Goal: Task Accomplishment & Management: Manage account settings

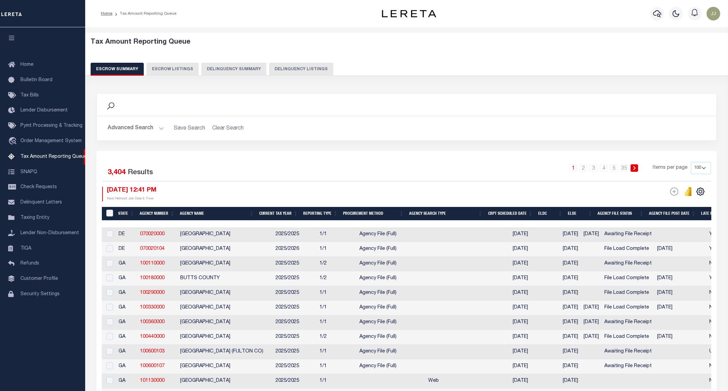
select select "100"
click at [296, 68] on button "Delinquency Listings" at bounding box center [301, 69] width 64 height 13
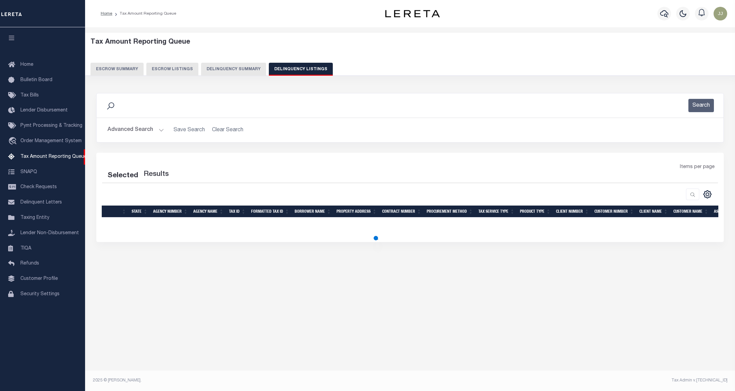
select select "100"
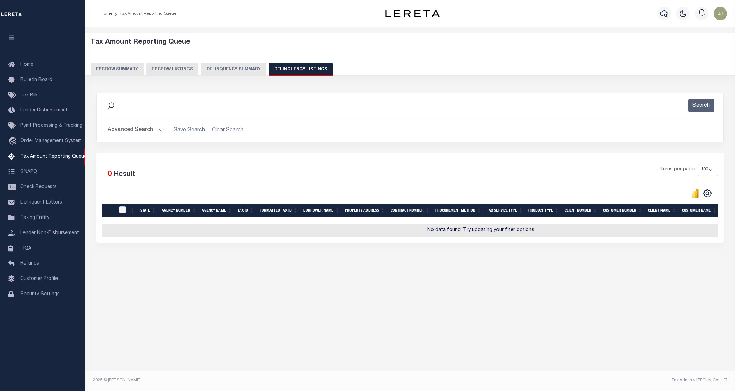
click at [147, 134] on button "Advanced Search" at bounding box center [136, 129] width 57 height 13
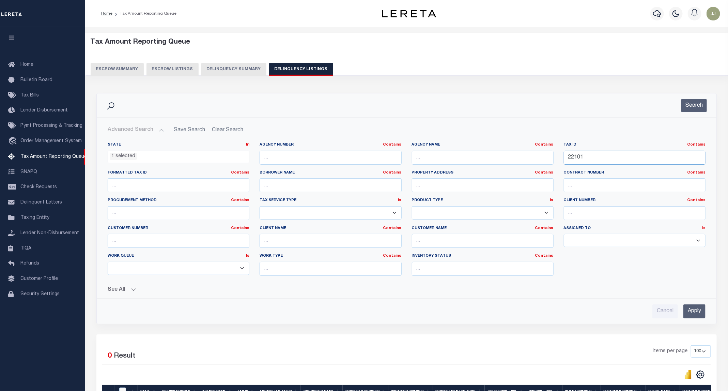
drag, startPoint x: 521, startPoint y: 161, endPoint x: 465, endPoint y: 161, distance: 56.5
click at [465, 161] on div "State In In AK AL AR AZ CA CO CT DC DE FL GA GU HI IA ID IL IN KS KY LA MA MD M…" at bounding box center [406, 211] width 608 height 139
paste input "4"
paste input "text"
type input "22104"
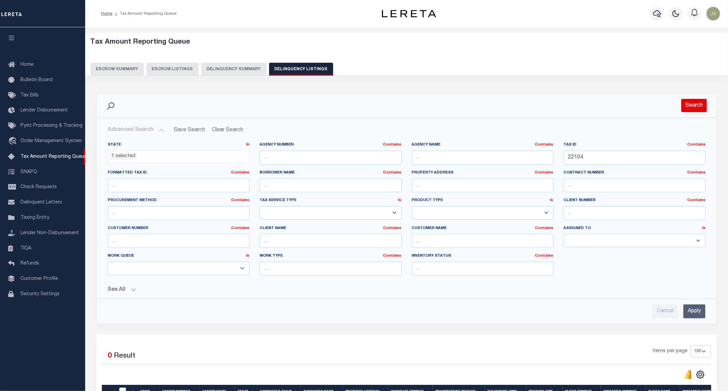
click at [687, 105] on button "Search" at bounding box center [694, 105] width 26 height 13
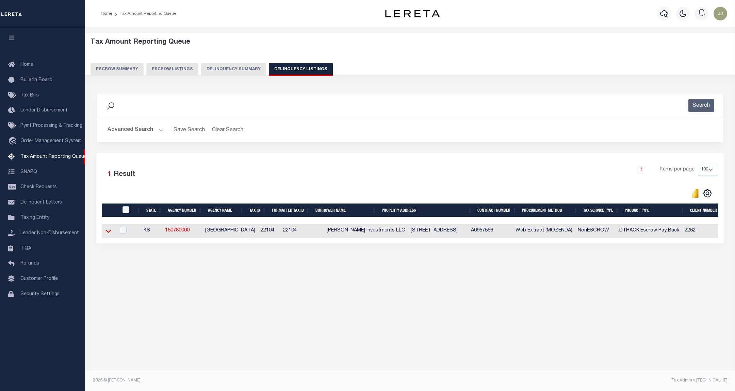
click at [107, 233] on icon at bounding box center [109, 230] width 6 height 3
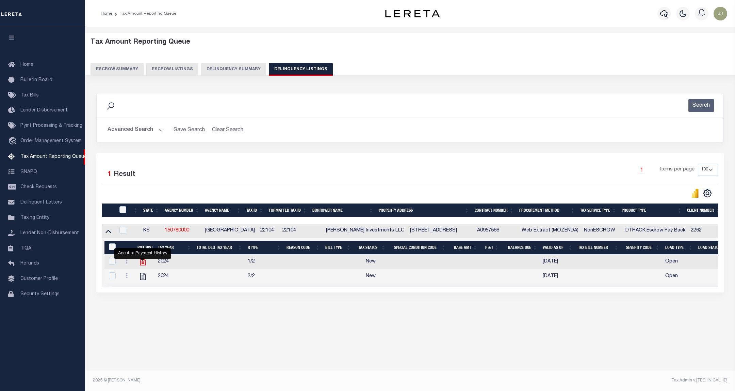
click at [143, 264] on icon "" at bounding box center [143, 261] width 9 height 9
checkbox input "true"
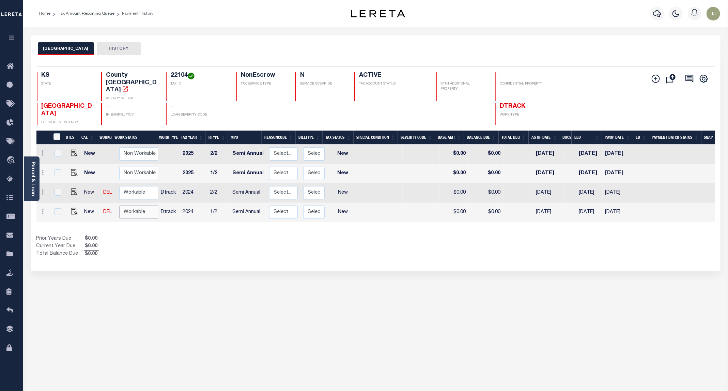
click at [141, 205] on select "Non Workable Workable" at bounding box center [139, 211] width 41 height 13
checkbox input "true"
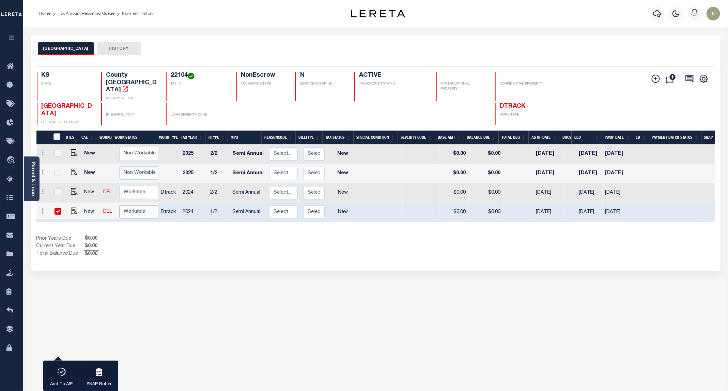
select select "true"
click at [119, 205] on select "Non Workable Workable" at bounding box center [139, 211] width 41 height 13
checkbox input "false"
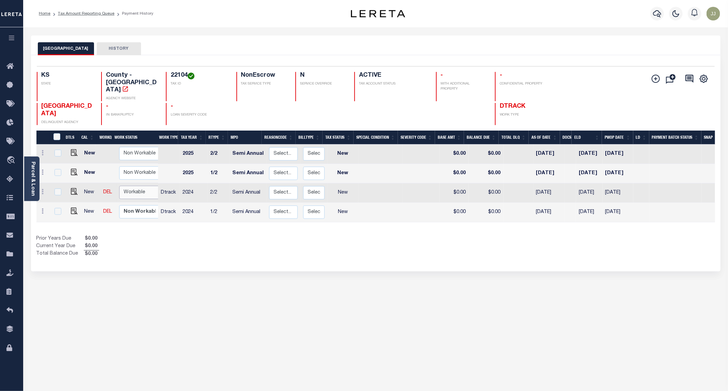
click at [132, 186] on select "Non Workable Workable" at bounding box center [139, 192] width 41 height 13
checkbox input "true"
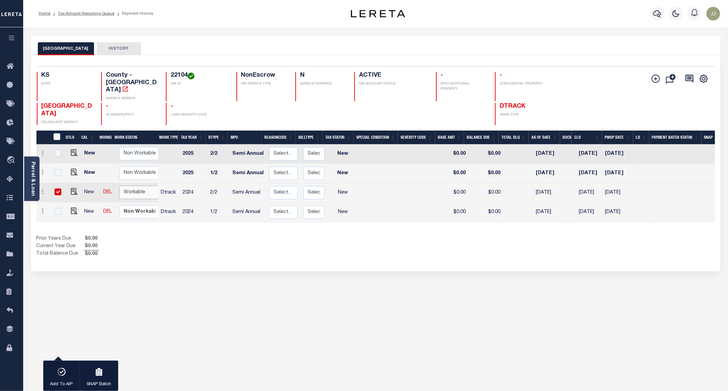
select select "true"
click at [119, 186] on select "Non Workable Workable" at bounding box center [139, 192] width 41 height 13
checkbox input "false"
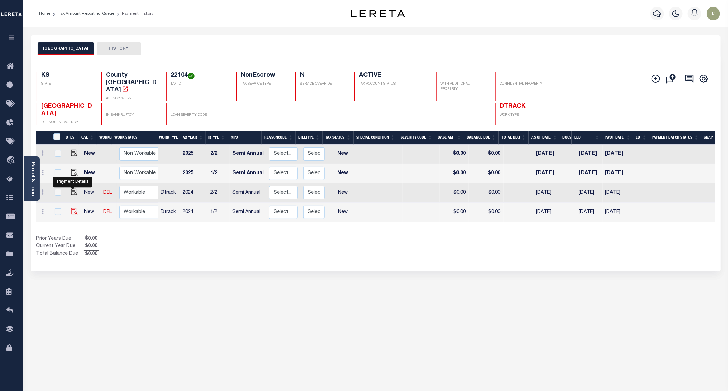
click at [75, 208] on img "" at bounding box center [74, 211] width 7 height 7
checkbox input "true"
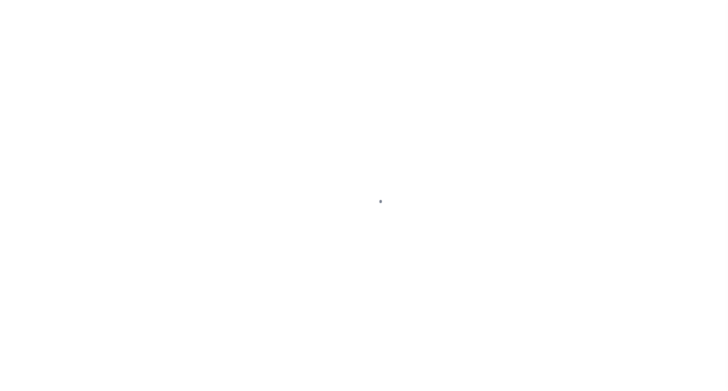
select select "NW2"
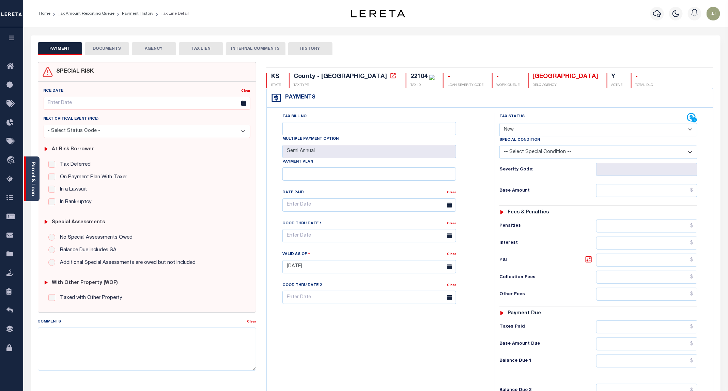
click at [33, 189] on link "Parcel & Loan" at bounding box center [32, 178] width 5 height 34
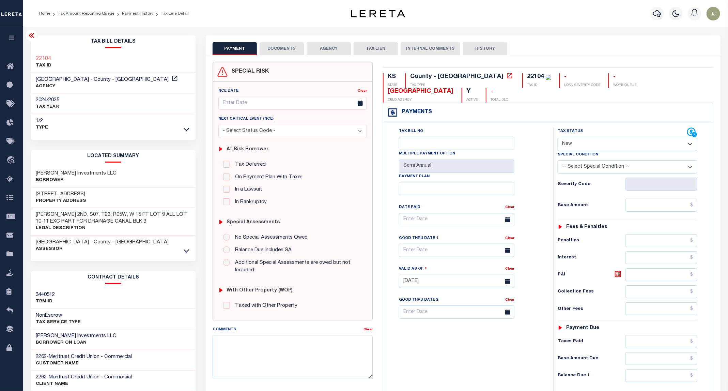
click at [63, 195] on h3 "1221 E 11TH AVE" at bounding box center [61, 194] width 50 height 7
copy h3 "11TH"
click at [171, 79] on icon at bounding box center [174, 78] width 7 height 7
click at [272, 47] on button "DOCUMENTS" at bounding box center [281, 48] width 44 height 13
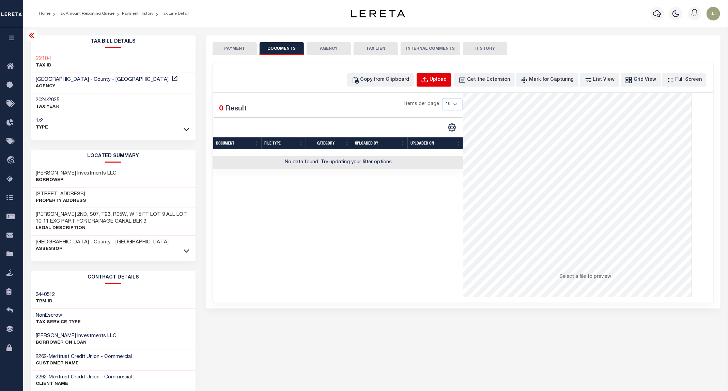
click at [451, 83] on button "Upload" at bounding box center [433, 79] width 35 height 13
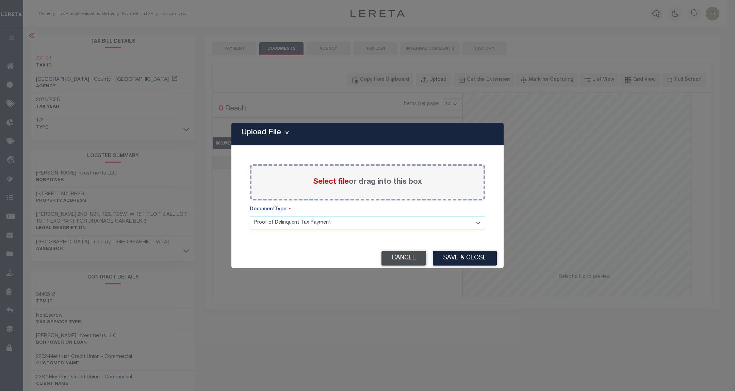
click at [409, 265] on button "Cancel" at bounding box center [404, 258] width 45 height 15
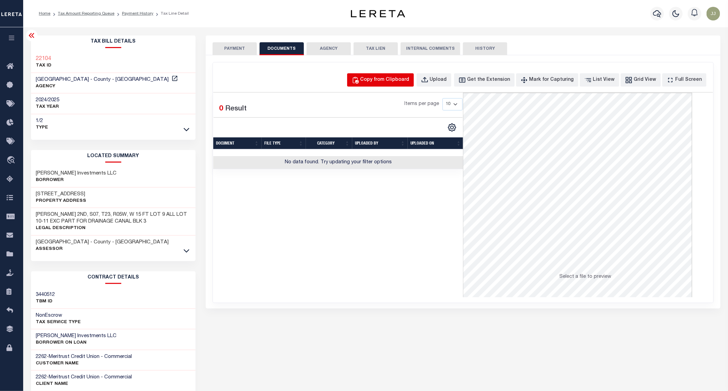
click at [395, 83] on div "Copy from Clipboard" at bounding box center [384, 79] width 49 height 7
select select "POP"
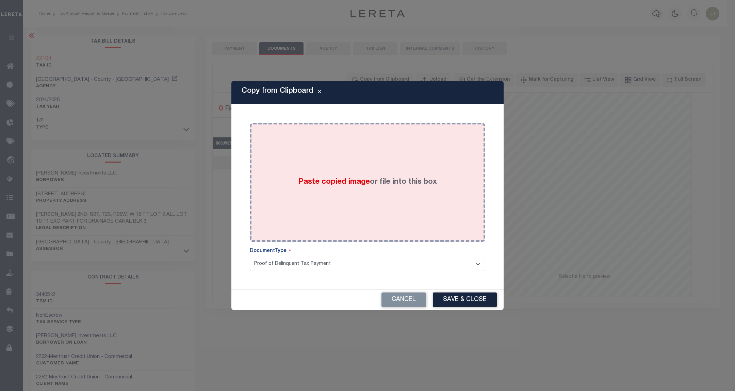
click at [347, 174] on div "Paste copied image or file into this box" at bounding box center [367, 182] width 225 height 109
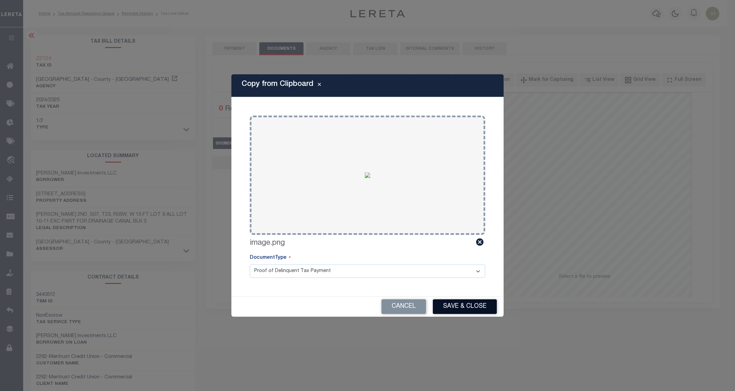
click at [460, 302] on button "Save & Close" at bounding box center [465, 306] width 64 height 15
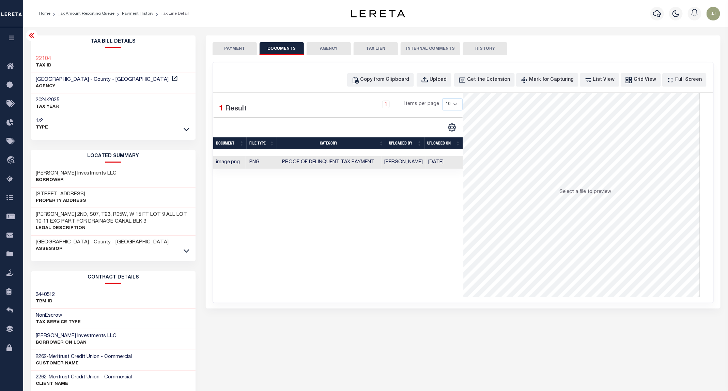
click at [245, 52] on button "PAYMENT" at bounding box center [234, 48] width 44 height 13
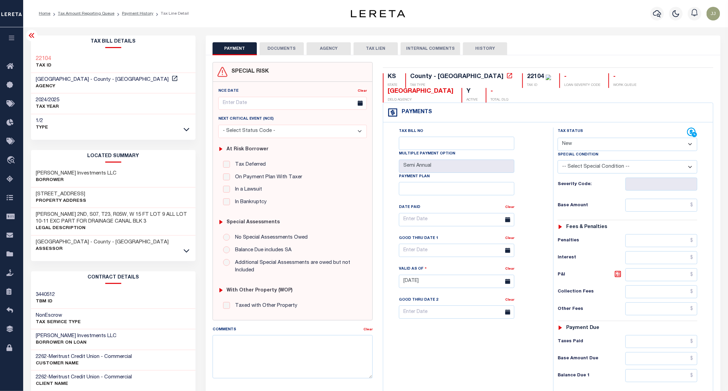
click at [581, 138] on select "- Select Status Code - Open Due/Unpaid Paid Incomplete No Tax Due Internal Refu…" at bounding box center [627, 144] width 140 height 13
select select "PYD"
click at [558, 138] on select "- Select Status Code - Open Due/Unpaid Paid Incomplete No Tax Due Internal Refu…" at bounding box center [627, 144] width 140 height 13
type input "[DATE]"
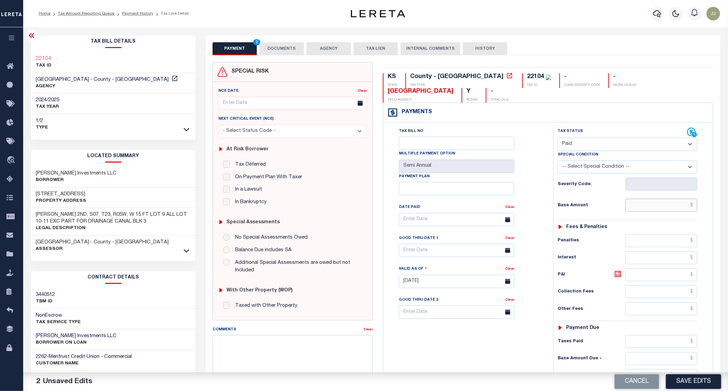
click at [651, 199] on input "text" at bounding box center [661, 205] width 72 height 13
type input "$0.00"
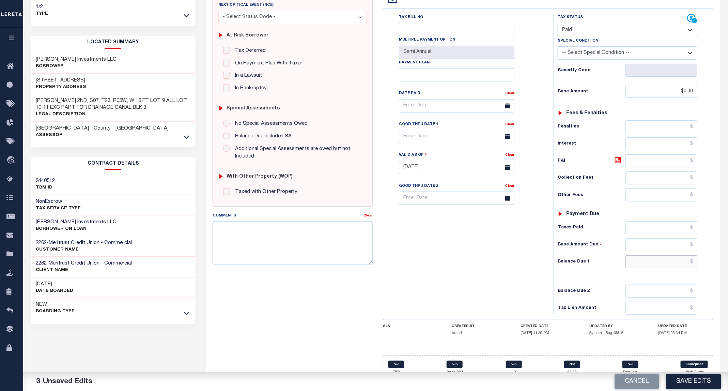
click at [647, 255] on input "text" at bounding box center [661, 261] width 72 height 13
type input "$0.00"
click at [689, 383] on button "Save Edits" at bounding box center [693, 381] width 55 height 15
checkbox input "false"
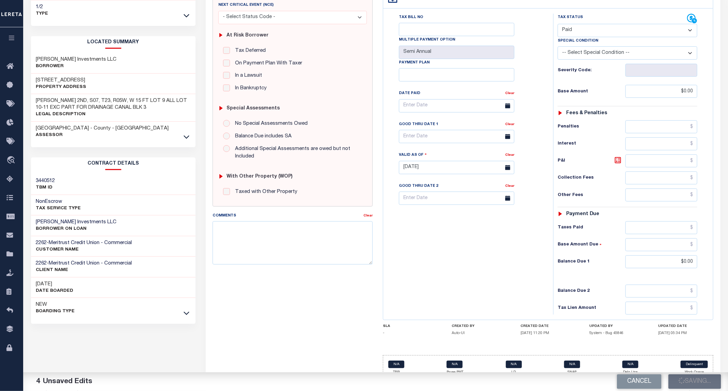
checkbox input "false"
type input "$0"
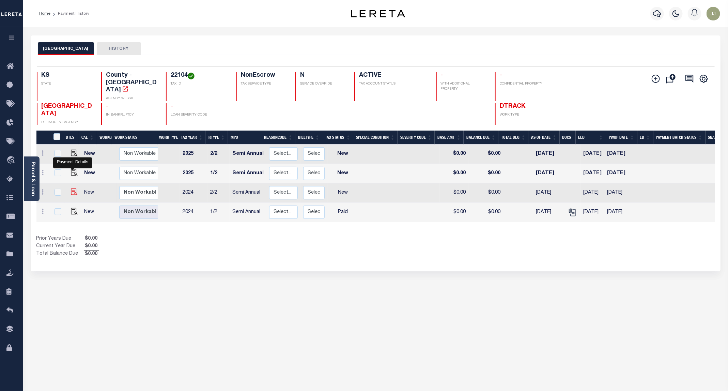
click at [71, 188] on img "" at bounding box center [74, 191] width 7 height 7
checkbox input "true"
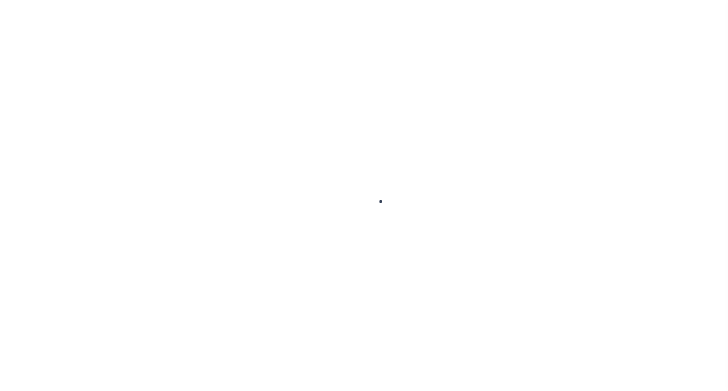
select select "NW2"
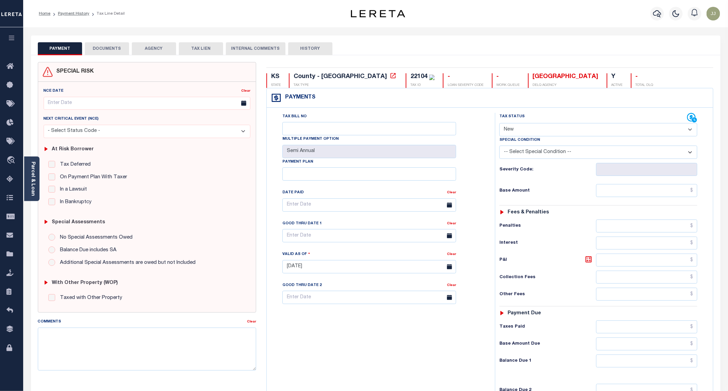
click at [102, 56] on div "SPECIAL RISK NCE Date Clear" at bounding box center [375, 272] width 689 height 435
click at [109, 48] on button "DOCUMENTS" at bounding box center [107, 48] width 44 height 13
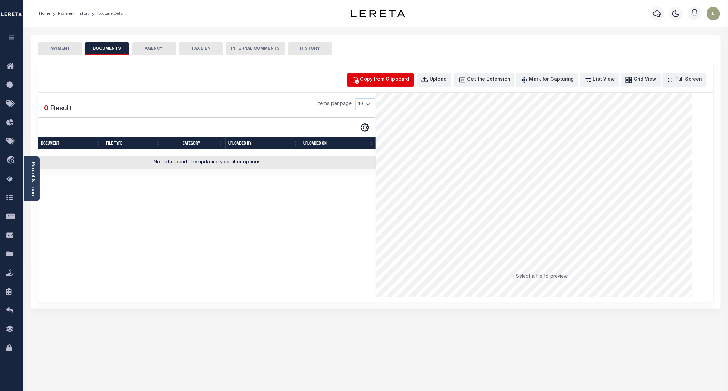
click at [394, 80] on div "Copy from Clipboard" at bounding box center [384, 79] width 49 height 7
select select "POP"
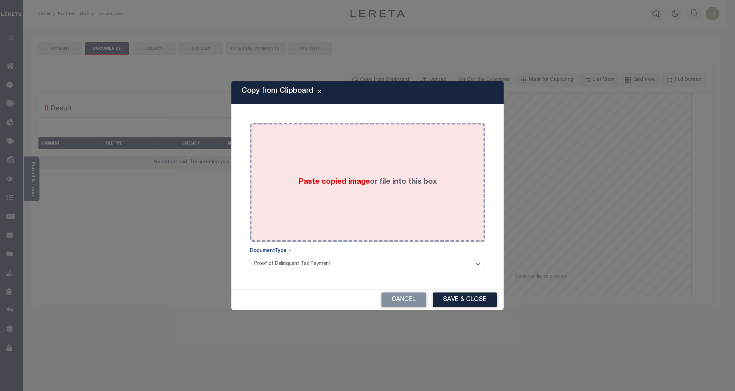
click at [373, 174] on div "Paste copied image or file into this box" at bounding box center [367, 182] width 225 height 109
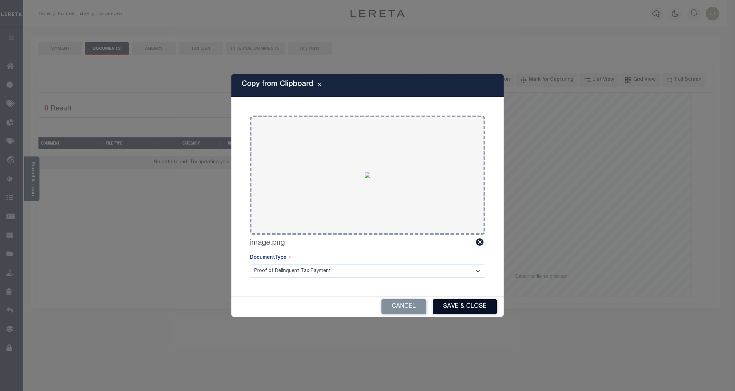
click at [464, 307] on button "Save & Close" at bounding box center [465, 306] width 64 height 15
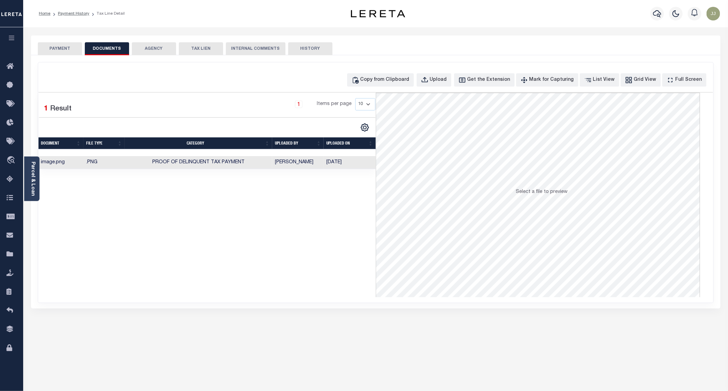
click at [70, 51] on button "PAYMENT" at bounding box center [60, 48] width 44 height 13
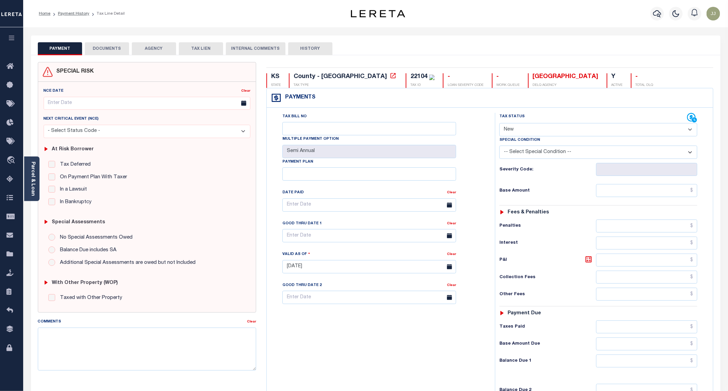
click at [523, 129] on select "- Select Status Code - Open Due/Unpaid Paid Incomplete No Tax Due Internal Refu…" at bounding box center [598, 129] width 198 height 13
select select "PYD"
click at [500, 124] on select "- Select Status Code - Open Due/Unpaid Paid Incomplete No Tax Due Internal Refu…" at bounding box center [598, 129] width 198 height 13
type input "[DATE]"
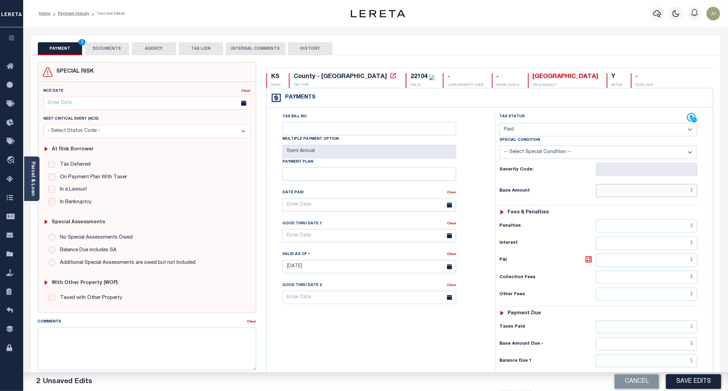
click at [633, 197] on input "text" at bounding box center [646, 190] width 101 height 13
type input "$0.00"
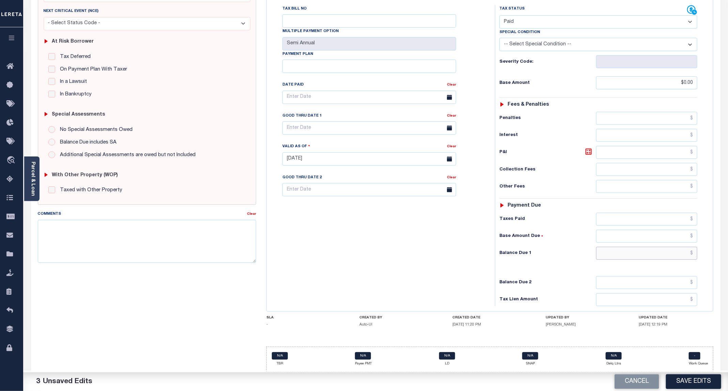
click at [638, 258] on input "text" at bounding box center [646, 253] width 101 height 13
type input "$0.00"
click at [679, 379] on button "Save Edits" at bounding box center [693, 381] width 55 height 15
checkbox input "false"
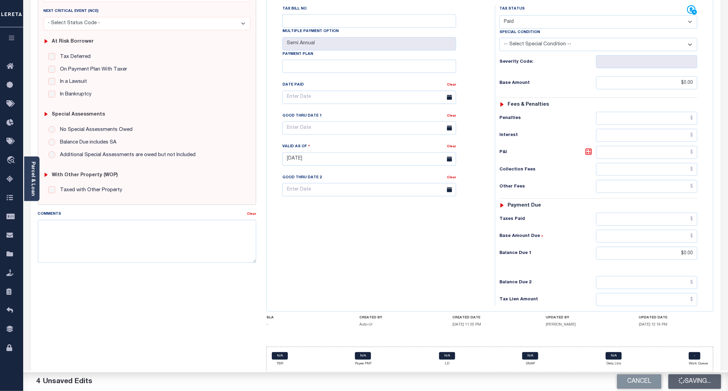
checkbox input "false"
type input "$0"
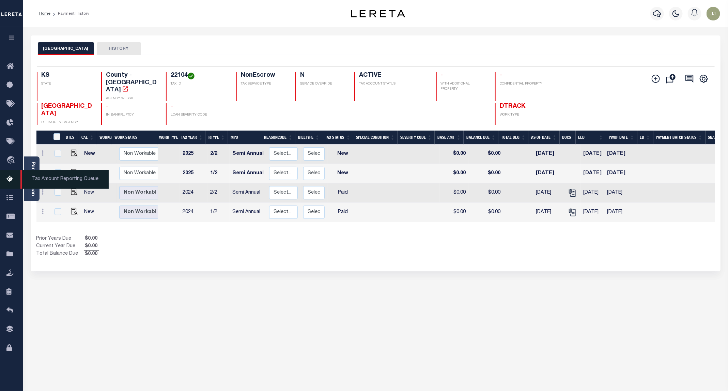
click at [9, 183] on icon at bounding box center [11, 179] width 11 height 9
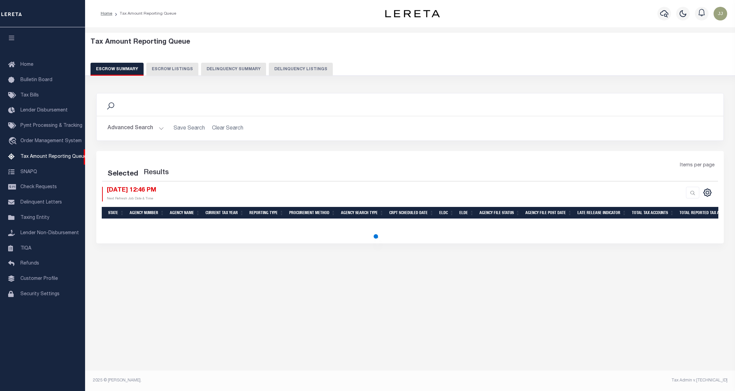
select select "100"
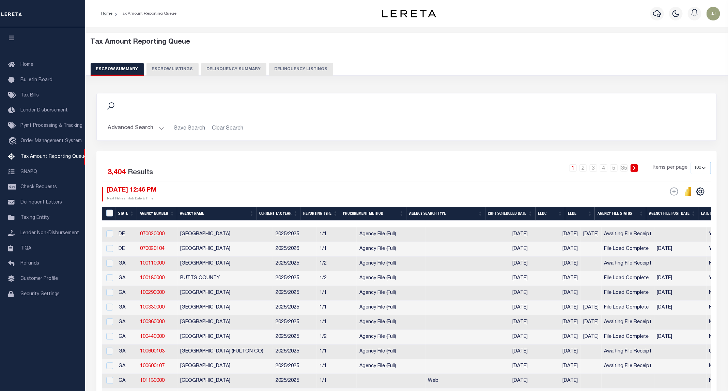
click at [300, 71] on button "Delinquency Listings" at bounding box center [301, 69] width 64 height 13
select select "100"
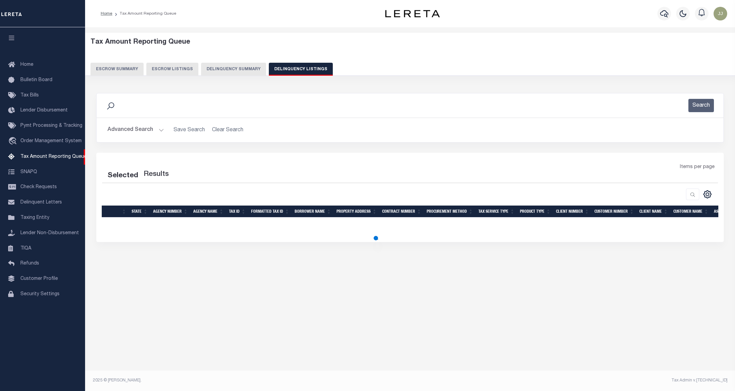
select select "100"
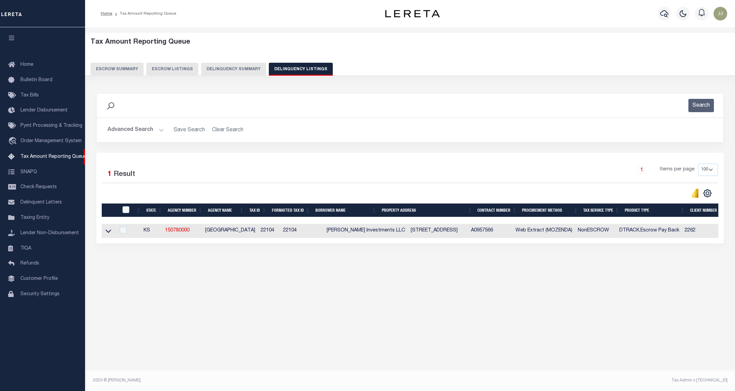
click at [150, 133] on button "Advanced Search" at bounding box center [136, 129] width 57 height 13
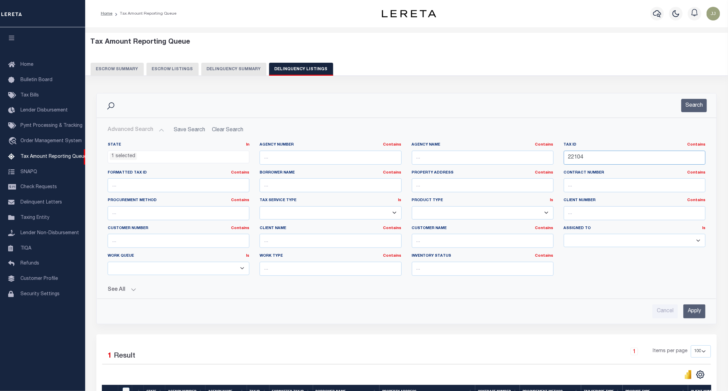
drag, startPoint x: 593, startPoint y: 156, endPoint x: 510, endPoint y: 157, distance: 83.1
click at [510, 157] on div "State In In AK AL AR AZ CA CO CT DC DE FL GA GU HI IA ID IL IN KS KY LA MA MD M…" at bounding box center [406, 211] width 608 height 139
paste input "57"
type input "22157"
click at [686, 107] on button "Search" at bounding box center [694, 105] width 26 height 13
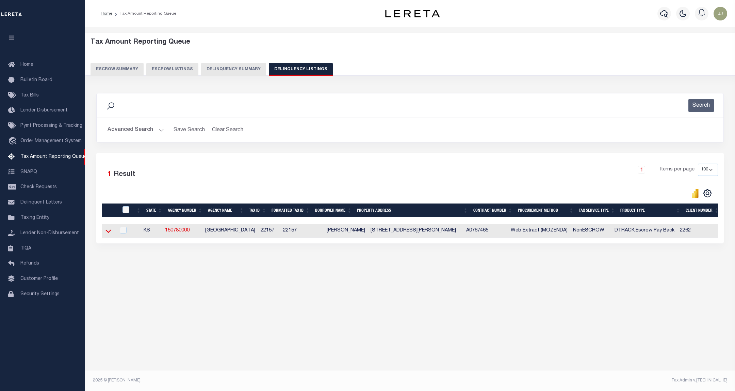
click at [109, 233] on icon at bounding box center [109, 230] width 6 height 3
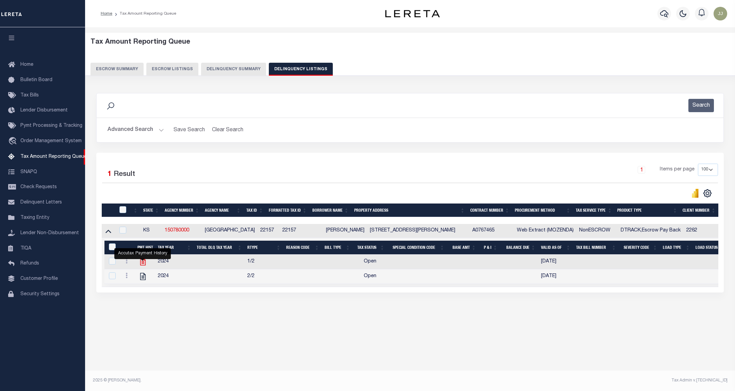
click at [141, 264] on icon "" at bounding box center [143, 261] width 9 height 9
checkbox input "true"
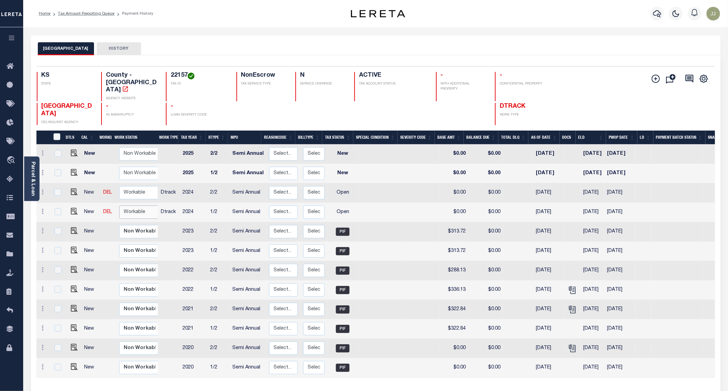
click at [133, 205] on select "Non Workable Workable" at bounding box center [139, 211] width 41 height 13
checkbox input "true"
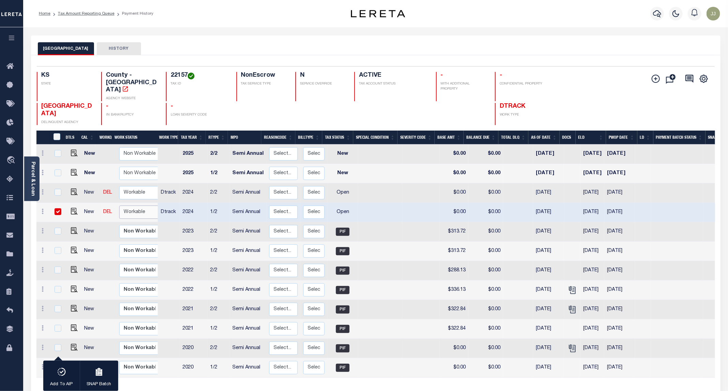
select select "true"
click at [119, 205] on select "Non Workable Workable" at bounding box center [139, 211] width 41 height 13
checkbox input "false"
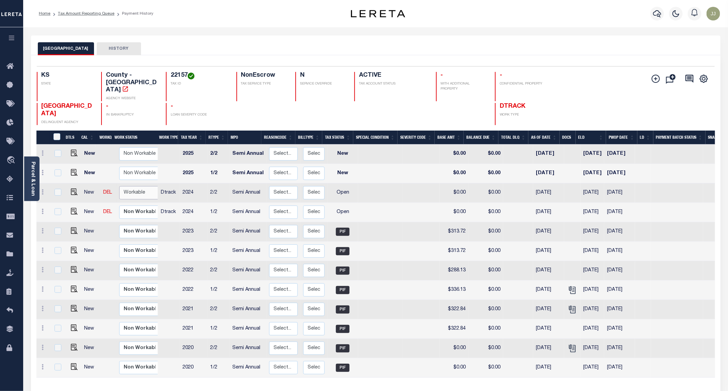
drag, startPoint x: 131, startPoint y: 174, endPoint x: 132, endPoint y: 178, distance: 3.9
click at [131, 186] on select "Non Workable Workable" at bounding box center [139, 192] width 41 height 13
checkbox input "true"
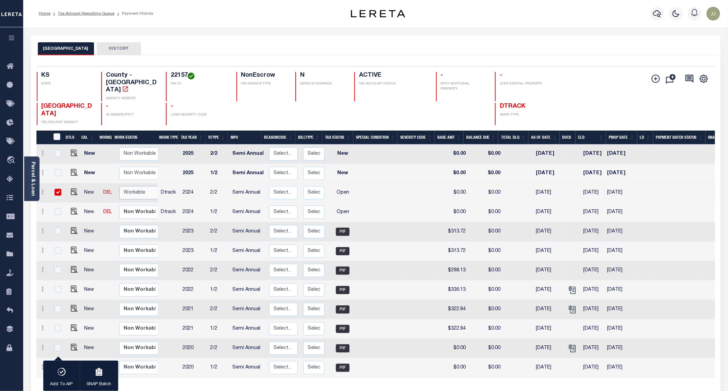
select select "true"
click at [119, 186] on select "Non Workable Workable" at bounding box center [139, 192] width 41 height 13
checkbox input "false"
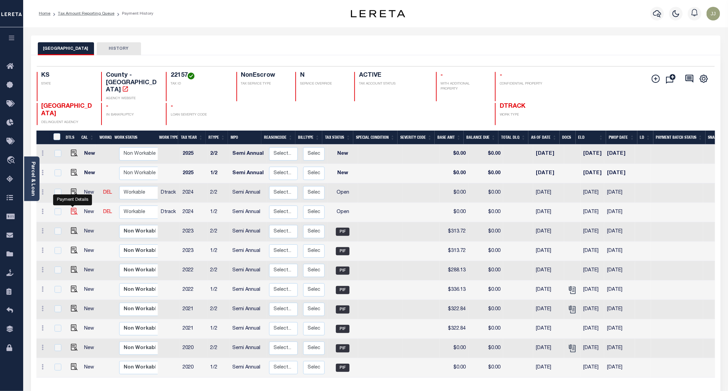
click at [73, 208] on img "" at bounding box center [74, 211] width 7 height 7
checkbox input "true"
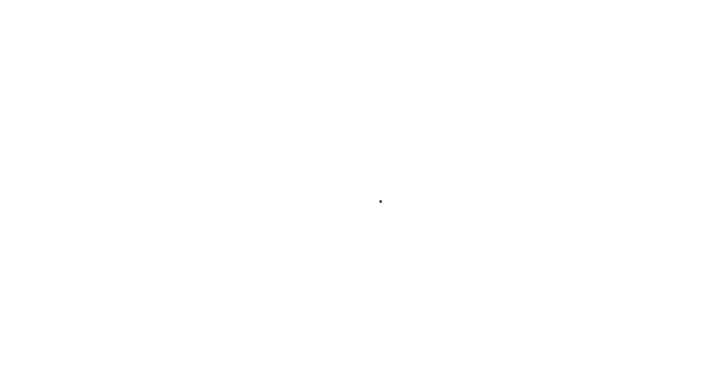
select select "OP2"
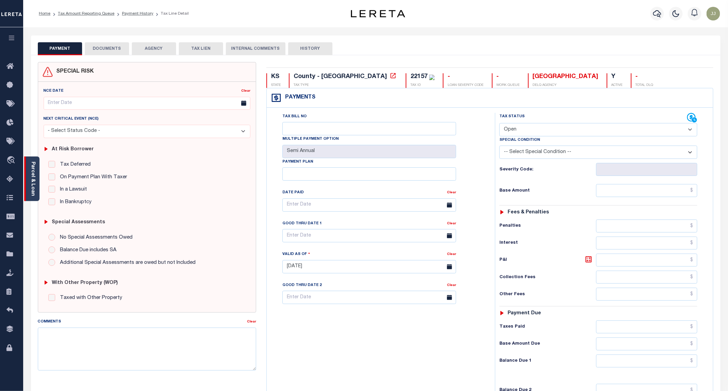
click at [28, 186] on div "Parcel & Loan" at bounding box center [31, 178] width 15 height 45
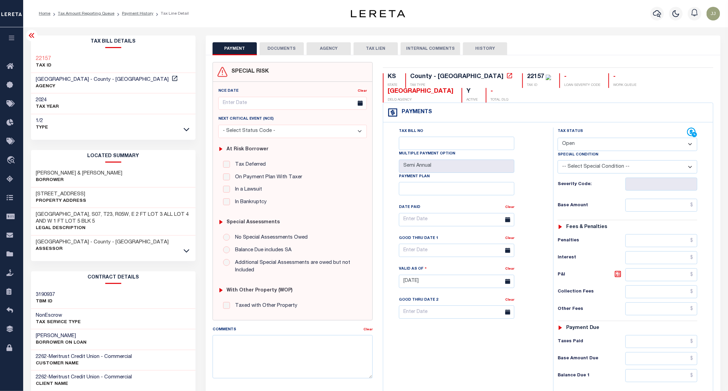
click at [56, 192] on h3 "904 E 10TH AVE" at bounding box center [61, 194] width 50 height 7
copy h3 "10TH"
click at [282, 48] on button "DOCUMENTS" at bounding box center [281, 48] width 44 height 13
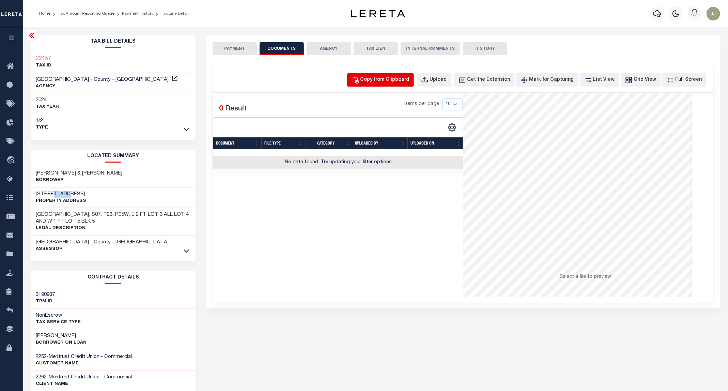
click at [400, 82] on div "Copy from Clipboard" at bounding box center [384, 79] width 49 height 7
select select "POP"
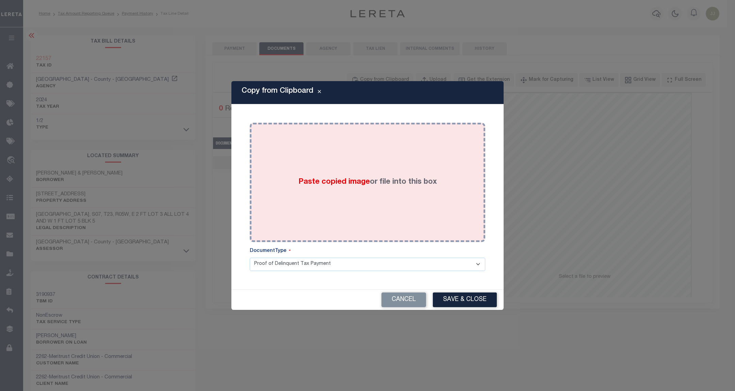
click at [391, 140] on div "Paste copied image or file into this box" at bounding box center [367, 182] width 225 height 109
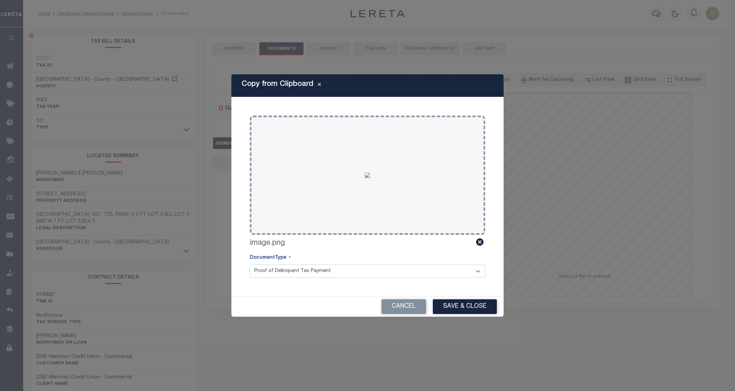
click at [461, 296] on div "Cancel Save & Close" at bounding box center [368, 306] width 272 height 20
click at [456, 310] on button "Save & Close" at bounding box center [465, 306] width 64 height 15
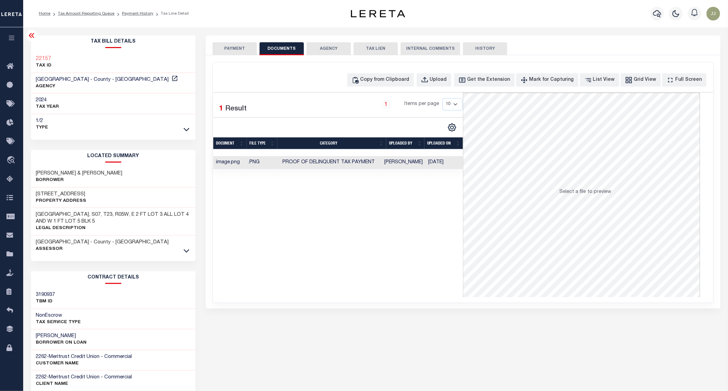
click at [236, 49] on button "PAYMENT" at bounding box center [234, 48] width 44 height 13
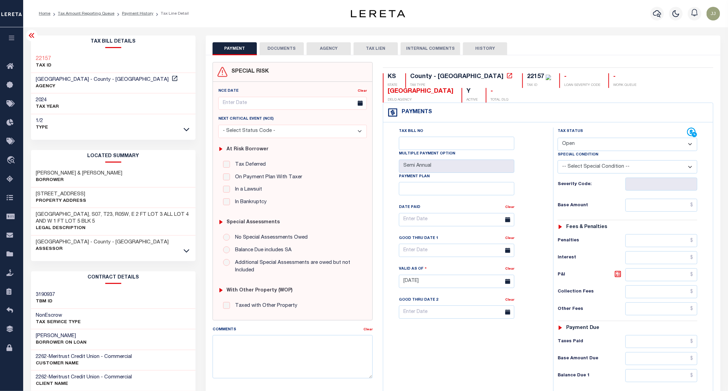
click at [589, 138] on select "- Select Status Code - Open Due/Unpaid Paid Incomplete No Tax Due Internal Refu…" at bounding box center [627, 144] width 140 height 13
select select "PYD"
click at [558, 138] on select "- Select Status Code - Open Due/Unpaid Paid Incomplete No Tax Due Internal Refu…" at bounding box center [627, 144] width 140 height 13
type input "09/11/2025"
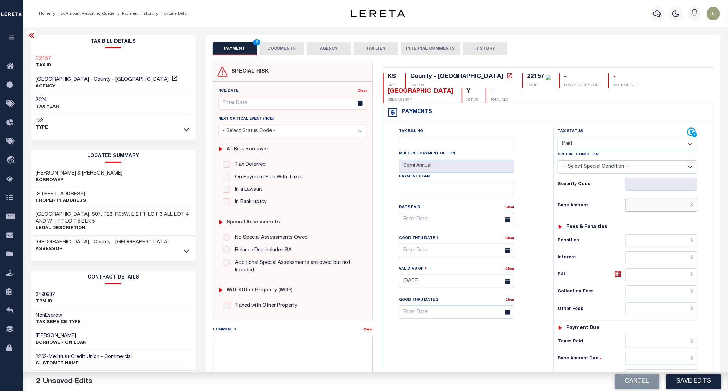
click at [662, 199] on input "text" at bounding box center [661, 205] width 72 height 13
type input "$0.00"
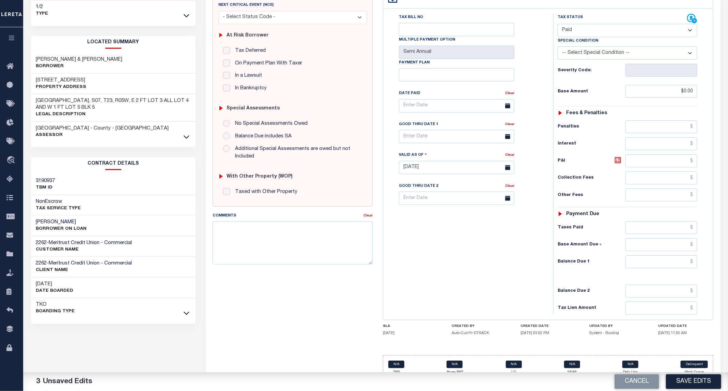
click at [660, 259] on div "Tax Status Status - Select Status Code -" at bounding box center [629, 164] width 153 height 301
click at [683, 255] on input "text" at bounding box center [661, 261] width 72 height 13
type input "$0.00"
click at [693, 378] on button "Save Edits" at bounding box center [693, 381] width 55 height 15
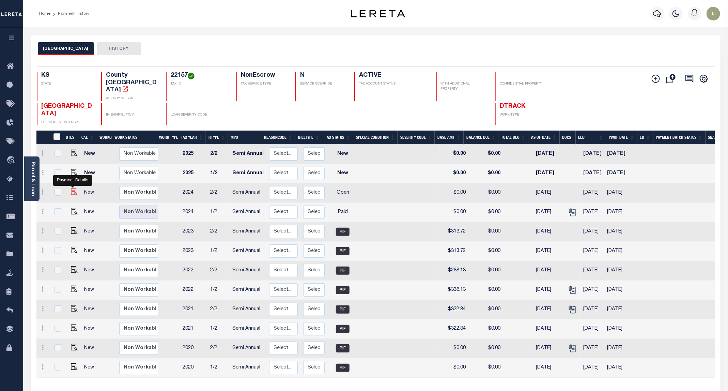
click at [72, 188] on img "" at bounding box center [74, 191] width 7 height 7
checkbox input "true"
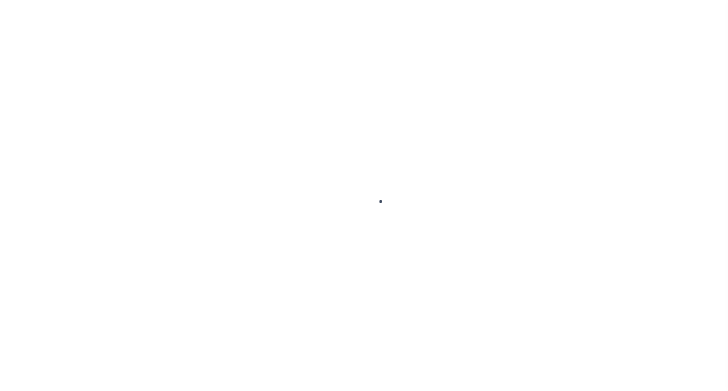
select select "OP2"
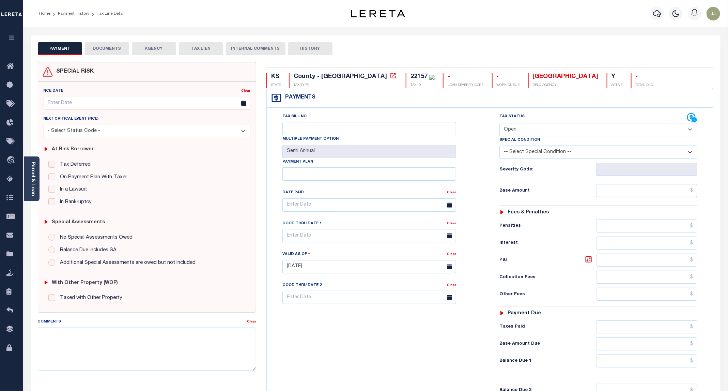
click at [108, 50] on button "DOCUMENTS" at bounding box center [107, 48] width 44 height 13
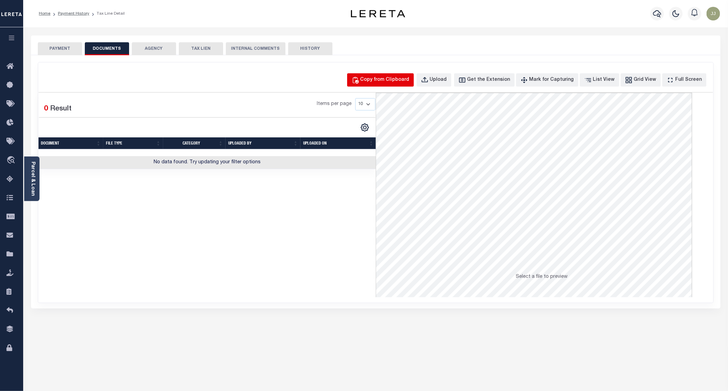
click at [402, 78] on div "Copy from Clipboard" at bounding box center [384, 79] width 49 height 7
select select "POP"
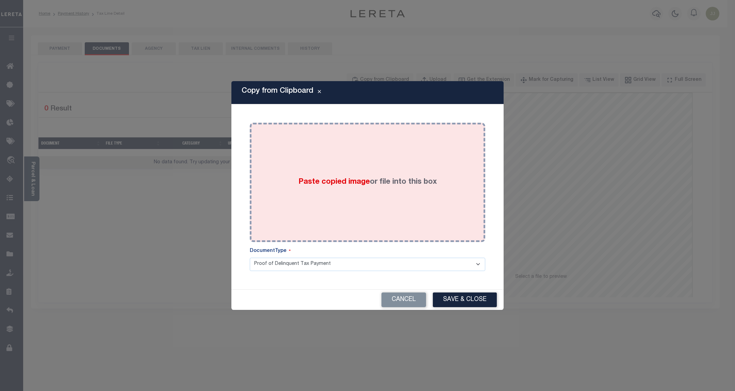
click at [392, 184] on label "Paste copied image or file into this box" at bounding box center [368, 181] width 139 height 11
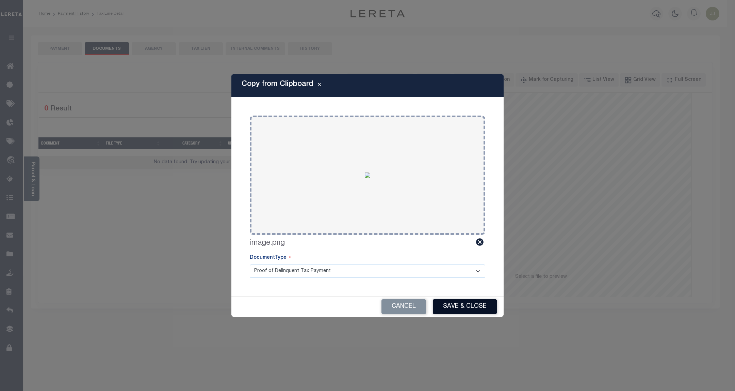
click at [467, 304] on button "Save & Close" at bounding box center [465, 306] width 64 height 15
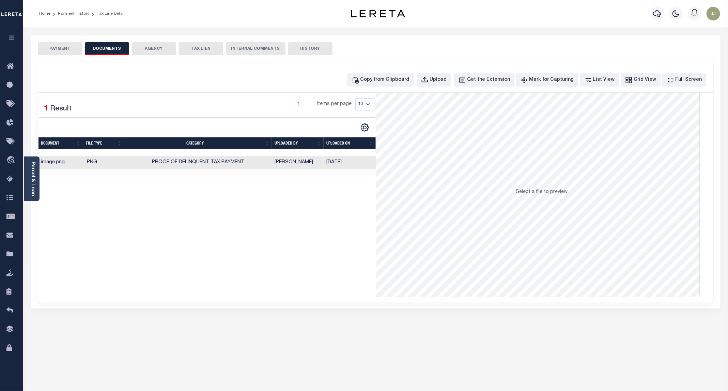
click at [56, 45] on button "PAYMENT" at bounding box center [60, 48] width 44 height 13
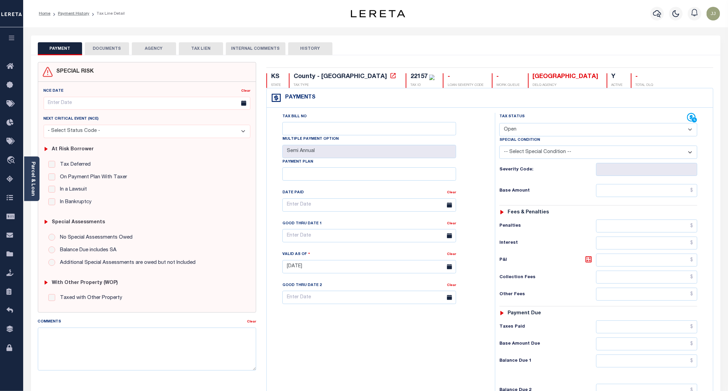
click at [515, 125] on select "- Select Status Code - Open Due/Unpaid Paid Incomplete No Tax Due Internal Refu…" at bounding box center [598, 129] width 198 height 13
select select "PYD"
click at [500, 124] on select "- Select Status Code - Open Due/Unpaid Paid Incomplete No Tax Due Internal Refu…" at bounding box center [598, 129] width 198 height 13
type input "09/11/2025"
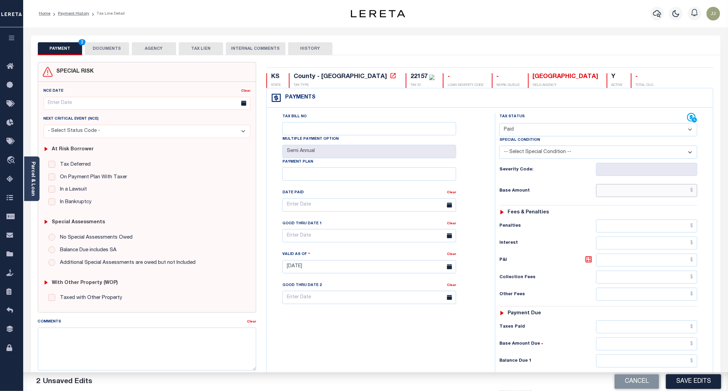
click at [628, 188] on input "text" at bounding box center [646, 190] width 101 height 13
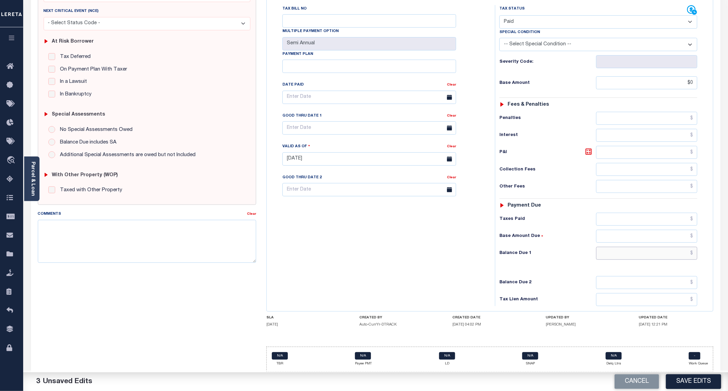
type input "$0.00"
click at [646, 253] on input "text" at bounding box center [646, 253] width 101 height 13
type input "$0.00"
click at [688, 381] on button "Save Edits" at bounding box center [693, 381] width 55 height 15
checkbox input "false"
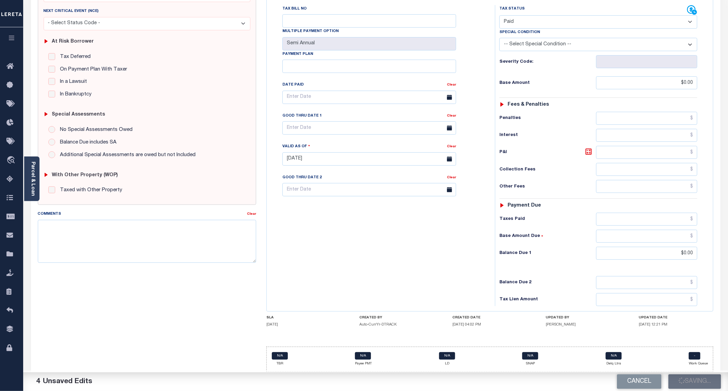
checkbox input "false"
type input "$0"
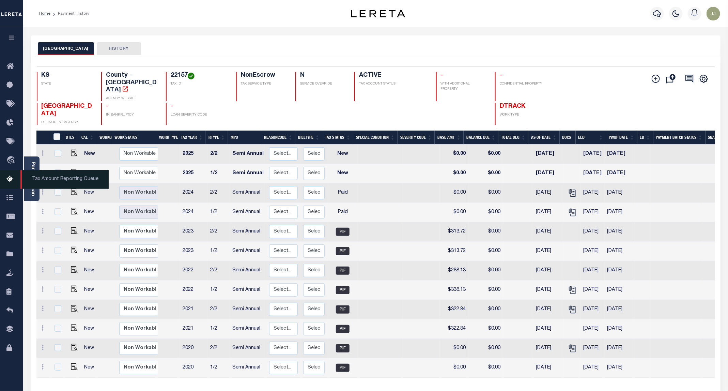
click at [11, 180] on icon at bounding box center [11, 179] width 11 height 9
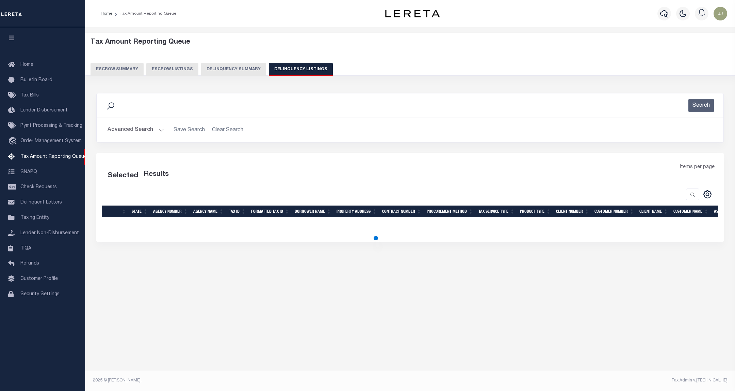
select select "100"
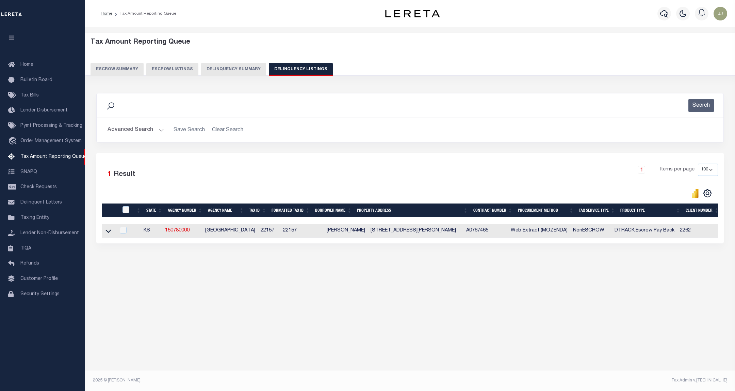
click at [140, 135] on button "Advanced Search" at bounding box center [136, 129] width 57 height 13
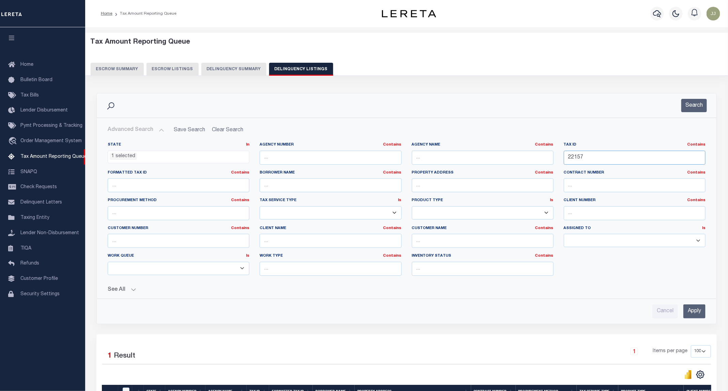
drag, startPoint x: 594, startPoint y: 159, endPoint x: 545, endPoint y: 159, distance: 49.0
click at [545, 159] on div "State In In AK AL AR AZ CA CO CT DC DE FL GA GU HI IA ID IL IN KS KY LA MA MD M…" at bounding box center [406, 211] width 608 height 139
paste input "60"
type input "22160"
click at [699, 107] on button "Search" at bounding box center [694, 105] width 26 height 13
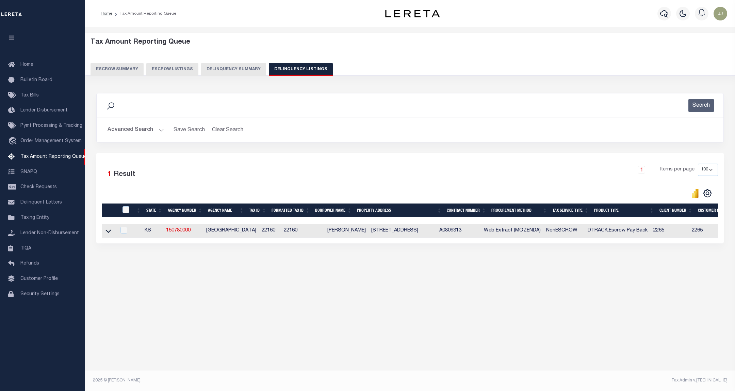
click at [105, 233] on link at bounding box center [109, 230] width 8 height 5
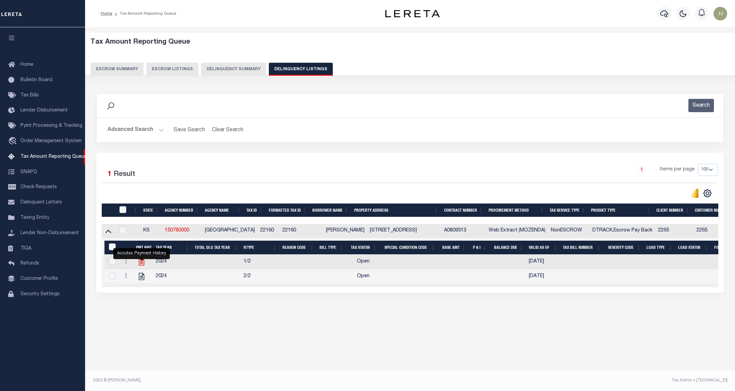
click at [141, 263] on icon "" at bounding box center [141, 261] width 9 height 9
checkbox input "true"
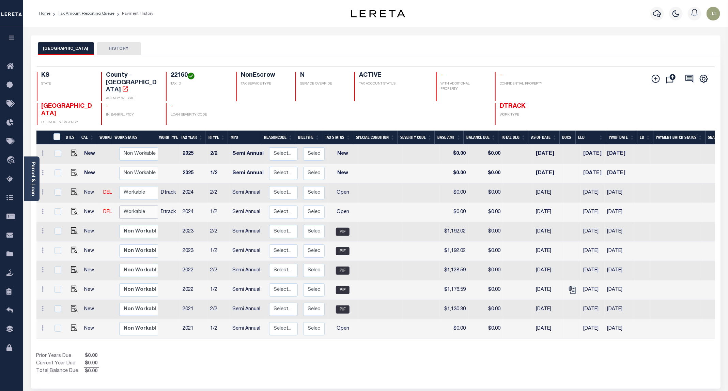
click at [128, 205] on select "Non Workable Workable" at bounding box center [139, 211] width 41 height 13
checkbox input "true"
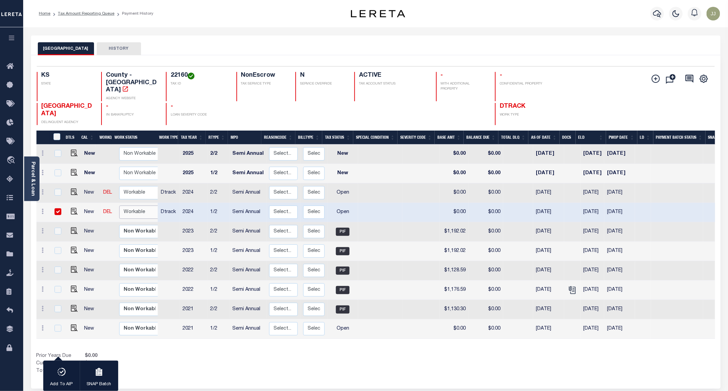
select select "true"
click at [119, 205] on select "Non Workable Workable" at bounding box center [139, 211] width 41 height 13
checkbox input "false"
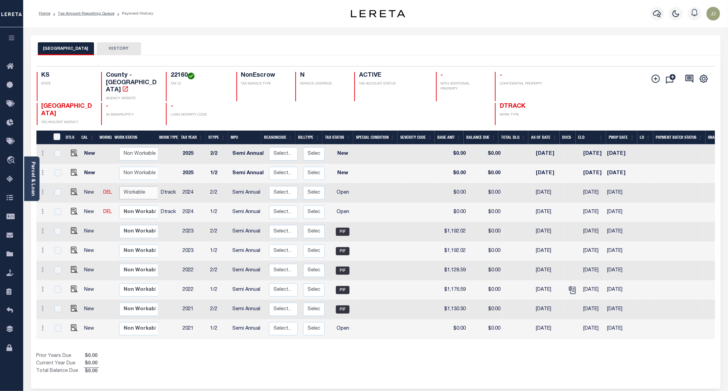
click at [128, 186] on select "Non Workable Workable" at bounding box center [139, 192] width 41 height 13
checkbox input "true"
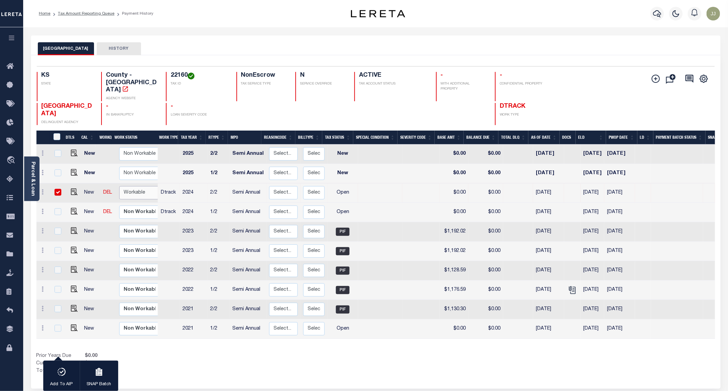
select select "true"
click at [119, 186] on select "Non Workable Workable" at bounding box center [139, 192] width 41 height 13
checkbox input "false"
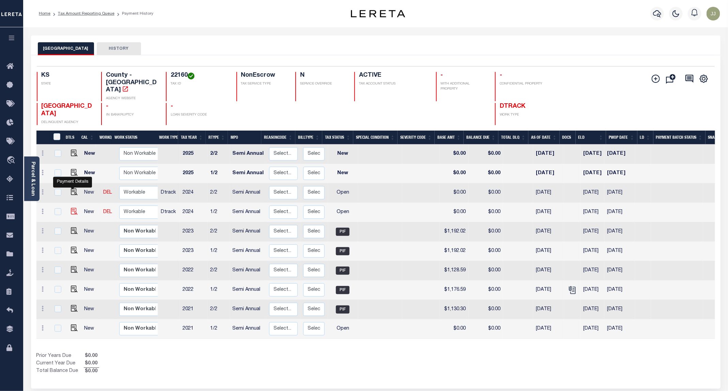
click at [71, 208] on img "" at bounding box center [74, 211] width 7 height 7
checkbox input "true"
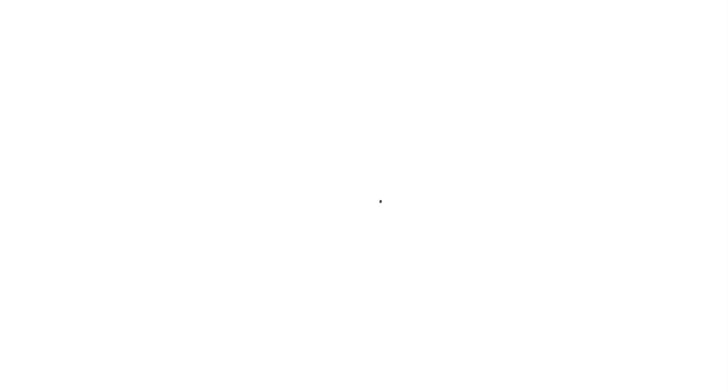
select select "OP2"
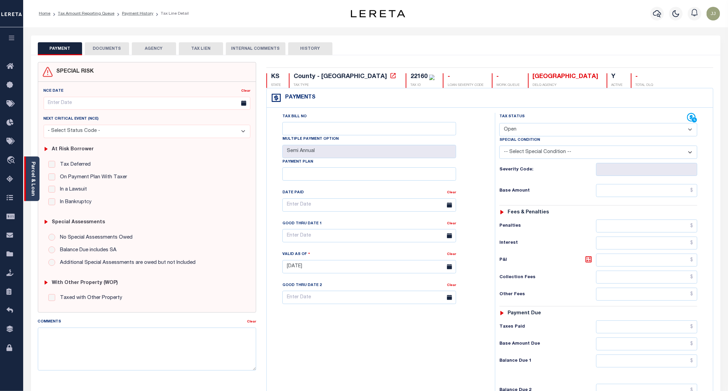
click at [34, 186] on link "Parcel & Loan" at bounding box center [32, 178] width 5 height 34
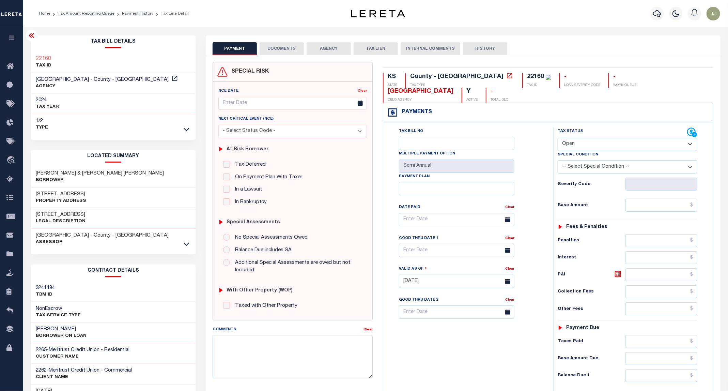
click at [55, 194] on h3 "916 E 10TH AVE" at bounding box center [61, 194] width 50 height 7
copy h3 "10TH"
click at [277, 46] on button "DOCUMENTS" at bounding box center [281, 48] width 44 height 13
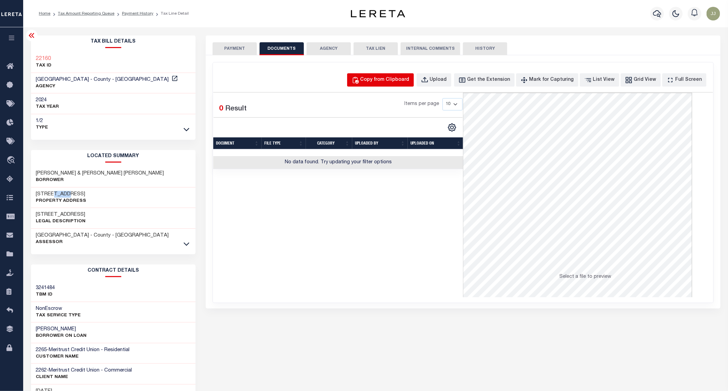
click at [392, 80] on div "Copy from Clipboard" at bounding box center [384, 79] width 49 height 7
select select "POP"
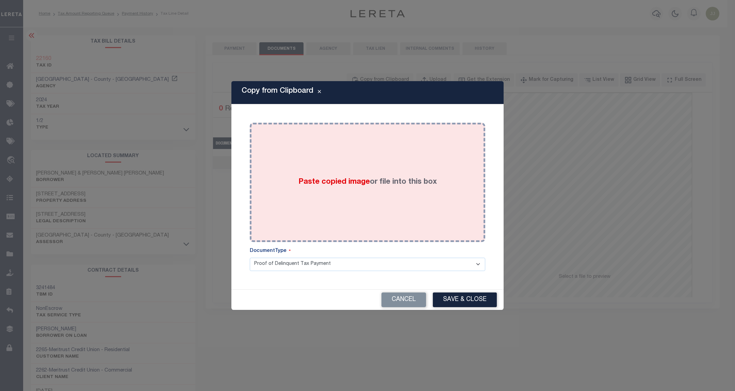
click at [381, 170] on div "Paste copied image or file into this box" at bounding box center [367, 182] width 225 height 109
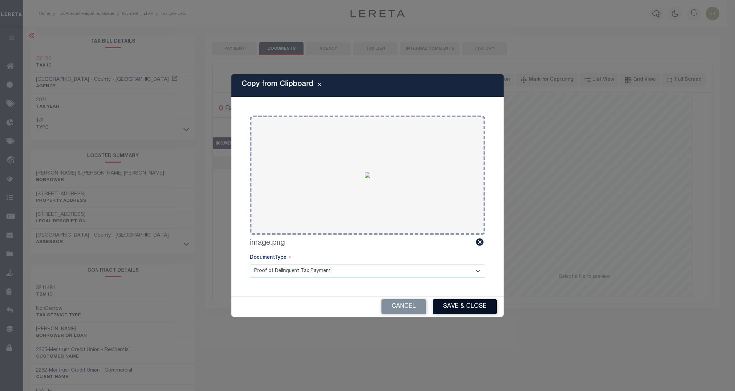
click at [473, 306] on button "Save & Close" at bounding box center [465, 306] width 64 height 15
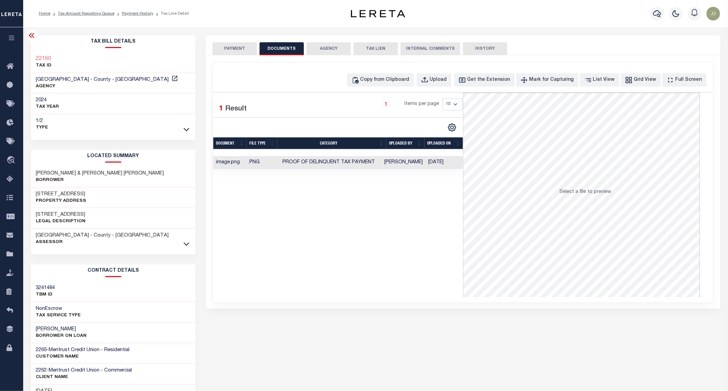
click at [237, 54] on div "PAYMENT DOCUMENTS AGENCY DELINQUENT PAYEE TAX LIEN" at bounding box center [463, 171] width 514 height 273
click at [234, 49] on button "PAYMENT" at bounding box center [234, 48] width 44 height 13
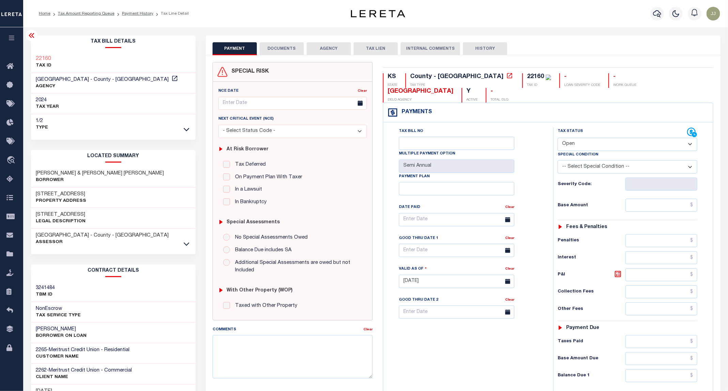
click at [594, 138] on select "- Select Status Code - Open Due/Unpaid Paid Incomplete No Tax Due Internal Refu…" at bounding box center [627, 144] width 140 height 13
select select "PYD"
click at [558, 138] on select "- Select Status Code - Open Due/Unpaid Paid Incomplete No Tax Due Internal Refu…" at bounding box center [627, 144] width 140 height 13
type input "[DATE]"
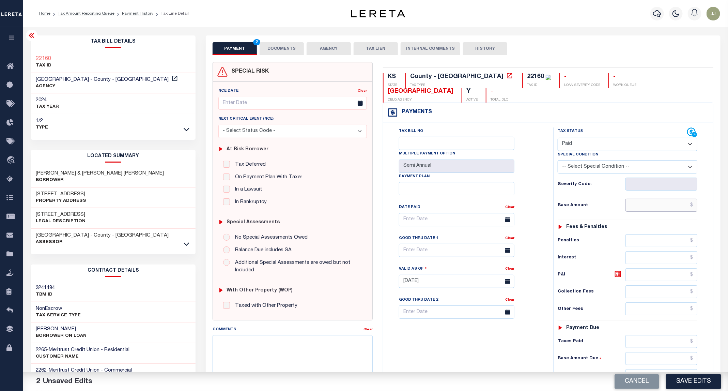
click at [661, 199] on input "text" at bounding box center [661, 205] width 72 height 13
type input "$0.00"
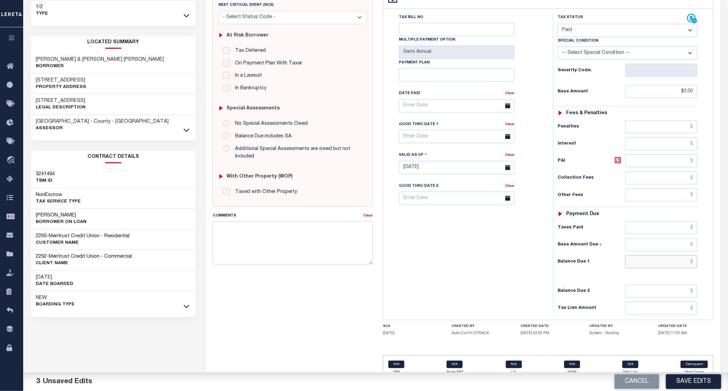
click at [655, 255] on input "text" at bounding box center [661, 261] width 72 height 13
type input "$0.00"
click at [703, 376] on button "Save Edits" at bounding box center [693, 381] width 55 height 15
checkbox input "false"
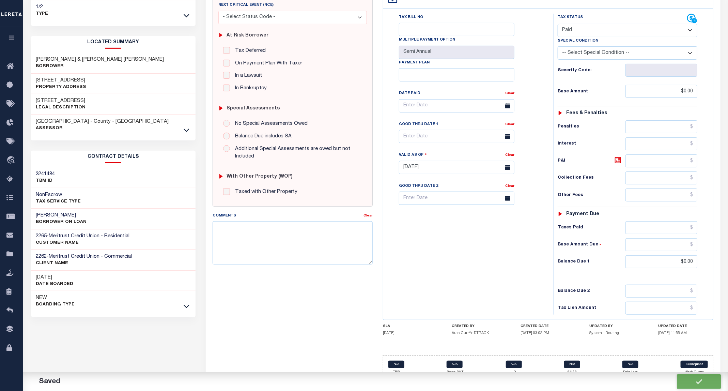
checkbox input "false"
type input "$0"
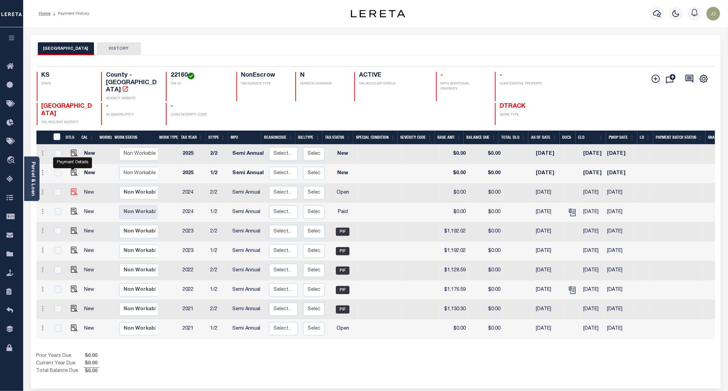
click at [75, 188] on img "" at bounding box center [74, 191] width 7 height 7
checkbox input "true"
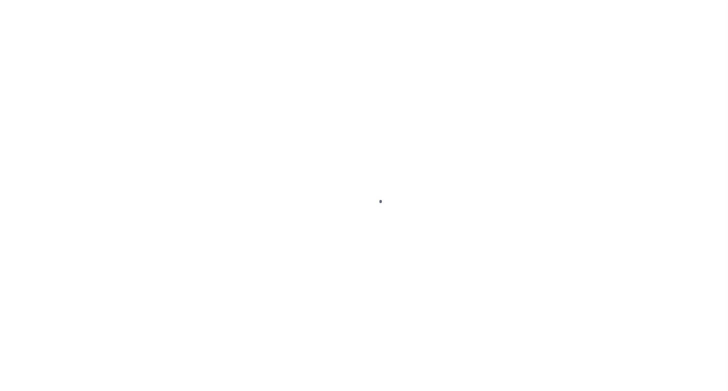
select select "OP2"
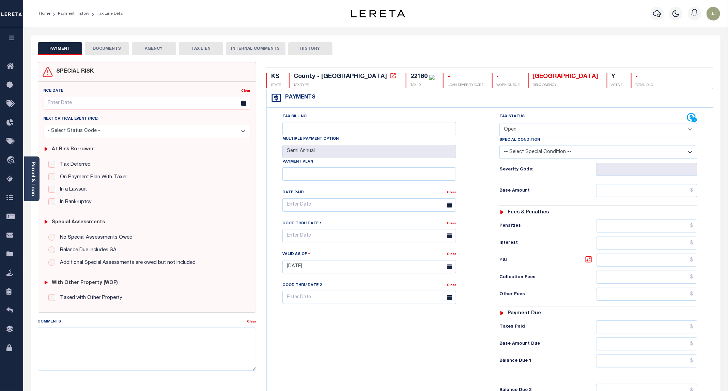
click at [112, 51] on button "DOCUMENTS" at bounding box center [107, 48] width 44 height 13
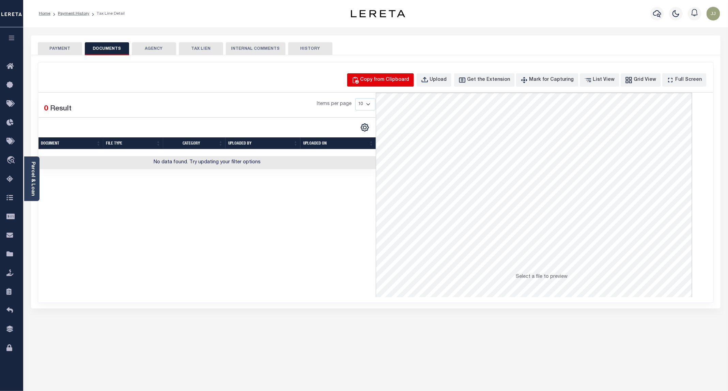
click at [384, 75] on button "Copy from Clipboard" at bounding box center [380, 79] width 67 height 13
select select "POP"
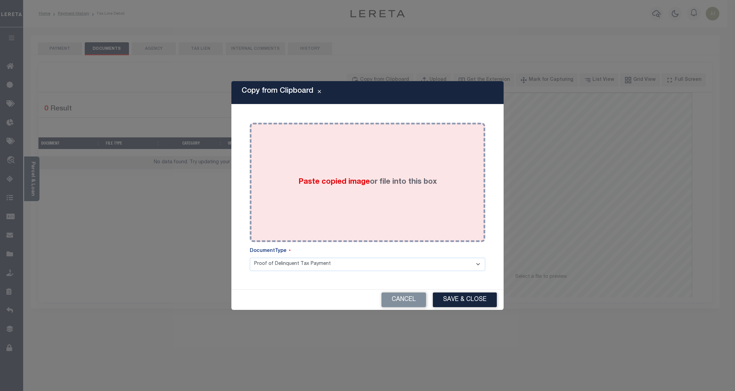
click at [383, 159] on div "Paste copied image or file into this box" at bounding box center [367, 182] width 225 height 109
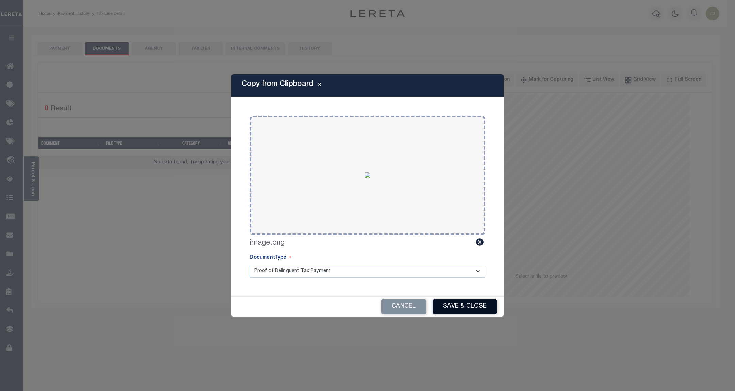
click at [459, 313] on button "Save & Close" at bounding box center [465, 306] width 64 height 15
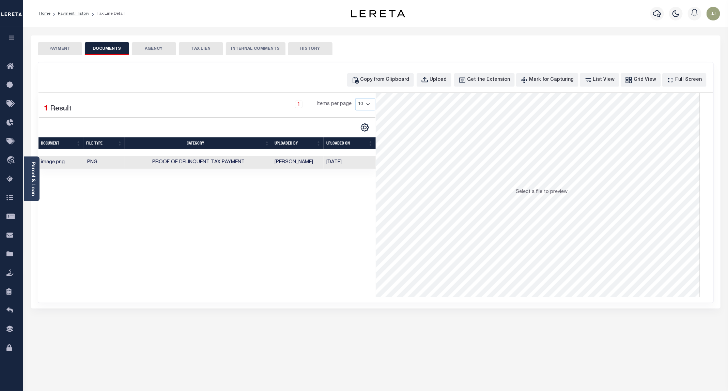
click at [51, 43] on button "PAYMENT" at bounding box center [60, 48] width 44 height 13
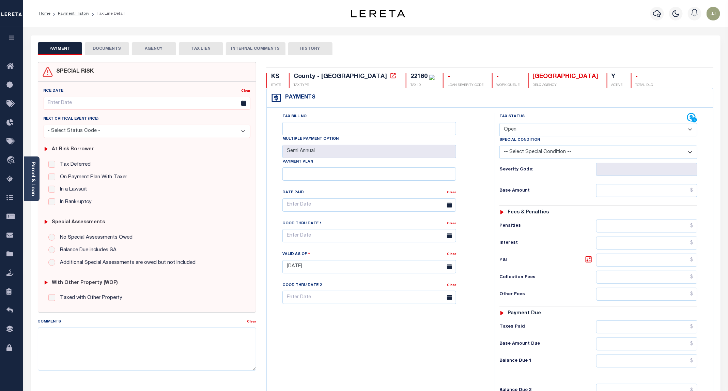
click at [511, 134] on select "- Select Status Code - Open Due/Unpaid Paid Incomplete No Tax Due Internal Refu…" at bounding box center [598, 129] width 198 height 13
select select "PYD"
click at [500, 124] on select "- Select Status Code - Open Due/Unpaid Paid Incomplete No Tax Due Internal Refu…" at bounding box center [598, 129] width 198 height 13
type input "[DATE]"
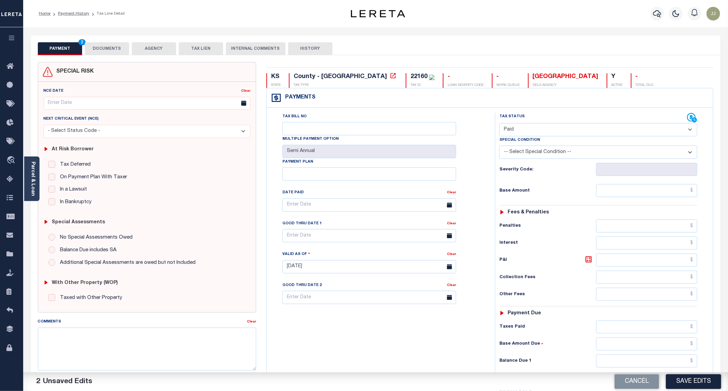
click at [635, 201] on div "Tax Status Status - Select Status Code -" at bounding box center [600, 263] width 211 height 301
click at [629, 197] on input "text" at bounding box center [646, 190] width 101 height 13
type input "$0.00"
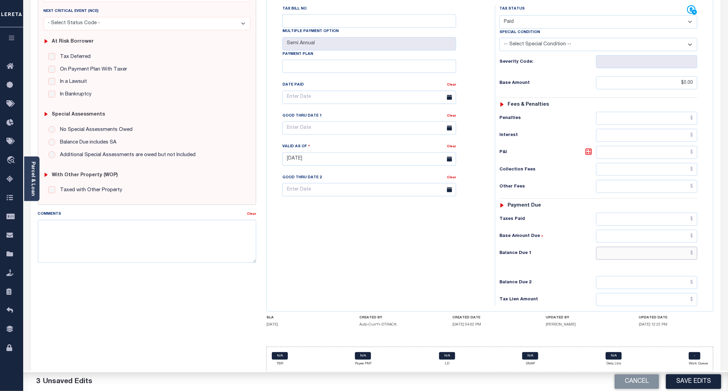
click at [622, 247] on input "text" at bounding box center [646, 253] width 101 height 13
type input "$0.00"
click at [683, 377] on button "Save Edits" at bounding box center [693, 381] width 55 height 15
checkbox input "false"
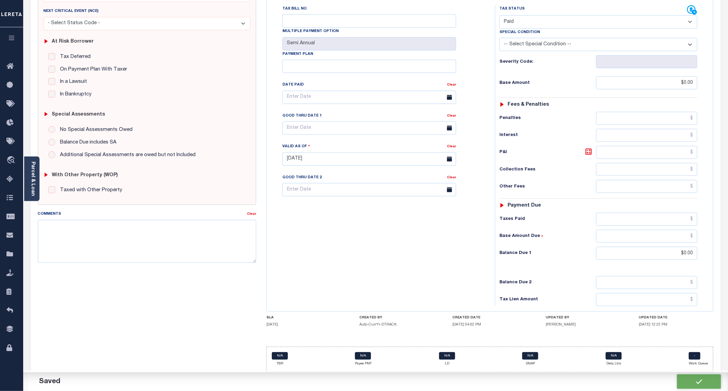
checkbox input "false"
type input "$0"
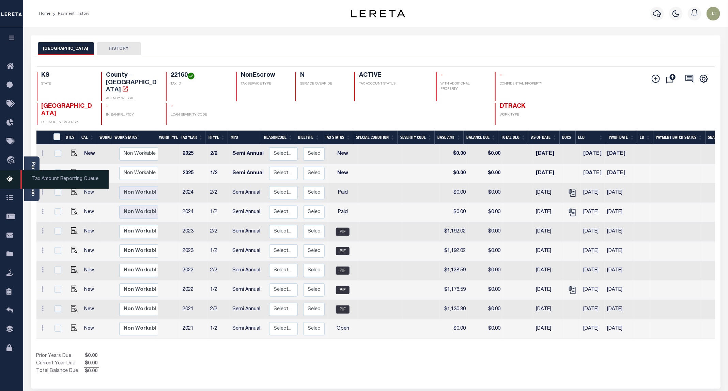
click at [8, 179] on icon at bounding box center [11, 179] width 11 height 9
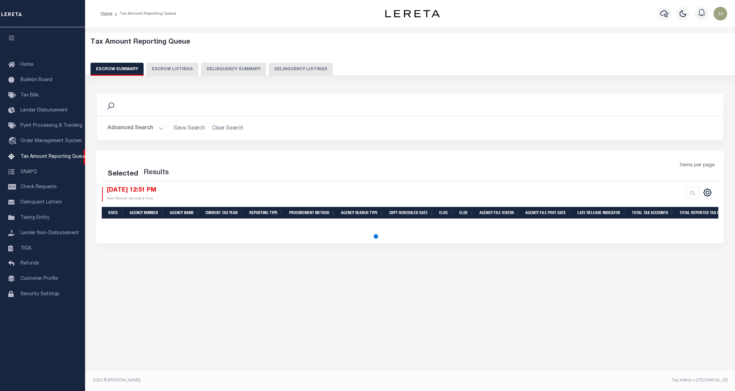
select select "100"
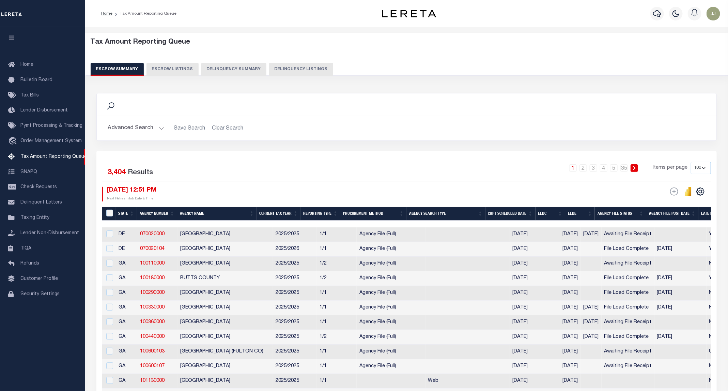
click at [307, 64] on button "Delinquency Listings" at bounding box center [301, 69] width 64 height 13
select select "KS"
select select "100"
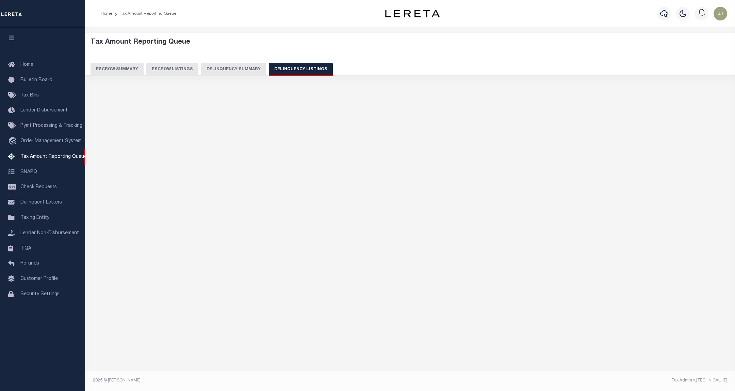
select select "100"
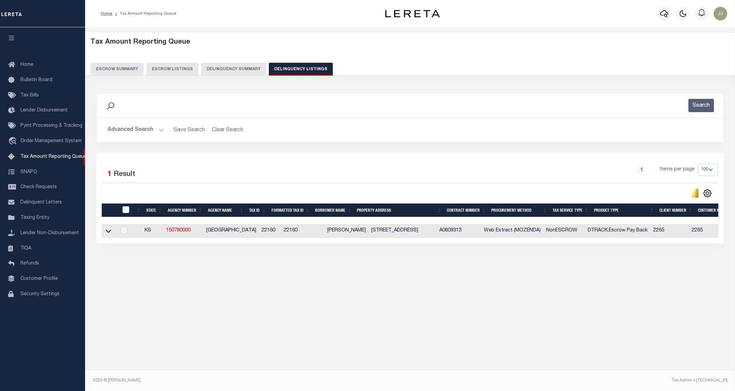
click at [147, 134] on button "Advanced Search" at bounding box center [136, 129] width 57 height 13
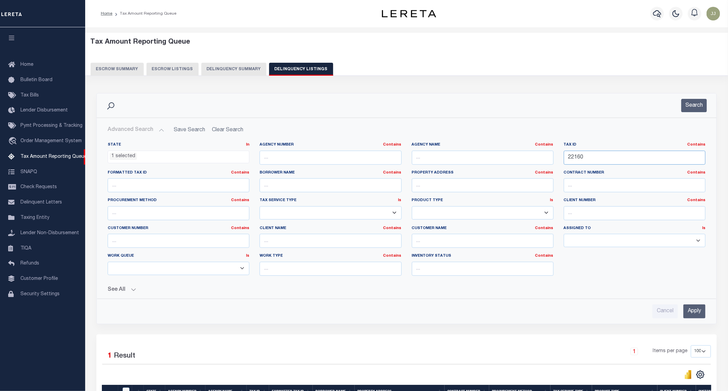
drag, startPoint x: 625, startPoint y: 159, endPoint x: 535, endPoint y: 159, distance: 90.9
click at [535, 159] on div "State In In AK AL AR AZ CA CO CT DC DE FL GA GU HI IA ID IL IN KS KY LA MA MD M…" at bounding box center [406, 211] width 608 height 139
paste input "381"
type input "22381"
click at [691, 103] on button "Search" at bounding box center [694, 105] width 26 height 13
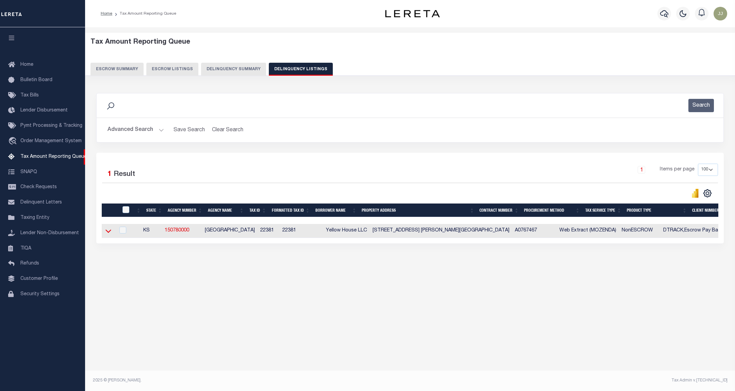
click at [110, 231] on icon at bounding box center [109, 230] width 6 height 7
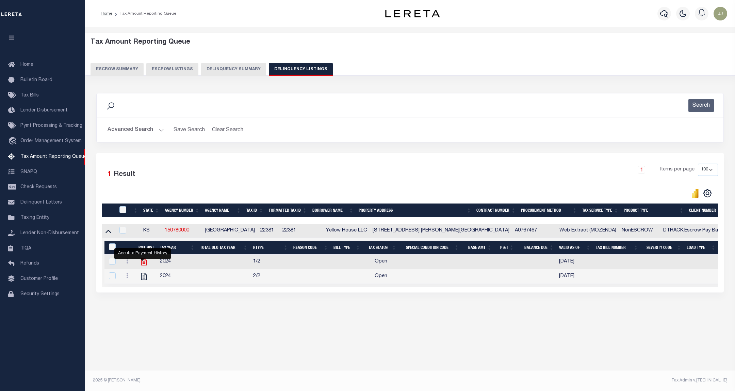
click at [143, 264] on icon "" at bounding box center [144, 261] width 9 height 9
checkbox input "true"
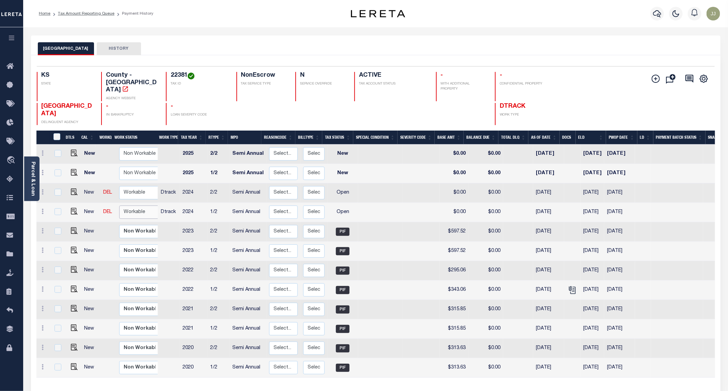
click at [139, 205] on select "Non Workable Workable" at bounding box center [139, 211] width 41 height 13
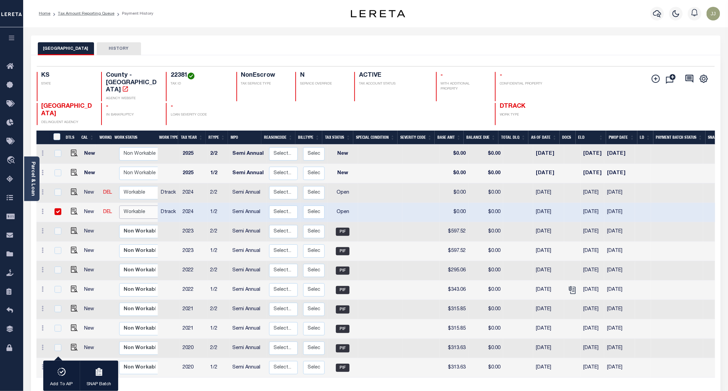
checkbox input "true"
select select "true"
click at [119, 205] on select "Non Workable Workable" at bounding box center [139, 211] width 41 height 13
checkbox input "false"
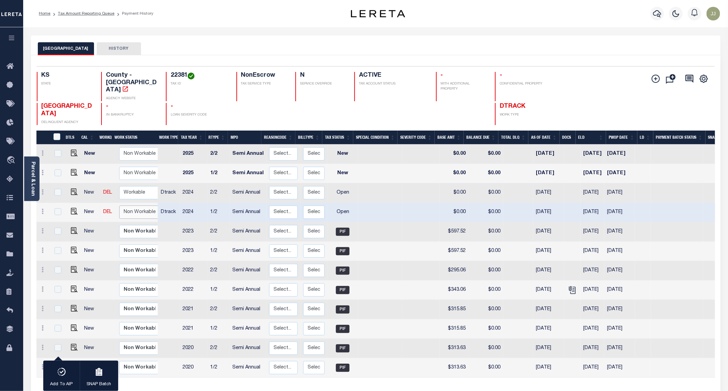
checkbox input "false"
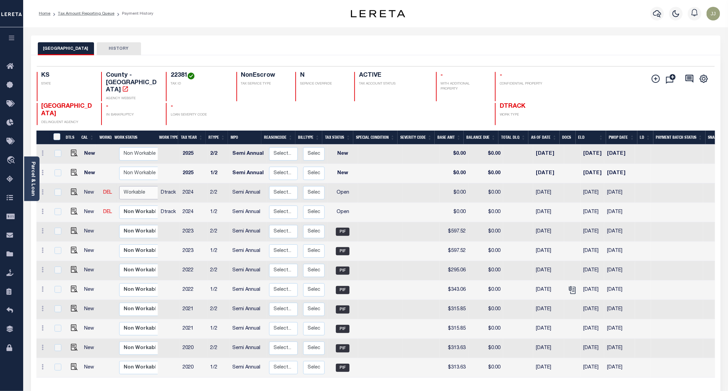
click at [134, 186] on select "Non Workable Workable" at bounding box center [139, 192] width 41 height 13
checkbox input "true"
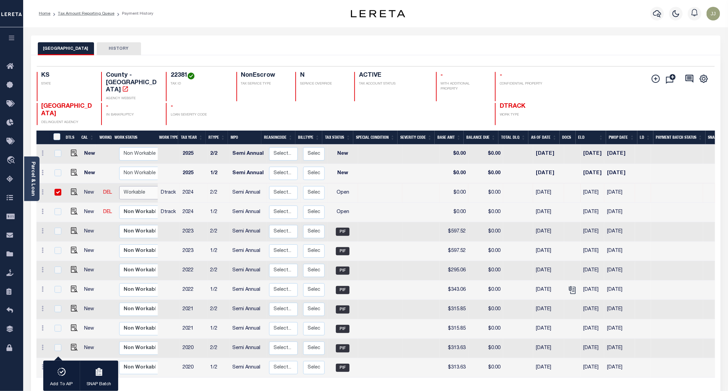
click at [136, 186] on select "Non Workable Workable" at bounding box center [139, 192] width 41 height 13
checkbox input "false"
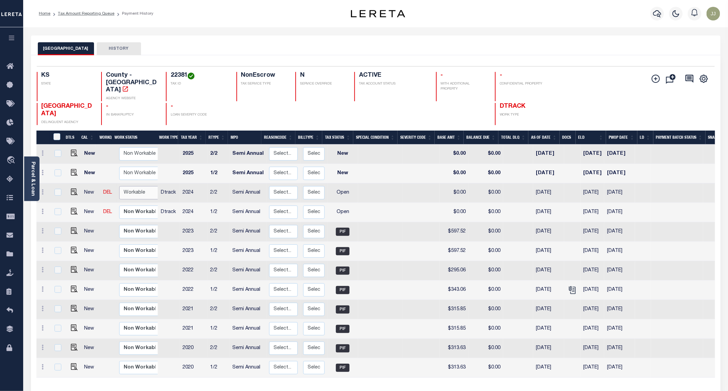
click at [136, 186] on select "Non Workable Workable" at bounding box center [139, 192] width 41 height 13
checkbox input "true"
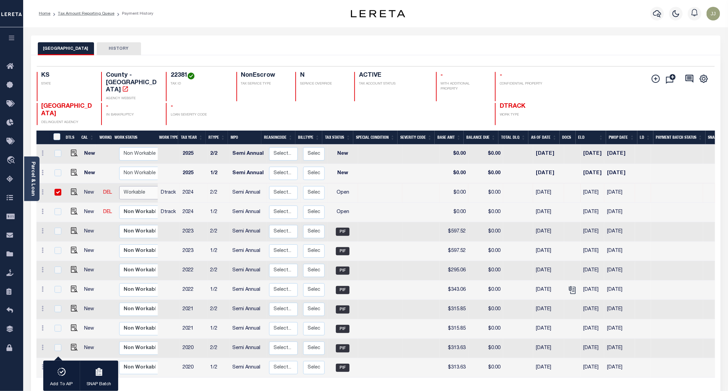
click at [119, 186] on select "Non Workable Workable" at bounding box center [139, 192] width 41 height 13
checkbox input "false"
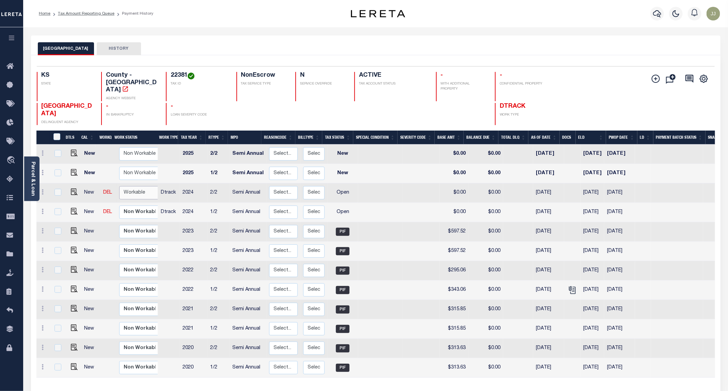
click at [134, 186] on select "Non Workable Workable" at bounding box center [139, 192] width 41 height 13
checkbox input "true"
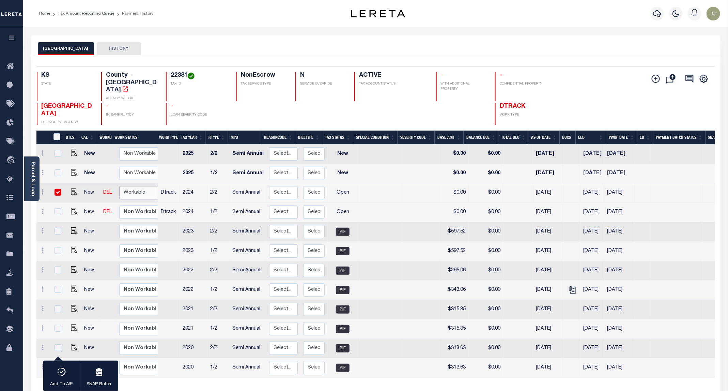
select select "true"
click at [119, 186] on select "Non Workable Workable" at bounding box center [139, 192] width 41 height 13
checkbox input "false"
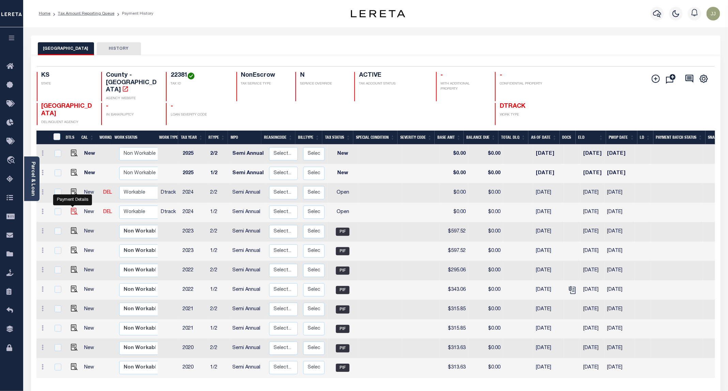
click at [73, 208] on img "" at bounding box center [74, 211] width 7 height 7
checkbox input "true"
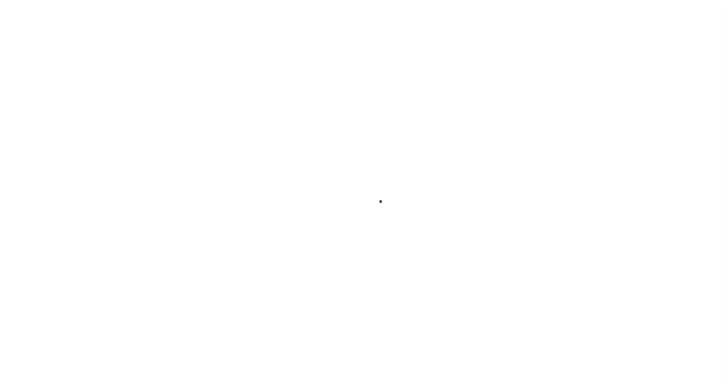
select select "OP2"
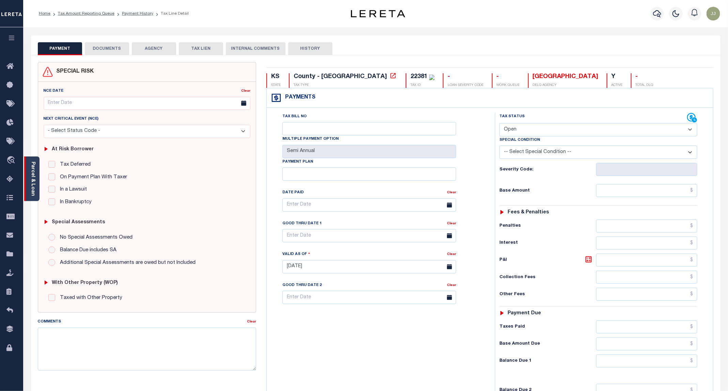
click at [37, 186] on div "Parcel & Loan" at bounding box center [31, 178] width 15 height 45
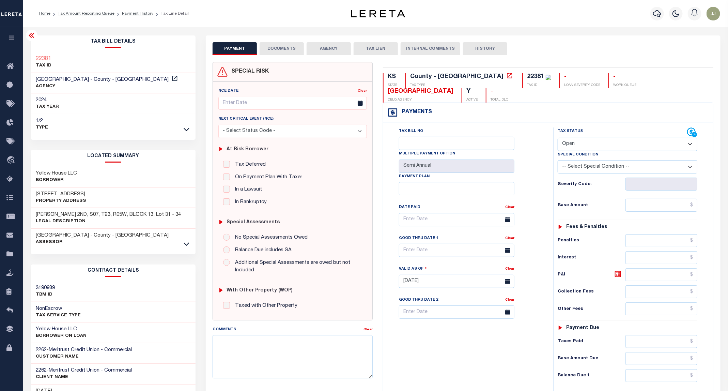
click at [54, 194] on h3 "[STREET_ADDRESS]" at bounding box center [61, 194] width 50 height 7
click at [54, 194] on h3 "1314 E 7TH AVE" at bounding box center [61, 194] width 50 height 7
copy h3 "7TH"
click at [279, 40] on div "PAYMENT DOCUMENTS AGENCY DELINQUENT PAYEE TAX LIEN" at bounding box center [463, 45] width 514 height 20
click at [275, 51] on button "DOCUMENTS" at bounding box center [281, 48] width 44 height 13
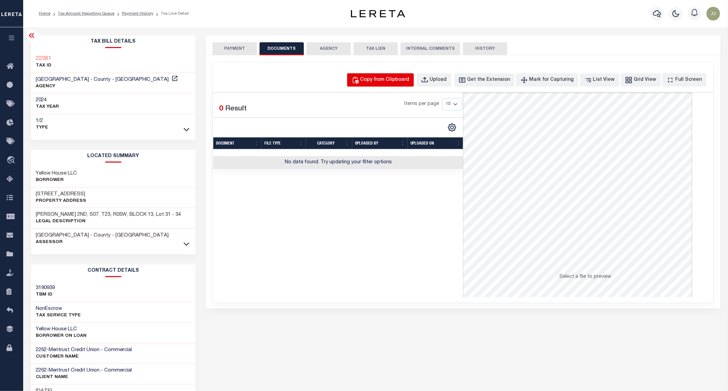
click at [386, 80] on div "Copy from Clipboard" at bounding box center [384, 79] width 49 height 7
select select "POP"
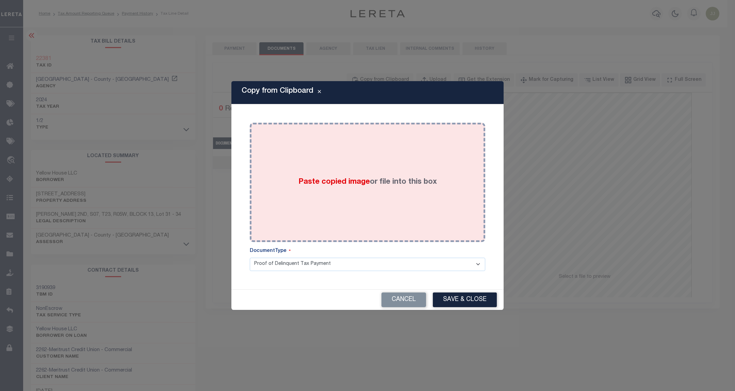
click at [409, 180] on label "Paste copied image or file into this box" at bounding box center [368, 181] width 139 height 11
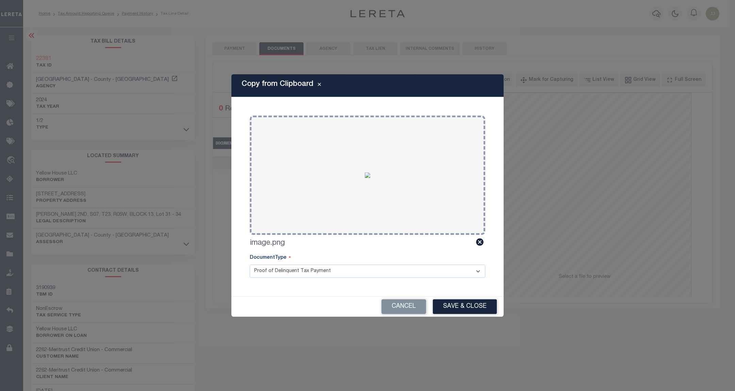
click at [456, 297] on div "Cancel Save & Close" at bounding box center [368, 306] width 272 height 20
click at [454, 309] on button "Save & Close" at bounding box center [465, 306] width 64 height 15
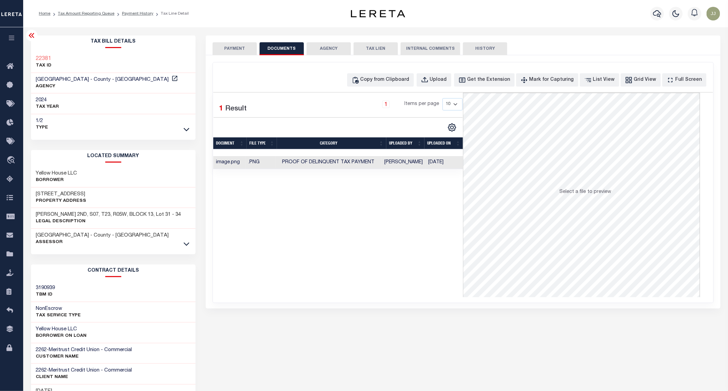
click at [233, 52] on button "PAYMENT" at bounding box center [234, 48] width 44 height 13
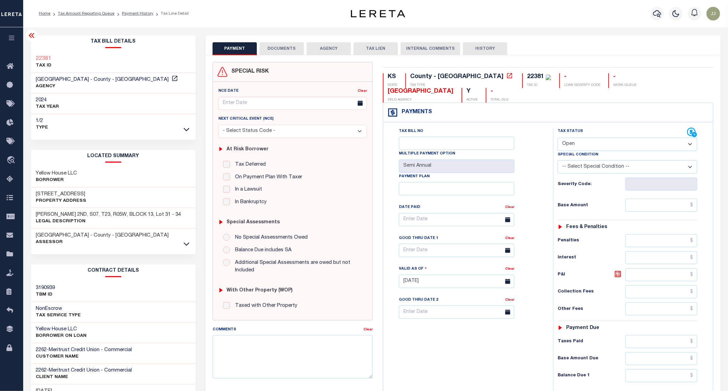
click at [576, 138] on select "- Select Status Code - Open Due/Unpaid Paid Incomplete No Tax Due Internal Refu…" at bounding box center [627, 144] width 140 height 13
select select "PYD"
click at [558, 138] on select "- Select Status Code - Open Due/Unpaid Paid Incomplete No Tax Due Internal Refu…" at bounding box center [627, 144] width 140 height 13
type input "[DATE]"
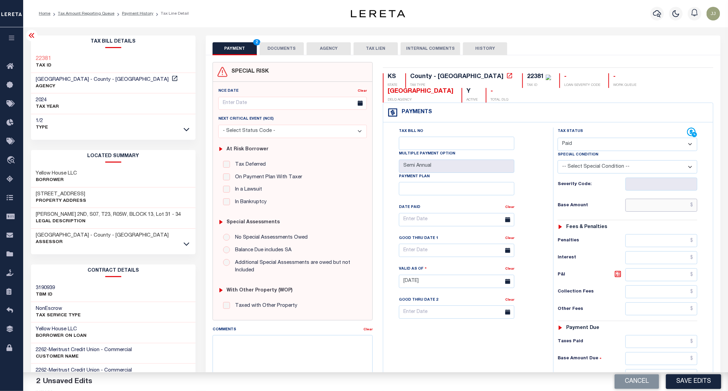
click at [634, 199] on input "text" at bounding box center [661, 205] width 72 height 13
type input "$0.00"
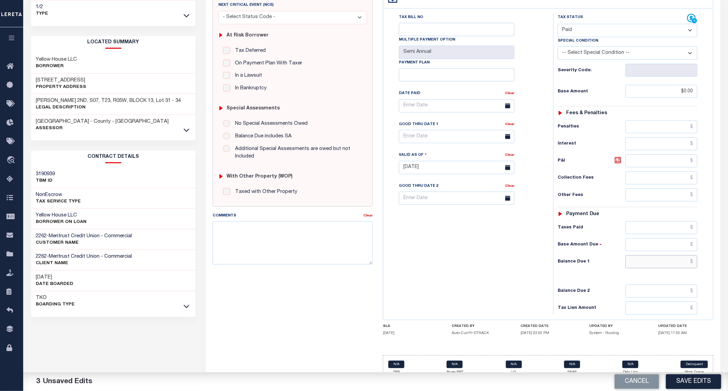
click at [650, 256] on input "text" at bounding box center [661, 261] width 72 height 13
type input "$0.00"
click at [703, 379] on button "Save Edits" at bounding box center [693, 381] width 55 height 15
checkbox input "false"
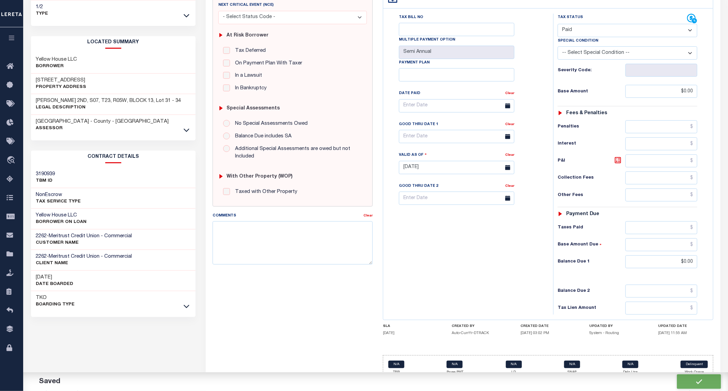
checkbox input "false"
type input "$0"
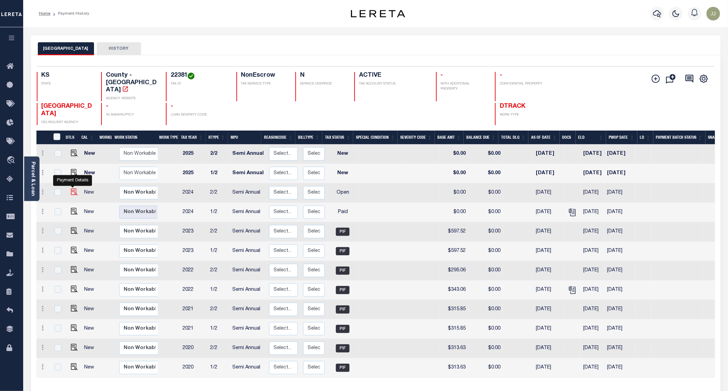
click at [73, 188] on img "" at bounding box center [74, 191] width 7 height 7
checkbox input "true"
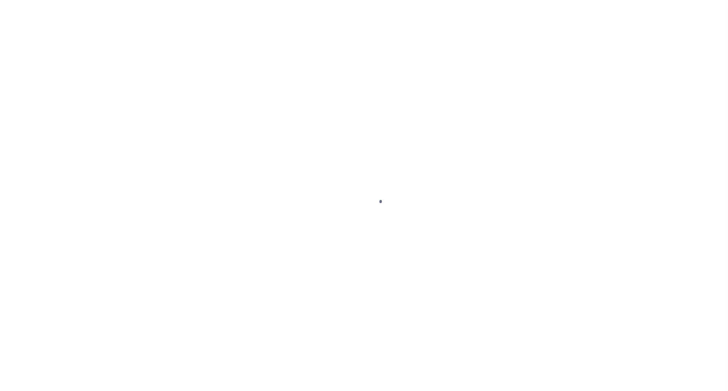
select select "OP2"
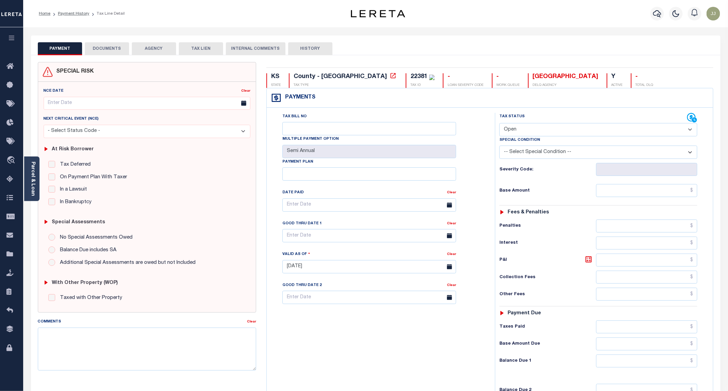
click at [104, 50] on button "DOCUMENTS" at bounding box center [107, 48] width 44 height 13
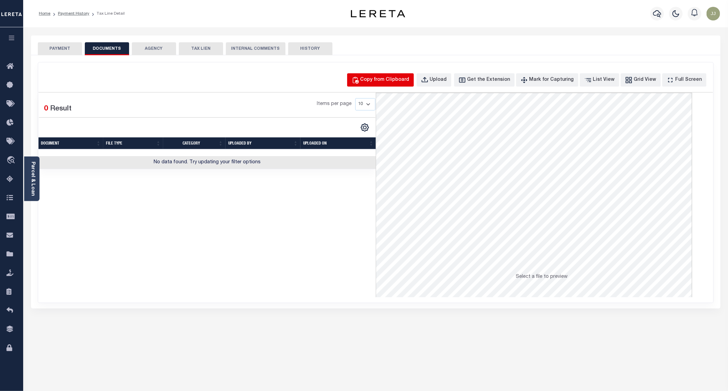
click at [385, 86] on button "Copy from Clipboard" at bounding box center [380, 79] width 67 height 13
select select "POP"
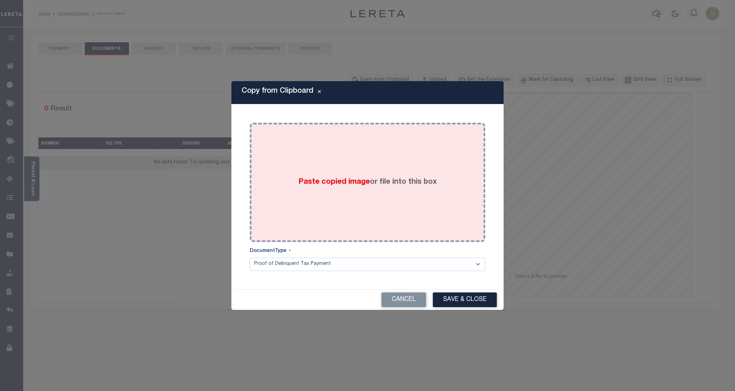
click at [356, 212] on div "Paste copied image or file into this box" at bounding box center [367, 182] width 225 height 109
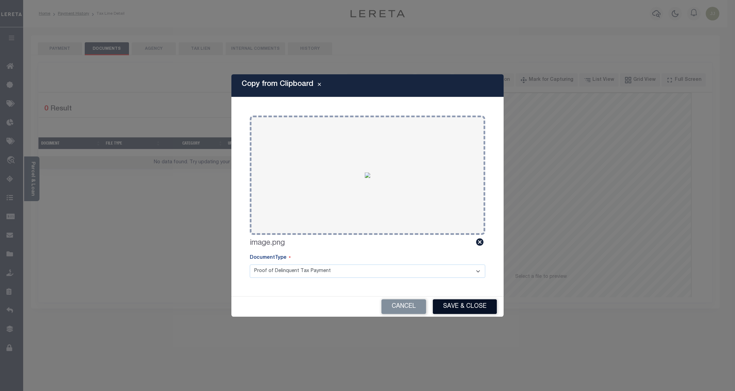
click at [463, 302] on button "Save & Close" at bounding box center [465, 306] width 64 height 15
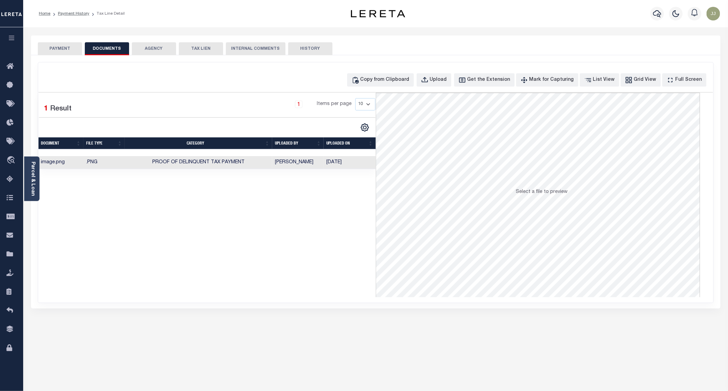
click at [53, 50] on button "PAYMENT" at bounding box center [60, 48] width 44 height 13
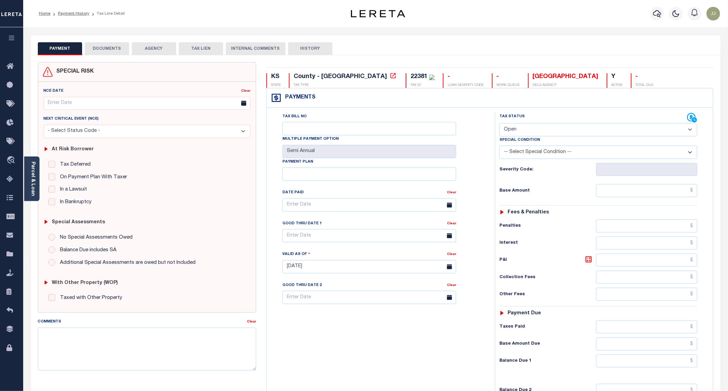
click at [526, 133] on select "- Select Status Code - Open Due/Unpaid Paid Incomplete No Tax Due Internal Refu…" at bounding box center [598, 129] width 198 height 13
select select "PYD"
click at [500, 124] on select "- Select Status Code - Open Due/Unpaid Paid Incomplete No Tax Due Internal Refu…" at bounding box center [598, 129] width 198 height 13
type input "[DATE]"
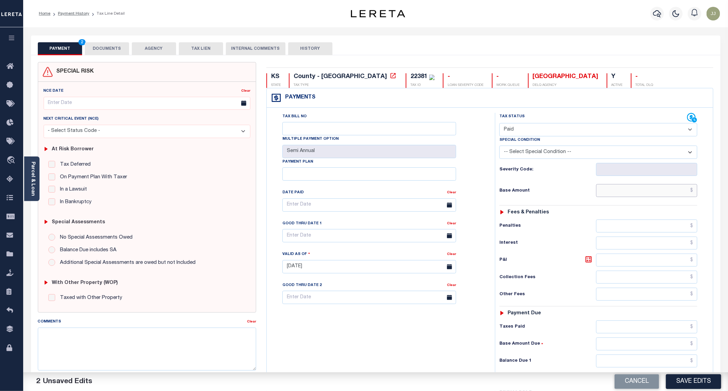
click at [638, 190] on input "text" at bounding box center [646, 190] width 101 height 13
type input "$0.00"
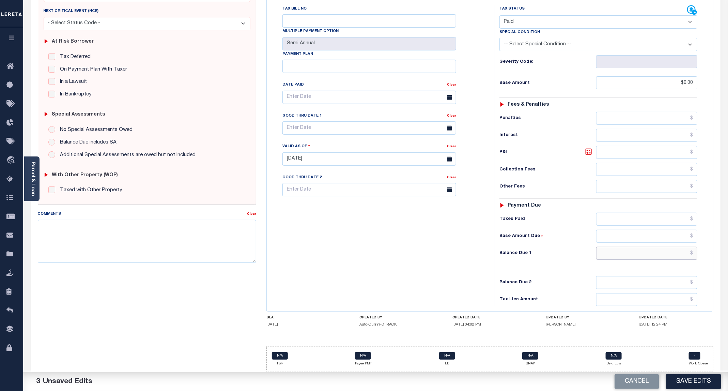
click at [643, 252] on input "text" at bounding box center [646, 253] width 101 height 13
type input "$0.00"
click at [685, 384] on button "Save Edits" at bounding box center [693, 381] width 55 height 15
checkbox input "false"
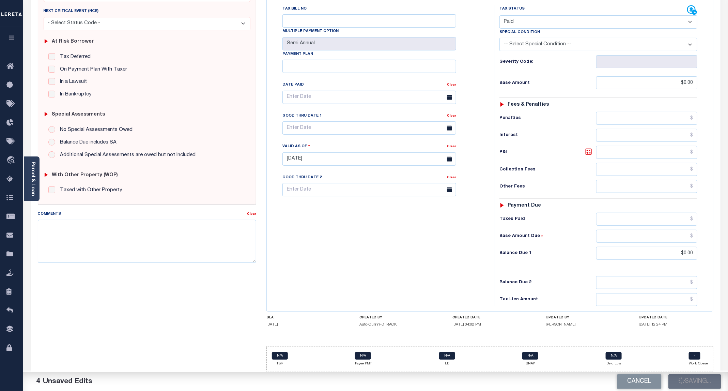
checkbox input "false"
type input "$0"
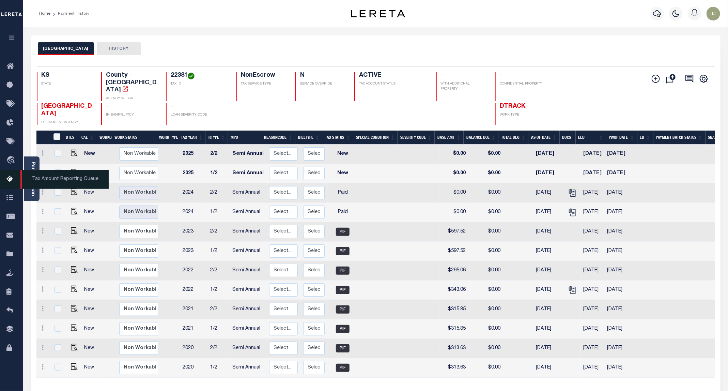
click at [9, 181] on icon at bounding box center [11, 179] width 11 height 9
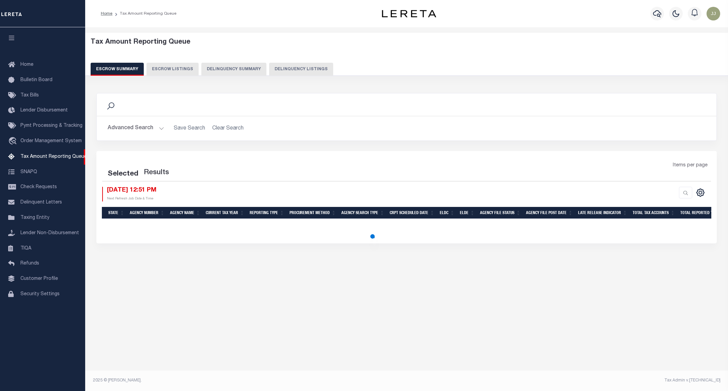
select select "100"
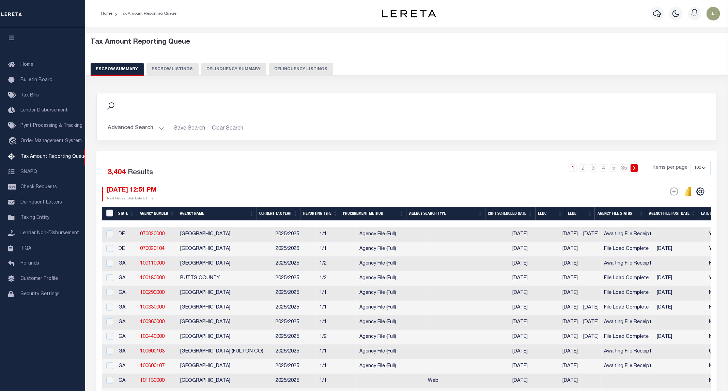
click at [311, 69] on button "Delinquency Listings" at bounding box center [301, 69] width 64 height 13
select select "100"
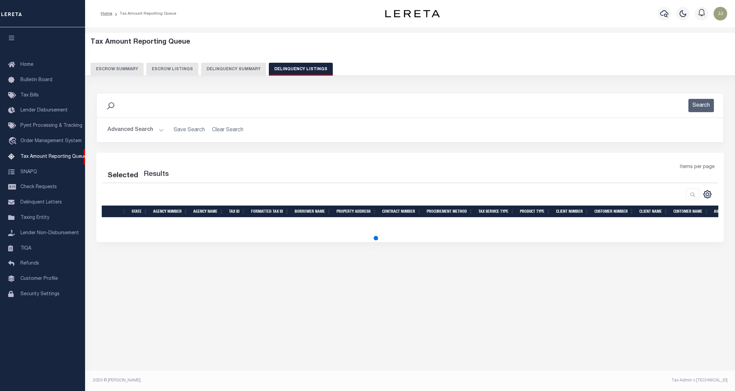
select select "100"
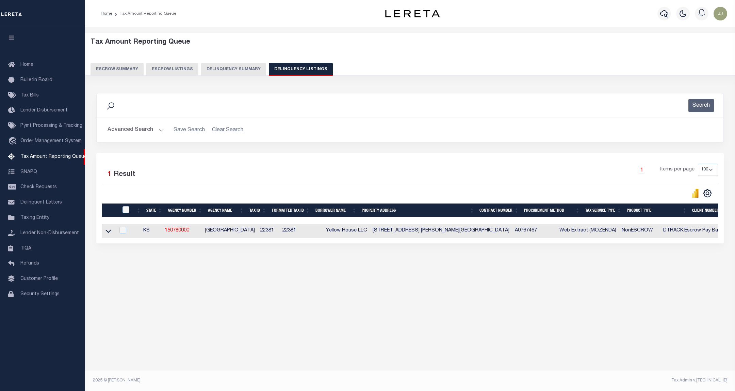
click at [152, 130] on button "Advanced Search" at bounding box center [136, 129] width 57 height 13
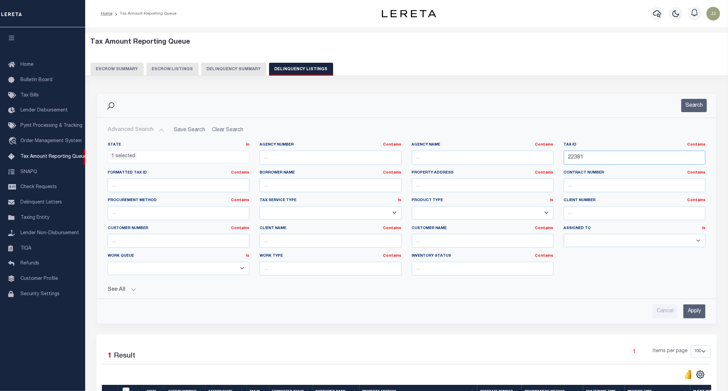
drag, startPoint x: 599, startPoint y: 158, endPoint x: 512, endPoint y: 163, distance: 87.3
click at [512, 163] on div "State In In AK AL AR AZ CA CO CT DC DE FL GA GU HI IA ID IL IN KS [GEOGRAPHIC_D…" at bounding box center [406, 211] width 608 height 139
paste input "474"
type input "22474"
click at [687, 108] on button "Search" at bounding box center [694, 105] width 26 height 13
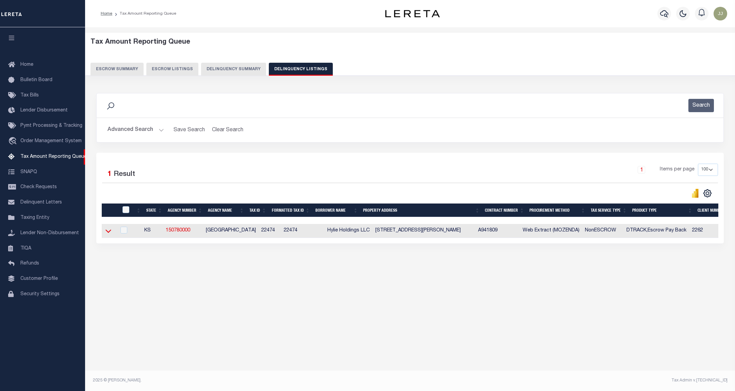
click at [107, 233] on icon at bounding box center [109, 230] width 6 height 3
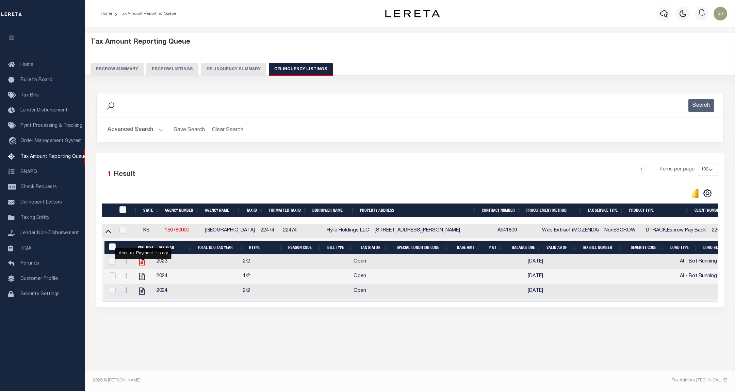
click at [142, 265] on icon "" at bounding box center [141, 261] width 5 height 7
checkbox input "true"
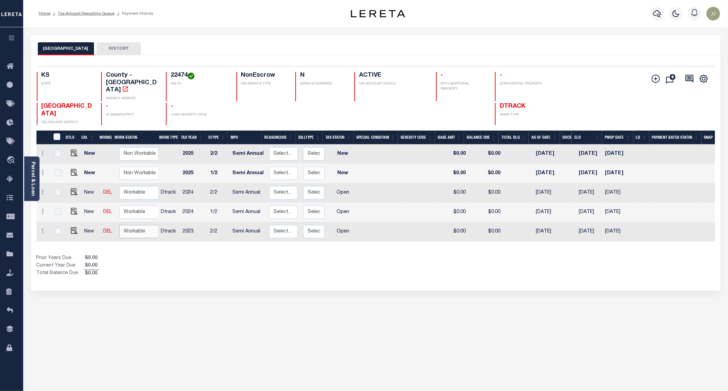
click at [128, 225] on select "Non Workable Workable" at bounding box center [139, 231] width 41 height 13
checkbox input "true"
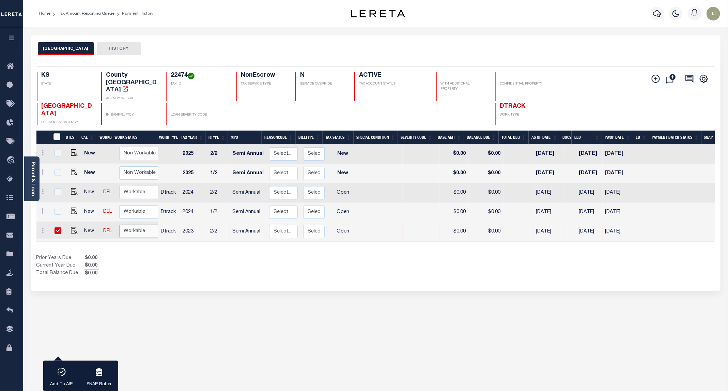
select select "true"
click at [119, 224] on select "Non Workable Workable" at bounding box center [139, 230] width 41 height 13
checkbox input "false"
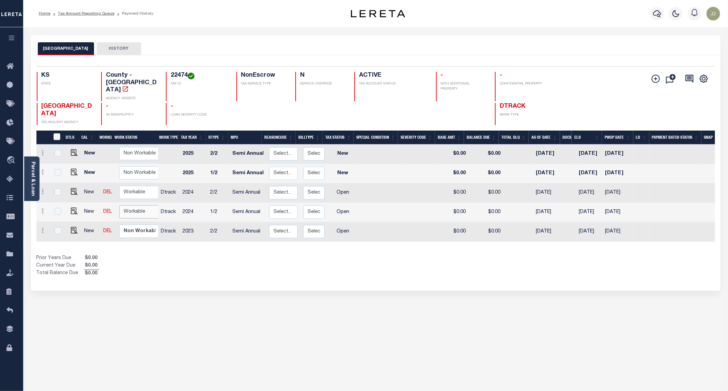
click at [132, 205] on select "Non Workable Workable" at bounding box center [139, 211] width 41 height 13
checkbox input "true"
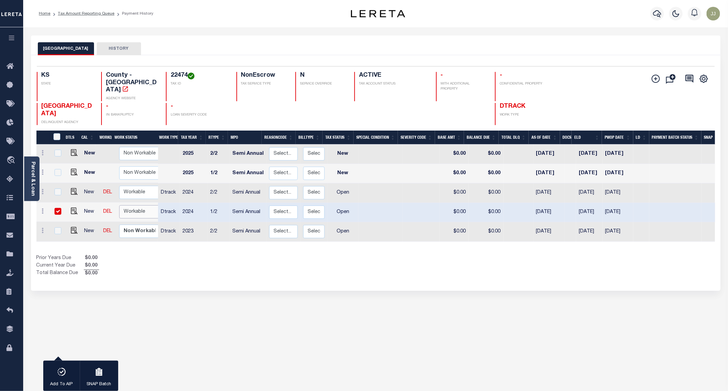
select select "true"
click at [119, 205] on select "Non Workable Workable" at bounding box center [139, 211] width 41 height 13
checkbox input "false"
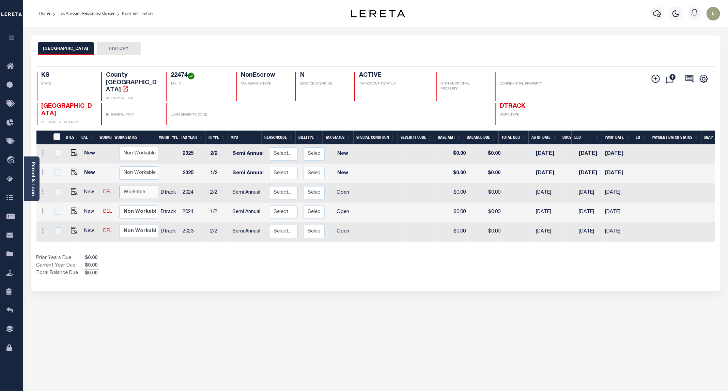
click at [133, 186] on select "Non Workable Workable" at bounding box center [139, 192] width 41 height 13
checkbox input "true"
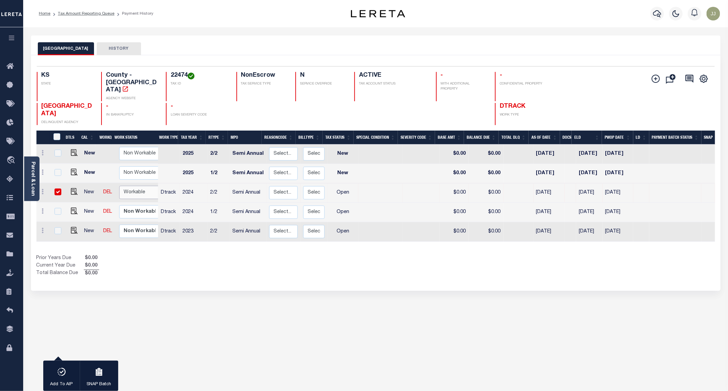
select select "true"
click at [119, 186] on select "Non Workable Workable" at bounding box center [139, 192] width 41 height 13
checkbox input "false"
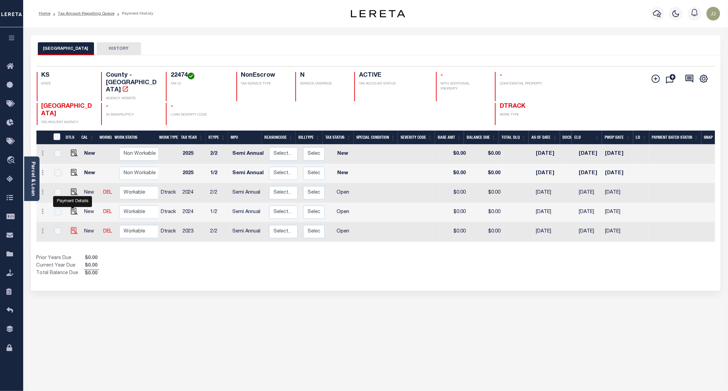
click at [73, 227] on img "" at bounding box center [74, 230] width 7 height 7
checkbox input "true"
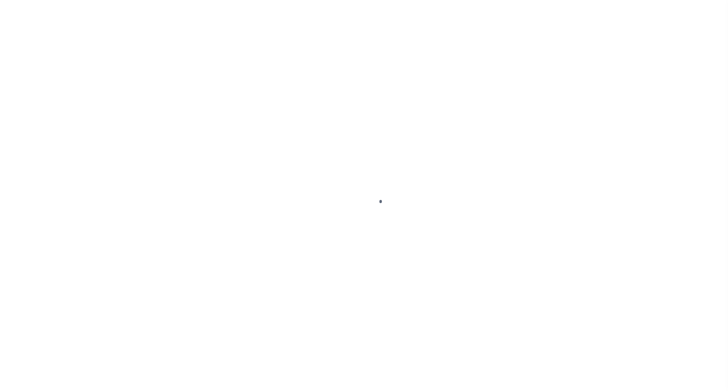
select select "OP2"
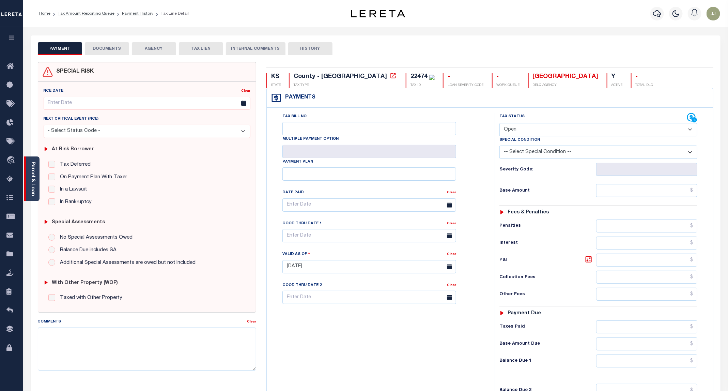
click at [32, 184] on link "Parcel & Loan" at bounding box center [32, 178] width 5 height 34
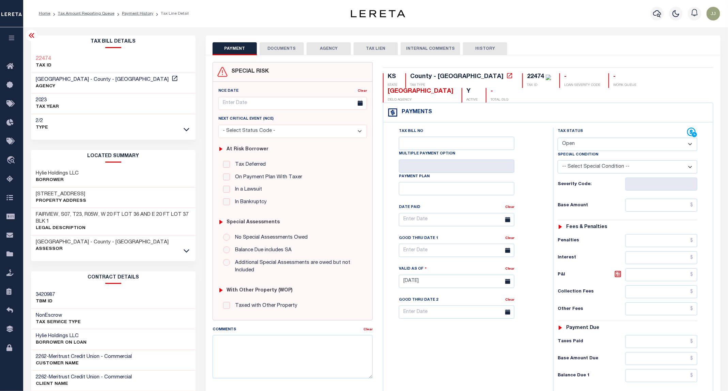
click at [53, 194] on h3 "[STREET_ADDRESS]" at bounding box center [61, 194] width 50 height 7
copy h3 "5TH"
click at [271, 45] on button "DOCUMENTS" at bounding box center [281, 48] width 44 height 13
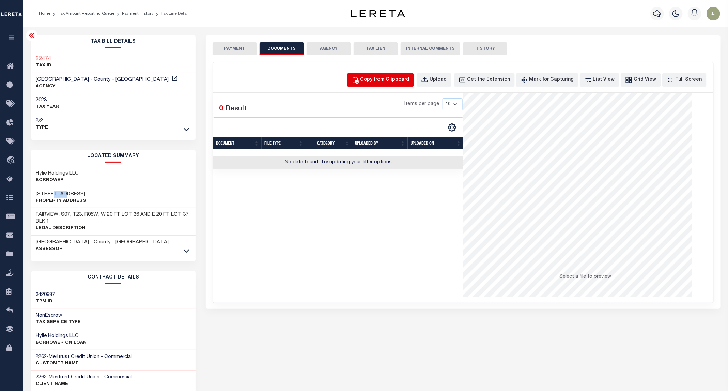
click at [403, 76] on button "Copy from Clipboard" at bounding box center [380, 79] width 67 height 13
select select "POP"
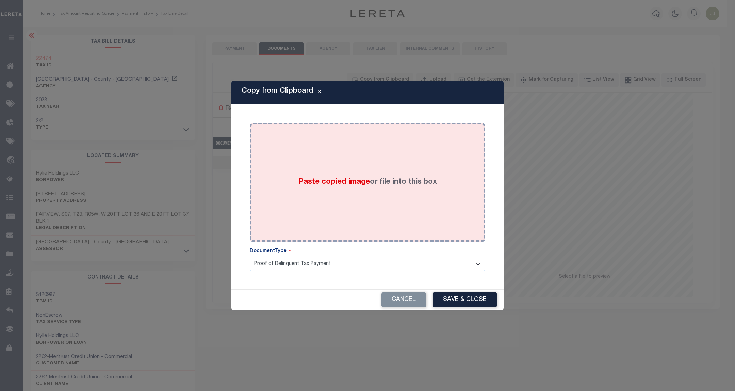
click at [399, 148] on div "Paste copied image or file into this box" at bounding box center [367, 182] width 225 height 109
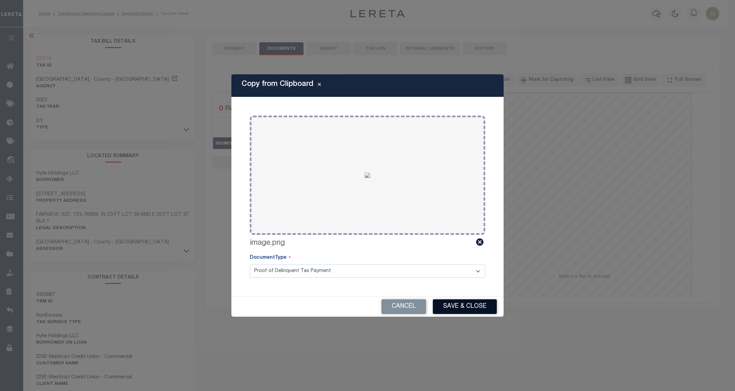
click at [463, 301] on button "Save & Close" at bounding box center [465, 306] width 64 height 15
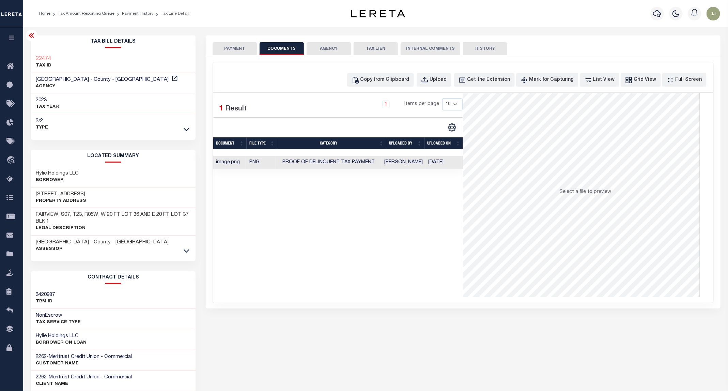
click at [241, 52] on button "PAYMENT" at bounding box center [234, 48] width 44 height 13
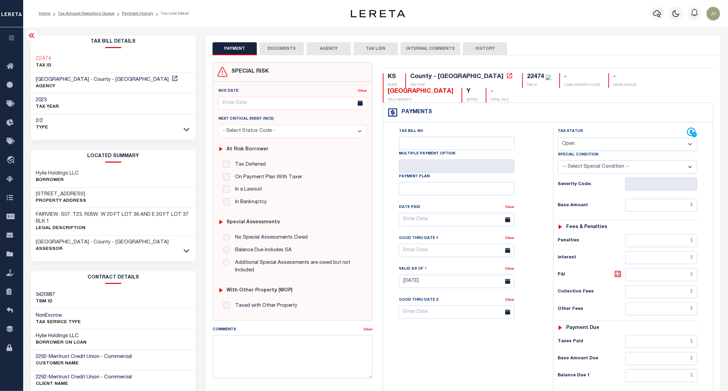
click at [583, 138] on select "- Select Status Code - Open Due/Unpaid Paid Incomplete No Tax Due Internal Refu…" at bounding box center [627, 144] width 140 height 13
select select "DUE"
click at [558, 138] on select "- Select Status Code - Open Due/Unpaid Paid Incomplete No Tax Due Internal Refu…" at bounding box center [627, 144] width 140 height 13
type input "[DATE]"
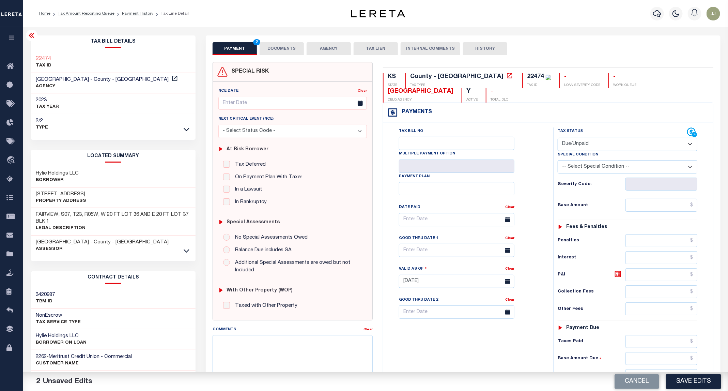
click at [576, 151] on div "Special Condition" at bounding box center [627, 156] width 140 height 10
click at [573, 138] on select "- Select Status Code - Open Due/Unpaid Paid Incomplete No Tax Due Internal Refu…" at bounding box center [627, 144] width 140 height 13
select select "PYD"
click at [558, 138] on select "- Select Status Code - Open Due/Unpaid Paid Incomplete No Tax Due Internal Refu…" at bounding box center [627, 144] width 140 height 13
click at [652, 201] on div "Tax Status Status - Select Status Code -" at bounding box center [629, 277] width 153 height 301
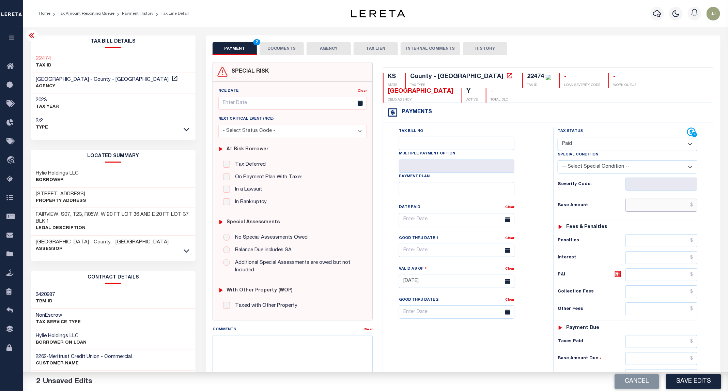
click at [649, 199] on input "text" at bounding box center [661, 205] width 72 height 13
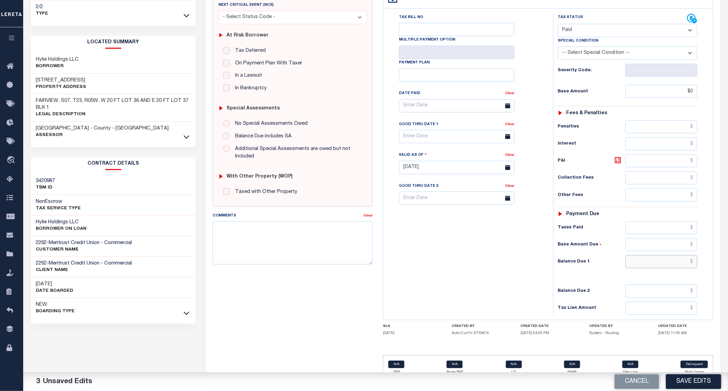
type input "$0.00"
click at [644, 255] on input "text" at bounding box center [661, 261] width 72 height 13
type input "$0.00"
click at [692, 377] on button "Save Edits" at bounding box center [693, 381] width 55 height 15
checkbox input "false"
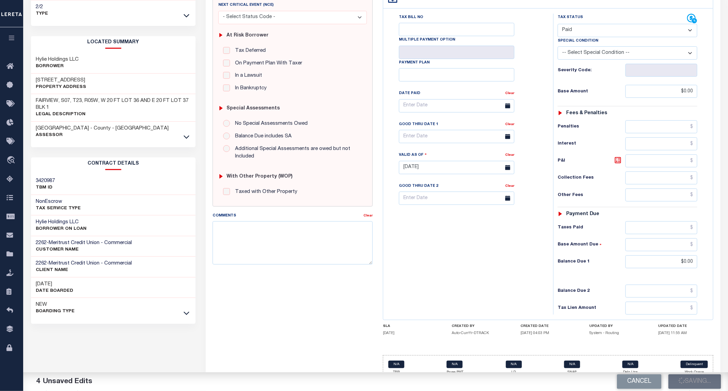
checkbox input "false"
type input "$0"
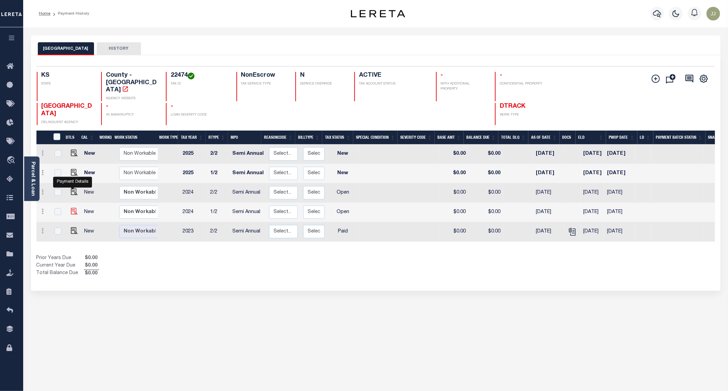
click at [76, 208] on img "" at bounding box center [74, 211] width 7 height 7
checkbox input "true"
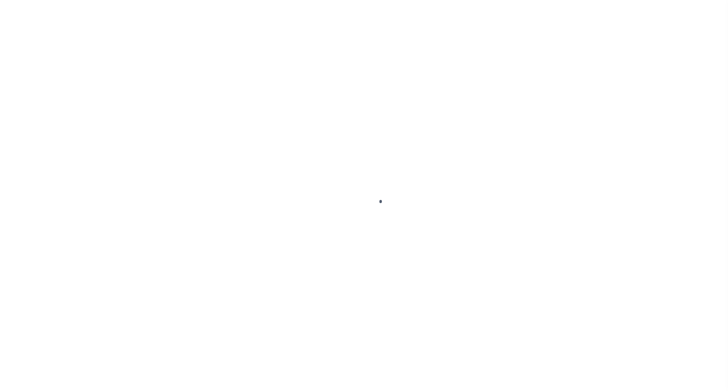
select select "OP2"
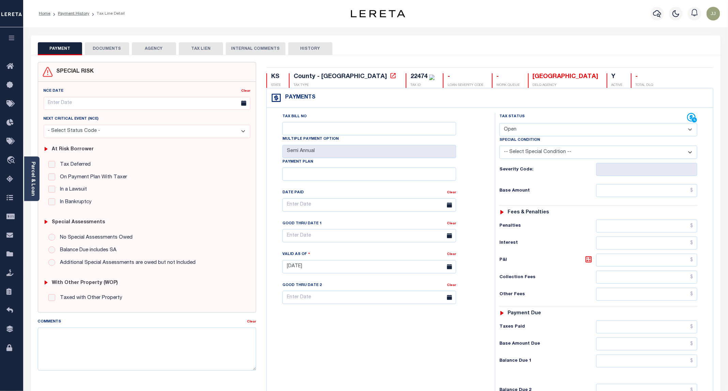
click at [99, 51] on button "DOCUMENTS" at bounding box center [107, 48] width 44 height 13
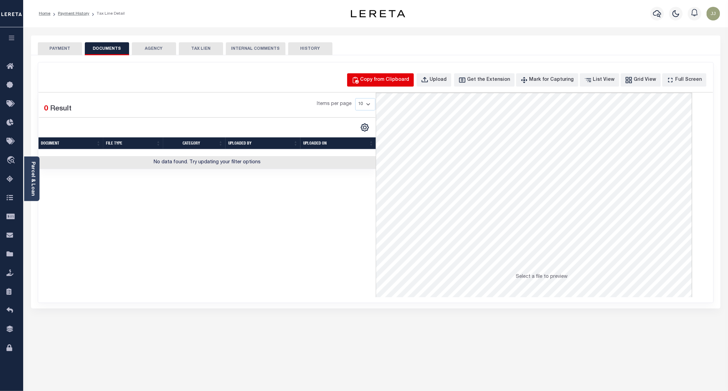
click at [394, 82] on div "Copy from Clipboard" at bounding box center [384, 79] width 49 height 7
select select "POP"
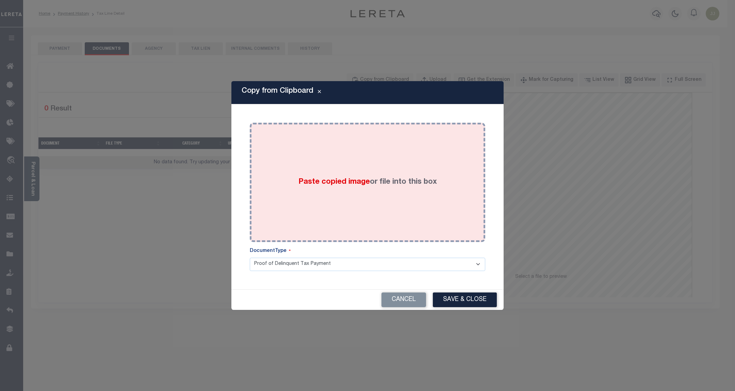
click at [381, 174] on div "Paste copied image or file into this box" at bounding box center [367, 182] width 225 height 109
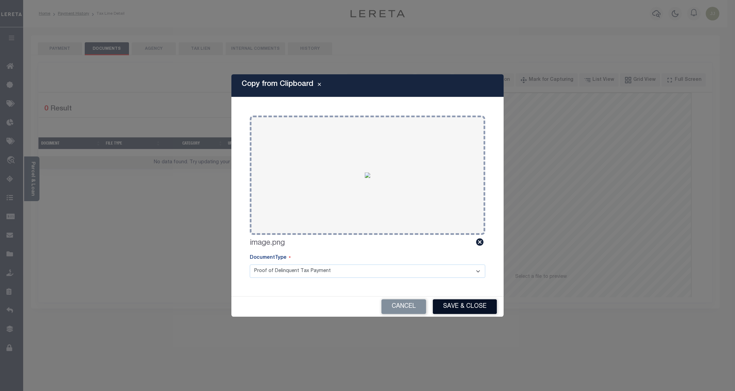
click at [448, 303] on button "Save & Close" at bounding box center [465, 306] width 64 height 15
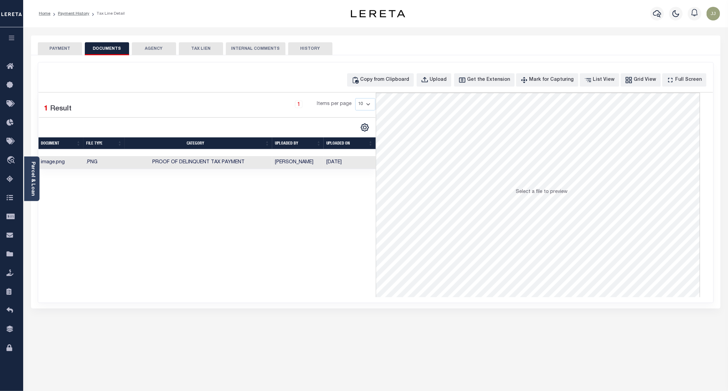
click at [55, 52] on button "PAYMENT" at bounding box center [60, 48] width 44 height 13
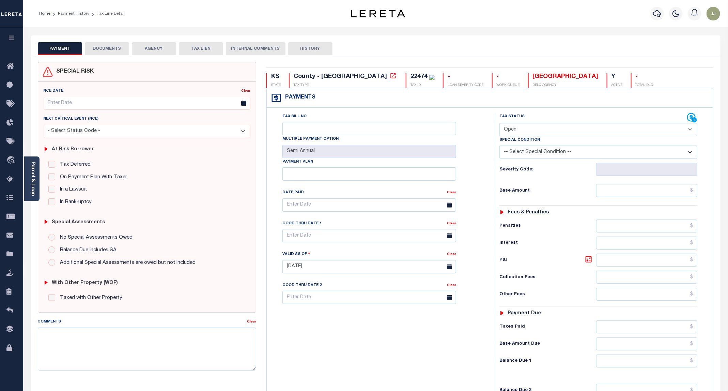
click at [515, 133] on select "- Select Status Code - Open Due/Unpaid Paid Incomplete No Tax Due Internal Refu…" at bounding box center [598, 129] width 198 height 13
select select "PYD"
click at [500, 124] on select "- Select Status Code - Open Due/Unpaid Paid Incomplete No Tax Due Internal Refu…" at bounding box center [598, 129] width 198 height 13
type input "09/11/2025"
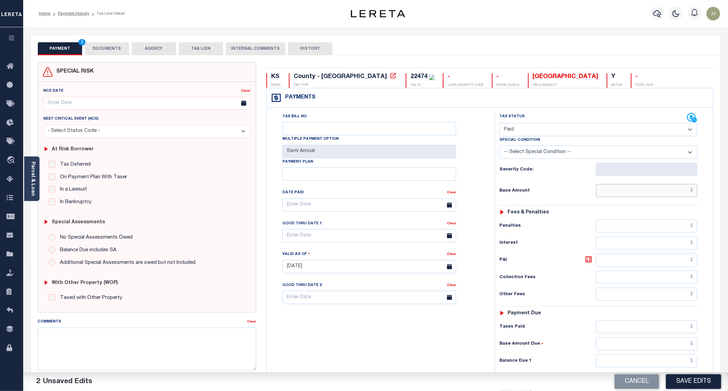
click at [617, 192] on input "text" at bounding box center [646, 190] width 101 height 13
type input "$0.00"
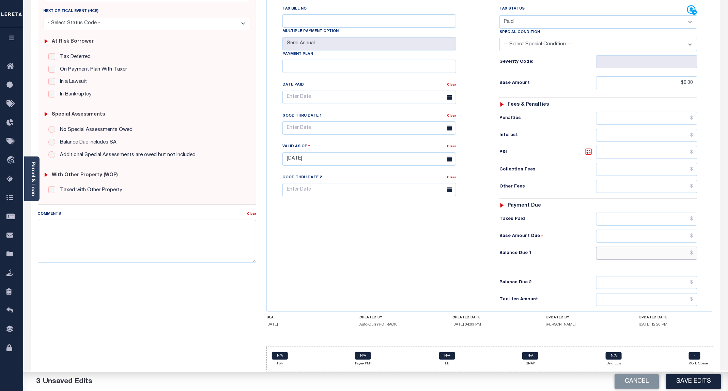
click at [638, 255] on input "text" at bounding box center [646, 253] width 101 height 13
type input "$0.00"
click at [689, 386] on button "Save Edits" at bounding box center [693, 381] width 55 height 15
checkbox input "false"
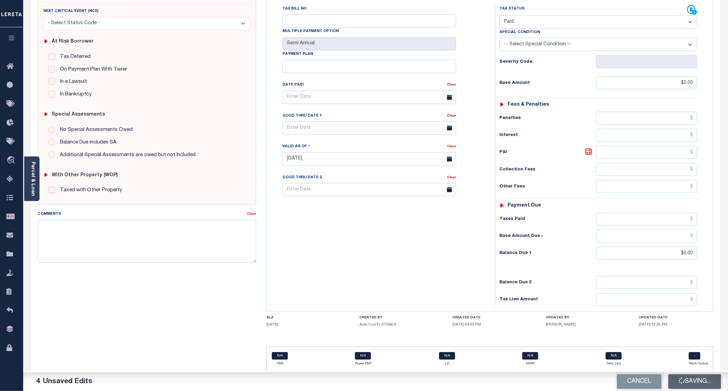
checkbox input "false"
type input "$0"
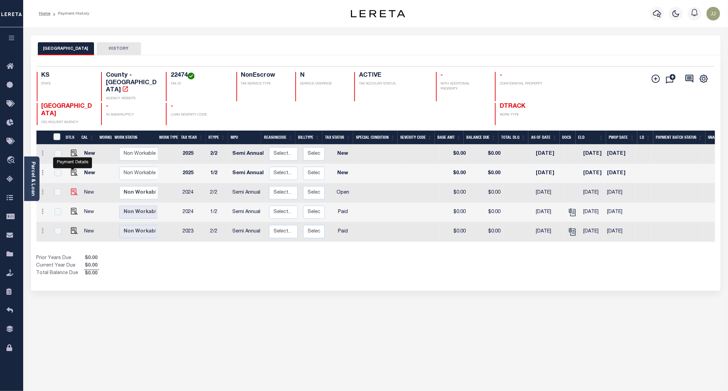
click at [71, 188] on img "" at bounding box center [74, 191] width 7 height 7
checkbox input "true"
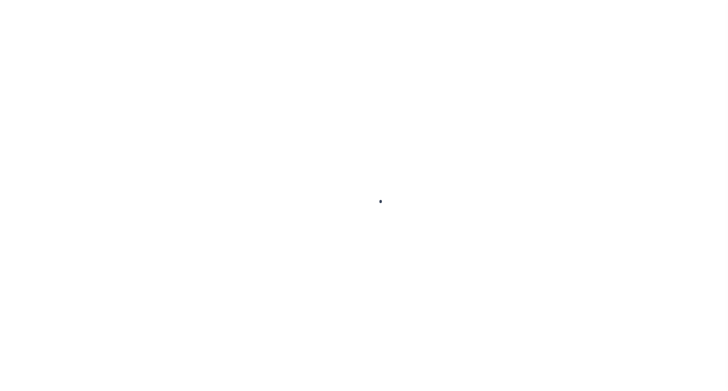
select select "OP2"
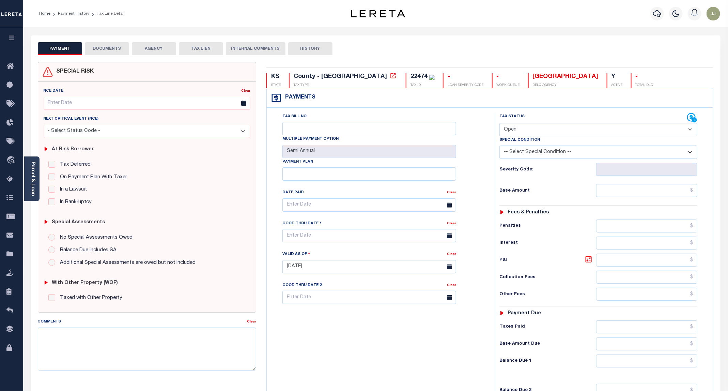
click at [121, 47] on button "DOCUMENTS" at bounding box center [107, 48] width 44 height 13
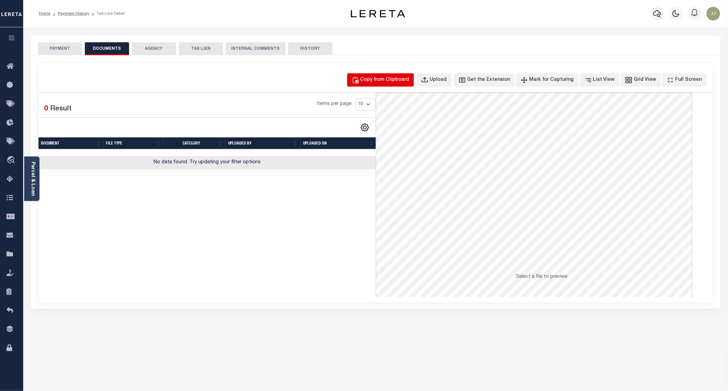
click at [385, 80] on div "Copy from Clipboard" at bounding box center [384, 79] width 49 height 7
select select "POP"
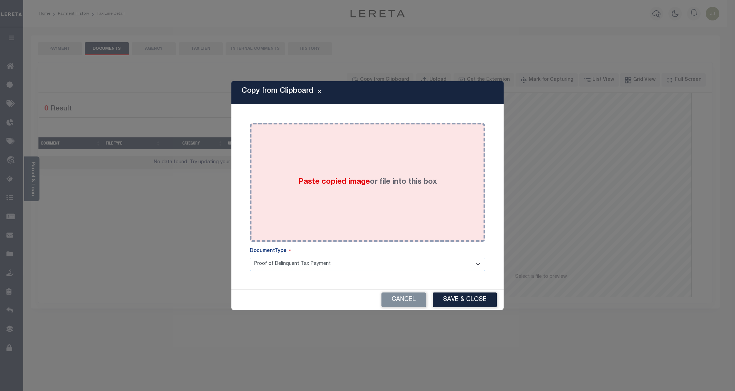
click at [356, 188] on div "Paste copied image or file into this box" at bounding box center [367, 182] width 225 height 109
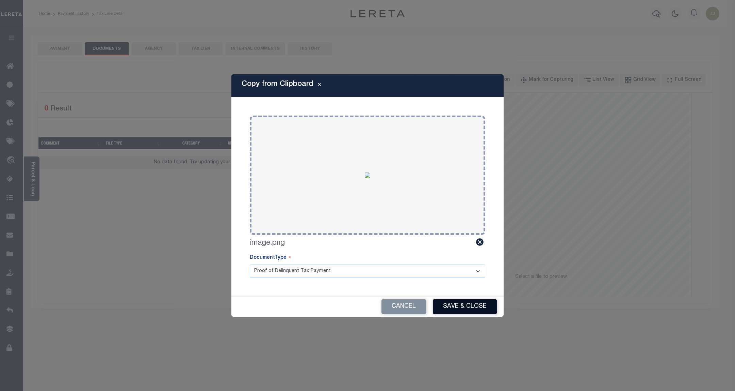
click at [464, 306] on button "Save & Close" at bounding box center [465, 306] width 64 height 15
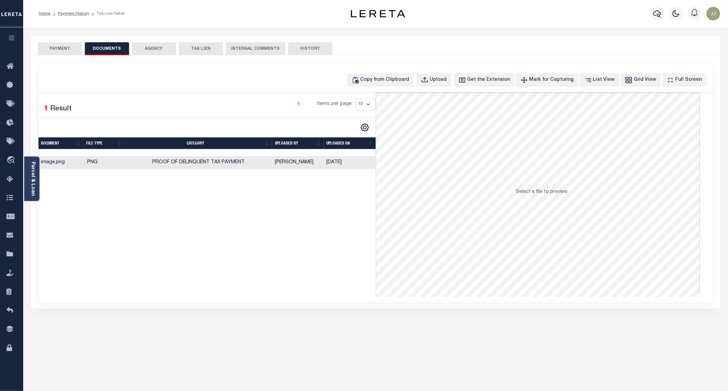
click at [54, 47] on button "PAYMENT" at bounding box center [60, 48] width 44 height 13
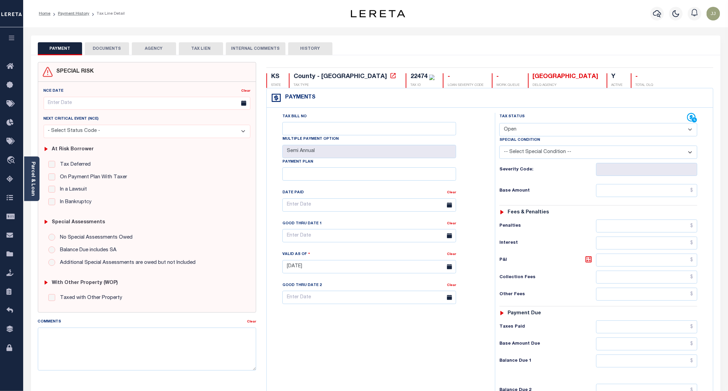
click at [525, 133] on select "- Select Status Code - Open Due/Unpaid Paid Incomplete No Tax Due Internal Refu…" at bounding box center [598, 129] width 198 height 13
select select "PYD"
click at [500, 124] on select "- Select Status Code - Open Due/Unpaid Paid Incomplete No Tax Due Internal Refu…" at bounding box center [598, 129] width 198 height 13
type input "[DATE]"
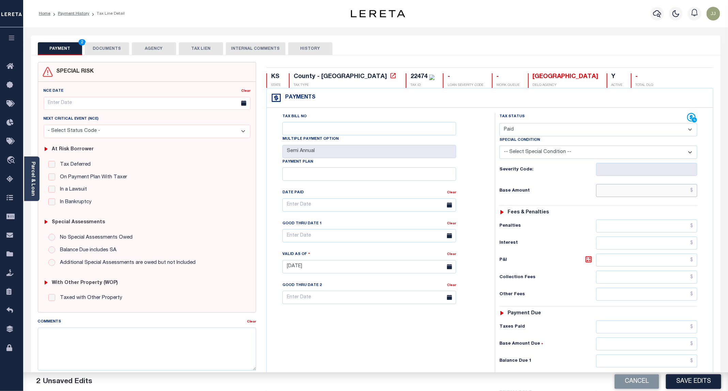
click at [634, 192] on input "text" at bounding box center [646, 190] width 101 height 13
type input "$0.00"
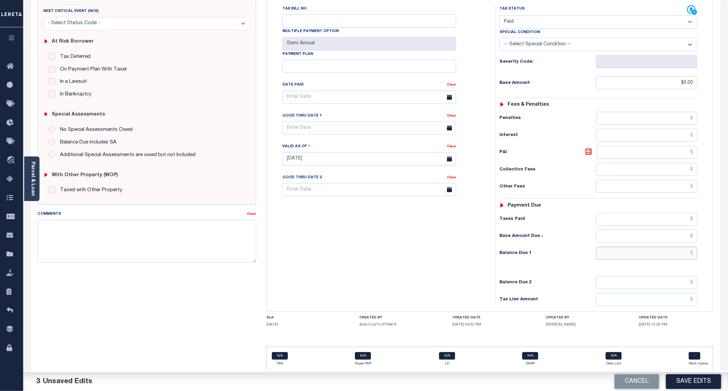
click at [620, 247] on input "text" at bounding box center [646, 253] width 101 height 13
type input "$0.00"
click at [689, 380] on button "Save Edits" at bounding box center [693, 381] width 55 height 15
checkbox input "false"
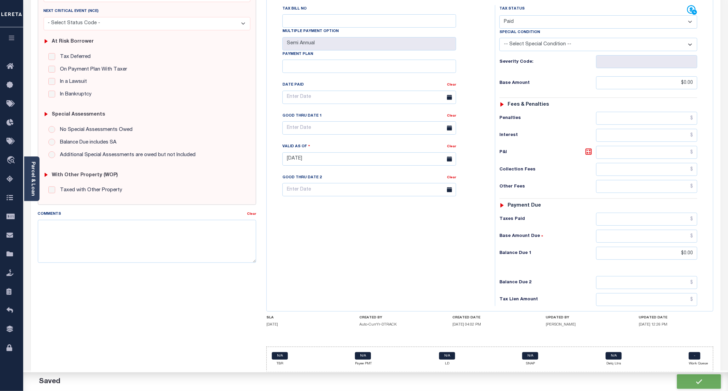
checkbox input "false"
type input "$0"
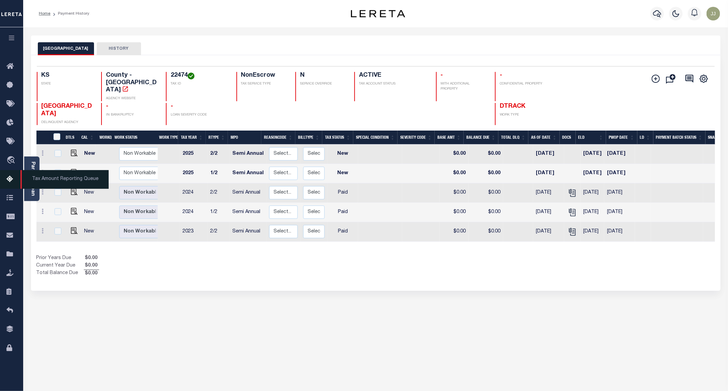
click at [14, 181] on icon at bounding box center [11, 179] width 11 height 9
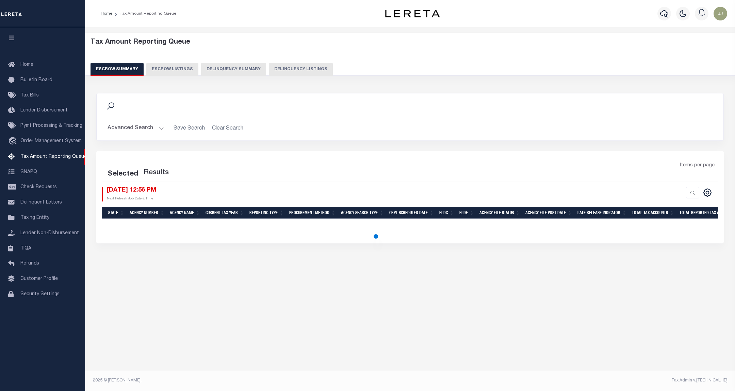
select select "100"
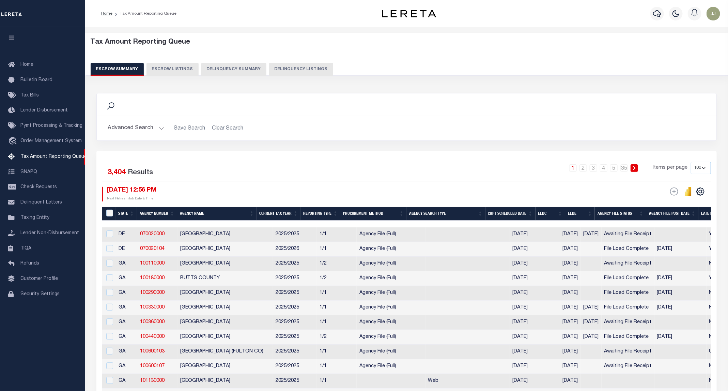
click at [271, 65] on button "Delinquency Listings" at bounding box center [301, 69] width 64 height 13
select select "100"
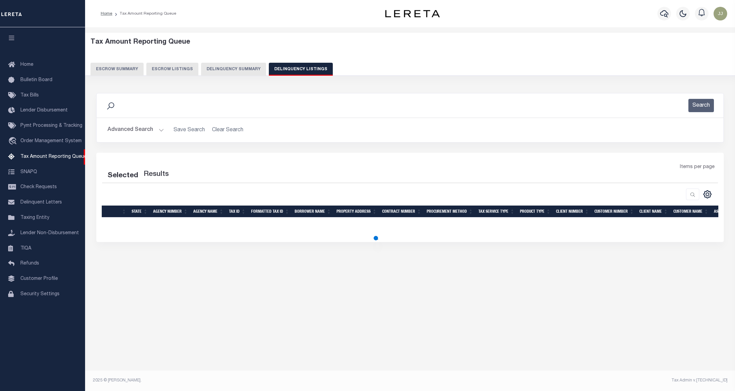
select select "100"
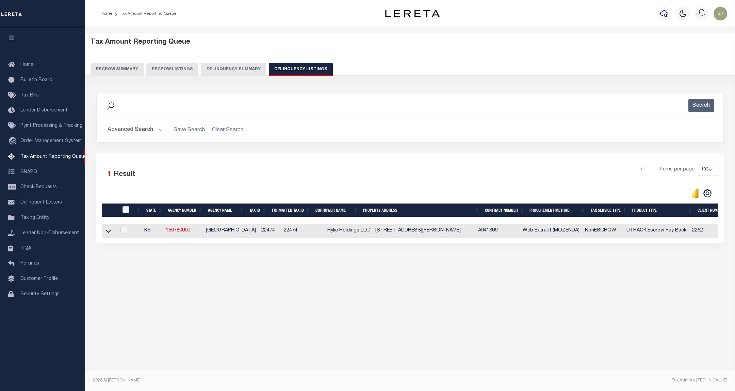
click at [156, 134] on button "Advanced Search" at bounding box center [136, 129] width 57 height 13
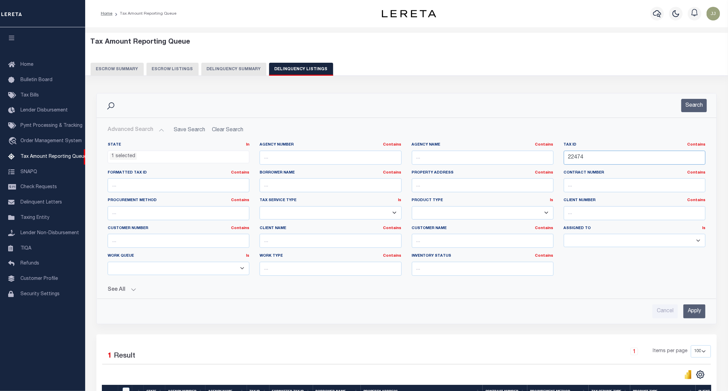
drag, startPoint x: 595, startPoint y: 160, endPoint x: 561, endPoint y: 164, distance: 34.3
click at [561, 164] on div "Tax ID Contains Contains Is 22474" at bounding box center [634, 156] width 152 height 28
paste input "973"
type input "22973"
click at [682, 105] on button "Search" at bounding box center [694, 105] width 26 height 13
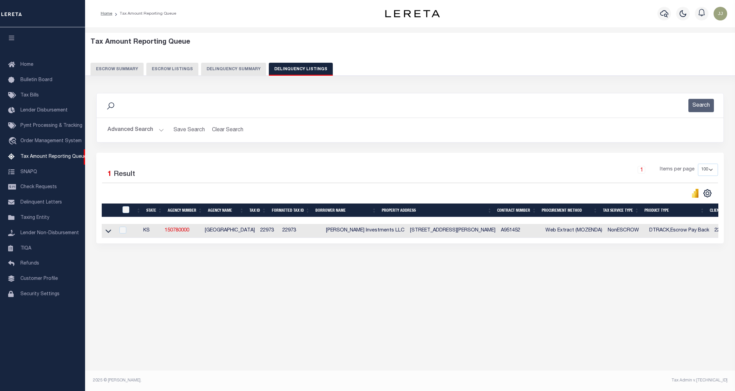
click at [112, 231] on link at bounding box center [109, 230] width 8 height 5
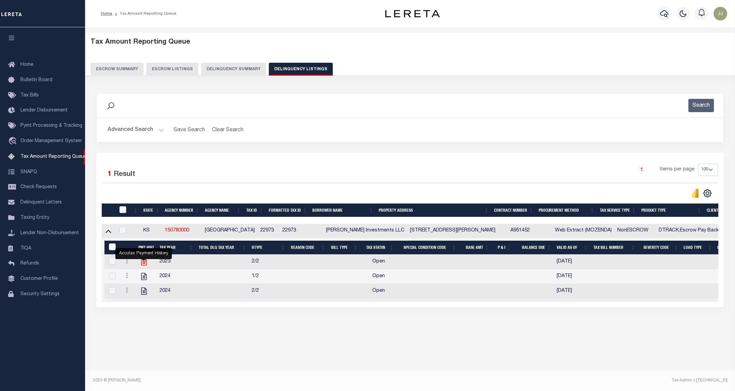
click at [145, 264] on icon "" at bounding box center [144, 261] width 9 height 9
checkbox input "true"
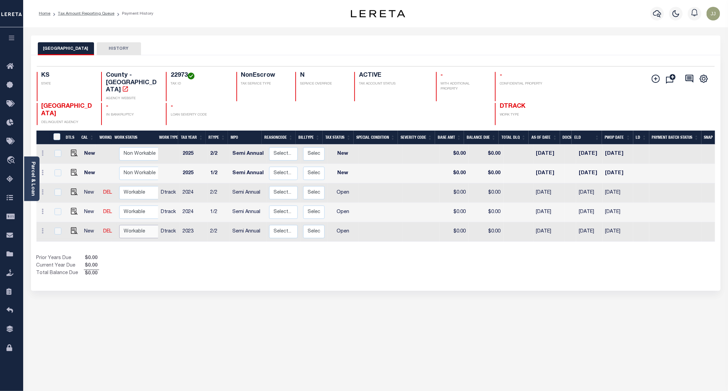
click at [137, 225] on select "Non Workable Workable" at bounding box center [139, 231] width 41 height 13
checkbox input "true"
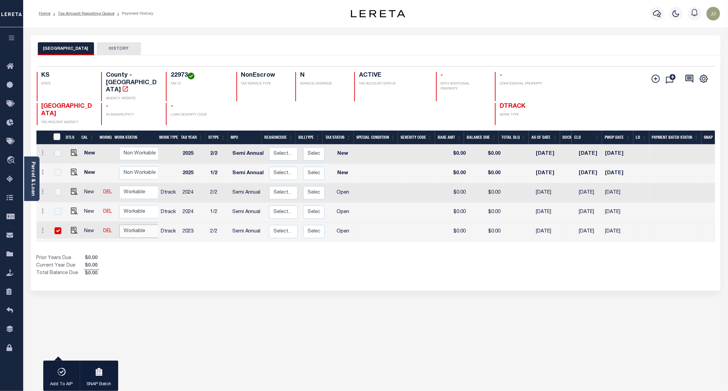
select select "true"
click at [119, 224] on select "Non Workable Workable" at bounding box center [139, 230] width 41 height 13
checkbox input "false"
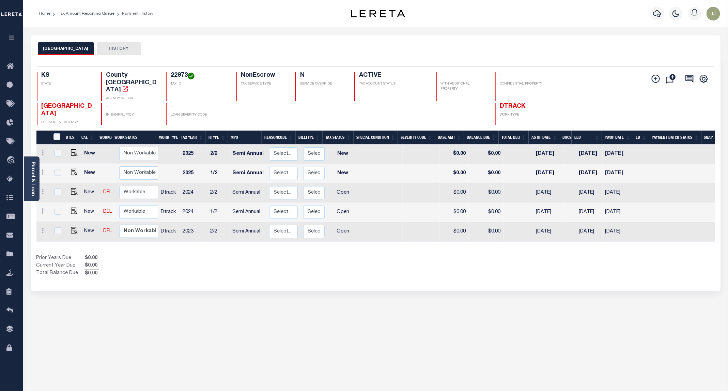
click at [133, 202] on td "Non Workable Workable" at bounding box center [140, 211] width 49 height 19
checkbox input "true"
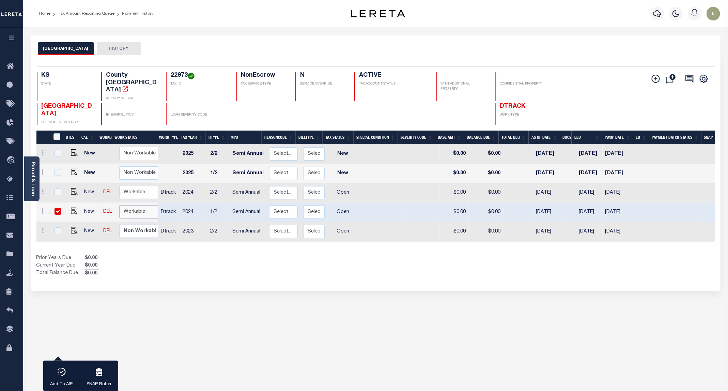
click at [133, 205] on select "Non Workable Workable" at bounding box center [139, 211] width 41 height 13
checkbox input "false"
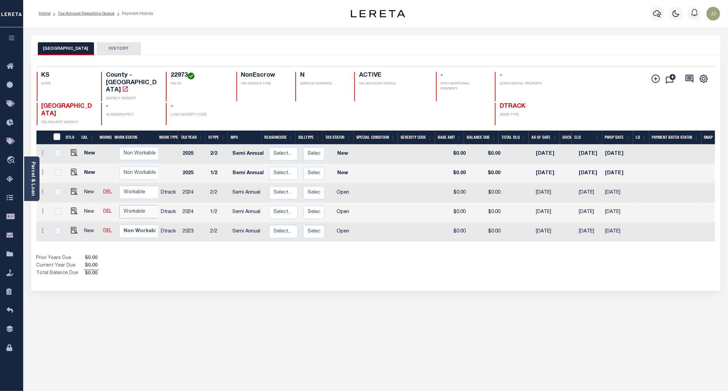
select select "true"
click at [119, 205] on select "Non Workable Workable" at bounding box center [139, 211] width 41 height 13
checkbox input "true"
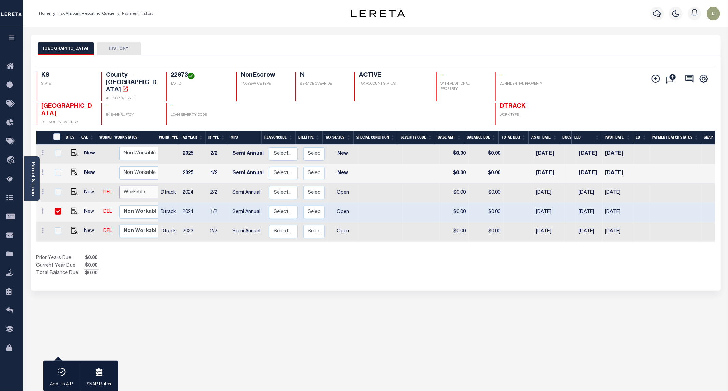
click at [125, 186] on select "Non Workable Workable" at bounding box center [139, 192] width 41 height 13
checkbox input "true"
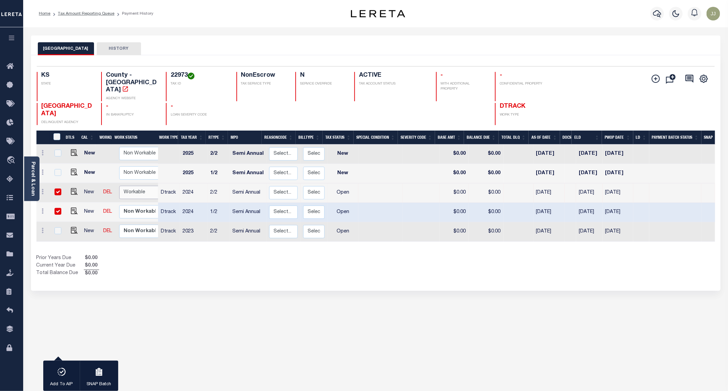
select select "true"
click at [119, 186] on select "Non Workable Workable" at bounding box center [139, 192] width 41 height 13
checkbox input "false"
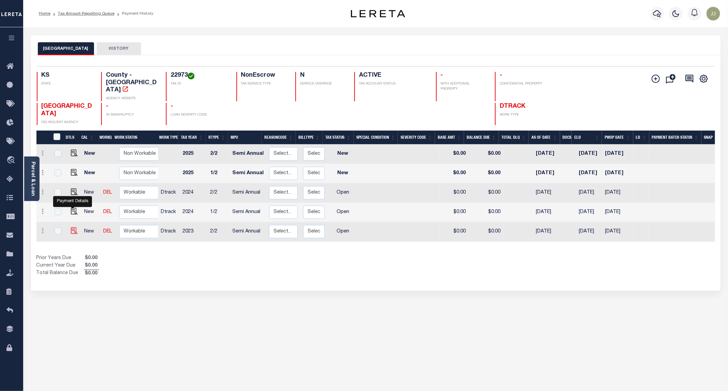
click at [71, 227] on img "" at bounding box center [74, 230] width 7 height 7
checkbox input "true"
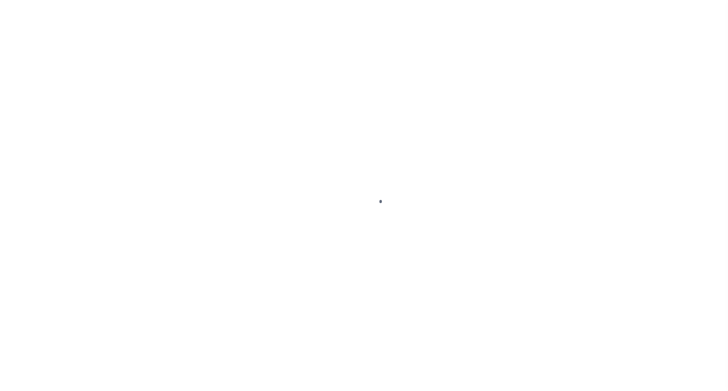
select select "OP2"
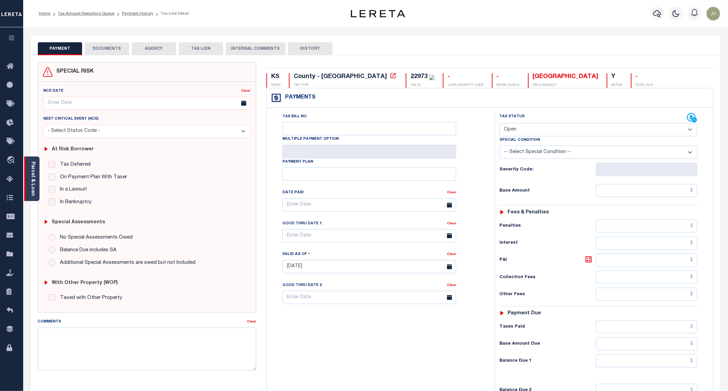
click at [34, 190] on link "Parcel & Loan" at bounding box center [32, 178] width 5 height 34
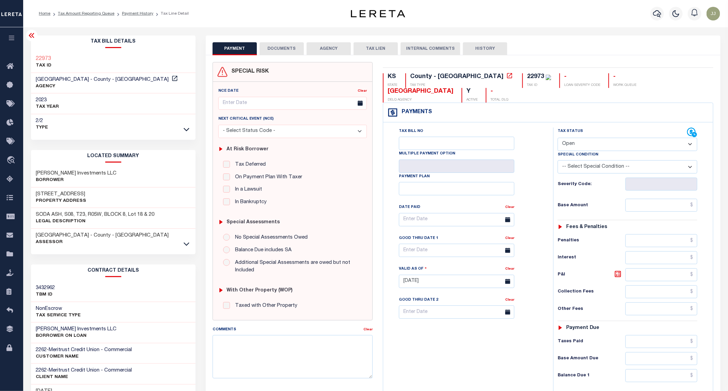
click at [57, 193] on h3 "[STREET_ADDRESS]" at bounding box center [61, 194] width 50 height 7
copy h3 "STAR"
click at [279, 50] on button "DOCUMENTS" at bounding box center [281, 48] width 44 height 13
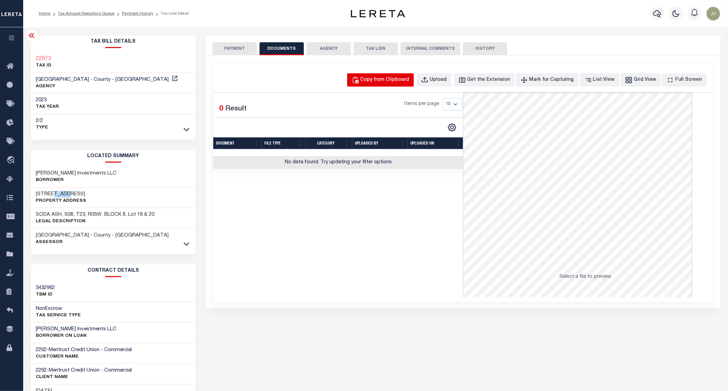
click at [381, 76] on div "Copy from Clipboard" at bounding box center [384, 79] width 49 height 7
select select "POP"
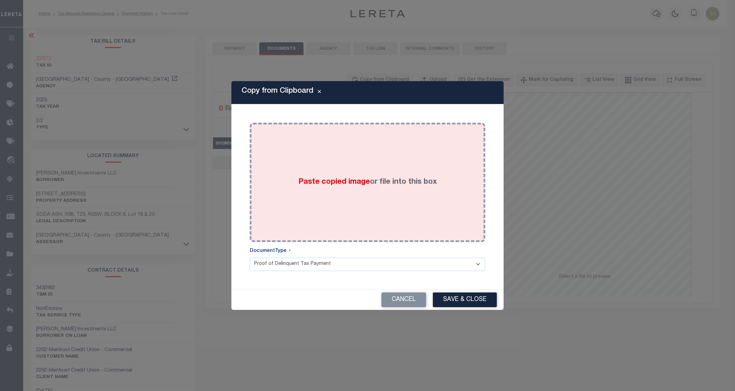
click at [375, 175] on div "Paste copied image or file into this box" at bounding box center [367, 182] width 225 height 109
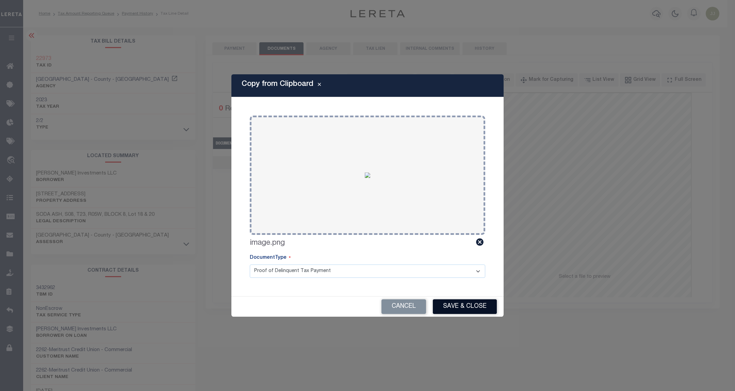
click at [448, 306] on button "Save & Close" at bounding box center [465, 306] width 64 height 15
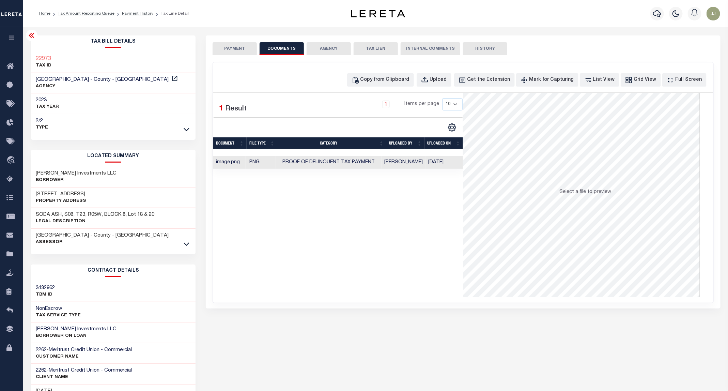
click at [219, 41] on div "PAYMENT DOCUMENTS AGENCY DELINQUENT PAYEE TAX LIEN" at bounding box center [463, 45] width 514 height 20
click at [237, 48] on button "PAYMENT" at bounding box center [234, 48] width 44 height 13
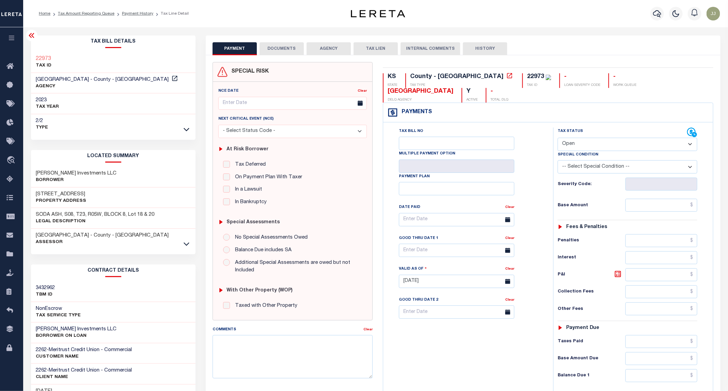
click at [592, 138] on select "- Select Status Code - Open Due/Unpaid Paid Incomplete No Tax Due Internal Refu…" at bounding box center [627, 144] width 140 height 13
select select "PYD"
click at [558, 138] on select "- Select Status Code - Open Due/Unpaid Paid Incomplete No Tax Due Internal Refu…" at bounding box center [627, 144] width 140 height 13
type input "[DATE]"
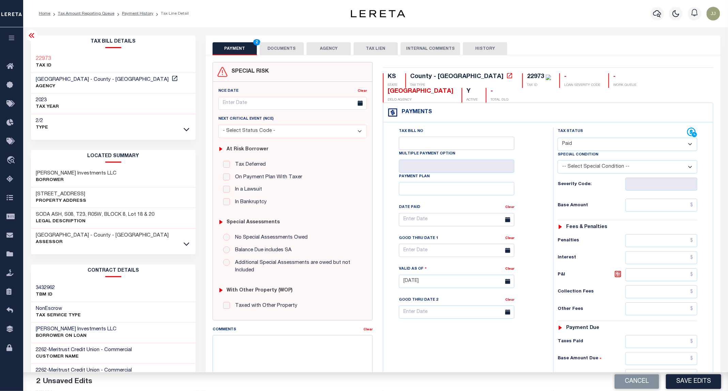
click at [647, 184] on div "Tax Status Status - Select Status Code -" at bounding box center [629, 277] width 153 height 301
click at [645, 199] on input "text" at bounding box center [661, 205] width 72 height 13
type input "$0.00"
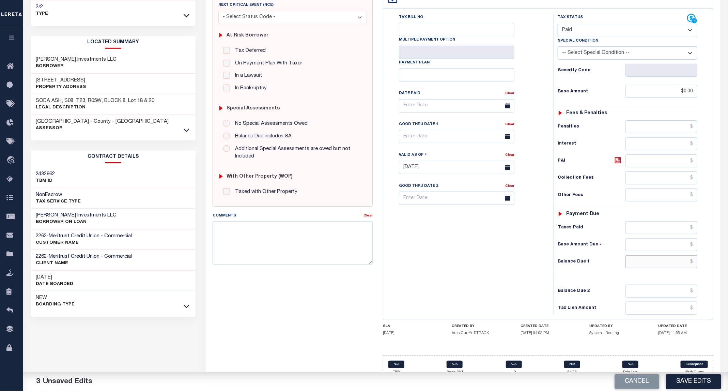
click at [656, 255] on input "text" at bounding box center [661, 261] width 72 height 13
type input "$0.00"
click at [697, 386] on button "Save Edits" at bounding box center [693, 381] width 55 height 15
checkbox input "false"
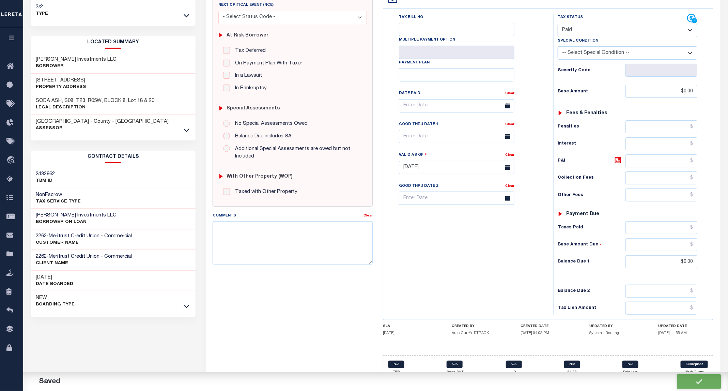
checkbox input "false"
type input "$0"
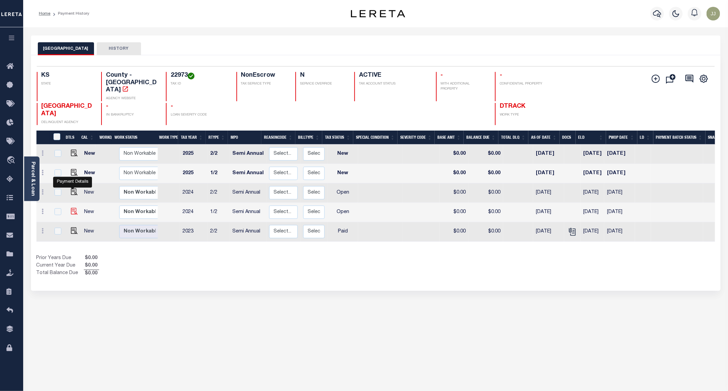
click at [72, 208] on img "" at bounding box center [74, 211] width 7 height 7
checkbox input "true"
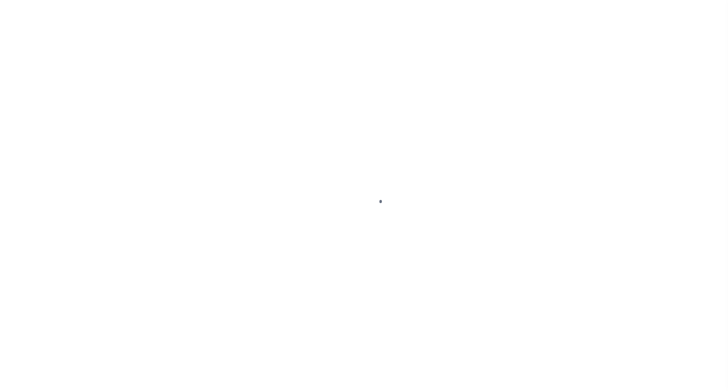
select select "OP2"
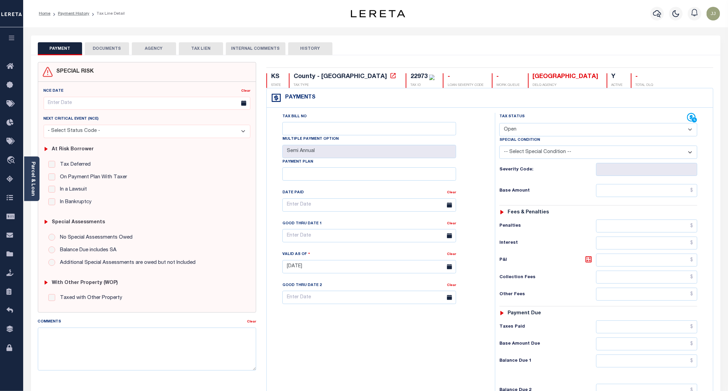
click at [114, 50] on button "DOCUMENTS" at bounding box center [107, 48] width 44 height 13
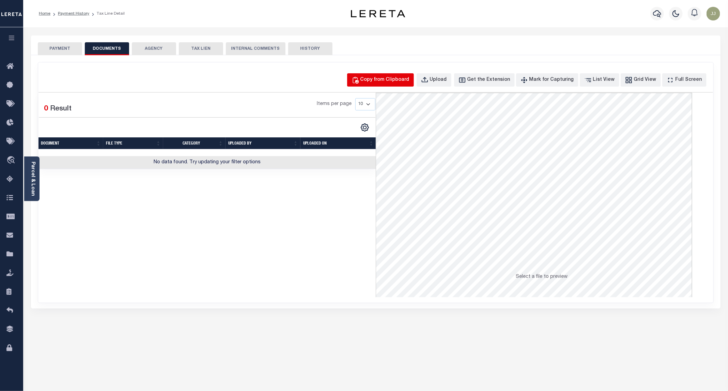
click at [394, 80] on div "Copy from Clipboard" at bounding box center [384, 79] width 49 height 7
select select "POP"
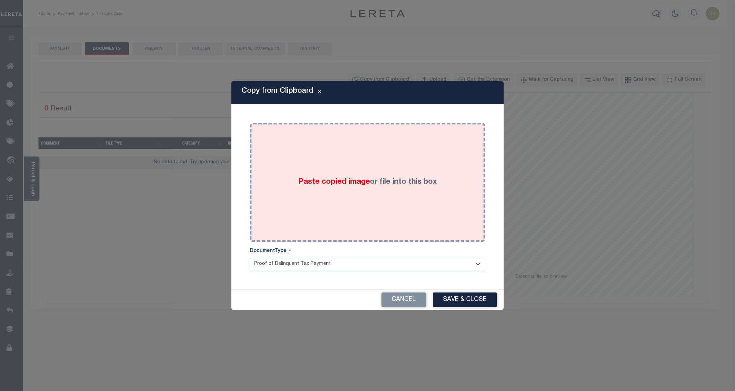
click at [366, 162] on div "Paste copied image or file into this box" at bounding box center [367, 182] width 225 height 109
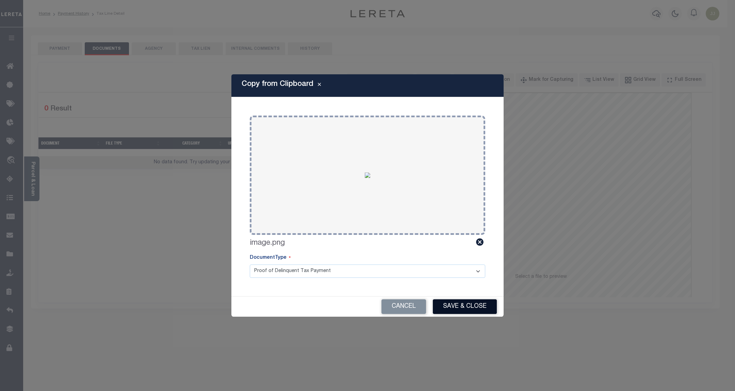
click at [463, 305] on button "Save & Close" at bounding box center [465, 306] width 64 height 15
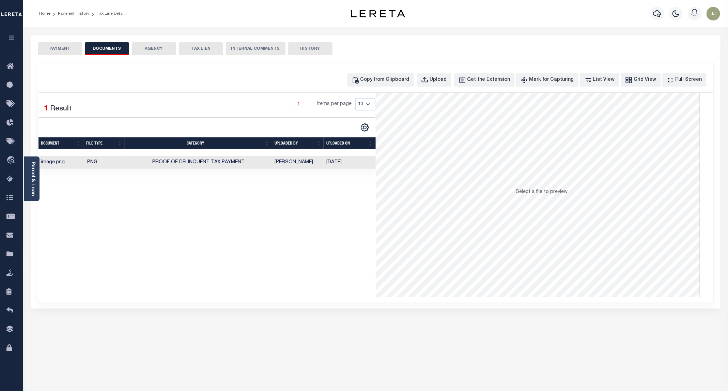
click at [67, 48] on button "PAYMENT" at bounding box center [60, 48] width 44 height 13
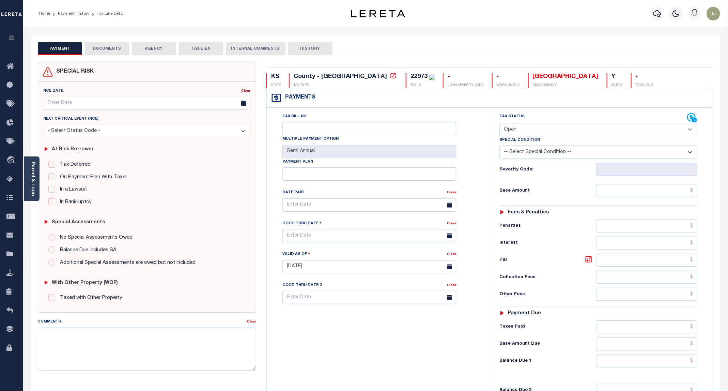
click at [508, 128] on select "- Select Status Code - Open Due/Unpaid Paid Incomplete No Tax Due Internal Refu…" at bounding box center [598, 129] width 198 height 13
select select "PYD"
click at [500, 124] on select "- Select Status Code - Open Due/Unpaid Paid Incomplete No Tax Due Internal Refu…" at bounding box center [598, 129] width 198 height 13
type input "[DATE]"
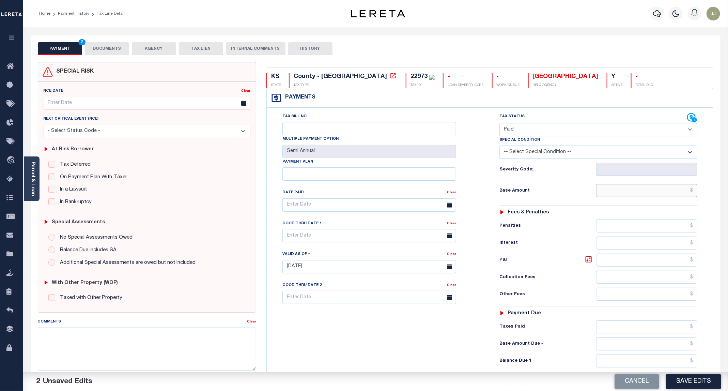
click at [625, 192] on input "text" at bounding box center [646, 190] width 101 height 13
type input "$0.00"
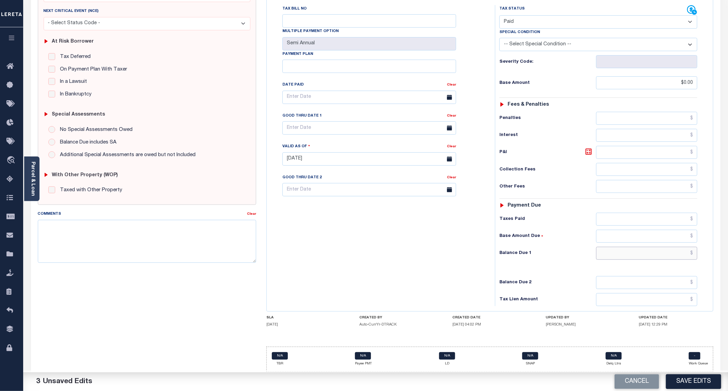
click at [633, 256] on input "text" at bounding box center [646, 253] width 101 height 13
type input "$0.00"
click at [701, 377] on button "Save Edits" at bounding box center [693, 381] width 55 height 15
checkbox input "false"
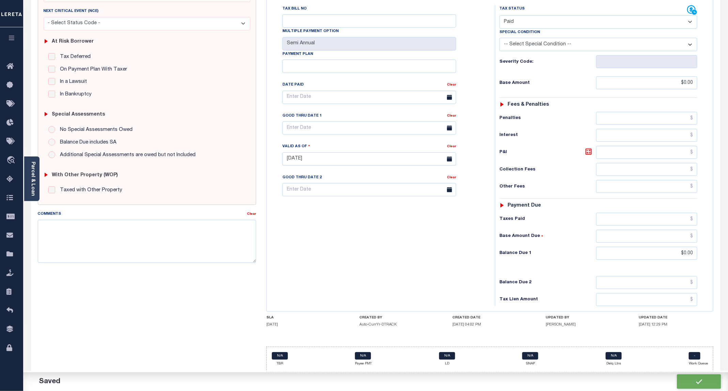
checkbox input "false"
type input "$0"
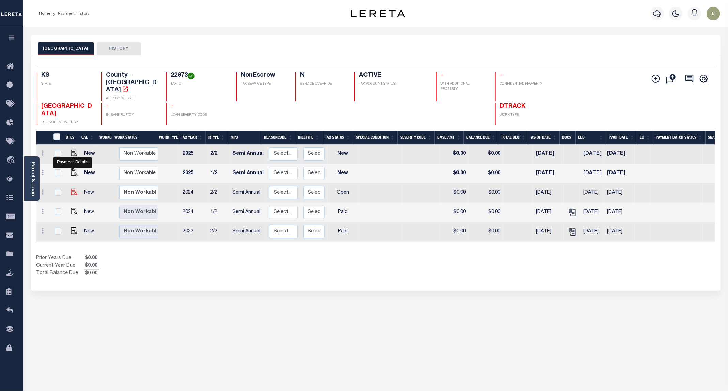
click at [72, 188] on img "" at bounding box center [74, 191] width 7 height 7
checkbox input "true"
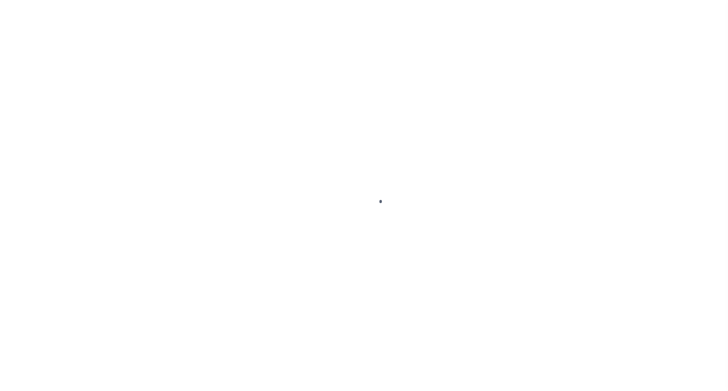
select select "OP2"
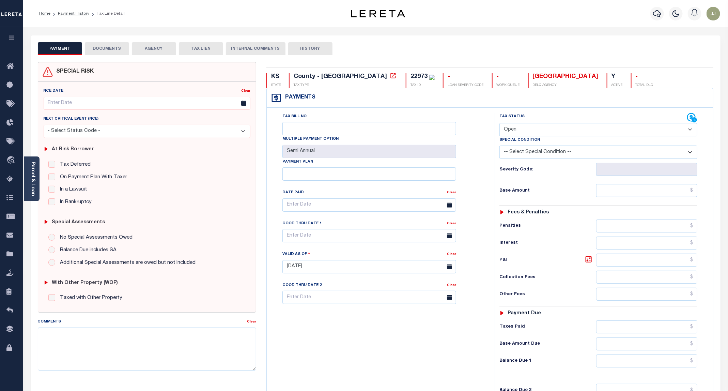
click at [97, 45] on button "DOCUMENTS" at bounding box center [107, 48] width 44 height 13
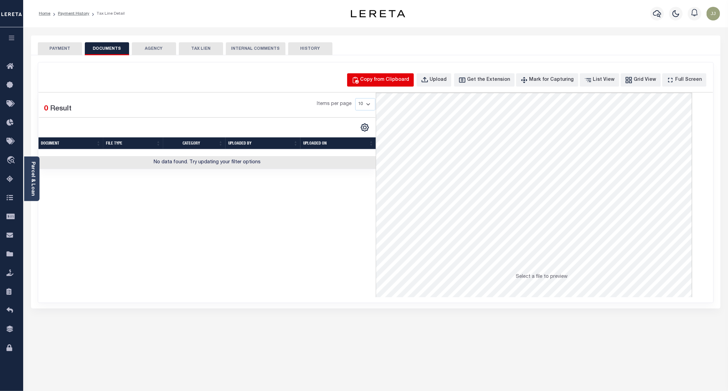
click at [387, 82] on div "Copy from Clipboard" at bounding box center [384, 79] width 49 height 7
select select "POP"
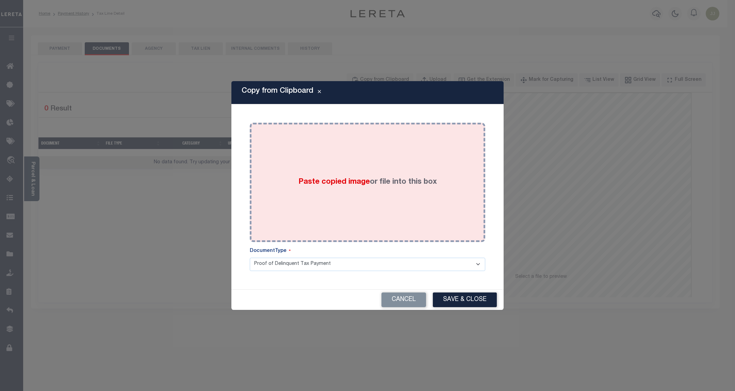
click at [379, 171] on div "Paste copied image or file into this box" at bounding box center [367, 182] width 225 height 109
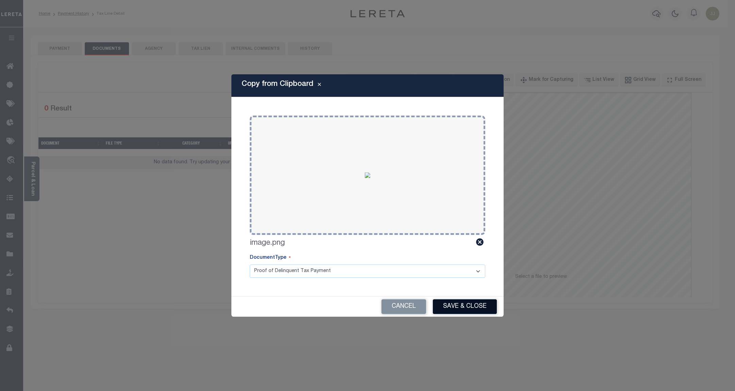
click at [455, 305] on button "Save & Close" at bounding box center [465, 306] width 64 height 15
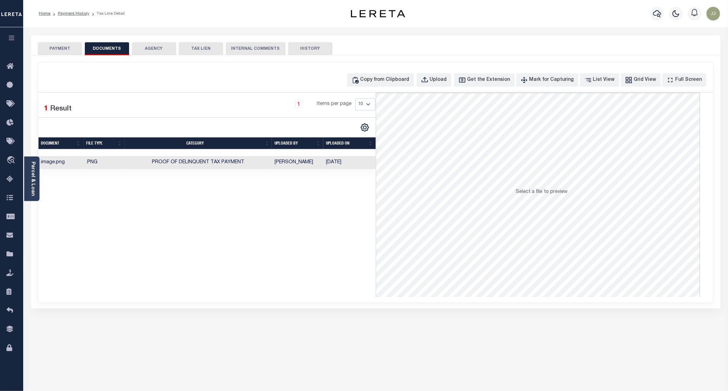
click at [75, 52] on button "PAYMENT" at bounding box center [60, 48] width 44 height 13
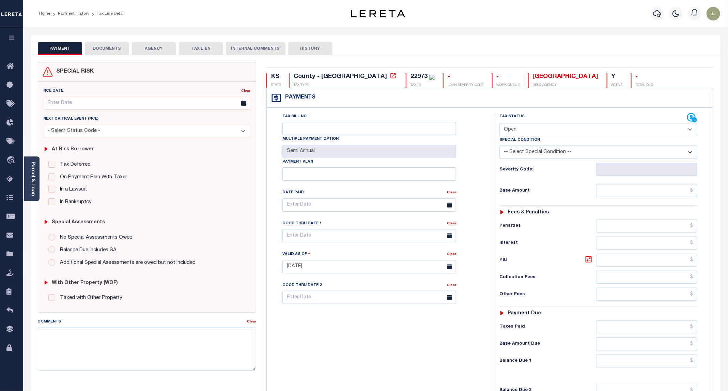
click at [534, 131] on select "- Select Status Code - Open Due/Unpaid Paid Incomplete No Tax Due Internal Refu…" at bounding box center [598, 129] width 198 height 13
select select "PYD"
click at [500, 124] on select "- Select Status Code - Open Due/Unpaid Paid Incomplete No Tax Due Internal Refu…" at bounding box center [598, 129] width 198 height 13
type input "[DATE]"
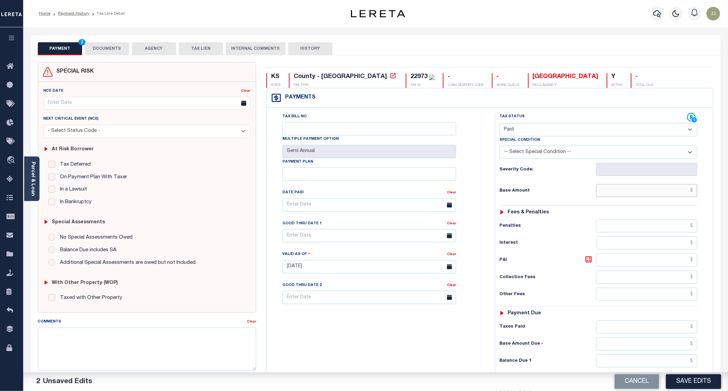
click at [620, 195] on input "text" at bounding box center [646, 190] width 101 height 13
type input "$0.00"
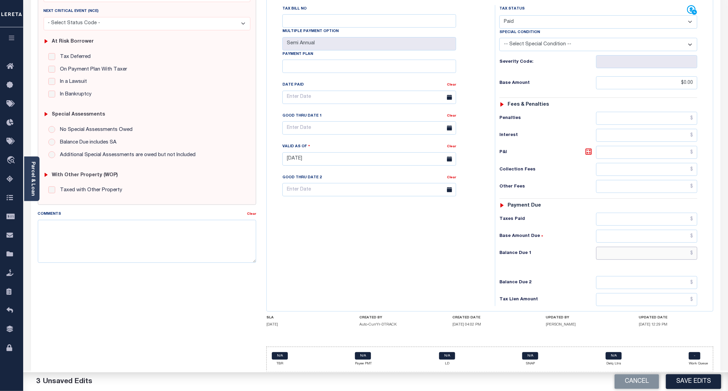
click at [652, 253] on input "text" at bounding box center [646, 253] width 101 height 13
type input "$0.00"
click at [690, 379] on button "Save Edits" at bounding box center [693, 381] width 55 height 15
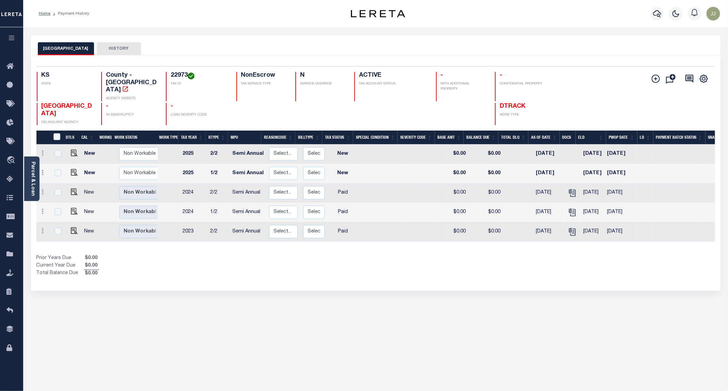
click at [309, 316] on div "RENO COUNTY HISTORY Selected 5 Results" at bounding box center [375, 227] width 699 height 384
click at [6, 187] on link "Tax Amount Reporting Queue" at bounding box center [11, 179] width 23 height 19
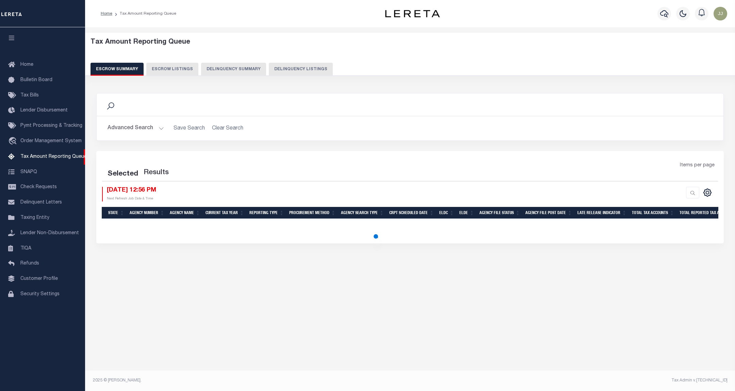
click at [269, 70] on button "Delinquency Listings" at bounding box center [301, 69] width 64 height 13
select select "100"
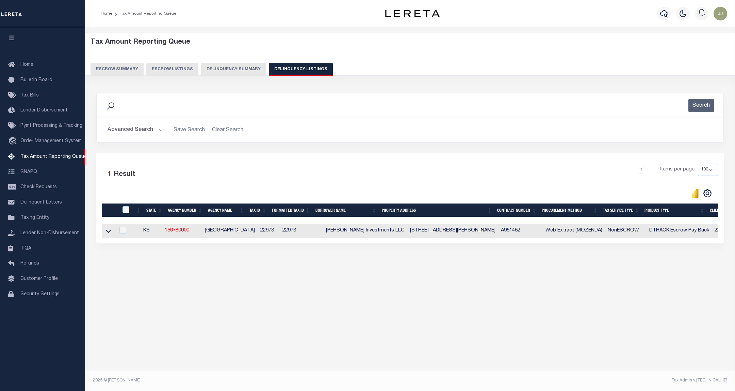
click at [140, 136] on button "Advanced Search" at bounding box center [136, 129] width 57 height 13
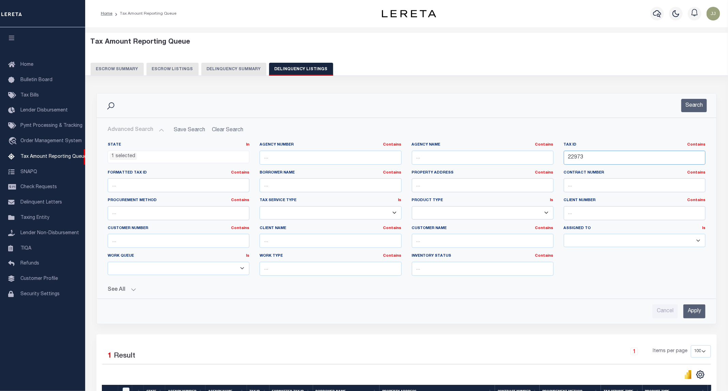
drag, startPoint x: 596, startPoint y: 153, endPoint x: 564, endPoint y: 158, distance: 32.1
click at [564, 158] on input "22973" at bounding box center [635, 157] width 142 height 14
paste input "3407"
type input "23407"
click at [691, 108] on button "Search" at bounding box center [694, 105] width 26 height 13
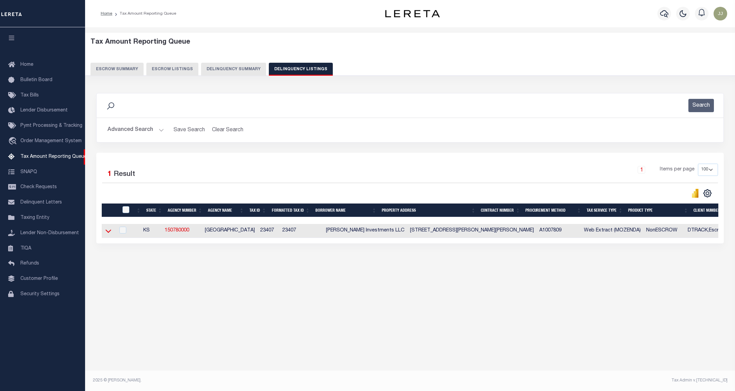
click at [108, 233] on icon at bounding box center [109, 230] width 6 height 3
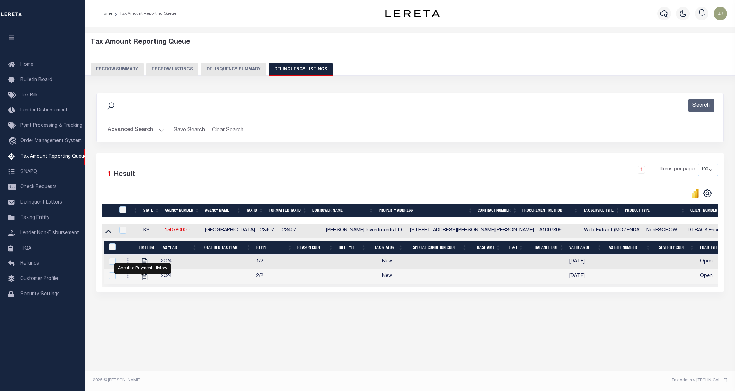
click at [139, 263] on div "Accutax Payment History" at bounding box center [142, 268] width 57 height 11
click at [141, 280] on icon "" at bounding box center [144, 276] width 9 height 9
checkbox input "true"
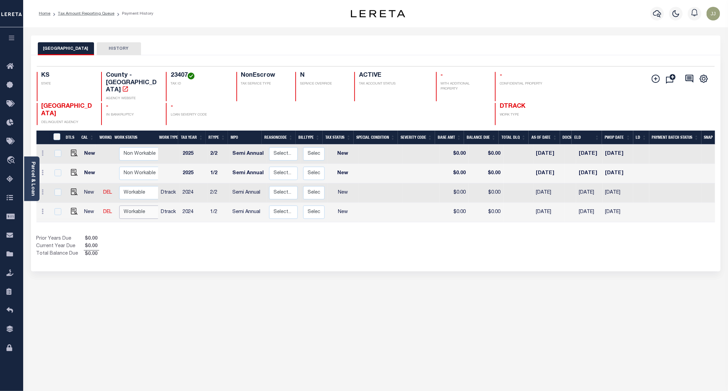
click at [128, 205] on select "Non Workable Workable" at bounding box center [139, 211] width 41 height 13
checkbox input "true"
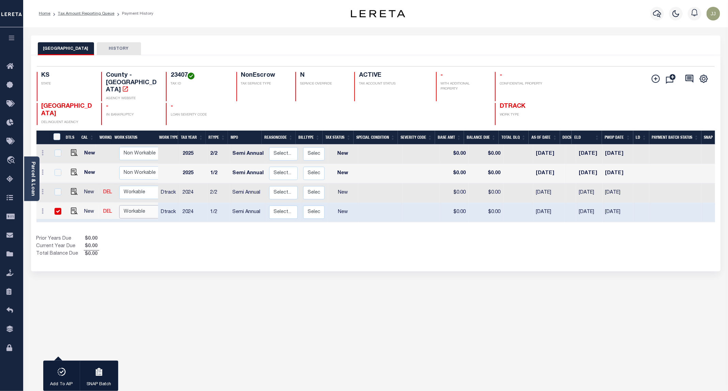
select select "true"
click at [119, 205] on select "Non Workable Workable" at bounding box center [139, 211] width 41 height 13
checkbox input "false"
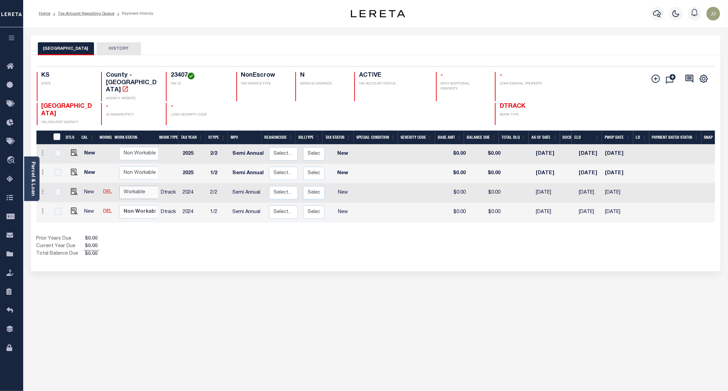
click at [133, 186] on select "Non Workable Workable" at bounding box center [139, 192] width 41 height 13
checkbox input "true"
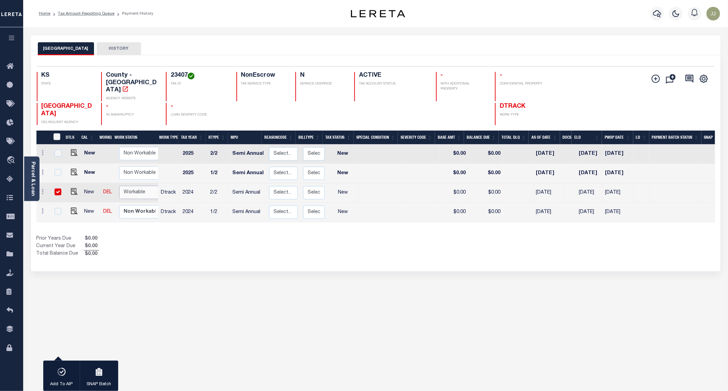
select select "true"
click at [119, 186] on select "Non Workable Workable" at bounding box center [139, 192] width 41 height 13
checkbox input "false"
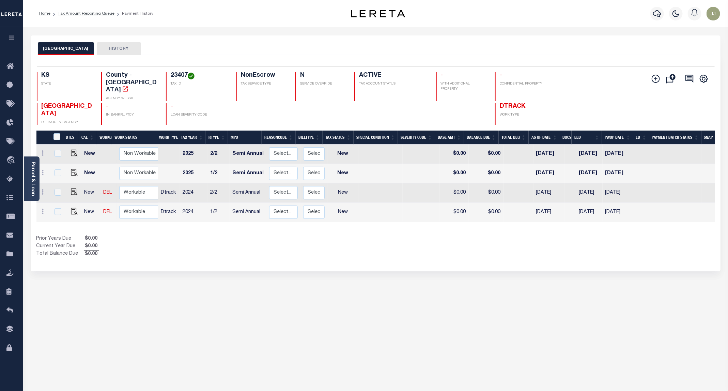
click at [65, 203] on td at bounding box center [73, 212] width 17 height 19
checkbox input "true"
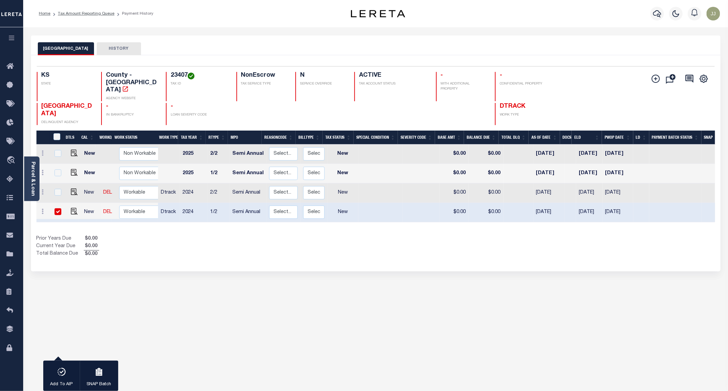
click at [59, 208] on input "checkbox" at bounding box center [57, 211] width 7 height 7
checkbox input "false"
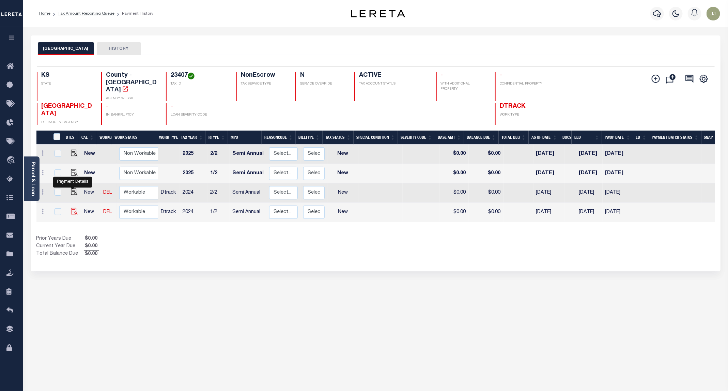
click at [72, 208] on img "" at bounding box center [74, 211] width 7 height 7
checkbox input "true"
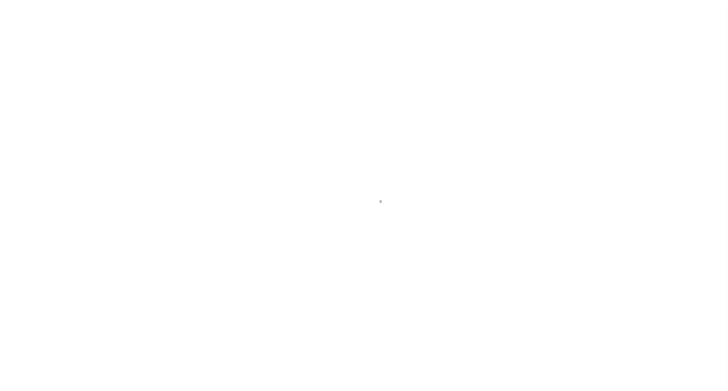
select select "NW2"
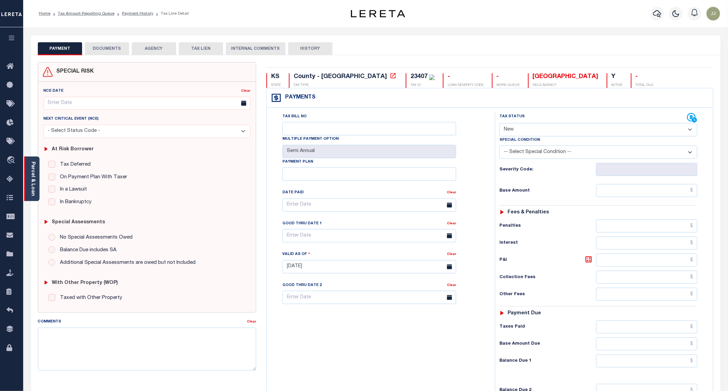
click at [32, 189] on link "Parcel & Loan" at bounding box center [32, 178] width 5 height 34
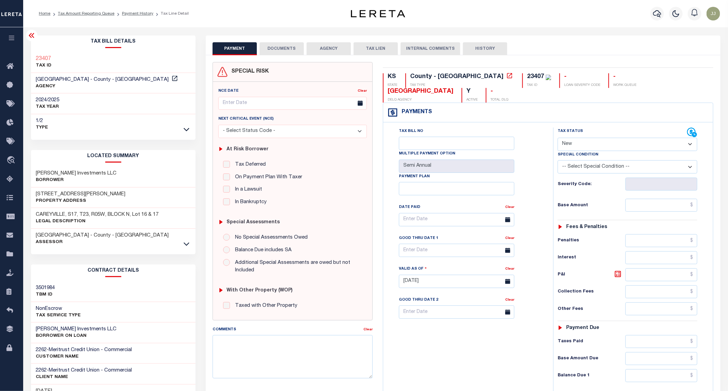
click at [55, 194] on h3 "1502 CAREY BLVD" at bounding box center [81, 194] width 90 height 7
click at [55, 194] on h3 "[STREET_ADDRESS][PERSON_NAME]" at bounding box center [81, 194] width 90 height 7
copy h3 "CAREY"
click at [283, 49] on button "DOCUMENTS" at bounding box center [281, 48] width 44 height 13
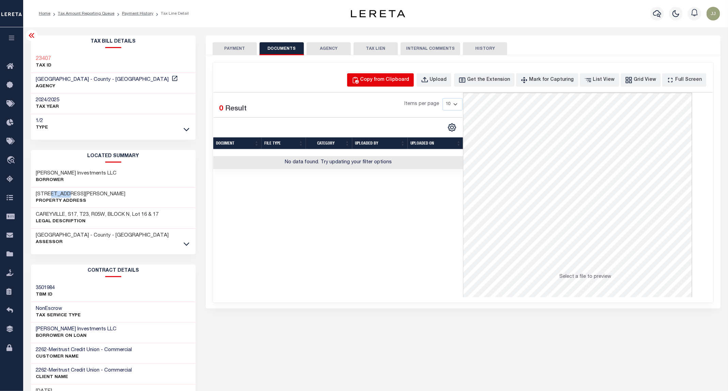
click at [403, 77] on div "Copy from Clipboard" at bounding box center [384, 79] width 49 height 7
select select "POP"
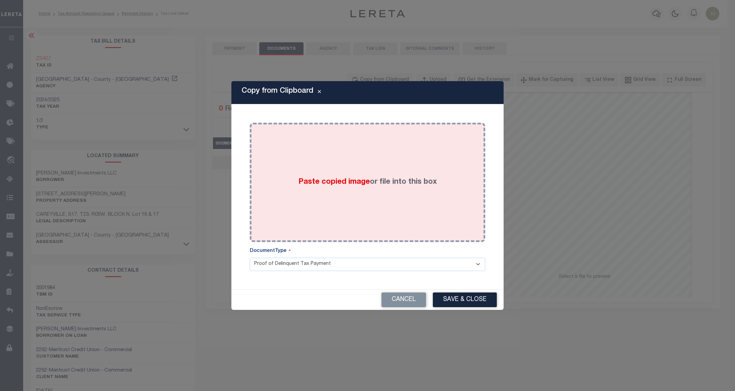
click at [390, 172] on div "Paste copied image or file into this box" at bounding box center [367, 182] width 225 height 109
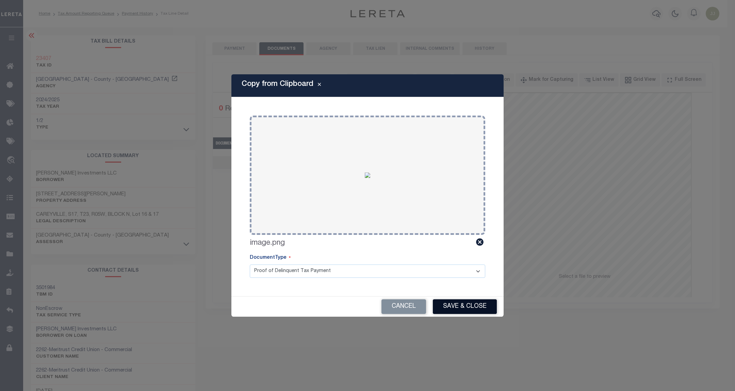
click at [455, 300] on button "Save & Close" at bounding box center [465, 306] width 64 height 15
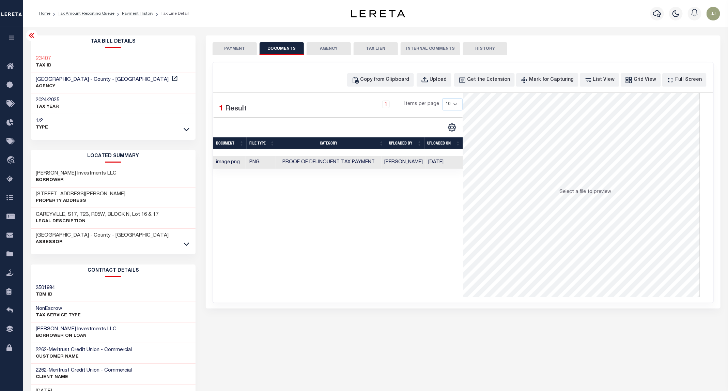
click at [239, 50] on button "PAYMENT" at bounding box center [234, 48] width 44 height 13
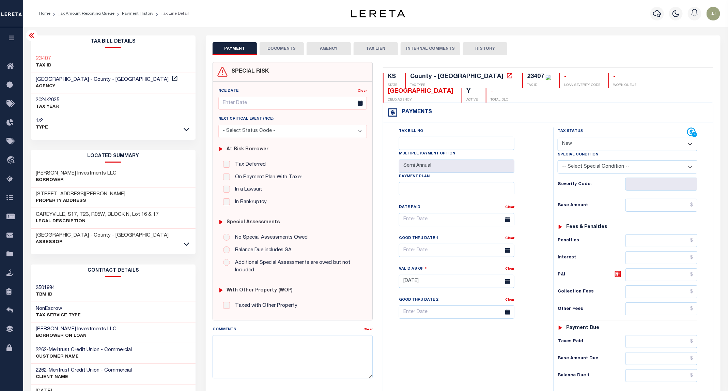
click at [591, 138] on select "- Select Status Code - Open Due/Unpaid Paid Incomplete No Tax Due Internal Refu…" at bounding box center [627, 144] width 140 height 13
select select "PYD"
click at [558, 138] on select "- Select Status Code - Open Due/Unpaid Paid Incomplete No Tax Due Internal Refu…" at bounding box center [627, 144] width 140 height 13
type input "09/11/2025"
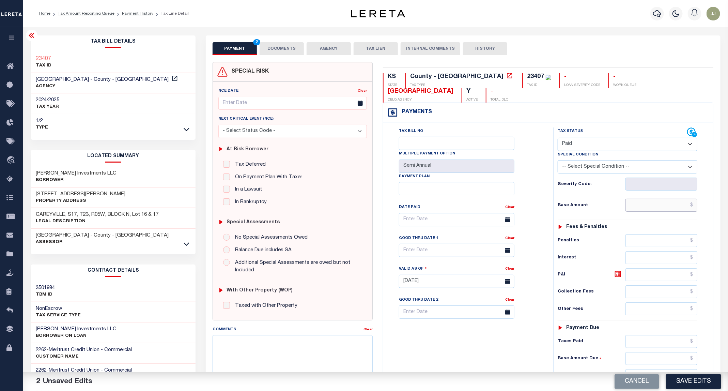
click at [643, 199] on input "text" at bounding box center [661, 205] width 72 height 13
type input "$0.00"
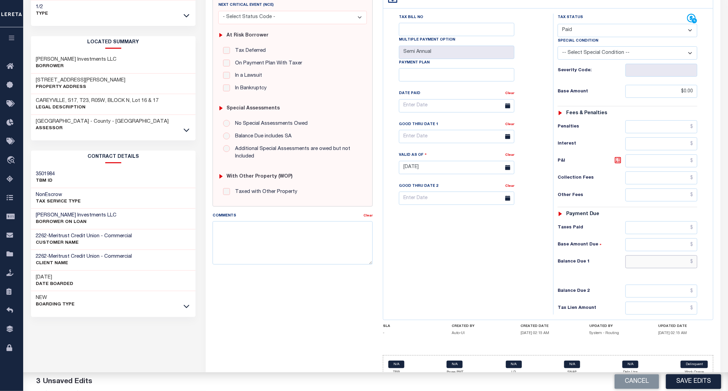
click at [640, 257] on input "text" at bounding box center [661, 261] width 72 height 13
type input "$0.00"
click at [693, 381] on button "Save Edits" at bounding box center [693, 381] width 55 height 15
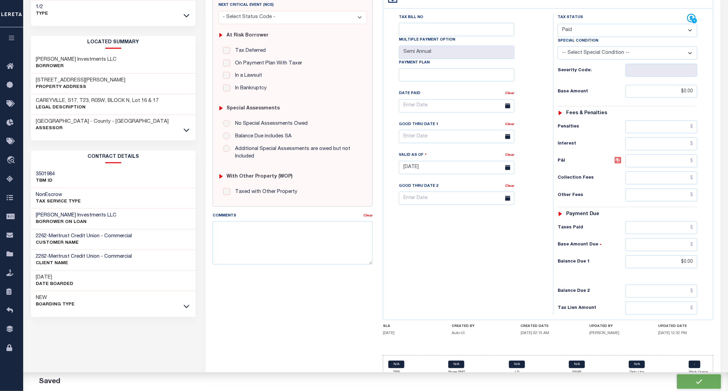
checkbox input "false"
type input "$0"
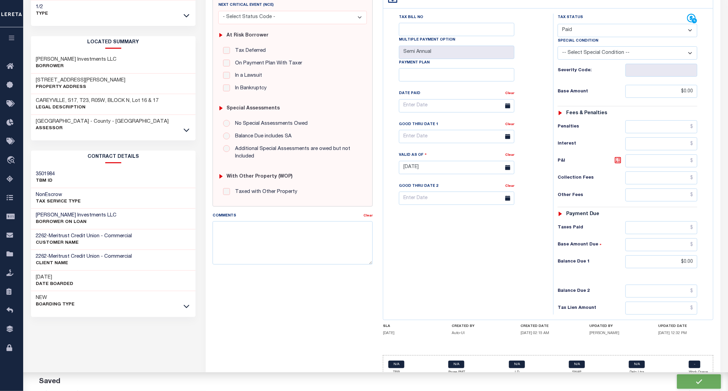
type input "$0"
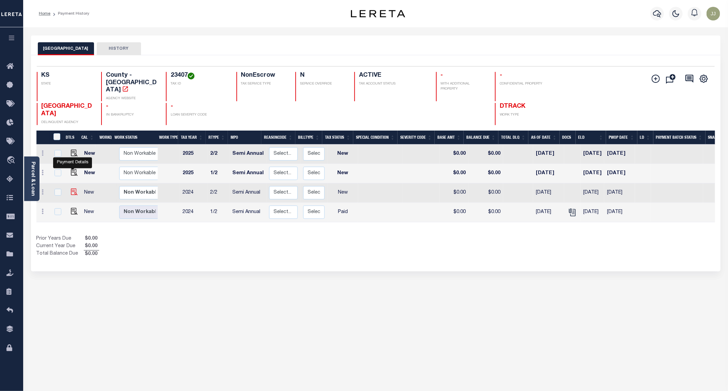
click at [75, 188] on img "" at bounding box center [74, 191] width 7 height 7
checkbox input "true"
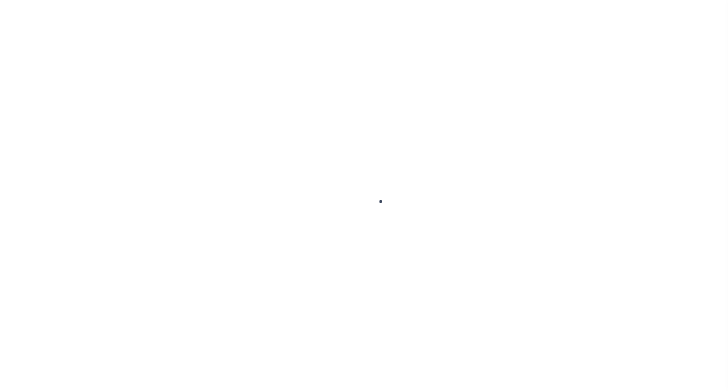
select select "NW2"
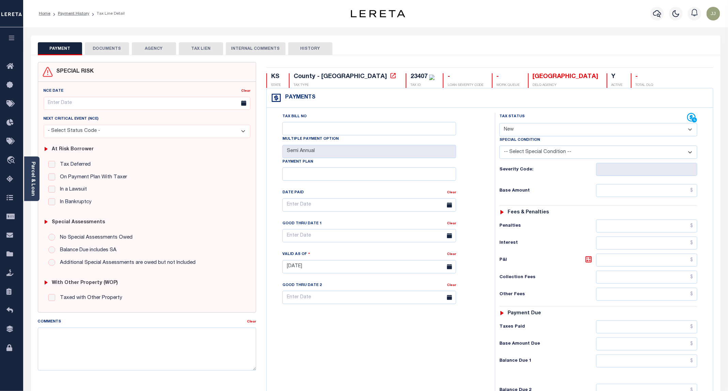
click at [102, 40] on div "PAYMENT DOCUMENTS AGENCY DELINQUENT PAYEE TAX LIEN" at bounding box center [375, 45] width 689 height 20
click at [105, 47] on button "DOCUMENTS" at bounding box center [107, 48] width 44 height 13
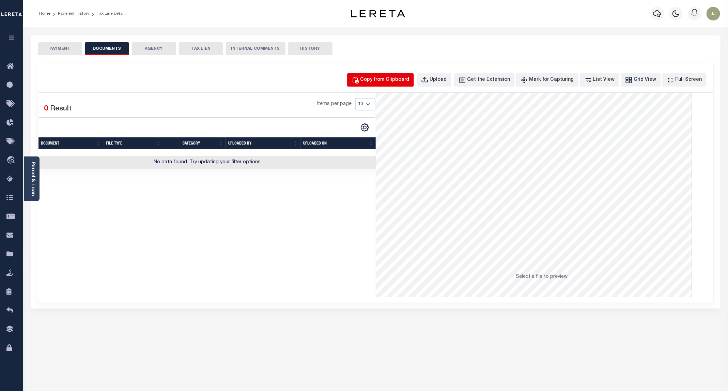
click at [392, 75] on button "Copy from Clipboard" at bounding box center [380, 79] width 67 height 13
select select "POP"
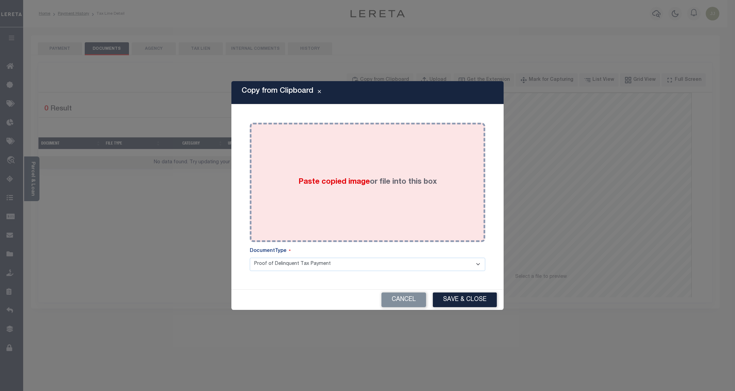
click at [370, 237] on div "Paste copied image or file into this box" at bounding box center [368, 182] width 236 height 119
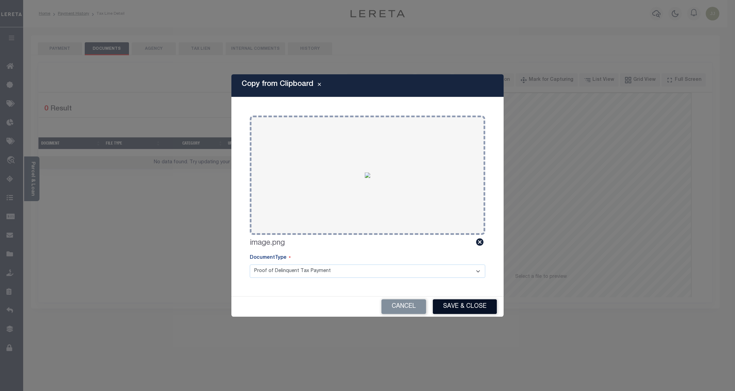
click at [463, 309] on button "Save & Close" at bounding box center [465, 306] width 64 height 15
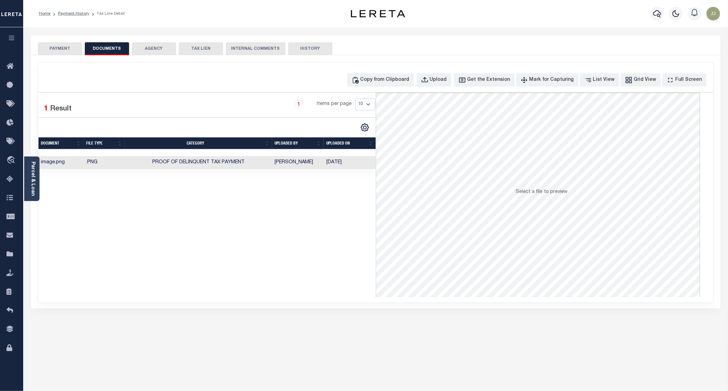
click at [57, 46] on button "PAYMENT" at bounding box center [60, 48] width 44 height 13
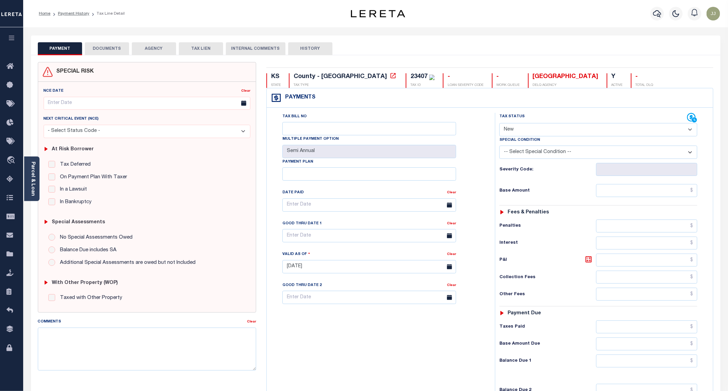
click at [520, 130] on select "- Select Status Code - Open Due/Unpaid Paid Incomplete No Tax Due Internal Refu…" at bounding box center [598, 129] width 198 height 13
select select "PYD"
click at [500, 124] on select "- Select Status Code - Open Due/Unpaid Paid Incomplete No Tax Due Internal Refu…" at bounding box center [598, 129] width 198 height 13
type input "[DATE]"
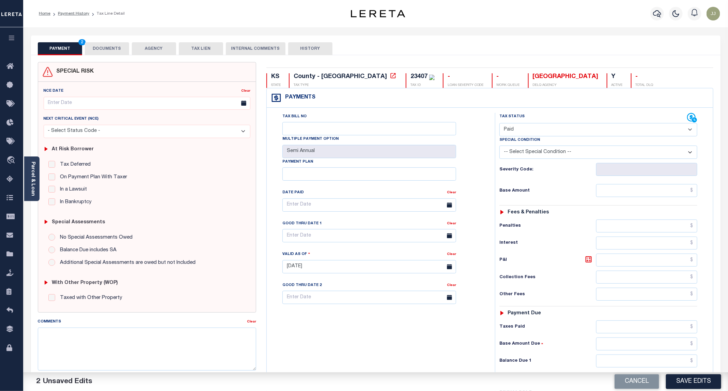
click at [631, 200] on div "Tax Status Status - Select Status Code -" at bounding box center [600, 263] width 211 height 301
click at [624, 193] on input "text" at bounding box center [646, 190] width 101 height 13
type input "$0.00"
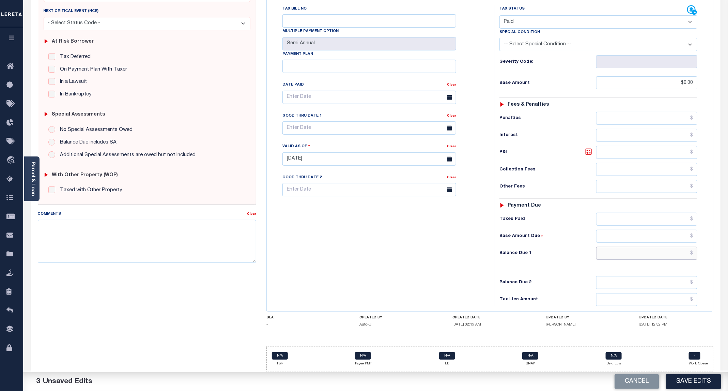
click at [623, 254] on input "text" at bounding box center [646, 253] width 101 height 13
type input "$0.00"
click at [691, 380] on button "Save Edits" at bounding box center [693, 381] width 55 height 15
checkbox input "false"
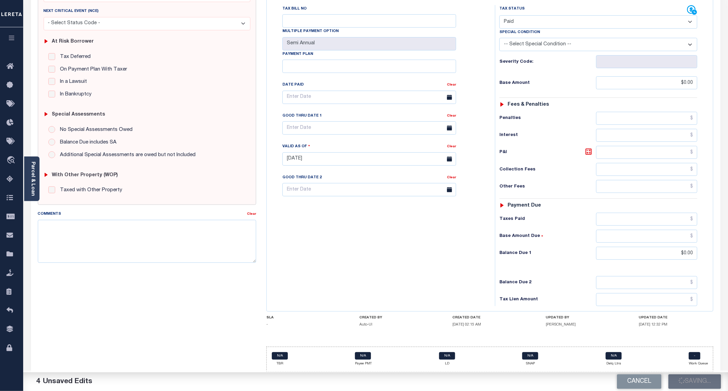
checkbox input "false"
type input "$0"
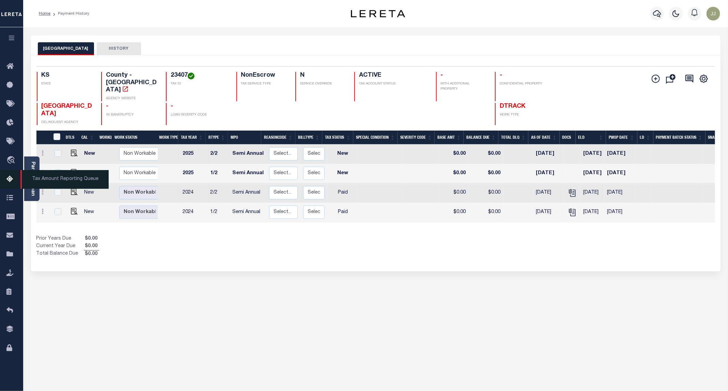
click at [8, 181] on icon at bounding box center [11, 179] width 11 height 9
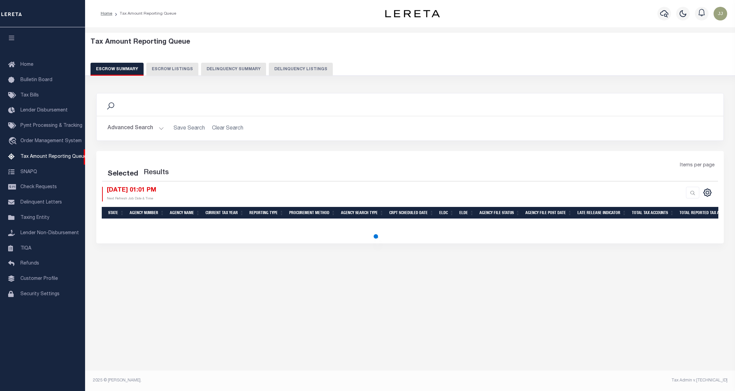
select select "100"
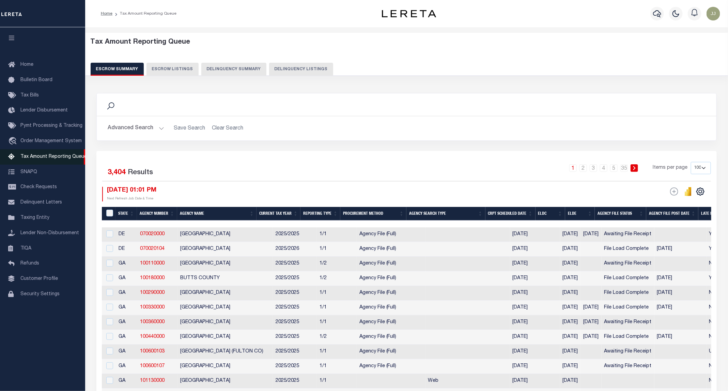
click at [30, 155] on link "Tax Amount Reporting Queue" at bounding box center [42, 156] width 85 height 15
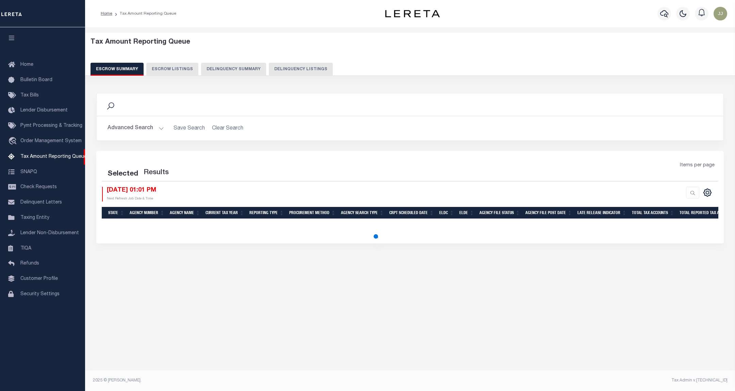
select select "100"
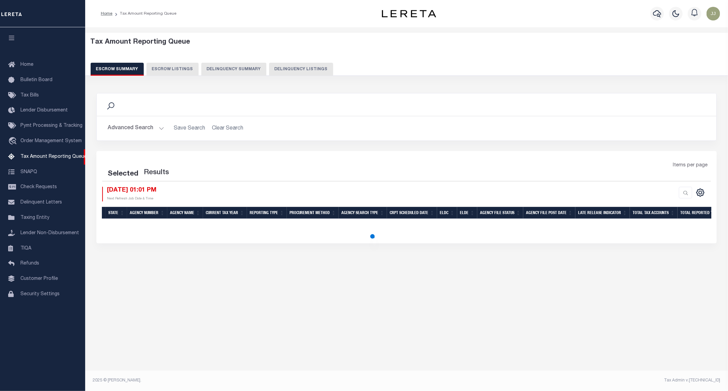
select select "100"
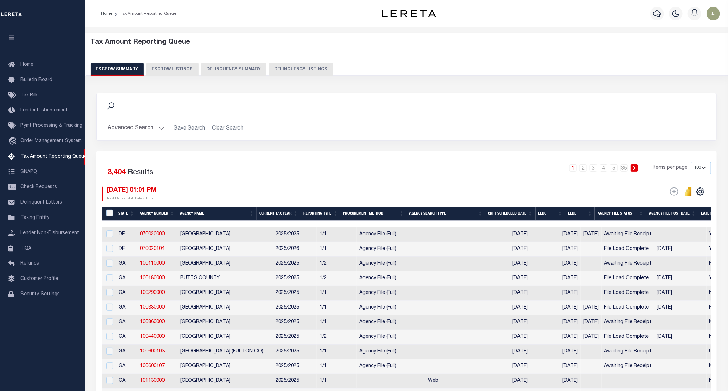
click at [294, 73] on button "Delinquency Listings" at bounding box center [301, 69] width 64 height 13
select select "100"
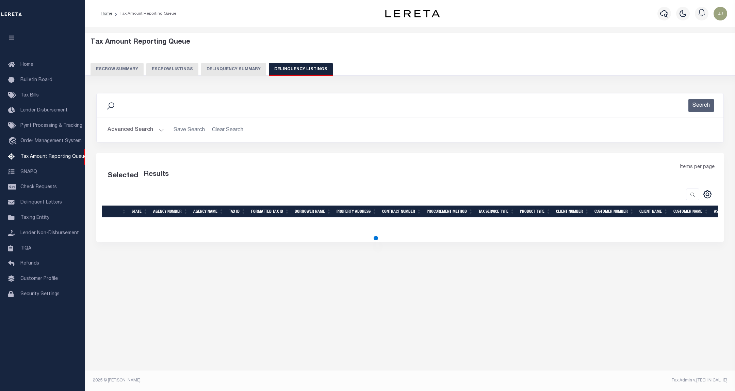
select select "100"
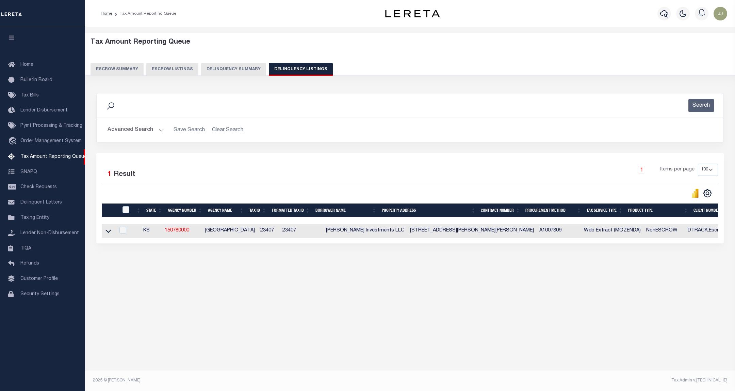
click at [128, 126] on button "Advanced Search" at bounding box center [136, 129] width 57 height 13
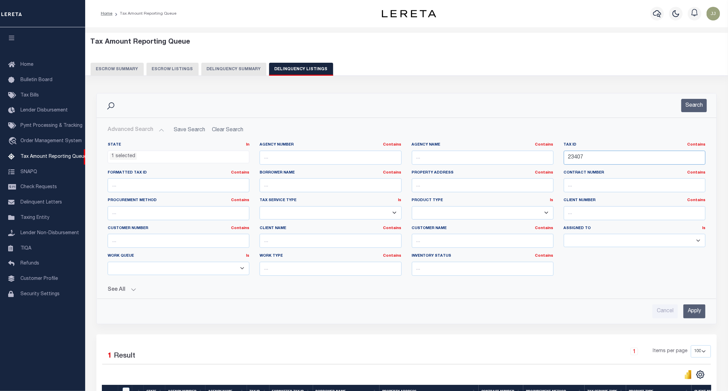
drag, startPoint x: 592, startPoint y: 161, endPoint x: 555, endPoint y: 161, distance: 37.5
click at [555, 161] on div "State In In AK AL AR AZ CA CO CT DC DE FL GA GU HI IA ID IL IN KS KY LA MA MD M…" at bounding box center [406, 211] width 608 height 139
paste input "543"
type input "23543"
click at [695, 102] on button "Search" at bounding box center [694, 105] width 26 height 13
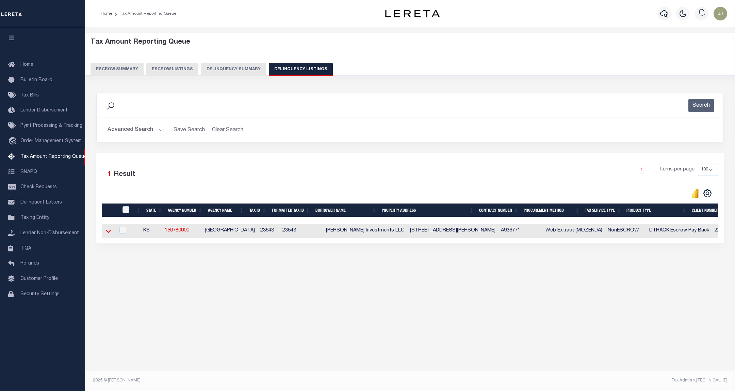
click at [107, 234] on icon at bounding box center [109, 230] width 6 height 7
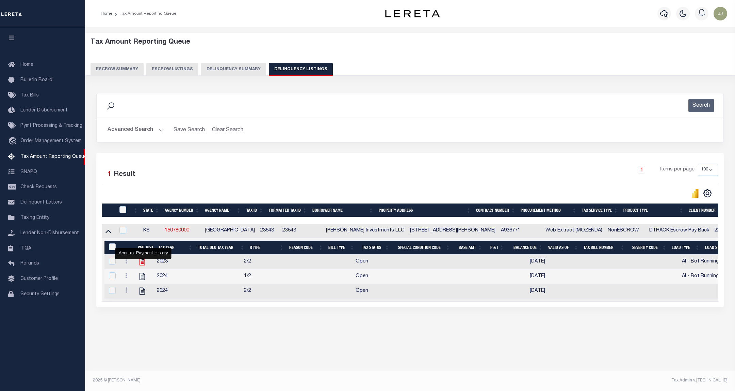
click at [145, 265] on icon "" at bounding box center [142, 261] width 5 height 7
checkbox input "true"
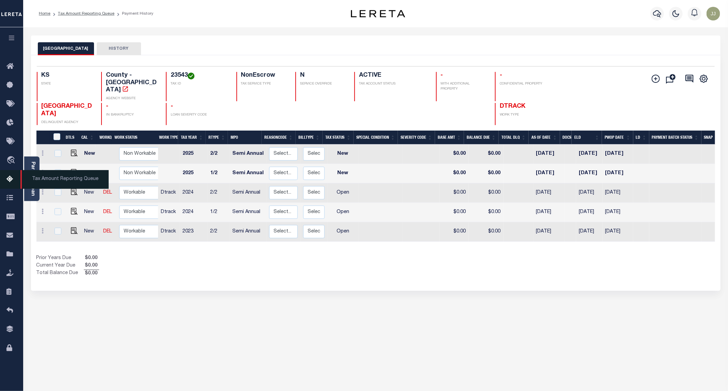
click at [16, 187] on link "Tax Amount Reporting Queue" at bounding box center [11, 179] width 23 height 19
click at [71, 227] on img "" at bounding box center [74, 230] width 7 height 7
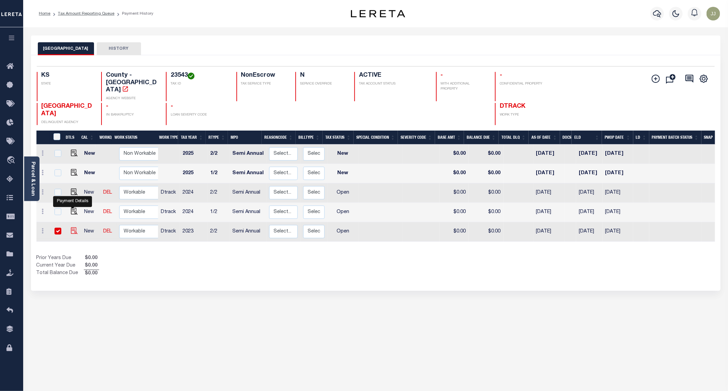
checkbox input "true"
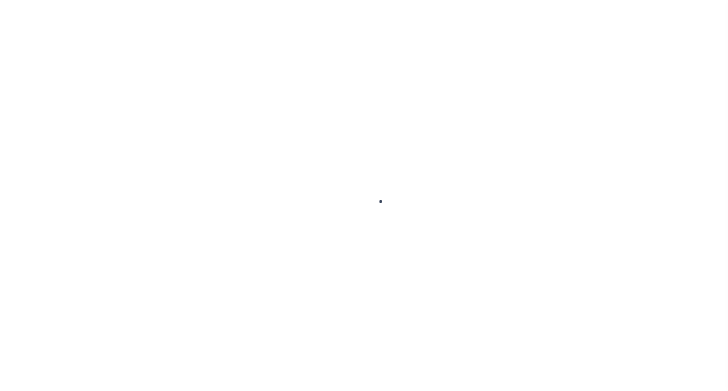
select select "OP2"
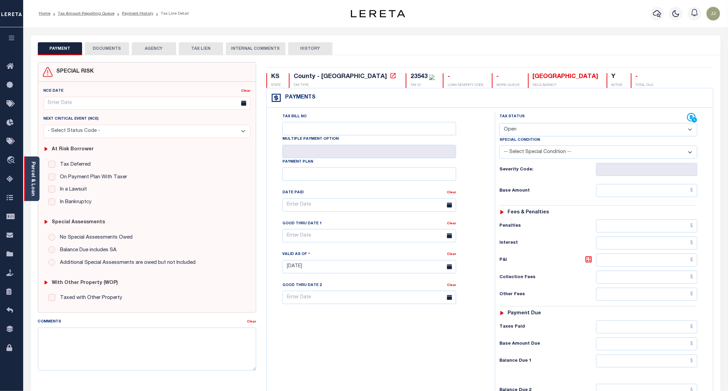
click at [32, 189] on link "Parcel & Loan" at bounding box center [32, 178] width 5 height 34
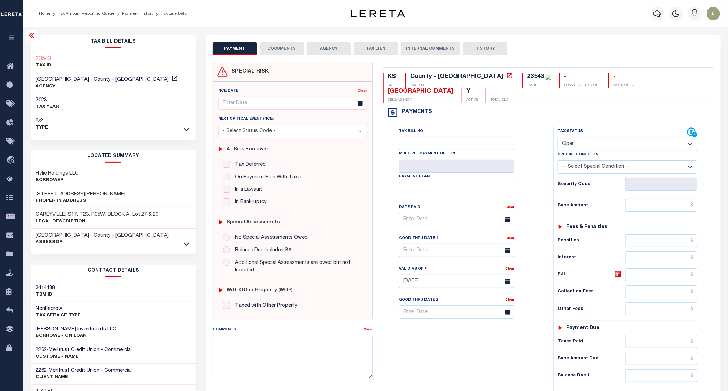
click at [63, 196] on h3 "316 S LORRAINE ST" at bounding box center [81, 194] width 90 height 7
copy h3 "LORRAINE"
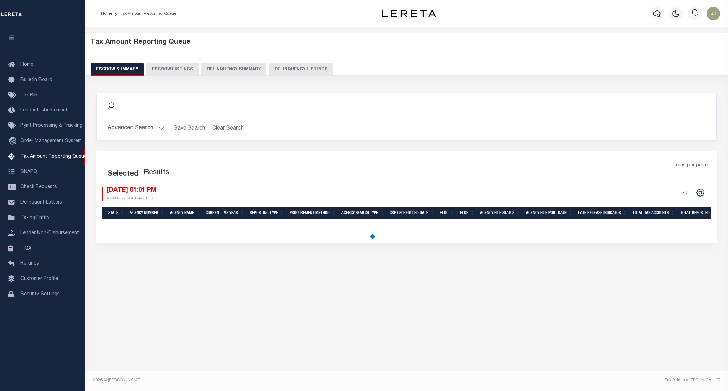
click at [269, 70] on button "Delinquency Listings" at bounding box center [301, 69] width 64 height 13
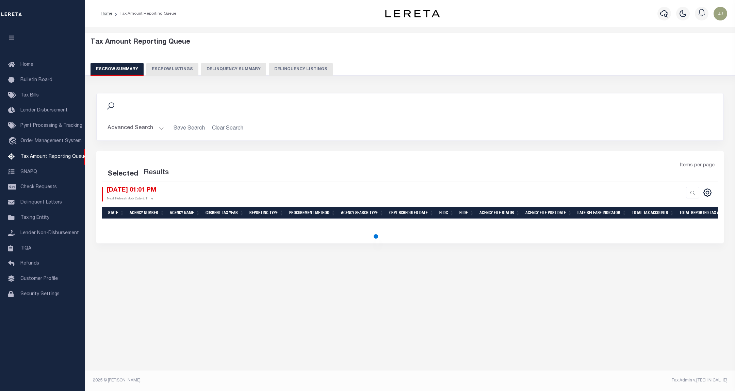
select select "100"
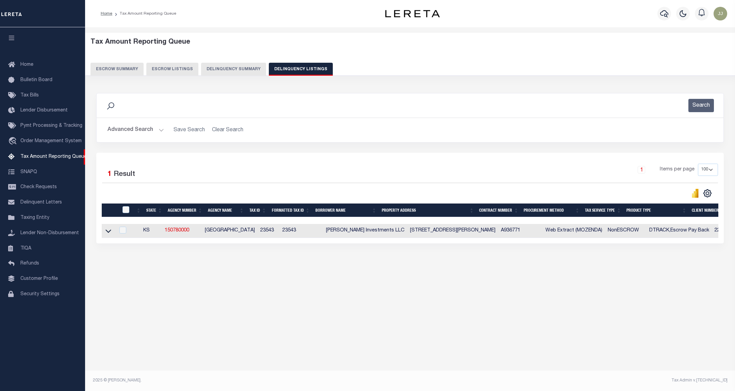
click at [133, 129] on button "Advanced Search" at bounding box center [136, 129] width 57 height 13
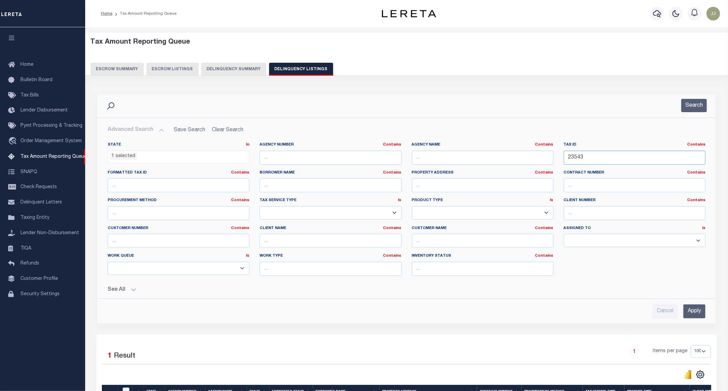
drag, startPoint x: 636, startPoint y: 155, endPoint x: 502, endPoint y: 155, distance: 134.5
click at [502, 155] on div "State In In AK AL AR AZ CA CO CT DC DE FL GA GU HI IA ID IL IN KS KY LA MA MD M…" at bounding box center [406, 211] width 608 height 139
paste input "859"
type input "23859"
click at [701, 111] on button "Search" at bounding box center [694, 105] width 26 height 13
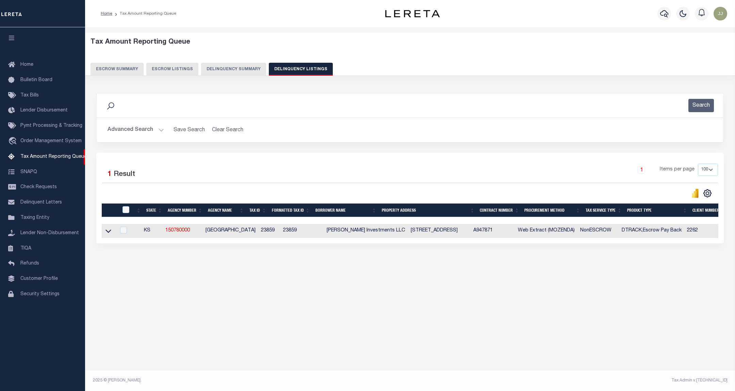
click at [111, 233] on link at bounding box center [109, 230] width 8 height 5
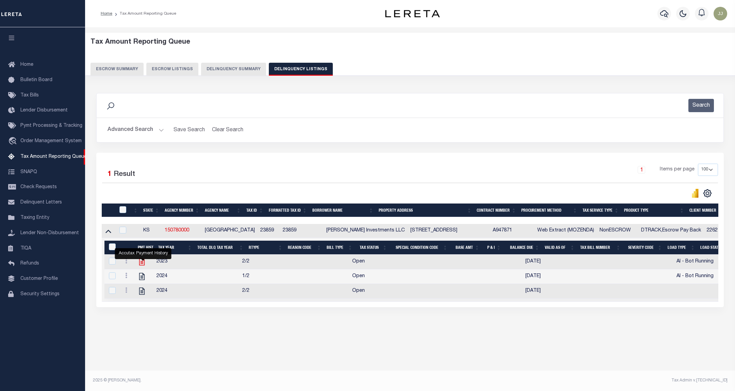
click at [144, 263] on icon "" at bounding box center [141, 261] width 5 height 7
checkbox input "true"
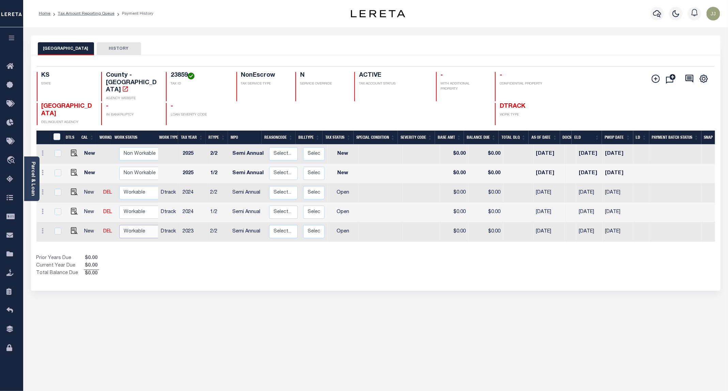
click at [138, 225] on select "Non Workable Workable" at bounding box center [139, 231] width 41 height 13
checkbox input "true"
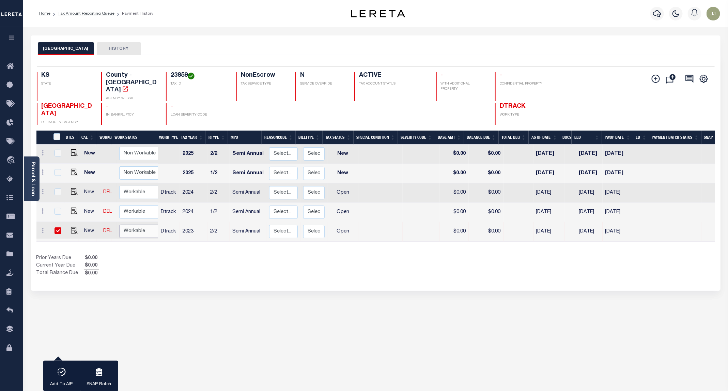
select select "true"
click at [119, 224] on select "Non Workable Workable" at bounding box center [139, 230] width 41 height 13
checkbox input "false"
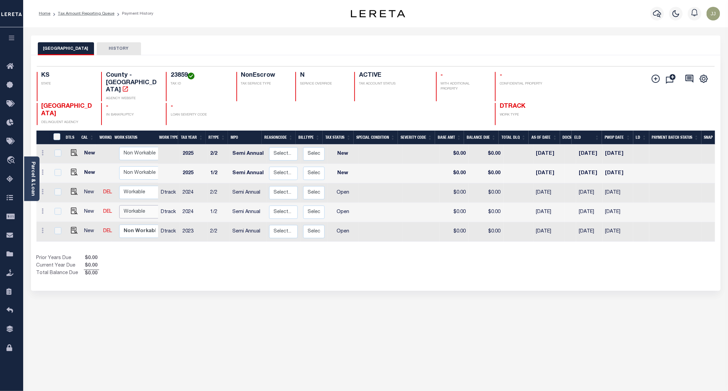
click at [135, 205] on select "Non Workable Workable" at bounding box center [139, 211] width 41 height 13
checkbox input "true"
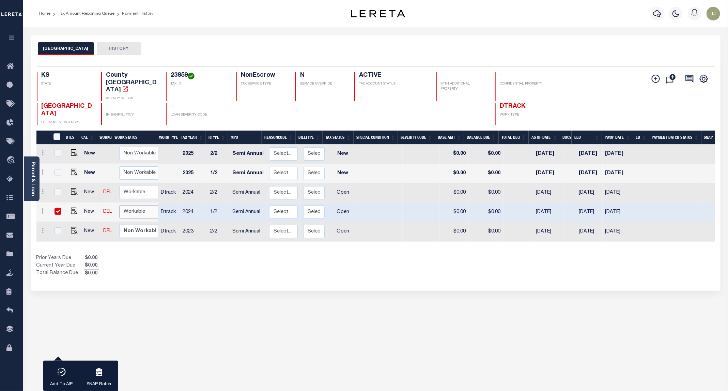
select select "true"
click at [119, 205] on select "Non Workable Workable" at bounding box center [139, 211] width 41 height 13
checkbox input "false"
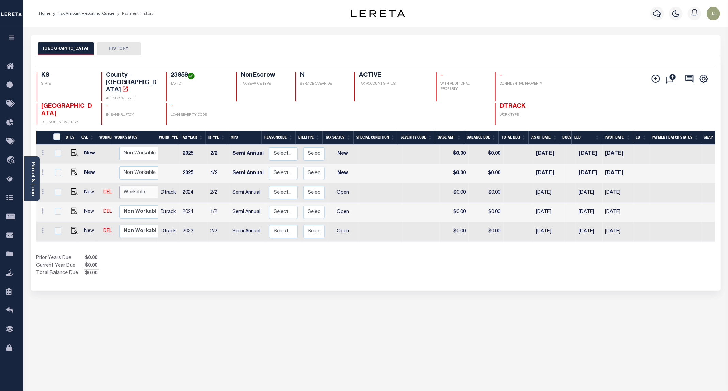
click at [129, 186] on select "Non Workable Workable" at bounding box center [139, 192] width 41 height 13
checkbox input "true"
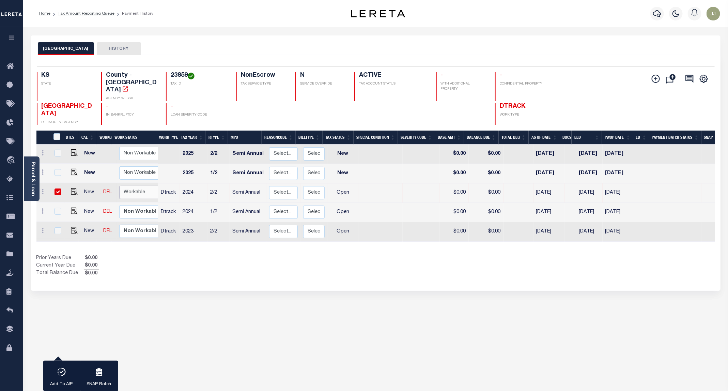
select select "true"
click at [119, 186] on select "Non Workable Workable" at bounding box center [139, 192] width 41 height 13
checkbox input "false"
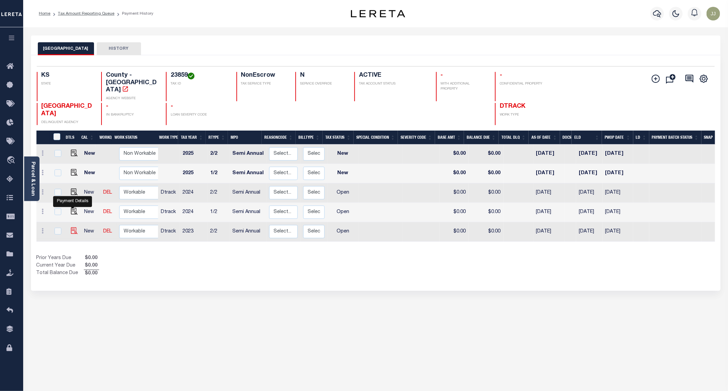
click at [71, 227] on img "" at bounding box center [74, 230] width 7 height 7
checkbox input "true"
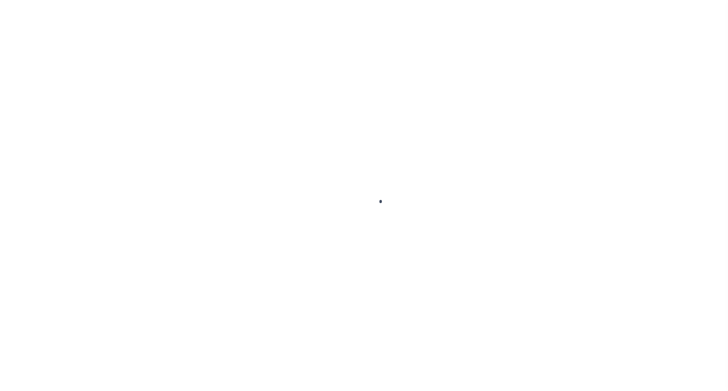
select select "OP2"
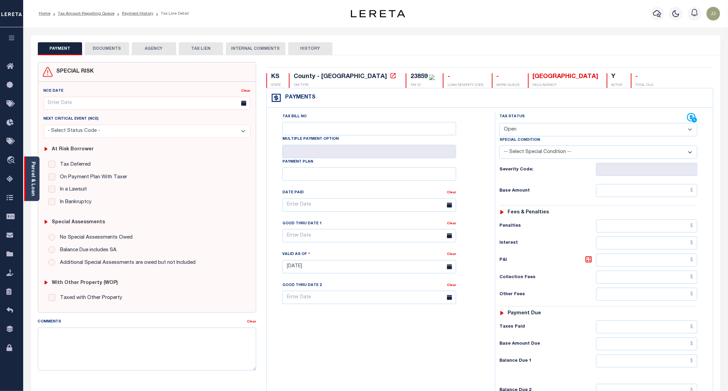
click at [29, 190] on div "Parcel & Loan" at bounding box center [31, 178] width 15 height 45
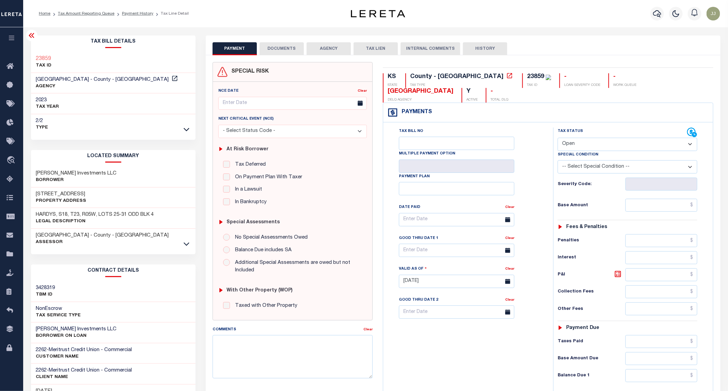
click at [54, 194] on h3 "[STREET_ADDRESS]" at bounding box center [61, 194] width 50 height 7
copy h3 "2ND"
click at [282, 51] on button "DOCUMENTS" at bounding box center [281, 48] width 44 height 13
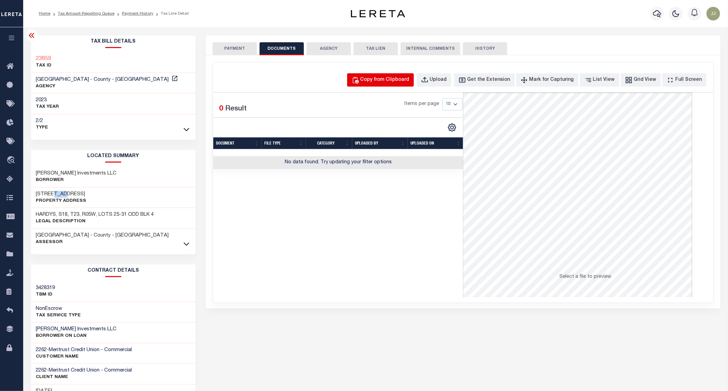
click at [399, 82] on div "Copy from Clipboard" at bounding box center [384, 79] width 49 height 7
select select "POP"
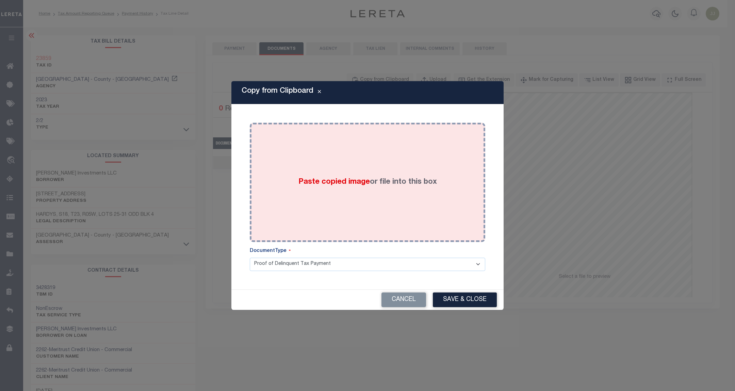
click at [389, 180] on label "Paste copied image or file into this box" at bounding box center [368, 181] width 139 height 11
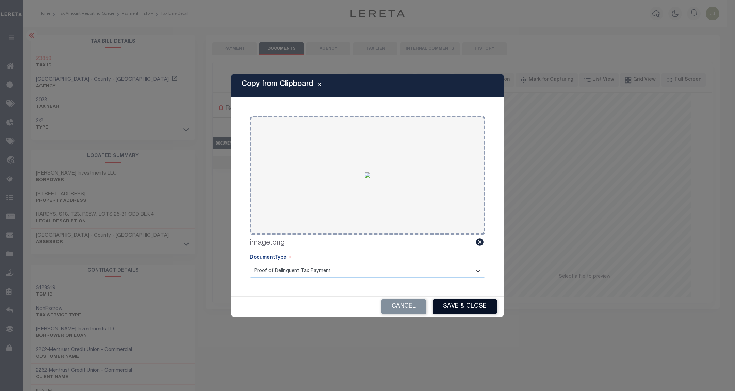
click at [446, 306] on button "Save & Close" at bounding box center [465, 306] width 64 height 15
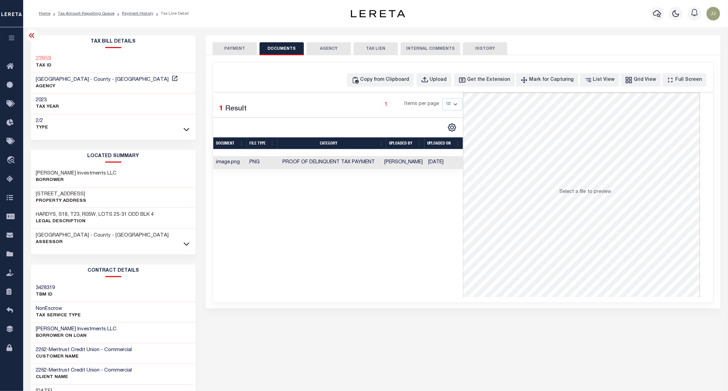
click at [228, 50] on button "PAYMENT" at bounding box center [234, 48] width 44 height 13
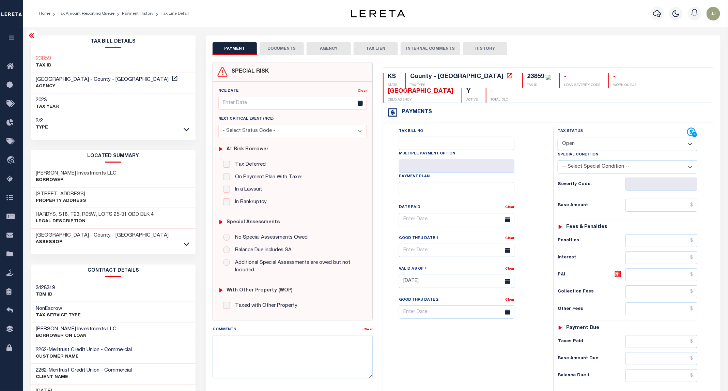
click at [580, 138] on select "- Select Status Code - Open Due/Unpaid Paid Incomplete No Tax Due Internal Refu…" at bounding box center [627, 144] width 140 height 13
select select "PYD"
click at [558, 138] on select "- Select Status Code - Open Due/Unpaid Paid Incomplete No Tax Due Internal Refu…" at bounding box center [627, 144] width 140 height 13
type input "[DATE]"
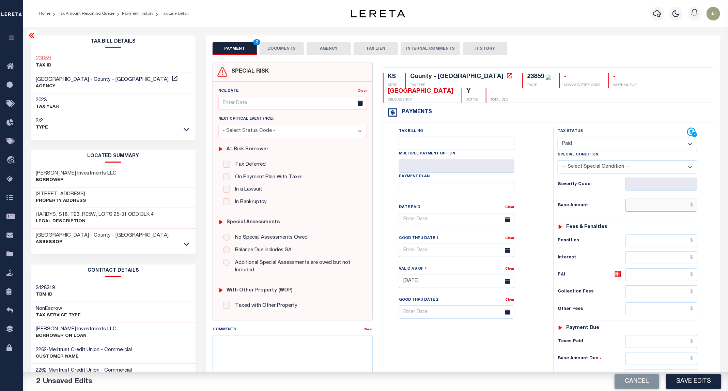
click at [649, 199] on input "text" at bounding box center [661, 205] width 72 height 13
type input "$0.00"
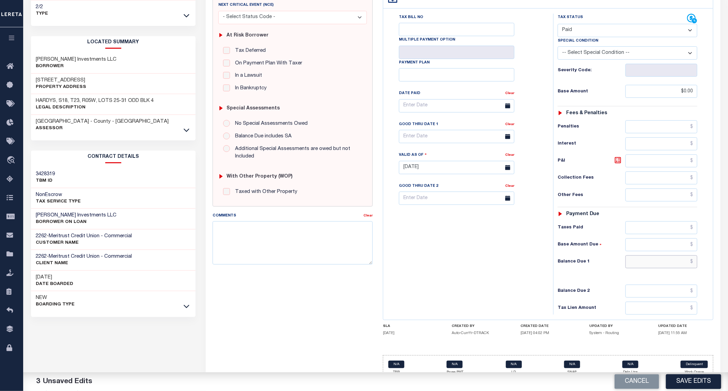
click at [653, 256] on input "text" at bounding box center [661, 261] width 72 height 13
type input "$0.00"
click at [703, 381] on button "Save Edits" at bounding box center [693, 381] width 55 height 15
checkbox input "false"
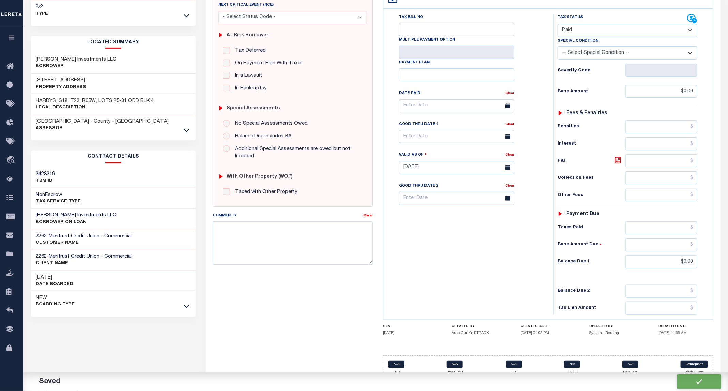
checkbox input "false"
type input "$0"
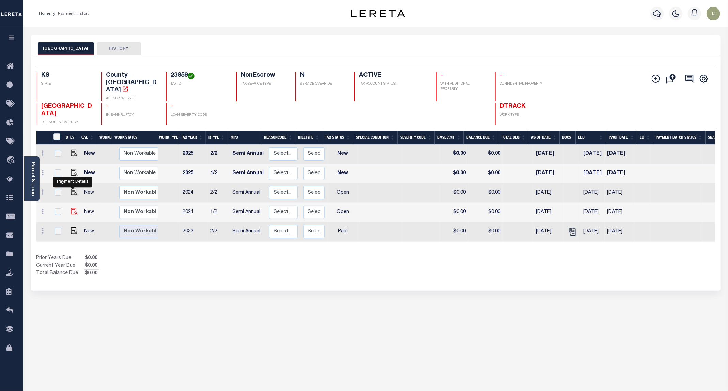
click at [73, 208] on img "" at bounding box center [74, 211] width 7 height 7
checkbox input "true"
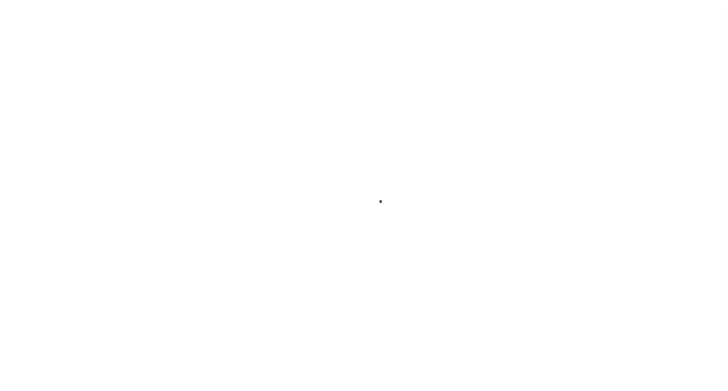
select select "OP2"
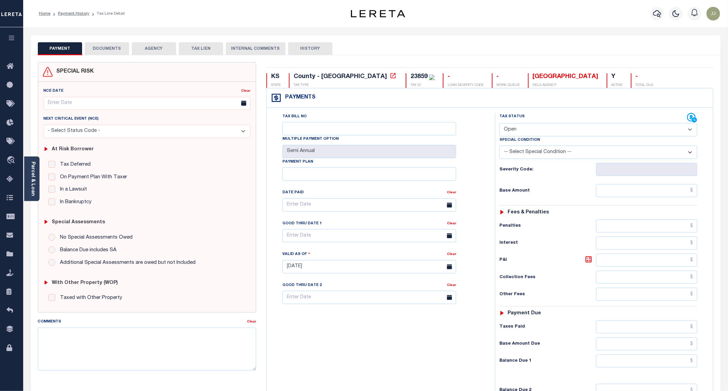
click at [107, 50] on button "DOCUMENTS" at bounding box center [107, 48] width 44 height 13
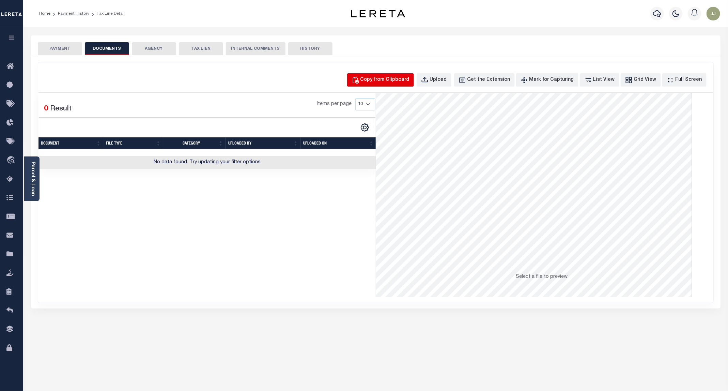
click at [391, 78] on div "Copy from Clipboard" at bounding box center [384, 79] width 49 height 7
select select "POP"
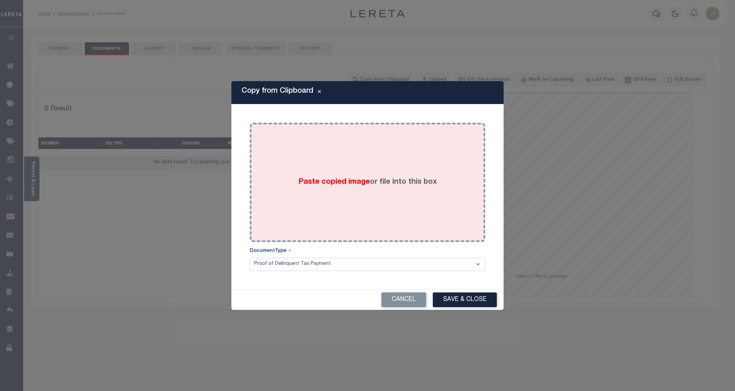
click at [378, 136] on div "Paste copied image or file into this box" at bounding box center [367, 182] width 225 height 109
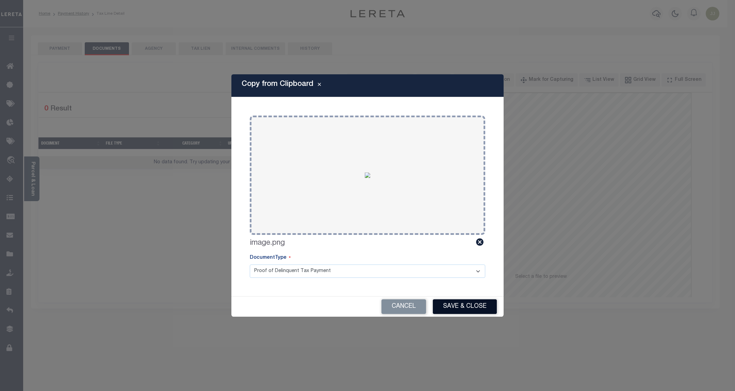
click at [460, 300] on button "Save & Close" at bounding box center [465, 306] width 64 height 15
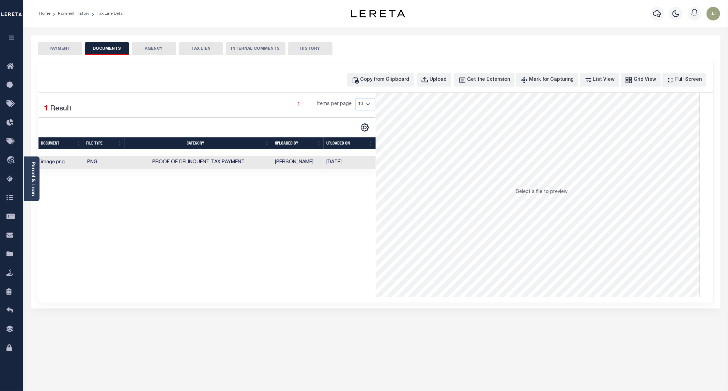
click at [54, 48] on button "PAYMENT" at bounding box center [60, 48] width 44 height 13
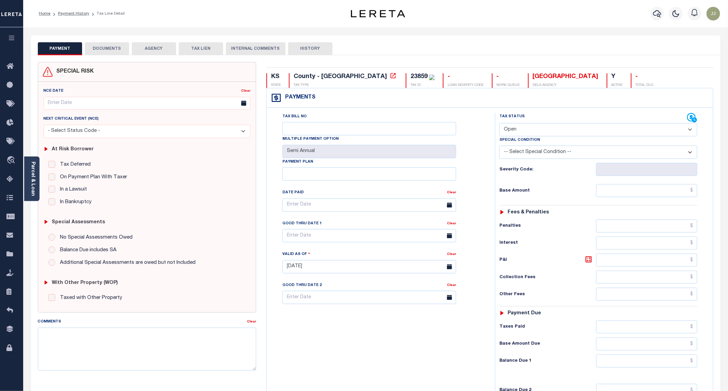
click at [514, 132] on select "- Select Status Code - Open Due/Unpaid Paid Incomplete No Tax Due Internal Refu…" at bounding box center [598, 129] width 198 height 13
select select "PYD"
click at [500, 124] on select "- Select Status Code - Open Due/Unpaid Paid Incomplete No Tax Due Internal Refu…" at bounding box center [598, 129] width 198 height 13
type input "[DATE]"
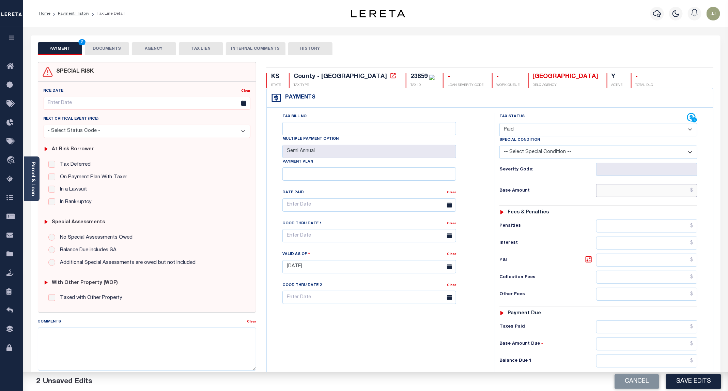
click at [617, 191] on input "text" at bounding box center [646, 190] width 101 height 13
type input "$0.00"
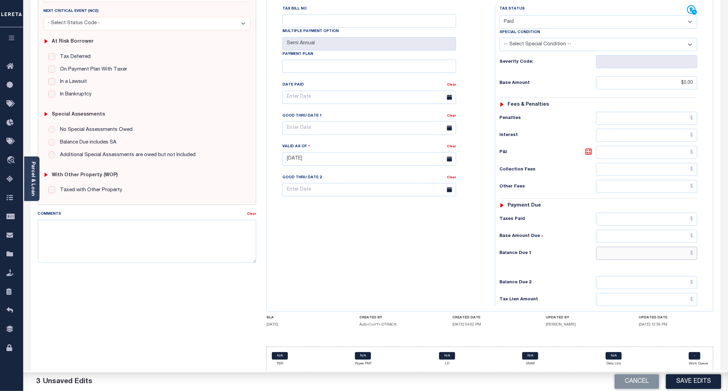
click at [624, 254] on input "text" at bounding box center [646, 253] width 101 height 13
type input "$0.00"
click at [698, 384] on button "Save Edits" at bounding box center [693, 381] width 55 height 15
checkbox input "false"
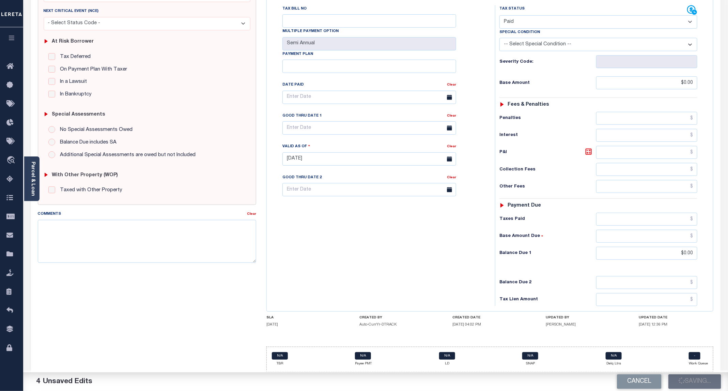
checkbox input "false"
type input "$0"
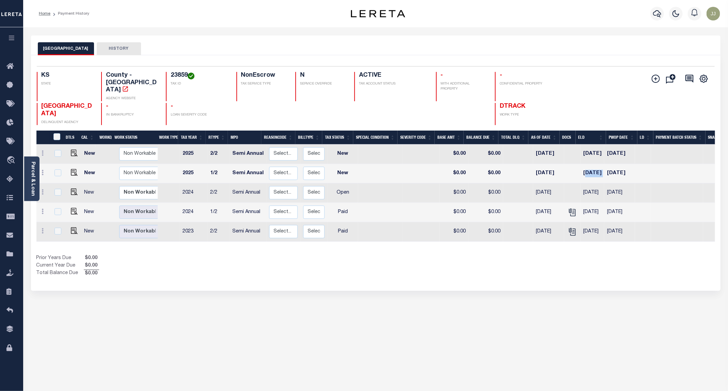
drag, startPoint x: 580, startPoint y: 156, endPoint x: 606, endPoint y: 155, distance: 26.3
click at [606, 164] on tr "New Non Workable Workable 2025 1/2 Semi Annual Select... Payment Reversal Taxab…" at bounding box center [379, 173] width 687 height 19
click at [218, 271] on div "Selected 5 Results 1 Items per page 25 50 100 KS STATE 23859 N" at bounding box center [375, 172] width 689 height 235
click at [74, 188] on img "" at bounding box center [74, 191] width 7 height 7
checkbox input "true"
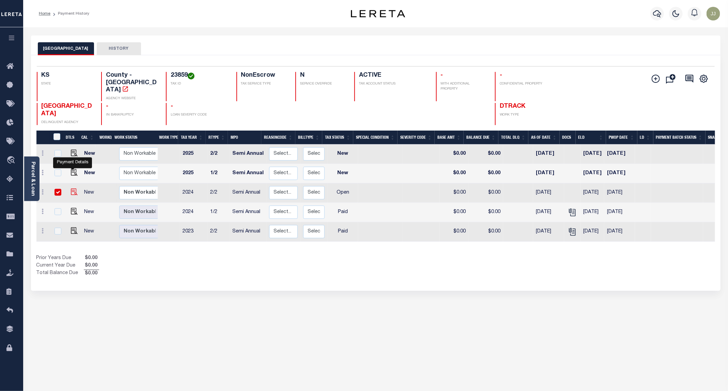
checkbox input "true"
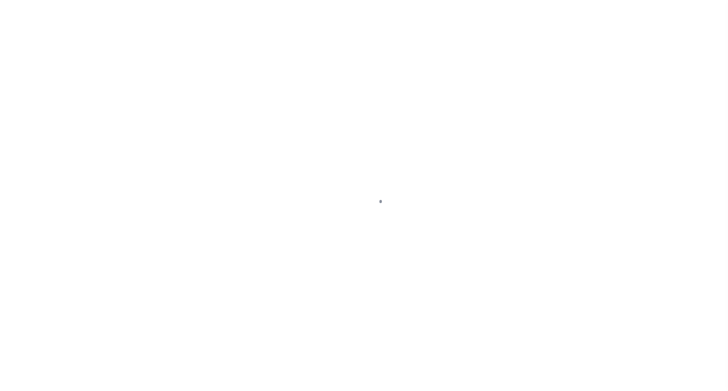
select select "OP2"
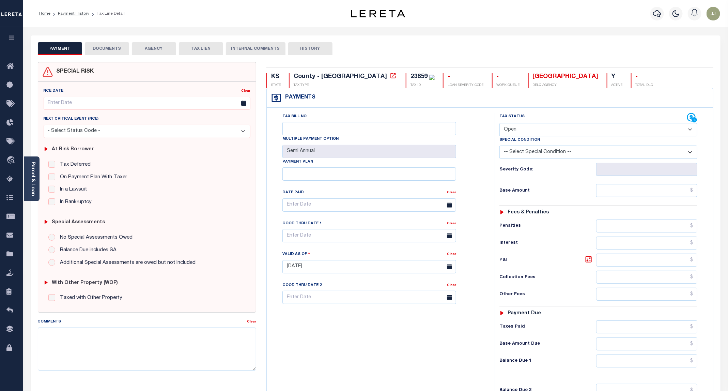
click at [111, 52] on button "DOCUMENTS" at bounding box center [107, 48] width 44 height 13
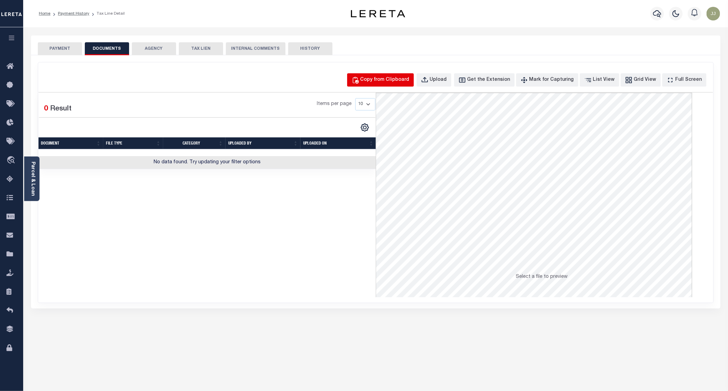
click at [386, 84] on div "Copy from Clipboard" at bounding box center [384, 79] width 49 height 7
select select "POP"
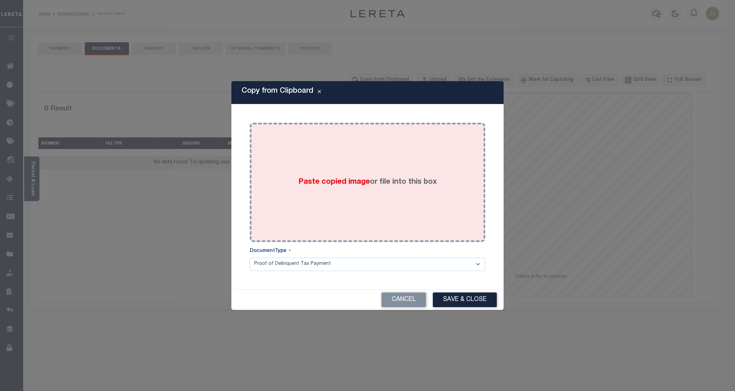
click at [373, 160] on div "Paste copied image or file into this box" at bounding box center [367, 182] width 225 height 109
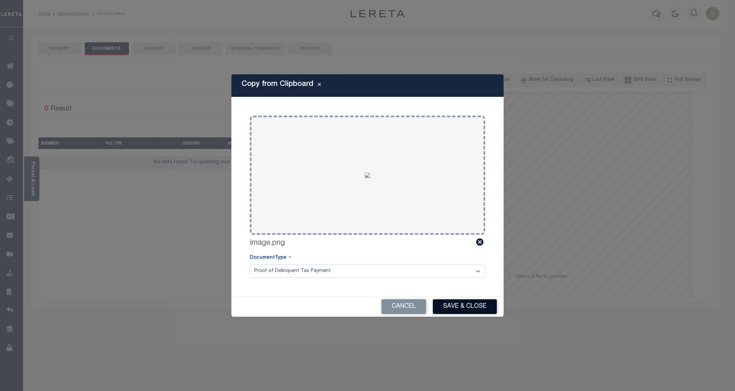
click at [462, 302] on button "Save & Close" at bounding box center [465, 306] width 64 height 15
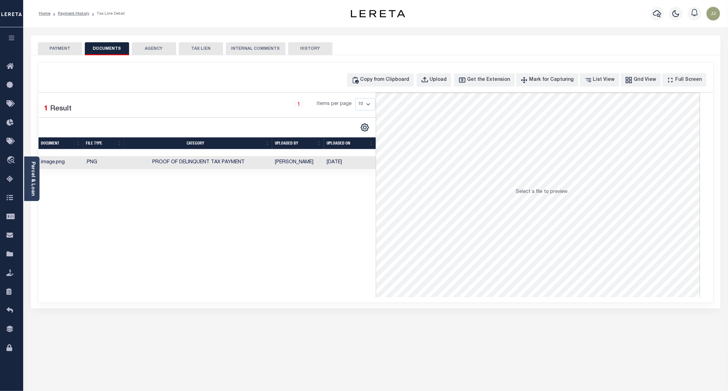
click at [56, 47] on button "PAYMENT" at bounding box center [60, 48] width 44 height 13
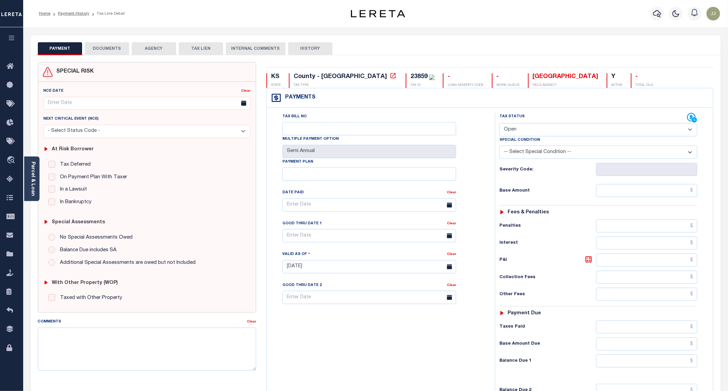
click at [519, 124] on select "- Select Status Code - Open Due/Unpaid Paid Incomplete No Tax Due Internal Refu…" at bounding box center [598, 129] width 198 height 13
select select "PYD"
click at [500, 124] on select "- Select Status Code - Open Due/Unpaid Paid Incomplete No Tax Due Internal Refu…" at bounding box center [598, 129] width 198 height 13
type input "[DATE]"
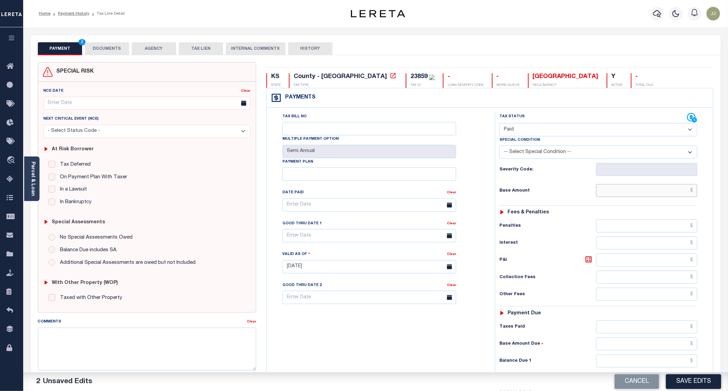
click at [618, 191] on input "text" at bounding box center [646, 190] width 101 height 13
type input "$0.00"
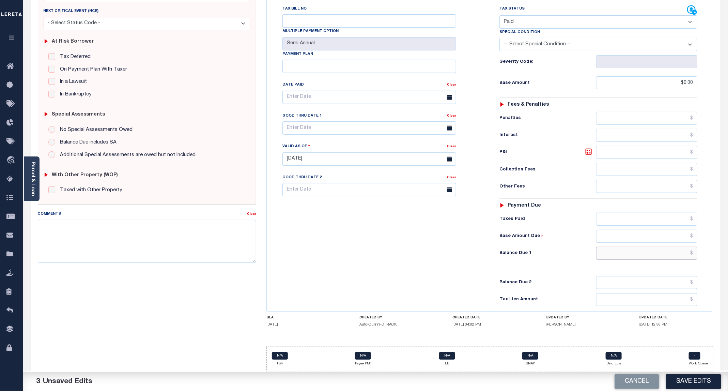
click at [620, 255] on input "text" at bounding box center [646, 253] width 101 height 13
type input "$0.00"
click at [698, 381] on button "Save Edits" at bounding box center [693, 381] width 55 height 15
checkbox input "false"
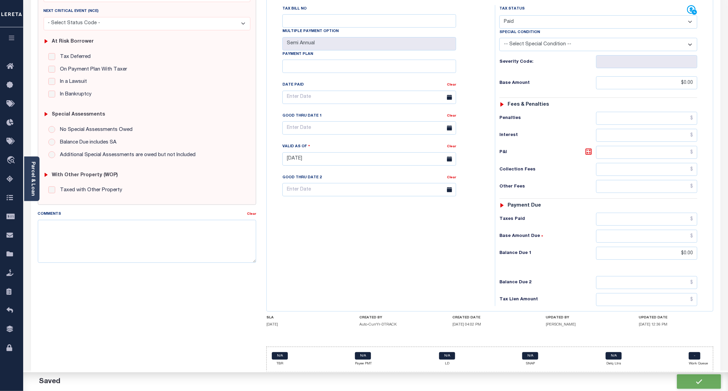
checkbox input "false"
type input "$0"
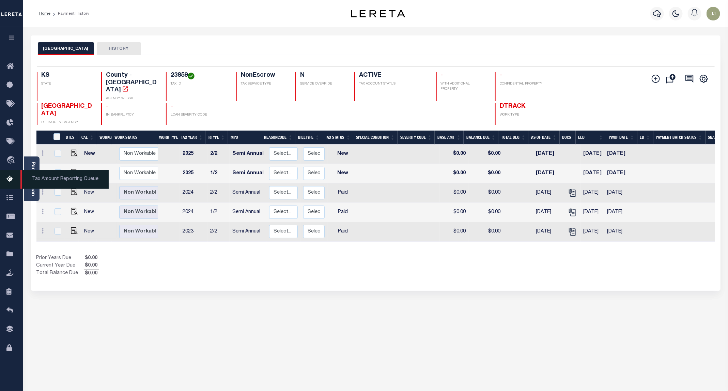
click at [9, 180] on icon at bounding box center [11, 179] width 11 height 9
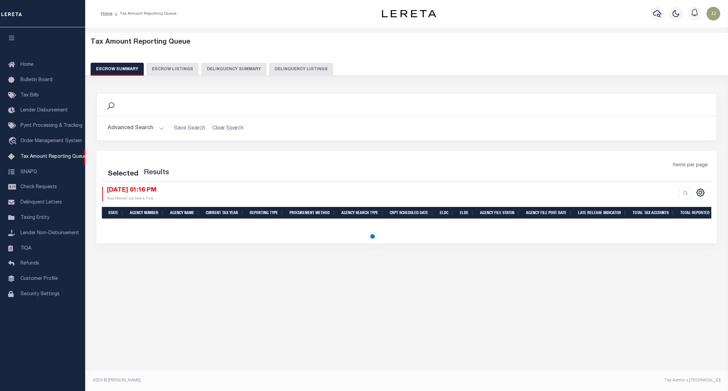
click at [269, 64] on button "Delinquency Listings" at bounding box center [301, 69] width 64 height 13
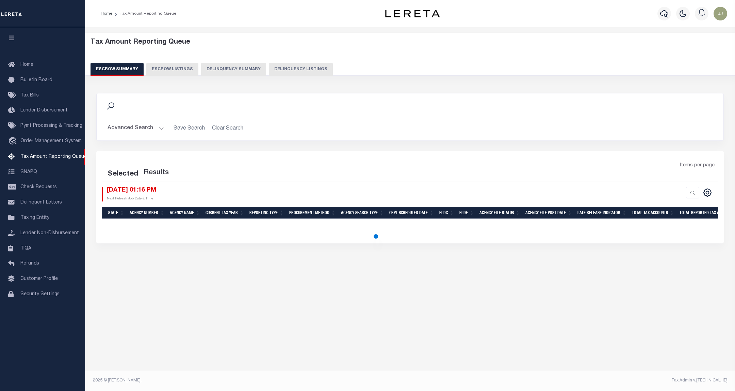
select select "100"
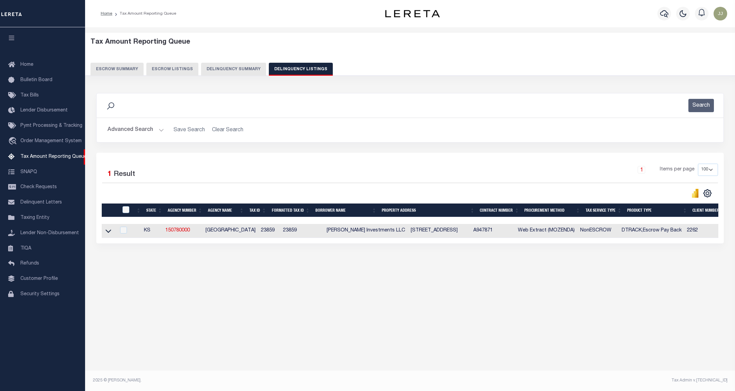
click at [120, 132] on button "Advanced Search" at bounding box center [136, 129] width 57 height 13
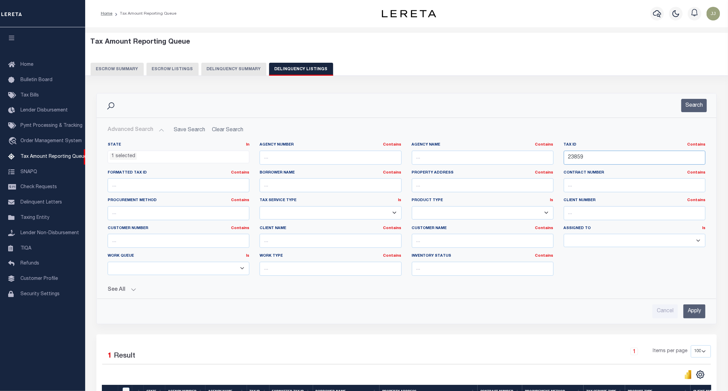
drag, startPoint x: 600, startPoint y: 161, endPoint x: 543, endPoint y: 162, distance: 56.9
click at [543, 162] on div "State In In AK AL AR AZ CA CO CT DC DE FL GA GU HI IA ID IL IN KS KY LA MA MD M…" at bounding box center [406, 211] width 608 height 139
paste input "4057"
type input "24057"
click at [696, 112] on button "Search" at bounding box center [694, 105] width 26 height 13
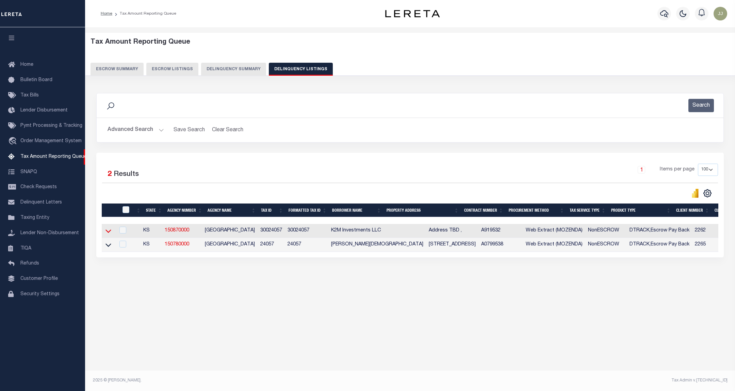
click at [107, 233] on icon at bounding box center [109, 230] width 6 height 3
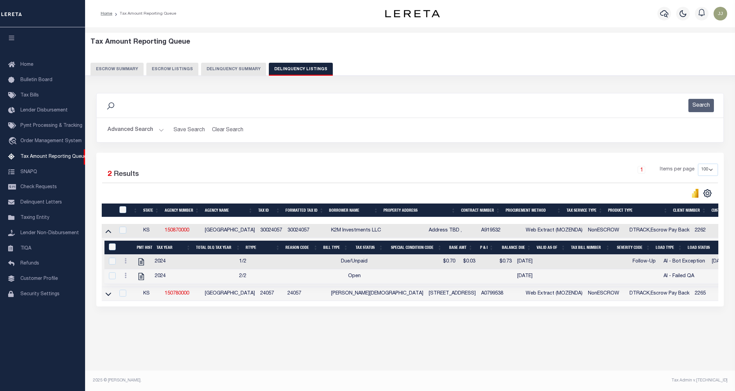
click at [107, 233] on icon at bounding box center [109, 230] width 6 height 3
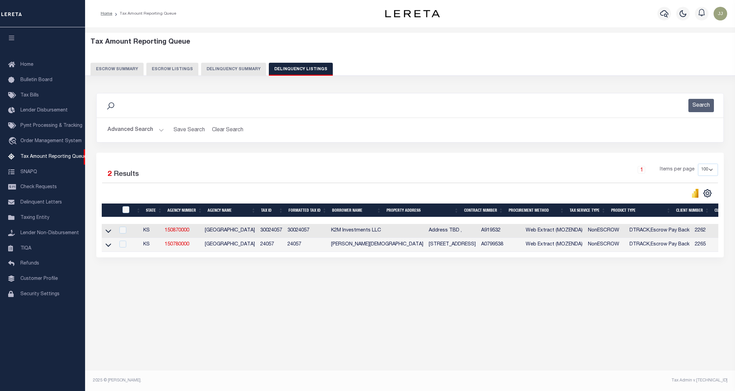
click at [112, 250] on td at bounding box center [108, 245] width 13 height 14
checkbox input "true"
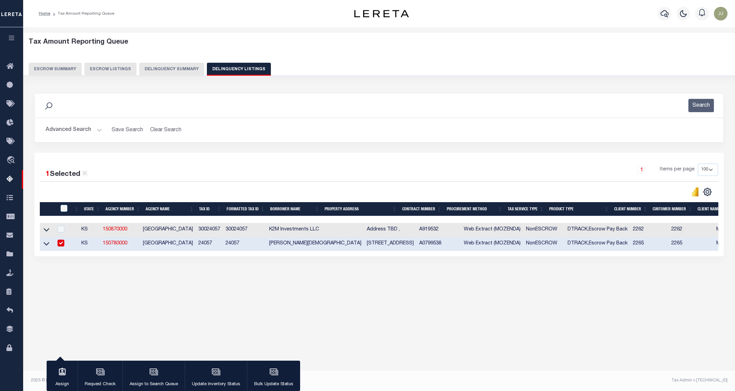
click at [44, 246] on icon at bounding box center [47, 243] width 6 height 7
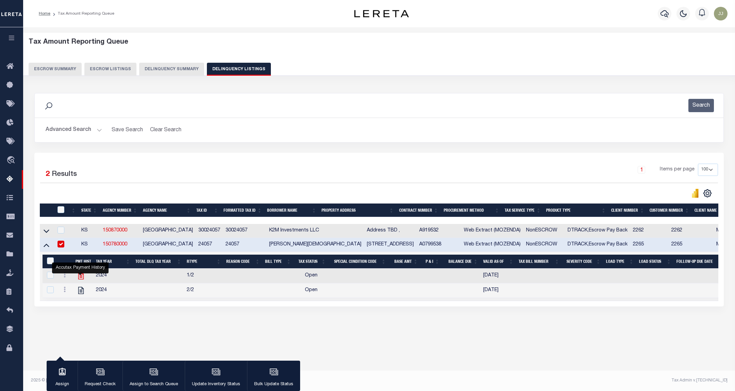
click at [81, 278] on icon "" at bounding box center [81, 275] width 9 height 9
checkbox input "true"
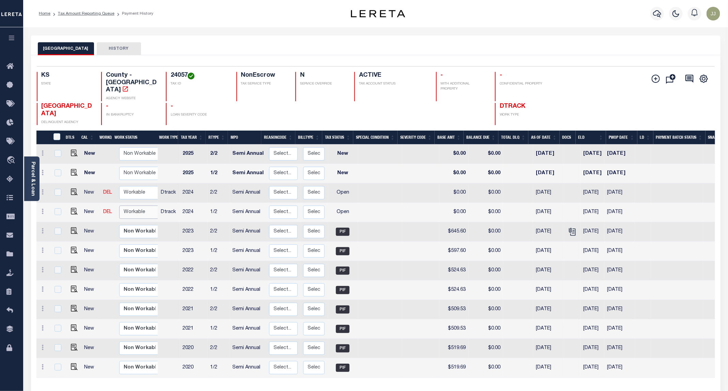
click at [134, 205] on select "Non Workable Workable" at bounding box center [139, 211] width 41 height 13
checkbox input "true"
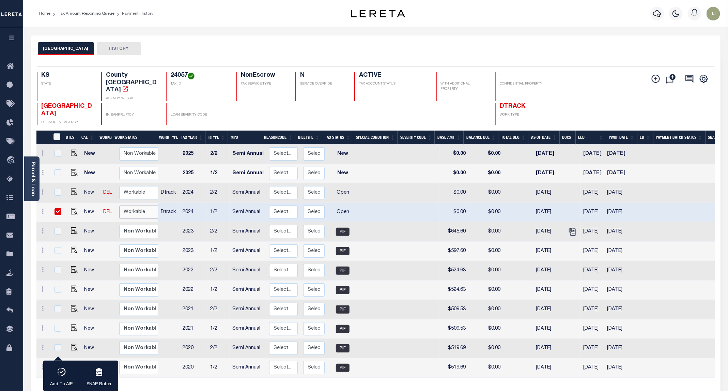
select select "true"
click at [119, 205] on select "Non Workable Workable" at bounding box center [139, 211] width 41 height 13
checkbox input "false"
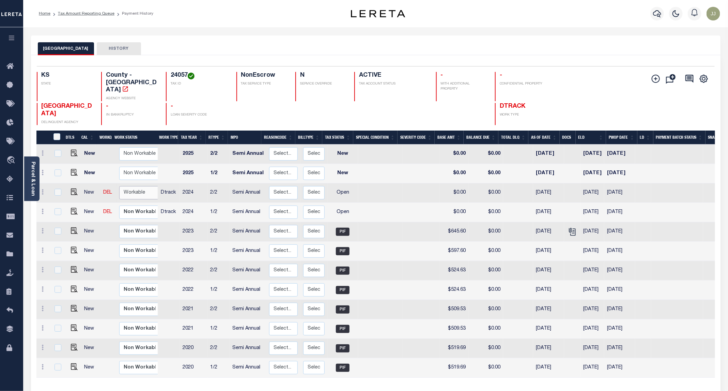
click at [137, 186] on select "Non Workable Workable" at bounding box center [139, 192] width 41 height 13
checkbox input "true"
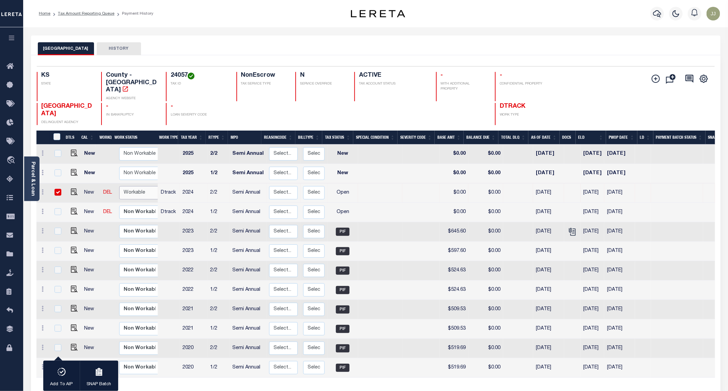
select select "true"
click at [119, 186] on select "Non Workable Workable" at bounding box center [139, 192] width 41 height 13
checkbox input "false"
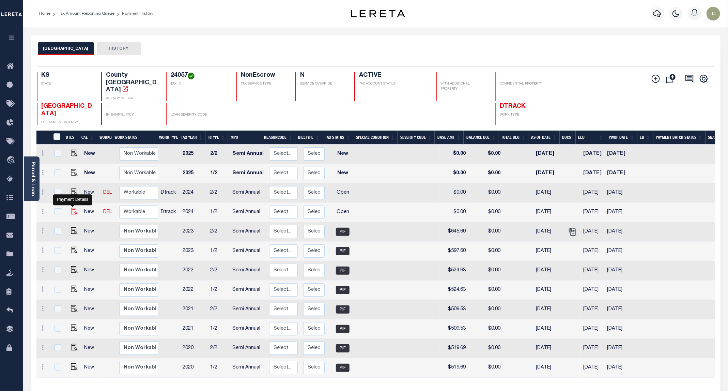
click at [72, 208] on img "" at bounding box center [74, 211] width 7 height 7
checkbox input "true"
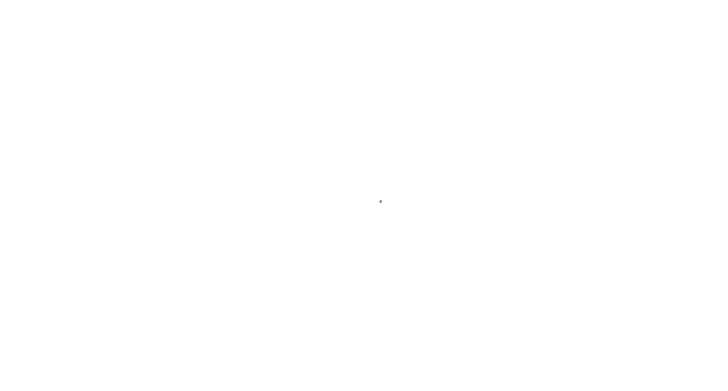
select select "OP2"
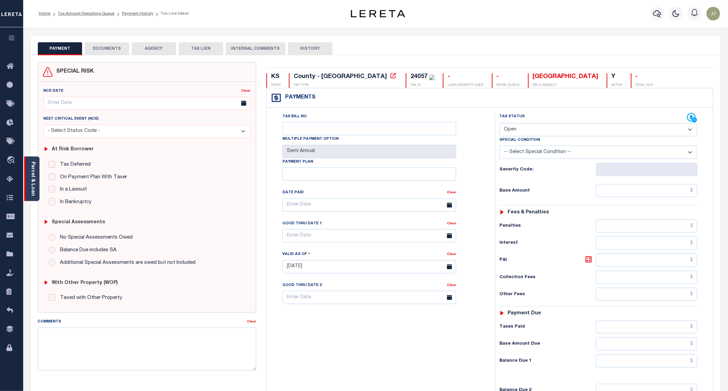
click at [28, 183] on div "Parcel & Loan" at bounding box center [31, 178] width 15 height 45
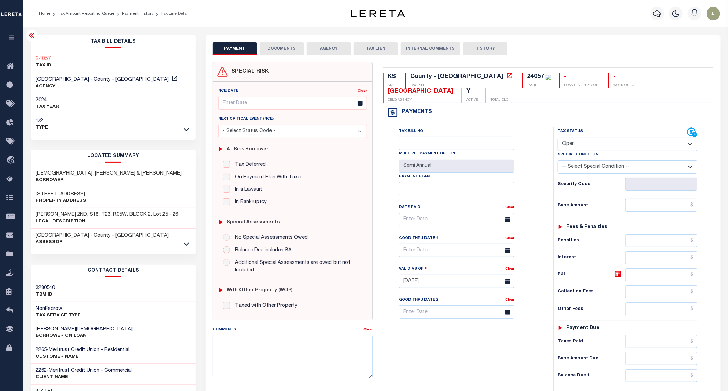
click at [53, 196] on h3 "[STREET_ADDRESS]" at bounding box center [61, 194] width 50 height 7
copy h3 "3RD"
click at [282, 46] on button "DOCUMENTS" at bounding box center [281, 48] width 44 height 13
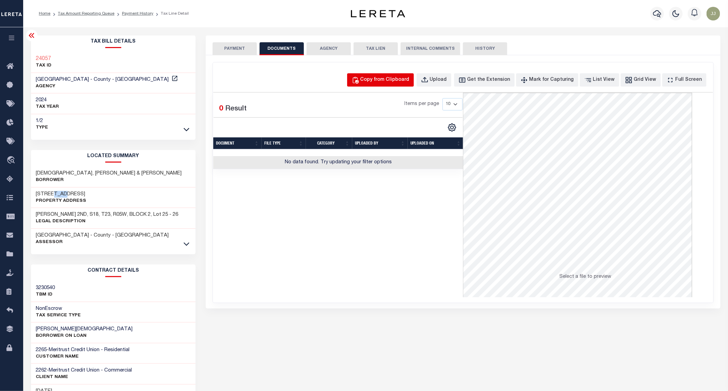
click at [390, 82] on div "Copy from Clipboard" at bounding box center [384, 79] width 49 height 7
select select "POP"
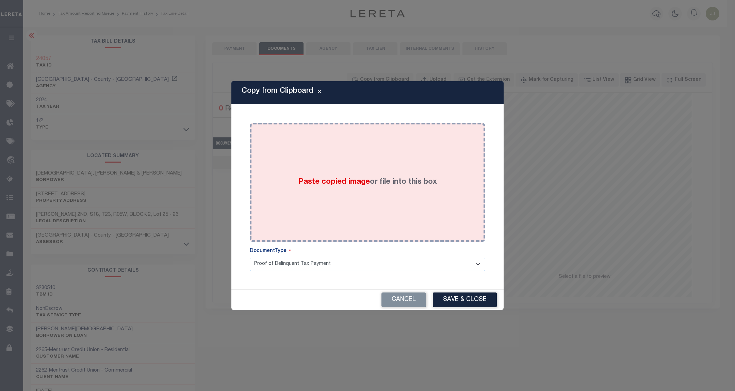
click at [372, 163] on div "Paste copied image or file into this box" at bounding box center [367, 182] width 225 height 109
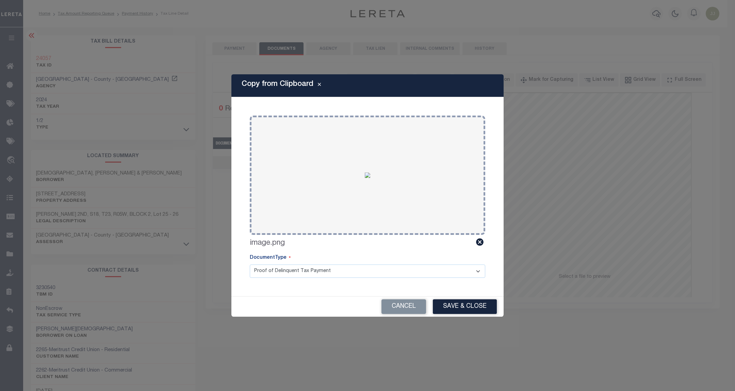
click at [472, 314] on div "Cancel Save & Close" at bounding box center [368, 306] width 272 height 20
click at [470, 306] on button "Save & Close" at bounding box center [465, 306] width 64 height 15
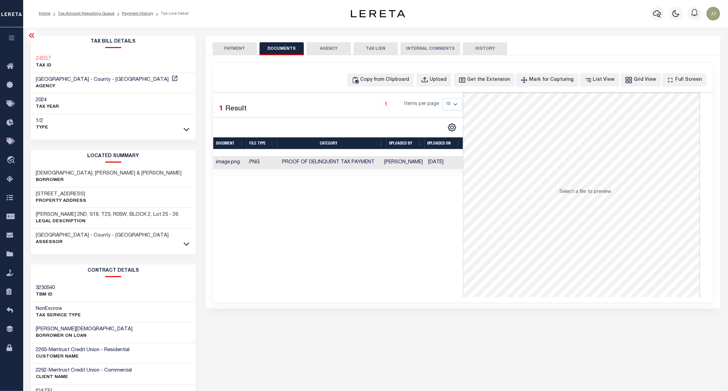
click at [249, 48] on button "PAYMENT" at bounding box center [234, 48] width 44 height 13
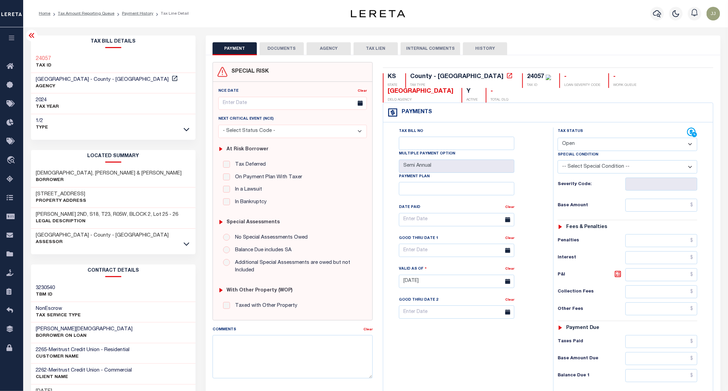
click at [585, 138] on select "- Select Status Code - Open Due/Unpaid Paid Incomplete No Tax Due Internal Refu…" at bounding box center [627, 144] width 140 height 13
select select "PYD"
click at [558, 138] on select "- Select Status Code - Open Due/Unpaid Paid Incomplete No Tax Due Internal Refu…" at bounding box center [627, 144] width 140 height 13
type input "[DATE]"
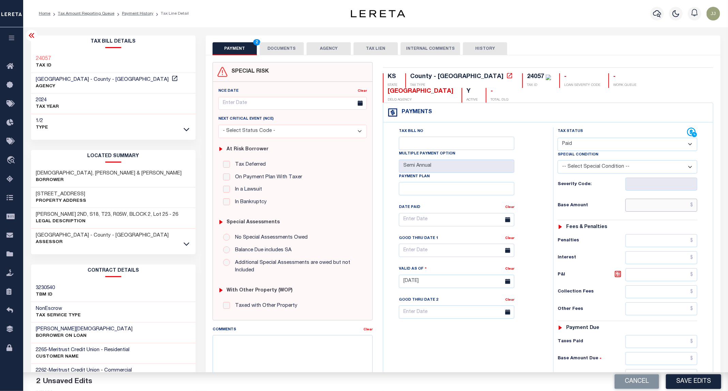
click at [640, 199] on input "text" at bounding box center [661, 205] width 72 height 13
type input "$0.00"
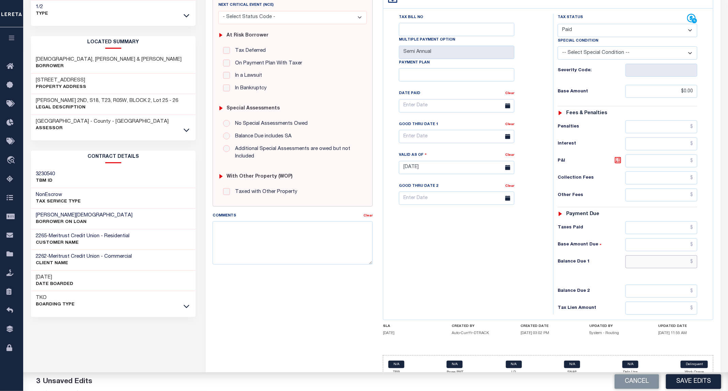
click at [646, 255] on input "text" at bounding box center [661, 261] width 72 height 13
type input "$0.00"
click at [697, 379] on button "Save Edits" at bounding box center [693, 381] width 55 height 15
checkbox input "false"
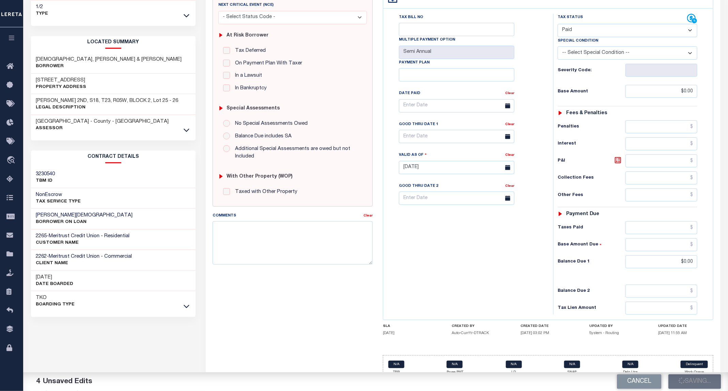
checkbox input "false"
type input "$0"
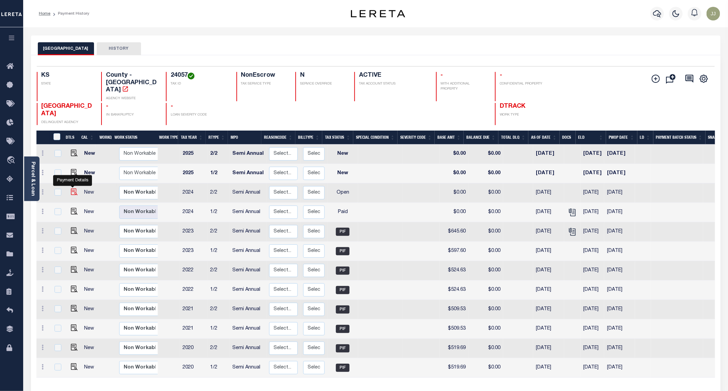
click at [73, 188] on img "" at bounding box center [74, 191] width 7 height 7
checkbox input "true"
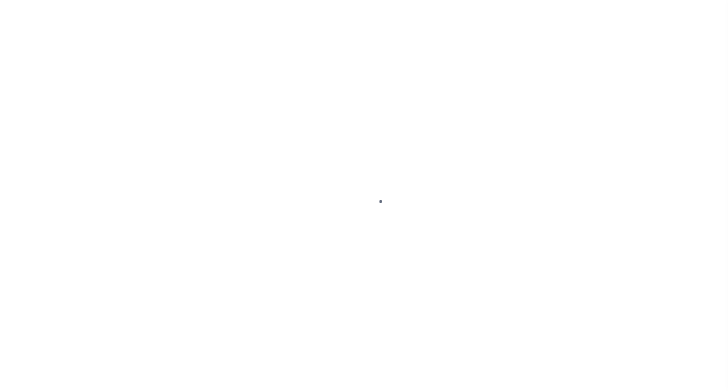
select select "OP2"
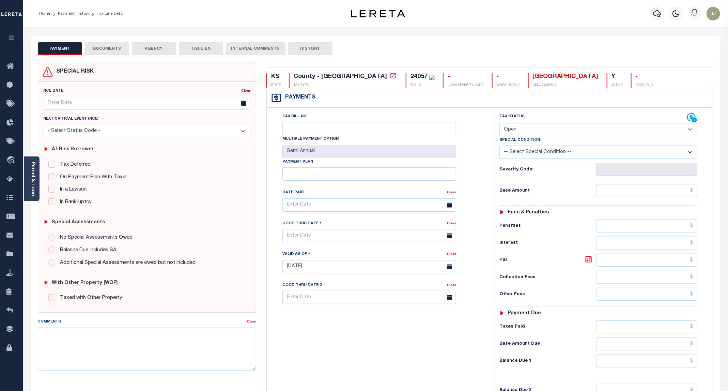
click at [116, 47] on button "DOCUMENTS" at bounding box center [107, 48] width 44 height 13
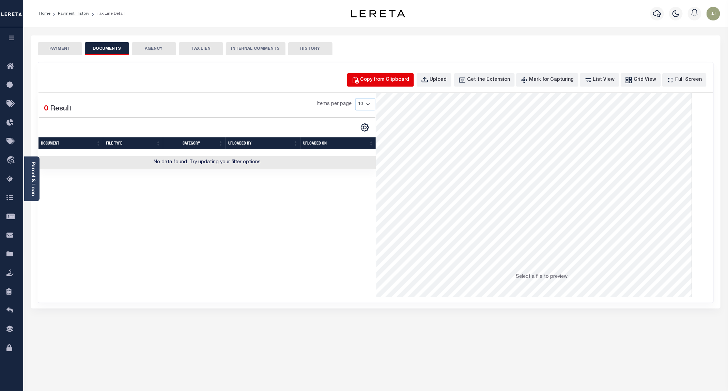
click at [383, 83] on div "Copy from Clipboard" at bounding box center [384, 79] width 49 height 7
select select "POP"
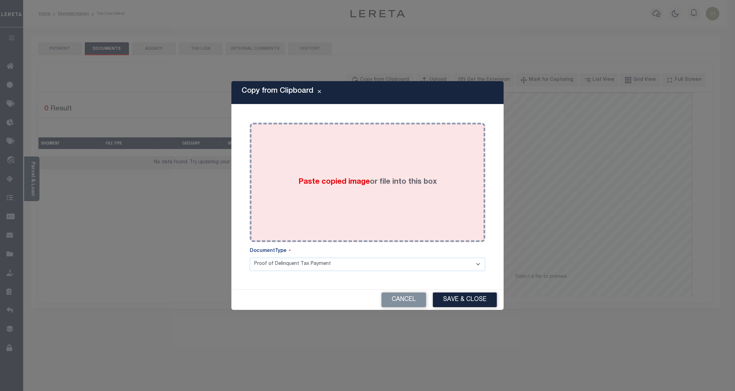
click at [376, 139] on div "Paste copied image or file into this box" at bounding box center [367, 182] width 225 height 109
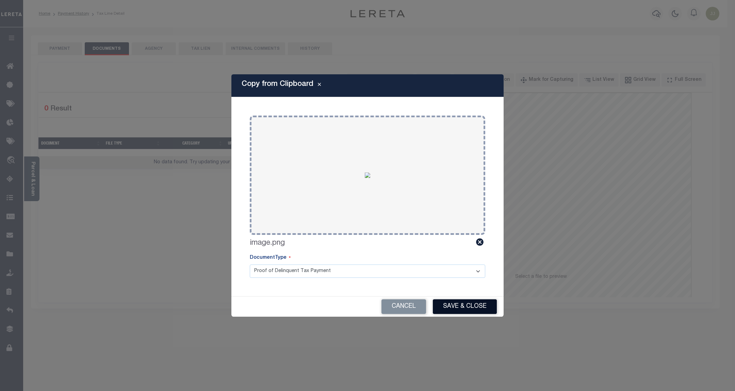
click at [455, 307] on button "Save & Close" at bounding box center [465, 306] width 64 height 15
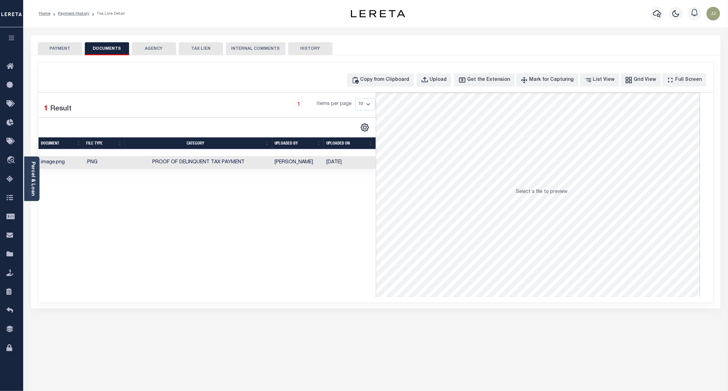
click at [63, 48] on button "PAYMENT" at bounding box center [60, 48] width 44 height 13
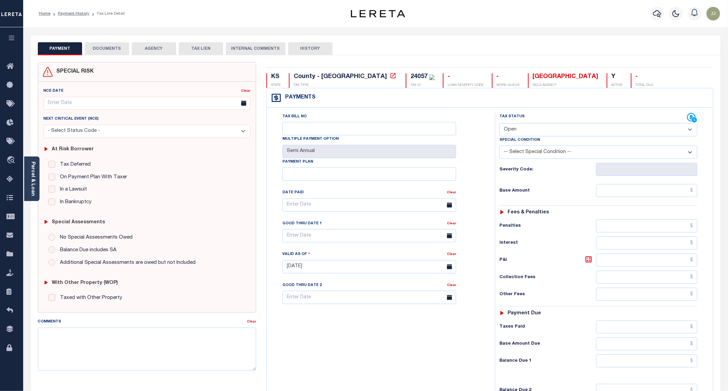
click at [521, 134] on select "- Select Status Code - Open Due/Unpaid Paid Incomplete No Tax Due Internal Refu…" at bounding box center [598, 129] width 198 height 13
select select "PYD"
click at [500, 124] on select "- Select Status Code - Open Due/Unpaid Paid Incomplete No Tax Due Internal Refu…" at bounding box center [598, 129] width 198 height 13
type input "[DATE]"
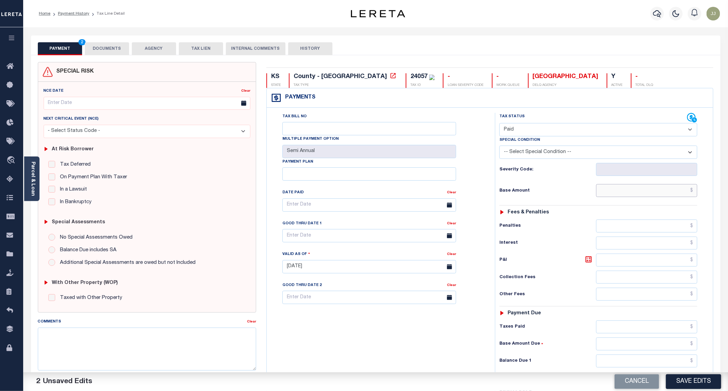
click at [627, 197] on input "text" at bounding box center [646, 190] width 101 height 13
type input "$0.00"
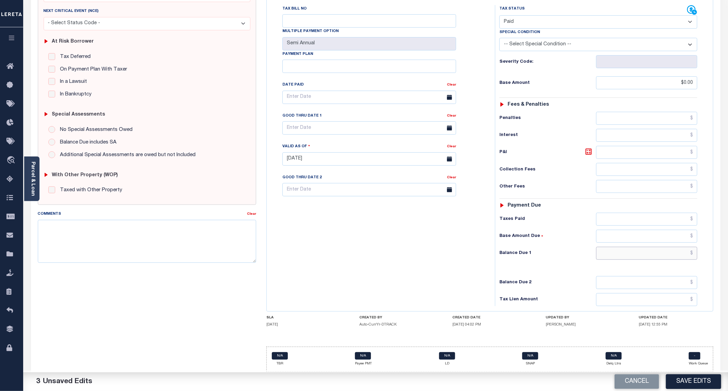
click at [639, 255] on input "text" at bounding box center [646, 253] width 101 height 13
type input "$0.00"
click at [686, 384] on button "Save Edits" at bounding box center [693, 381] width 55 height 15
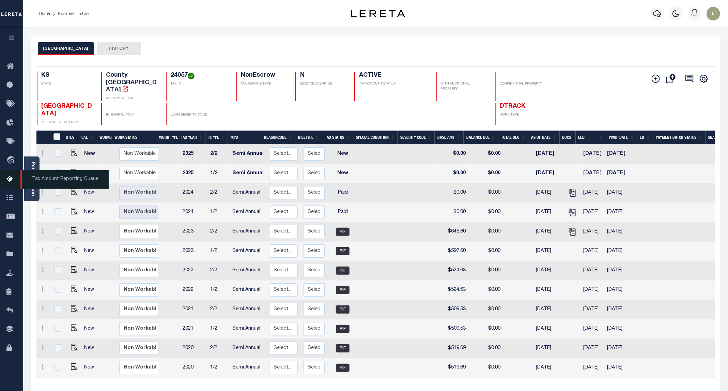
click at [11, 178] on icon at bounding box center [11, 179] width 11 height 9
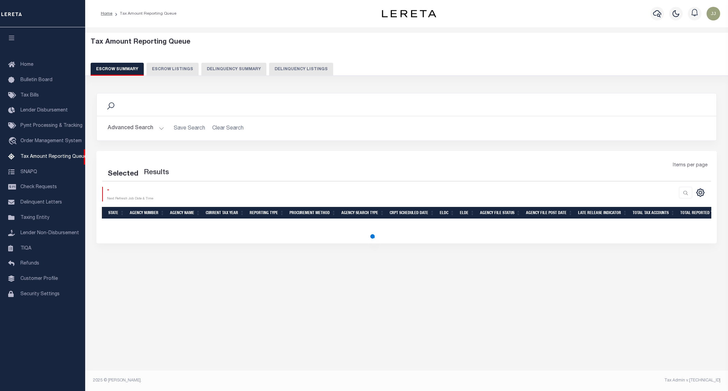
select select "100"
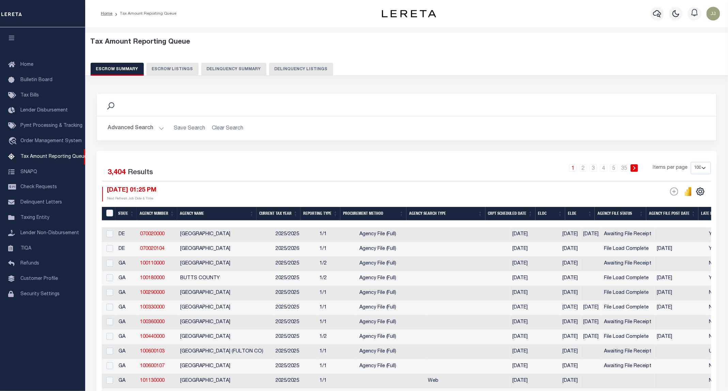
click at [308, 69] on button "Delinquency Listings" at bounding box center [301, 69] width 64 height 13
select select "KS"
select select "100"
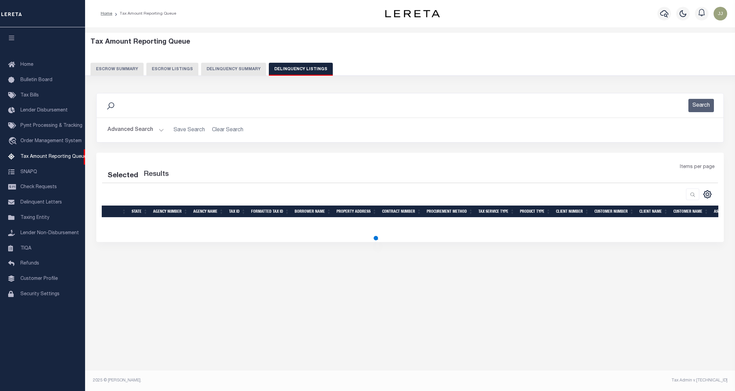
select select "100"
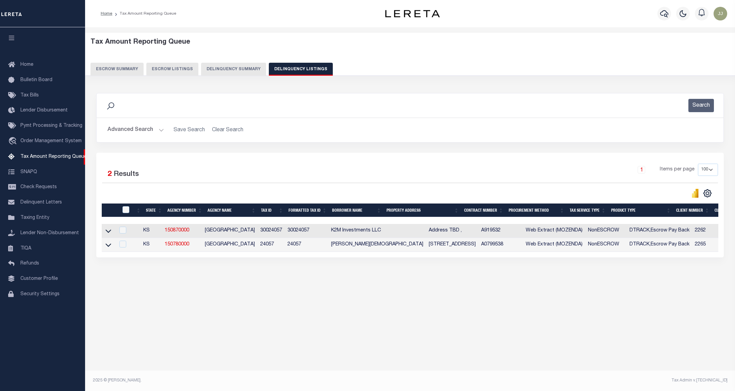
click at [138, 128] on button "Advanced Search" at bounding box center [136, 129] width 57 height 13
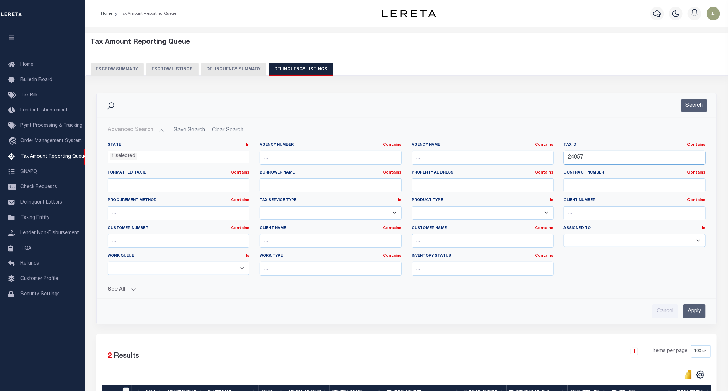
drag, startPoint x: 586, startPoint y: 157, endPoint x: 539, endPoint y: 156, distance: 47.0
click at [539, 156] on div "State In In AK AL AR AZ CA CO CT DC DE FL GA GU HI IA ID IL IN KS KY LA MA MD M…" at bounding box center [406, 211] width 608 height 139
paste input "190"
type input "24190"
click at [701, 115] on div "Search" at bounding box center [406, 105] width 619 height 24
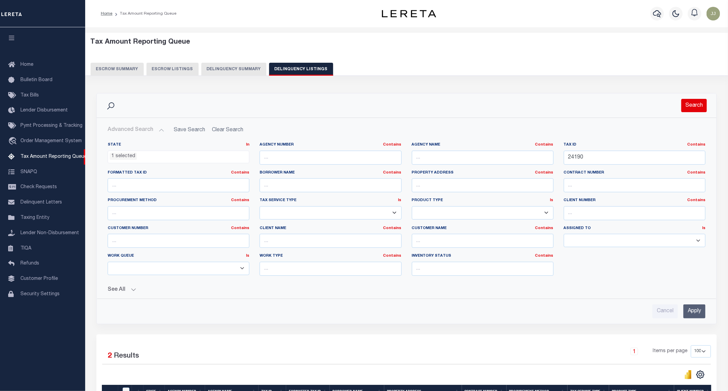
click at [695, 107] on button "Search" at bounding box center [694, 105] width 26 height 13
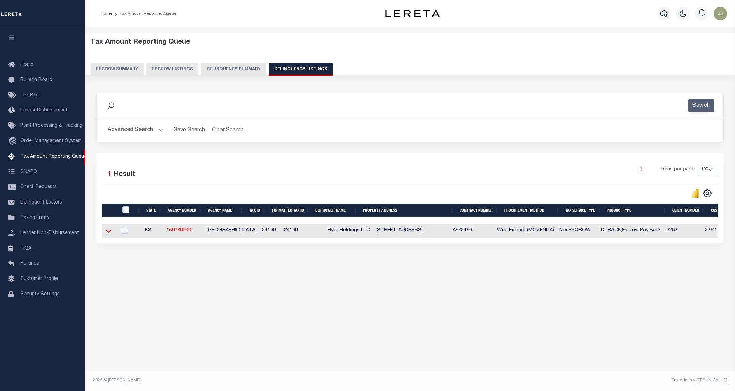
click at [108, 233] on icon at bounding box center [109, 230] width 6 height 7
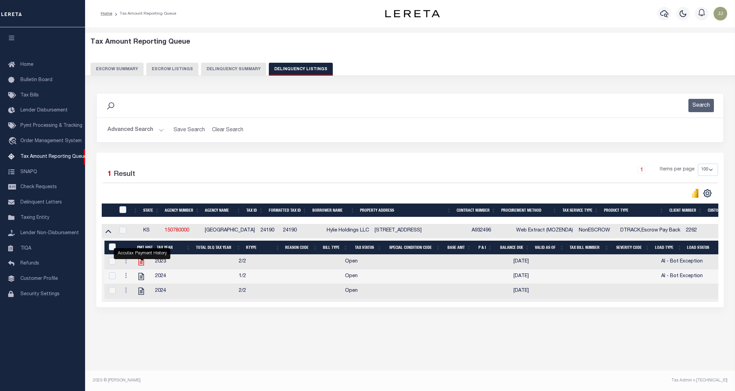
click at [145, 266] on icon "" at bounding box center [141, 261] width 9 height 9
checkbox input "true"
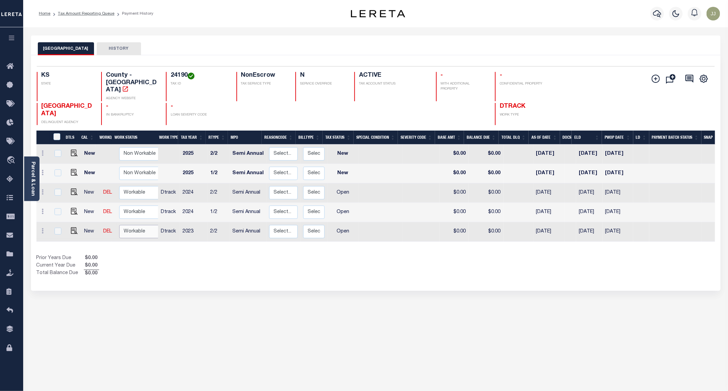
click at [135, 225] on select "Non Workable Workable" at bounding box center [139, 231] width 41 height 13
checkbox input "true"
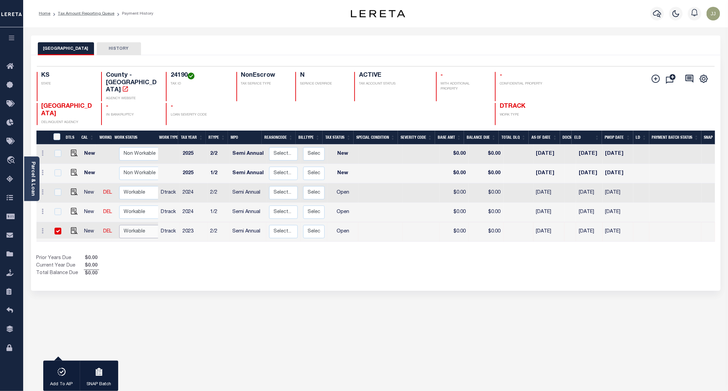
scroll to position [0, 0]
select select "true"
click at [119, 224] on select "Non Workable Workable" at bounding box center [139, 230] width 41 height 13
checkbox input "false"
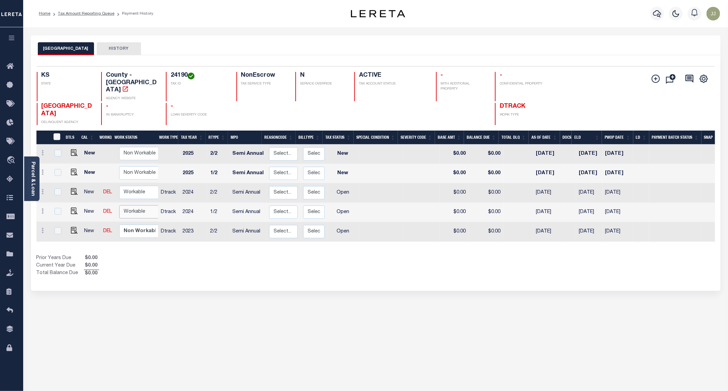
click at [136, 205] on select "Non Workable Workable" at bounding box center [139, 211] width 41 height 13
checkbox input "true"
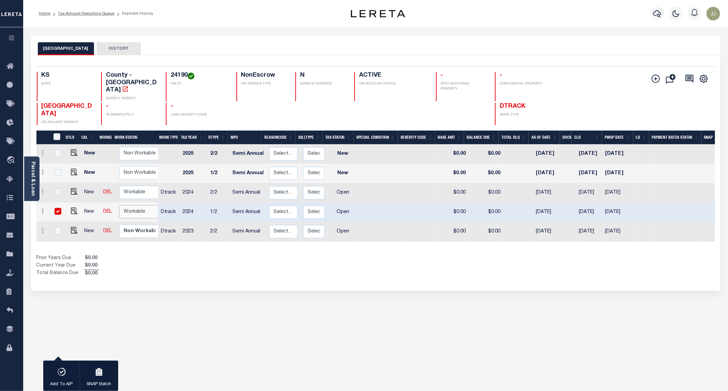
select select "true"
click at [119, 205] on select "Non Workable Workable" at bounding box center [139, 211] width 41 height 13
checkbox input "false"
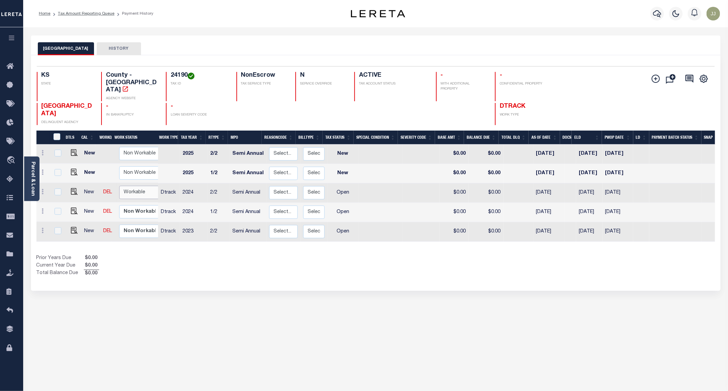
click at [127, 186] on select "Non Workable Workable" at bounding box center [139, 192] width 41 height 13
checkbox input "true"
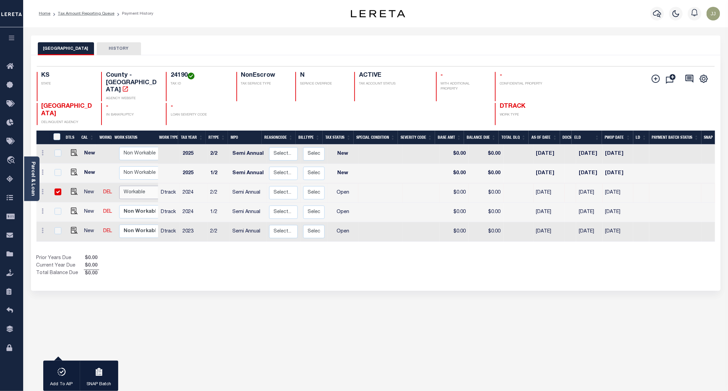
select select "true"
click at [119, 186] on select "Non Workable Workable" at bounding box center [139, 192] width 41 height 13
checkbox input "false"
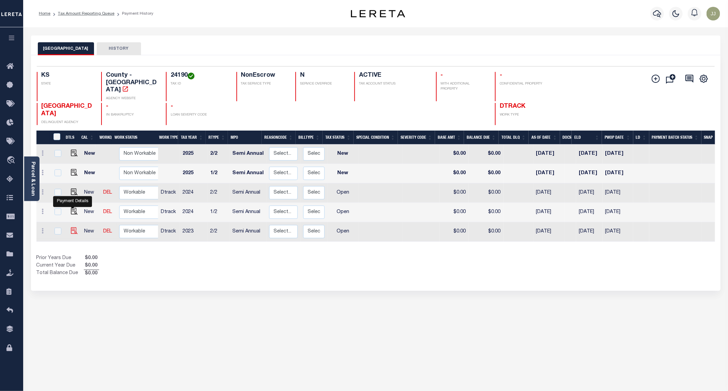
click at [71, 227] on img "" at bounding box center [74, 230] width 7 height 7
checkbox input "true"
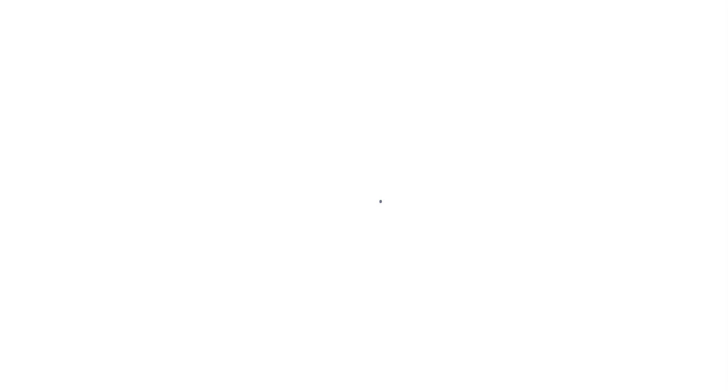
select select "OP2"
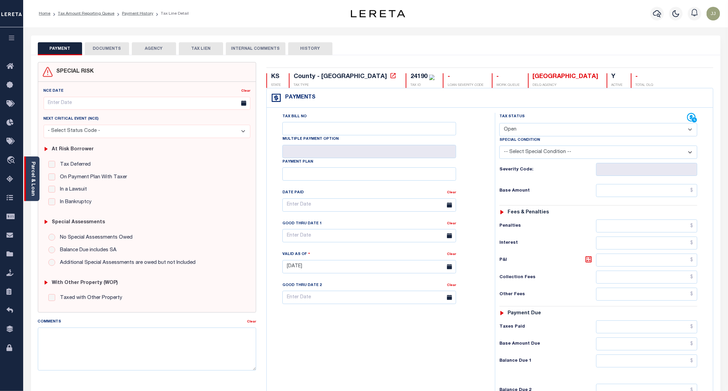
click at [29, 192] on div "Parcel & Loan" at bounding box center [31, 178] width 15 height 45
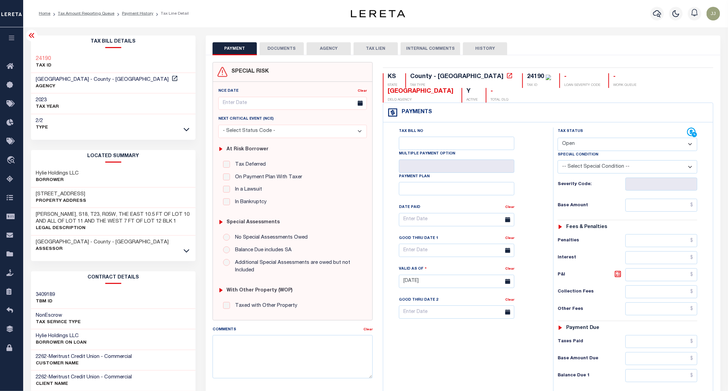
click at [54, 192] on h3 "[STREET_ADDRESS]" at bounding box center [61, 194] width 50 height 7
copy h3 "1ST"
click at [290, 53] on button "DOCUMENTS" at bounding box center [281, 48] width 44 height 13
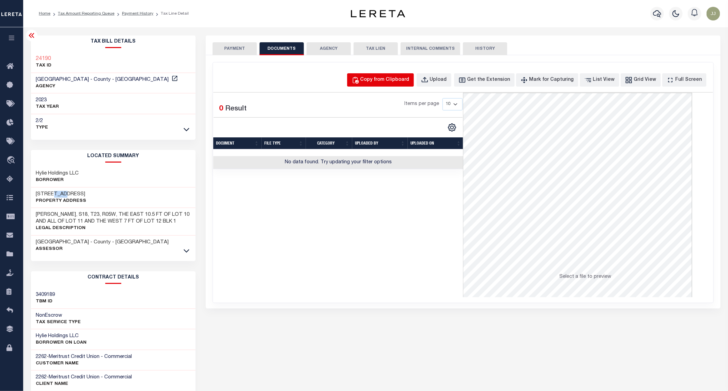
click at [379, 79] on div "Copy from Clipboard" at bounding box center [384, 79] width 49 height 7
select select "POP"
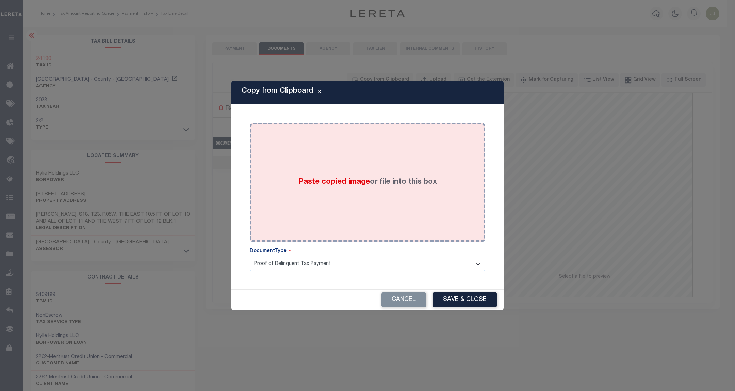
click at [396, 162] on div "Paste copied image or file into this box" at bounding box center [367, 182] width 225 height 109
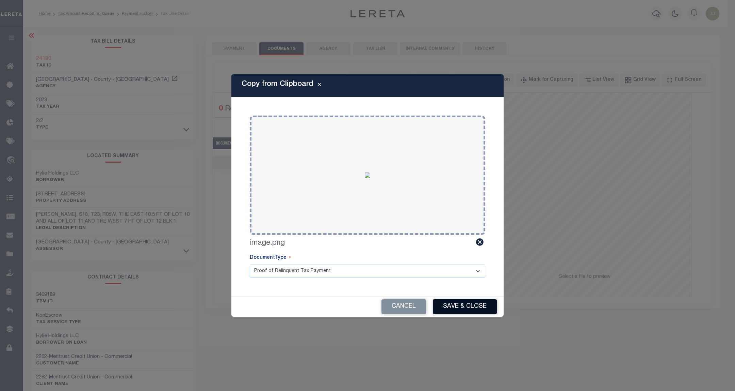
click at [452, 302] on button "Save & Close" at bounding box center [465, 306] width 64 height 15
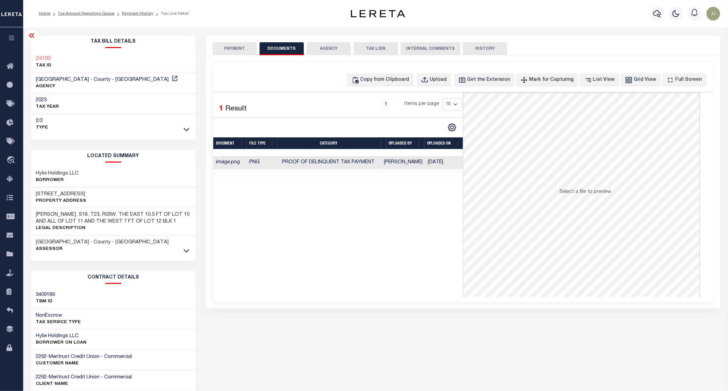
click at [230, 53] on button "PAYMENT" at bounding box center [234, 48] width 44 height 13
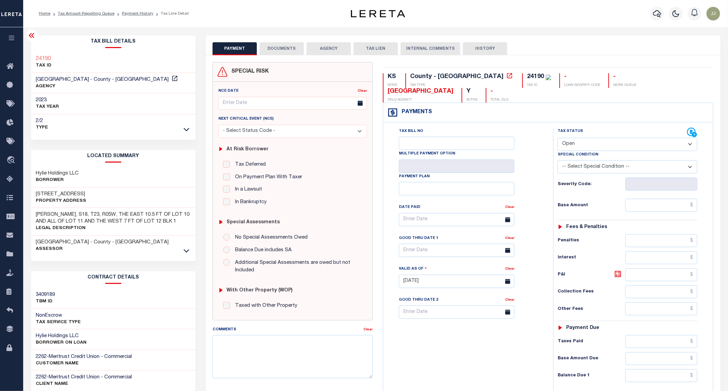
click at [603, 138] on select "- Select Status Code - Open Due/Unpaid Paid Incomplete No Tax Due Internal Refu…" at bounding box center [627, 144] width 140 height 13
select select "PYD"
click at [558, 138] on select "- Select Status Code - Open Due/Unpaid Paid Incomplete No Tax Due Internal Refu…" at bounding box center [627, 144] width 140 height 13
type input "09/11/2025"
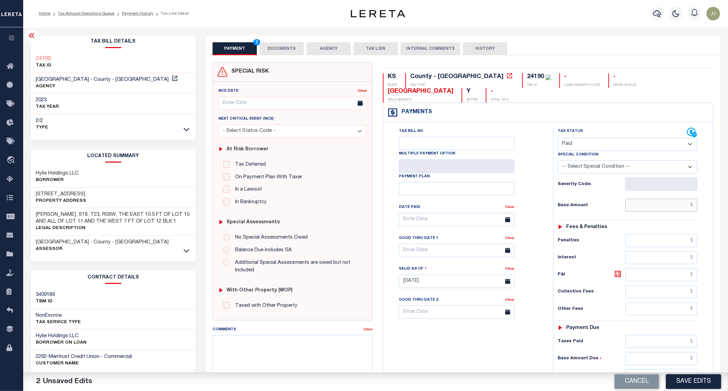
click at [650, 199] on input "text" at bounding box center [661, 205] width 72 height 13
type input "$0.00"
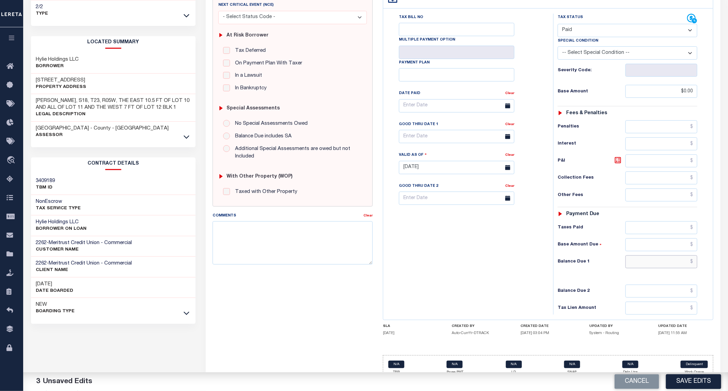
click at [665, 255] on input "text" at bounding box center [661, 261] width 72 height 13
type input "$0.00"
click at [691, 380] on button "Save Edits" at bounding box center [693, 381] width 55 height 15
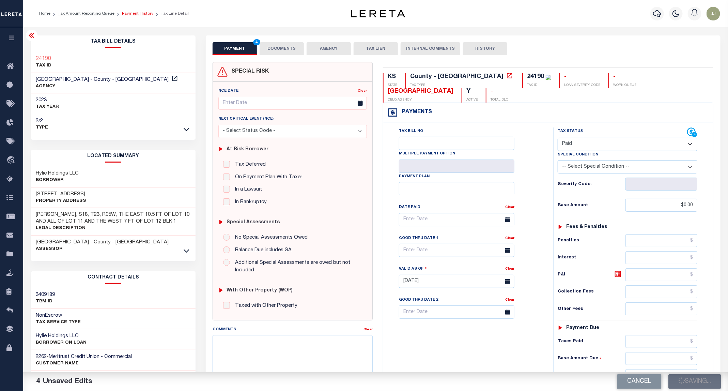
click at [131, 14] on link "Payment History" at bounding box center [137, 14] width 31 height 4
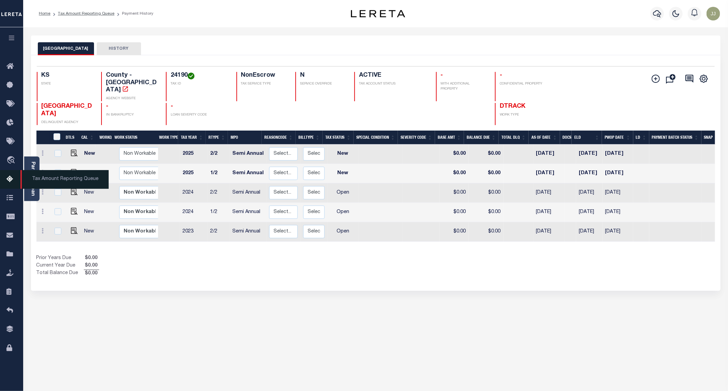
click at [11, 179] on icon at bounding box center [11, 179] width 11 height 9
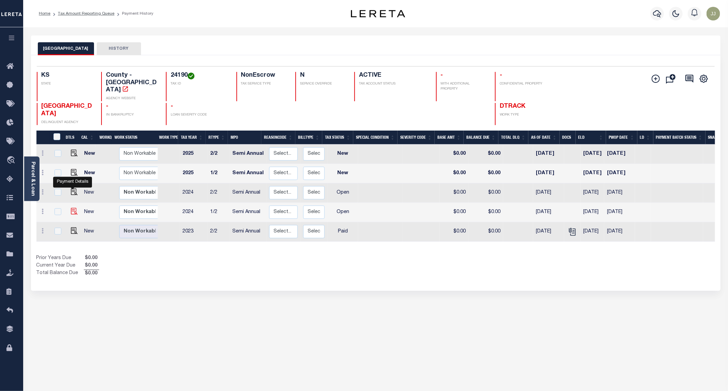
click at [72, 208] on img "" at bounding box center [74, 211] width 7 height 7
checkbox input "true"
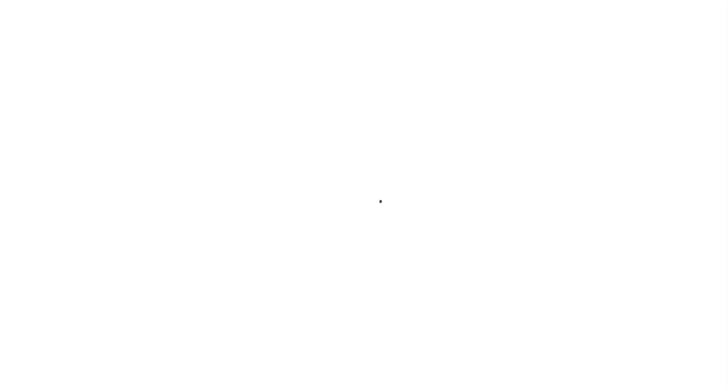
select select "OP2"
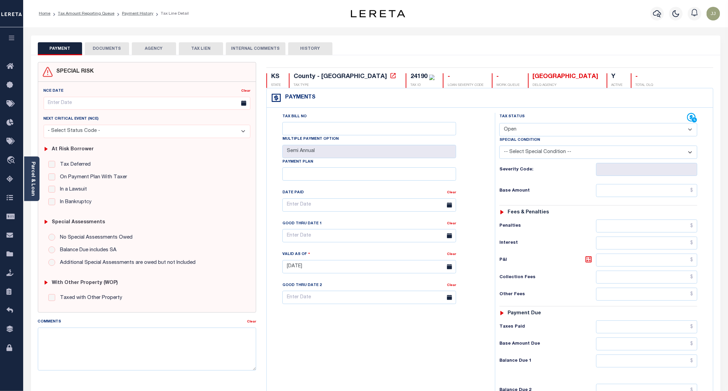
click at [101, 51] on button "DOCUMENTS" at bounding box center [107, 48] width 44 height 13
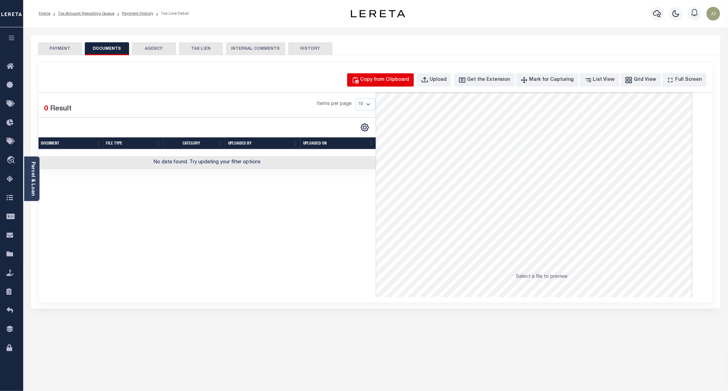
click at [378, 74] on button "Copy from Clipboard" at bounding box center [380, 79] width 67 height 13
select select "POP"
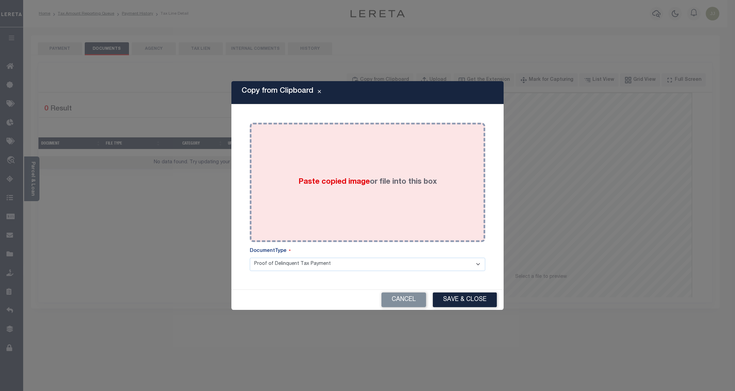
click at [371, 192] on div "Paste copied image or file into this box" at bounding box center [367, 182] width 225 height 109
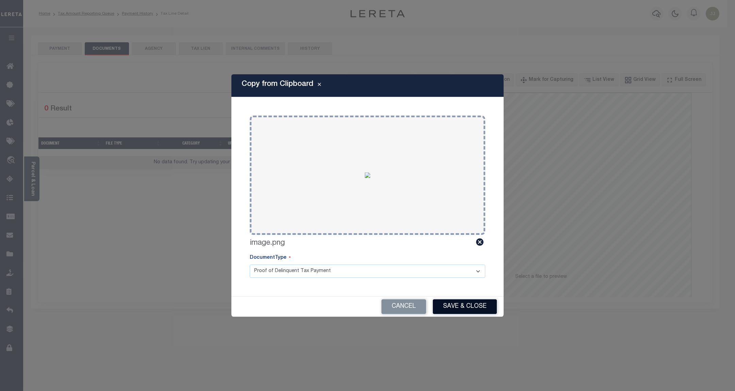
click at [454, 302] on button "Save & Close" at bounding box center [465, 306] width 64 height 15
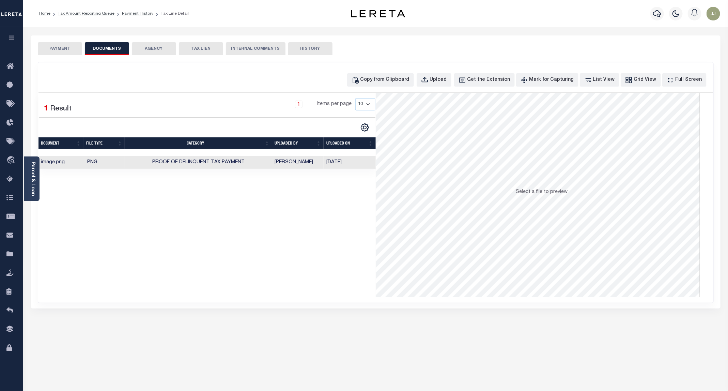
click at [37, 40] on div "PAYMENT DOCUMENTS AGENCY DELINQUENT PAYEE TAX LIEN" at bounding box center [375, 45] width 689 height 20
click at [44, 41] on div "PAYMENT DOCUMENTS AGENCY DELINQUENT PAYEE TAX LIEN" at bounding box center [375, 45] width 689 height 20
click at [57, 49] on button "PAYMENT" at bounding box center [60, 48] width 44 height 13
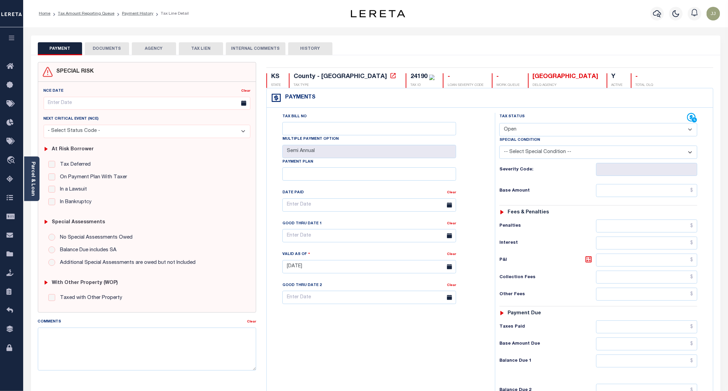
click at [521, 130] on select "- Select Status Code - Open Due/Unpaid Paid Incomplete No Tax Due Internal Refu…" at bounding box center [598, 129] width 198 height 13
select select "PYD"
click at [500, 124] on select "- Select Status Code - Open Due/Unpaid Paid Incomplete No Tax Due Internal Refu…" at bounding box center [598, 129] width 198 height 13
type input "[DATE]"
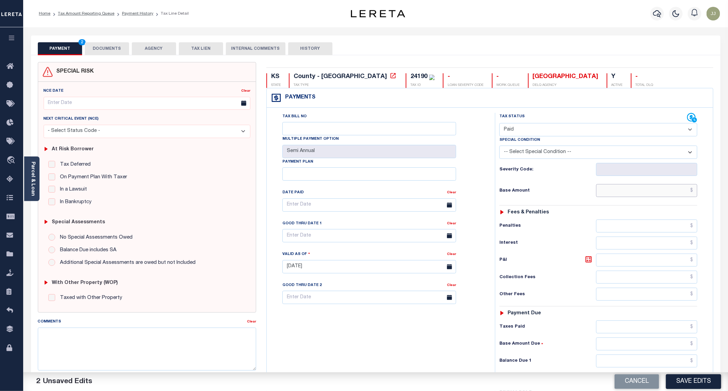
click at [618, 194] on input "text" at bounding box center [646, 190] width 101 height 13
type input "$0.00"
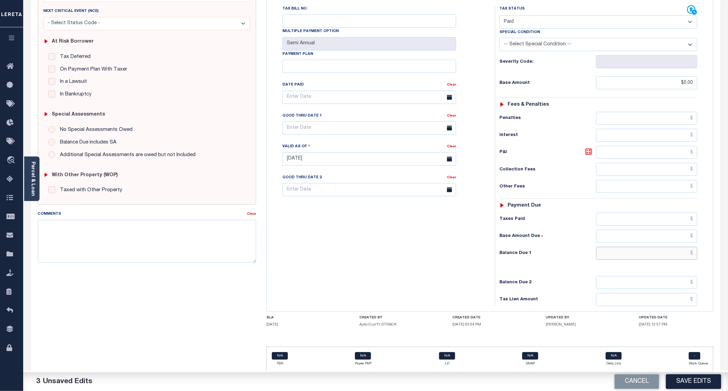
click at [631, 254] on input "text" at bounding box center [646, 253] width 101 height 13
type input "$0.00"
click at [704, 383] on button "Save Edits" at bounding box center [693, 381] width 55 height 15
checkbox input "false"
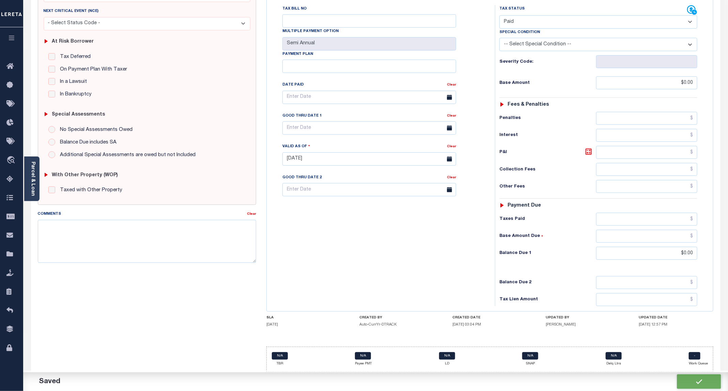
checkbox input "false"
type input "$0"
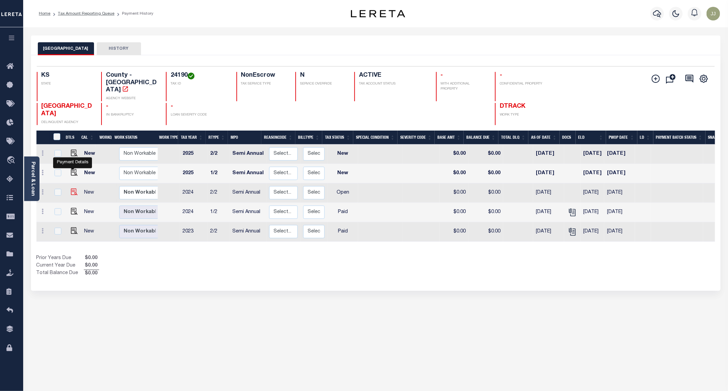
click at [73, 188] on img "" at bounding box center [74, 191] width 7 height 7
checkbox input "true"
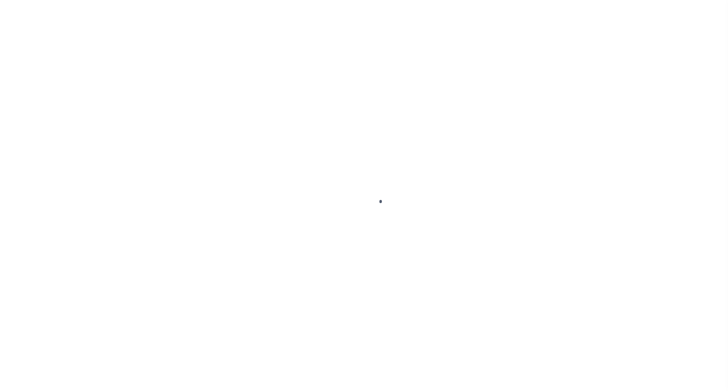
select select "OP2"
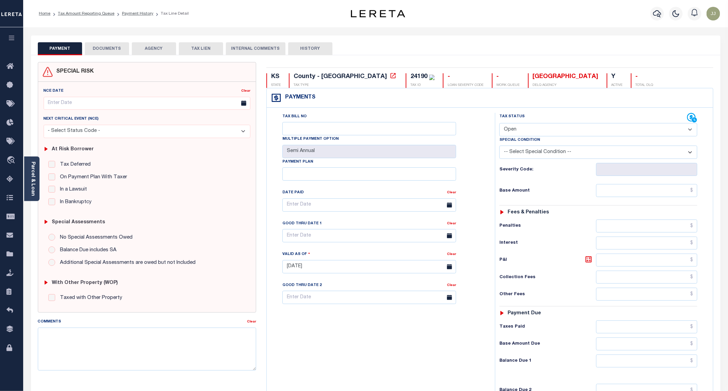
click at [111, 53] on button "DOCUMENTS" at bounding box center [107, 48] width 44 height 13
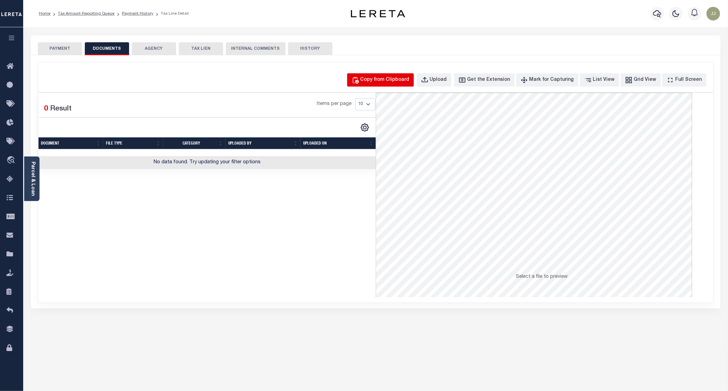
click at [386, 86] on button "Copy from Clipboard" at bounding box center [380, 79] width 67 height 13
select select "POP"
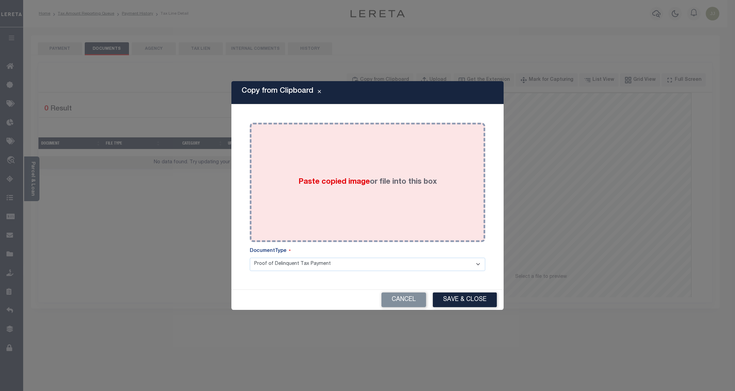
click at [375, 163] on div "Paste copied image or file into this box" at bounding box center [367, 182] width 225 height 109
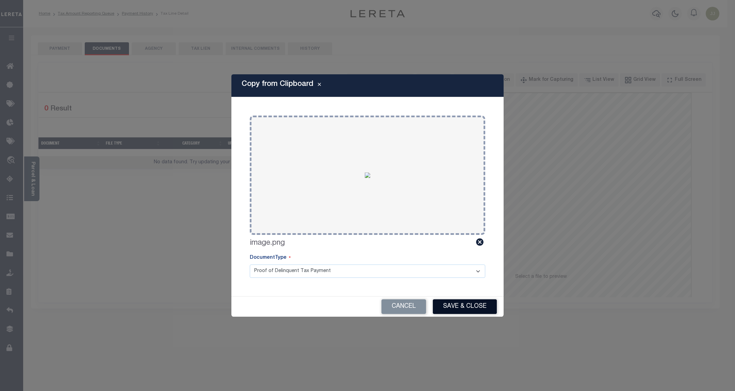
click at [449, 306] on button "Save & Close" at bounding box center [465, 306] width 64 height 15
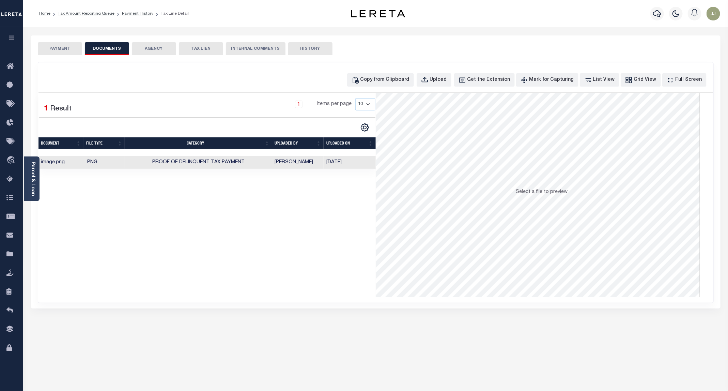
click at [77, 56] on div "SPECIAL RISK NCE Date Clear" at bounding box center [375, 181] width 689 height 253
click at [67, 50] on button "PAYMENT" at bounding box center [60, 48] width 44 height 13
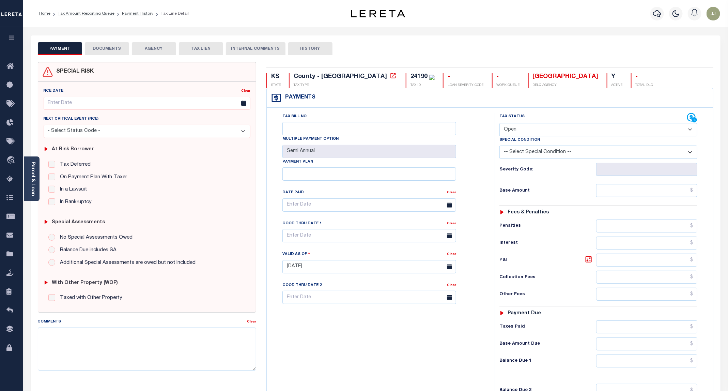
click at [550, 133] on select "- Select Status Code - Open Due/Unpaid Paid Incomplete No Tax Due Internal Refu…" at bounding box center [598, 129] width 198 height 13
select select "PYD"
click at [500, 124] on select "- Select Status Code - Open Due/Unpaid Paid Incomplete No Tax Due Internal Refu…" at bounding box center [598, 129] width 198 height 13
type input "[DATE]"
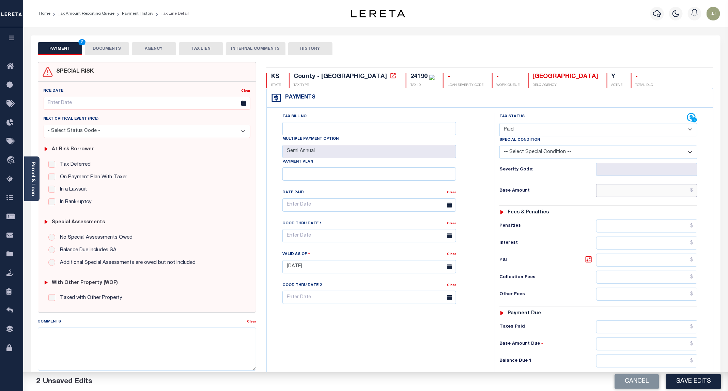
click at [656, 189] on input "text" at bounding box center [646, 190] width 101 height 13
type input "$0.00"
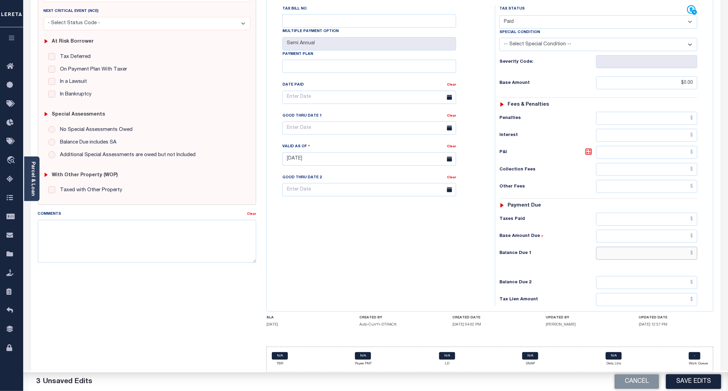
click at [634, 251] on input "text" at bounding box center [646, 253] width 101 height 13
type input "$0.00"
click at [682, 379] on button "Save Edits" at bounding box center [693, 381] width 55 height 15
checkbox input "false"
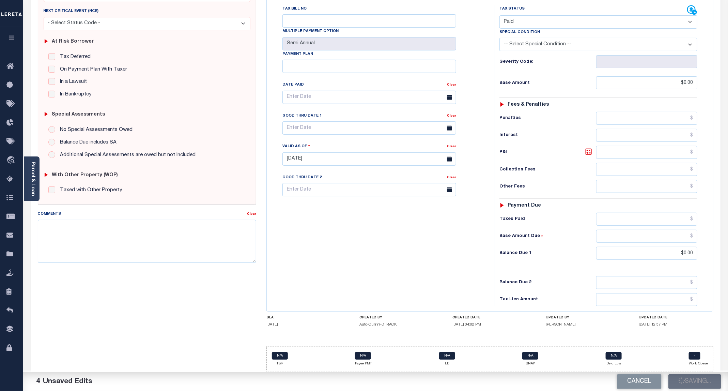
checkbox input "false"
type input "$0"
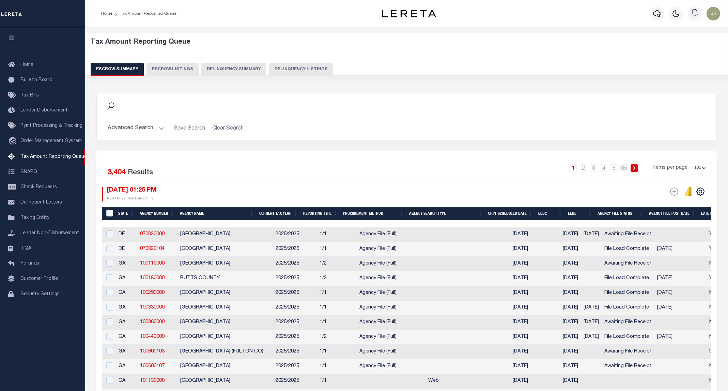
select select "100"
click at [273, 71] on button "Delinquency Listings" at bounding box center [301, 69] width 64 height 13
select select "KS"
select select "100"
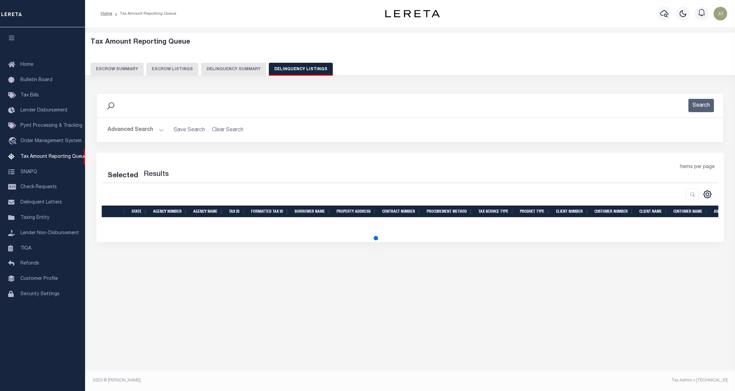
select select "100"
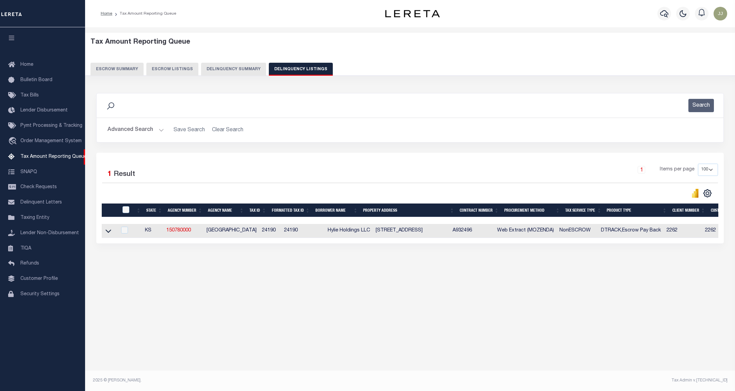
click at [132, 128] on button "Advanced Search" at bounding box center [136, 129] width 57 height 13
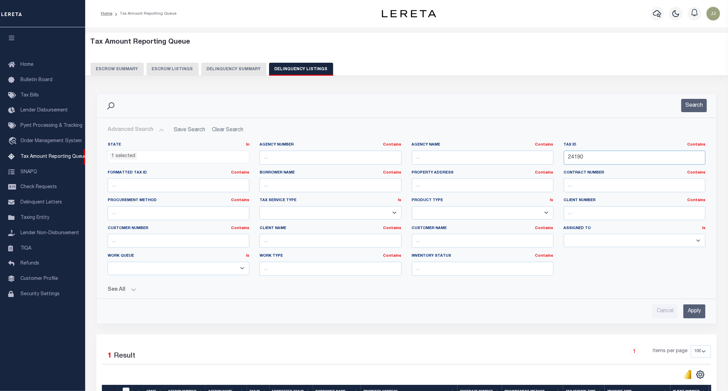
drag, startPoint x: 605, startPoint y: 155, endPoint x: 559, endPoint y: 156, distance: 46.0
click at [559, 156] on div "Tax ID Contains Contains Is 24190" at bounding box center [634, 156] width 152 height 28
paste input "765"
type input "24765"
click at [692, 101] on button "Search" at bounding box center [694, 105] width 26 height 13
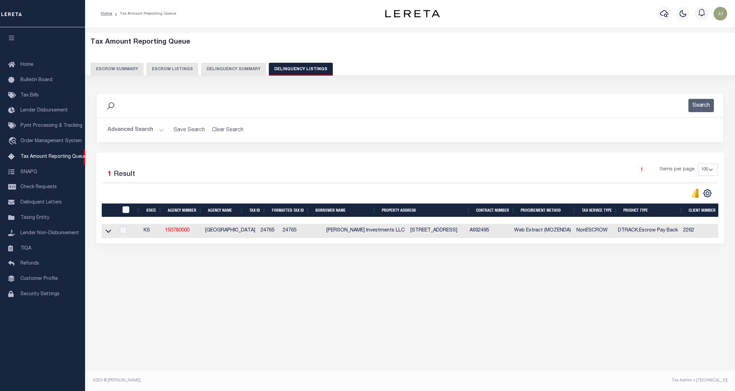
click at [104, 235] on td at bounding box center [109, 231] width 14 height 14
checkbox input "true"
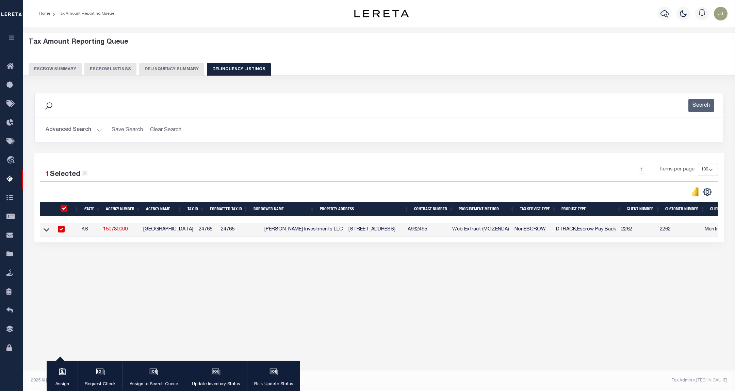
click at [64, 209] on input "checkbox" at bounding box center [64, 208] width 7 height 7
checkbox input "false"
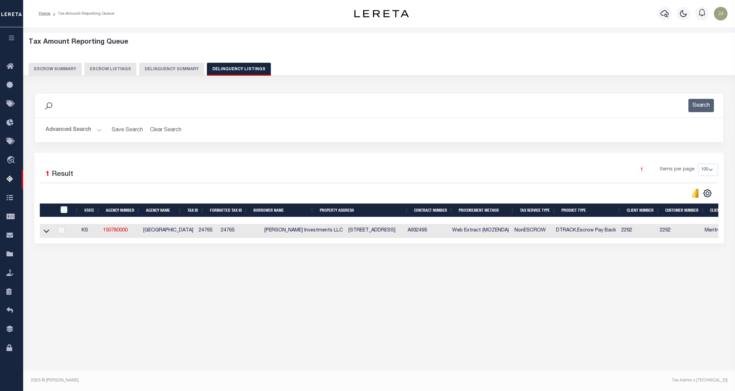
click at [50, 233] on link at bounding box center [47, 230] width 8 height 5
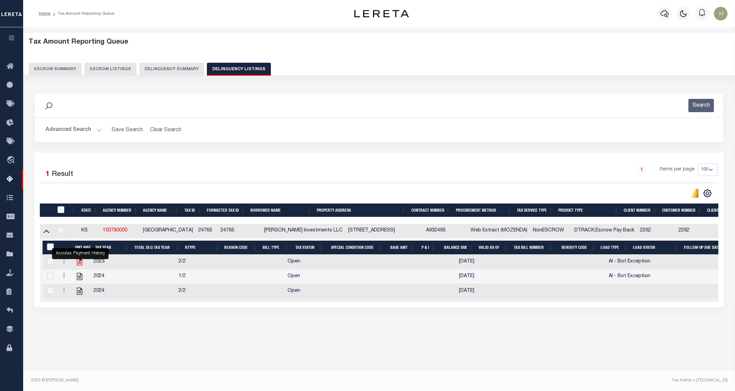
click at [82, 265] on icon "" at bounding box center [79, 261] width 9 height 9
checkbox input "true"
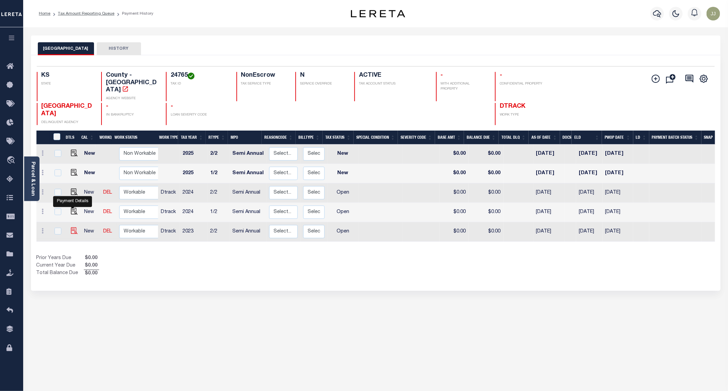
click at [72, 227] on img "" at bounding box center [74, 230] width 7 height 7
checkbox input "true"
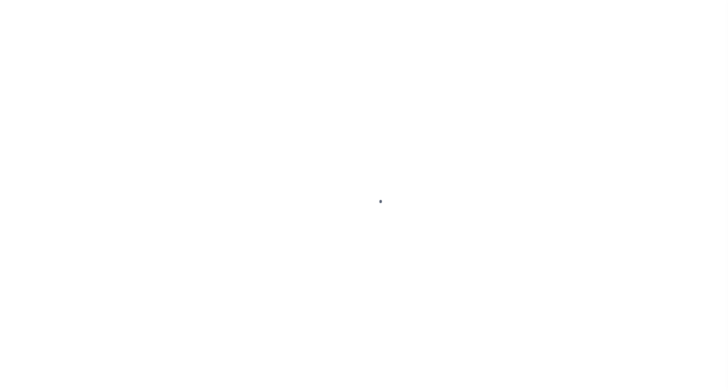
select select "OP2"
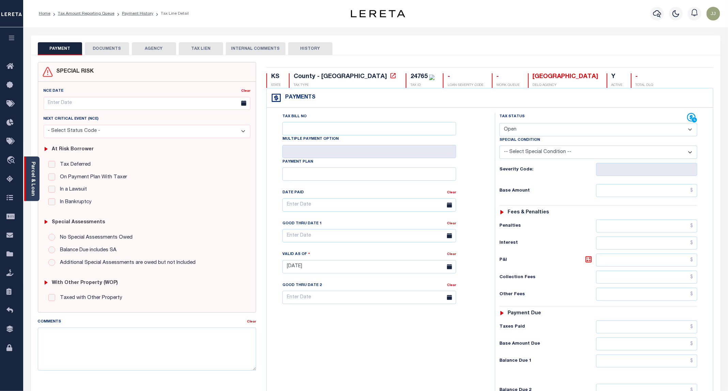
click at [37, 193] on div "Parcel & Loan" at bounding box center [31, 178] width 15 height 45
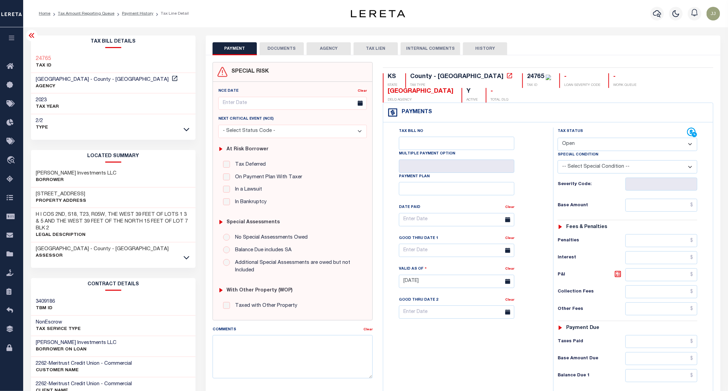
click at [61, 193] on h3 "[STREET_ADDRESS]" at bounding box center [61, 194] width 50 height 7
copy h3 "AVENUE"
